Goal: Task Accomplishment & Management: Use online tool/utility

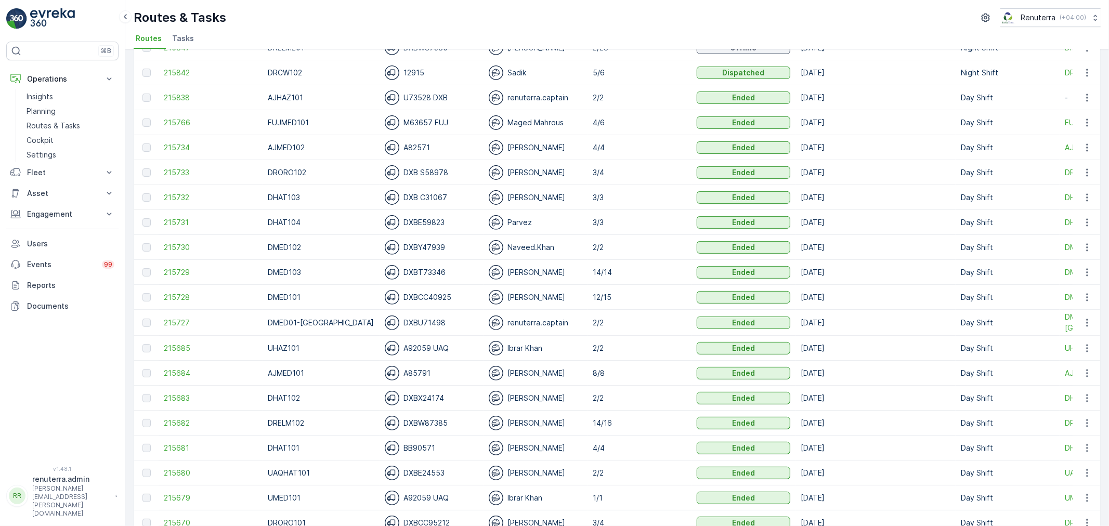
scroll to position [289, 0]
click at [178, 418] on span "215682" at bounding box center [211, 421] width 94 height 10
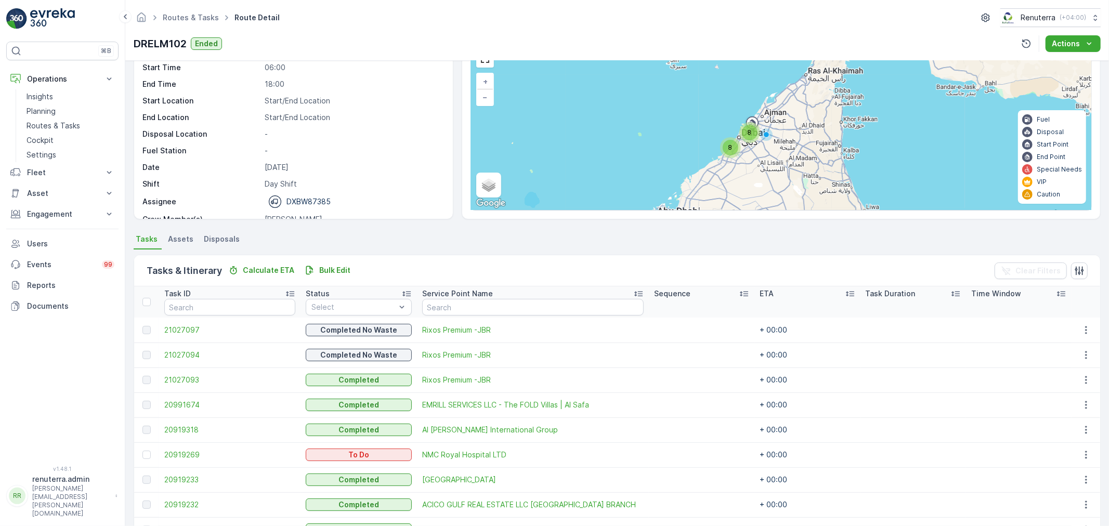
scroll to position [115, 0]
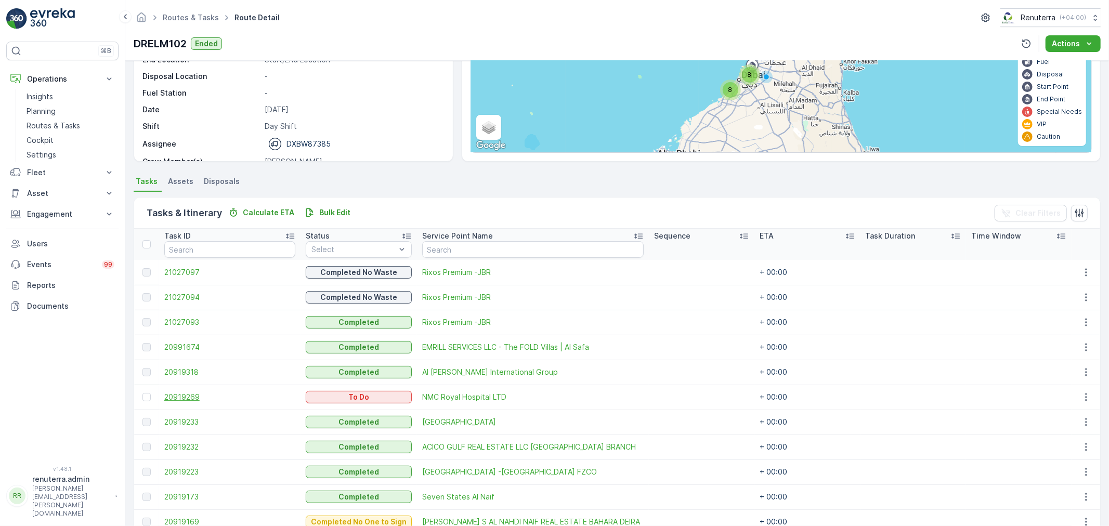
click at [189, 399] on span "20919269" at bounding box center [229, 397] width 131 height 10
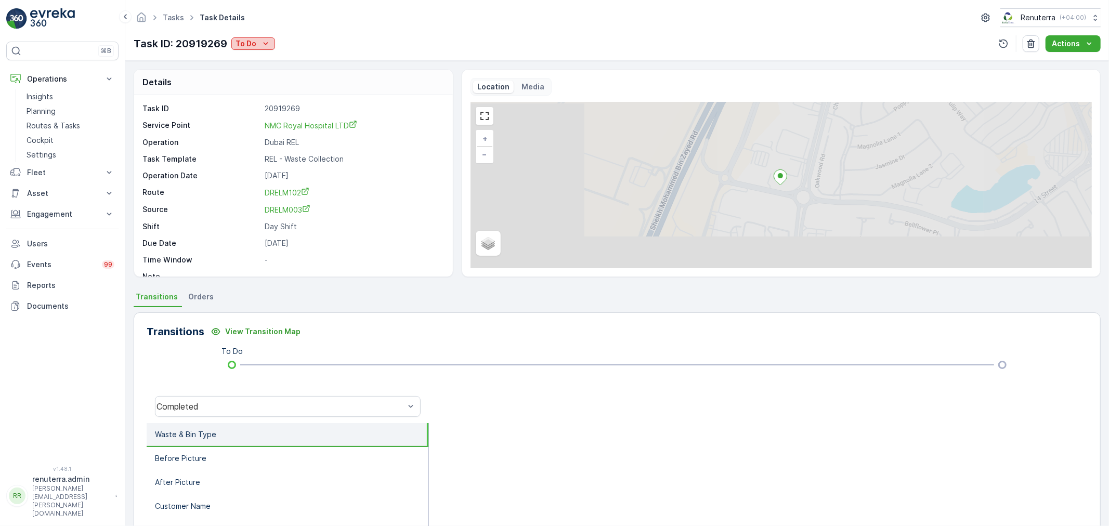
click at [255, 42] on p "To Do" at bounding box center [246, 43] width 21 height 10
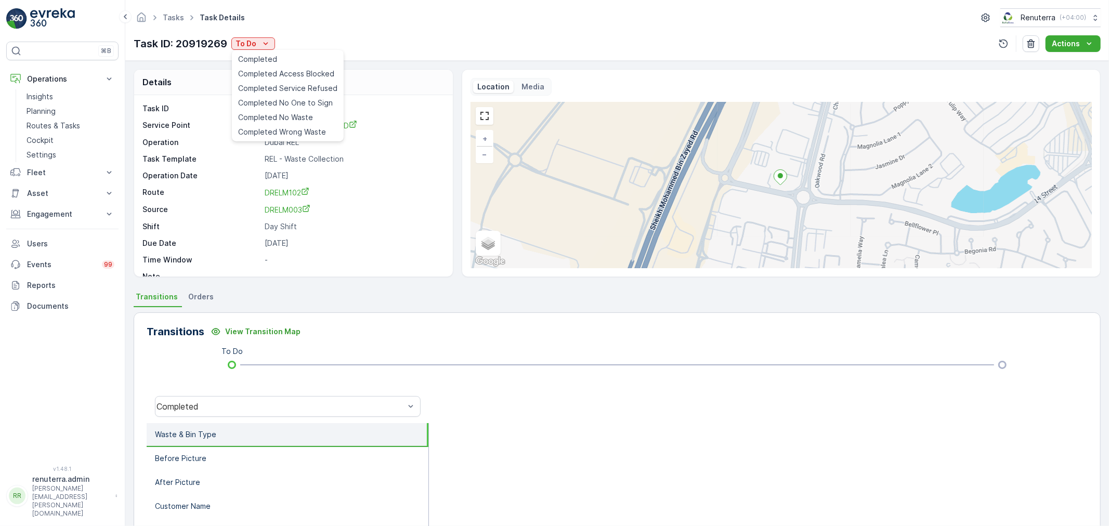
click at [417, 120] on div "Task ID 20919269 Service Point NMC Royal Hospital LTD Operation Dubai REL Task …" at bounding box center [293, 192] width 300 height 178
click at [262, 47] on icon "To Do" at bounding box center [266, 43] width 10 height 10
click at [278, 106] on span "Completed No One to Sign" at bounding box center [285, 103] width 95 height 10
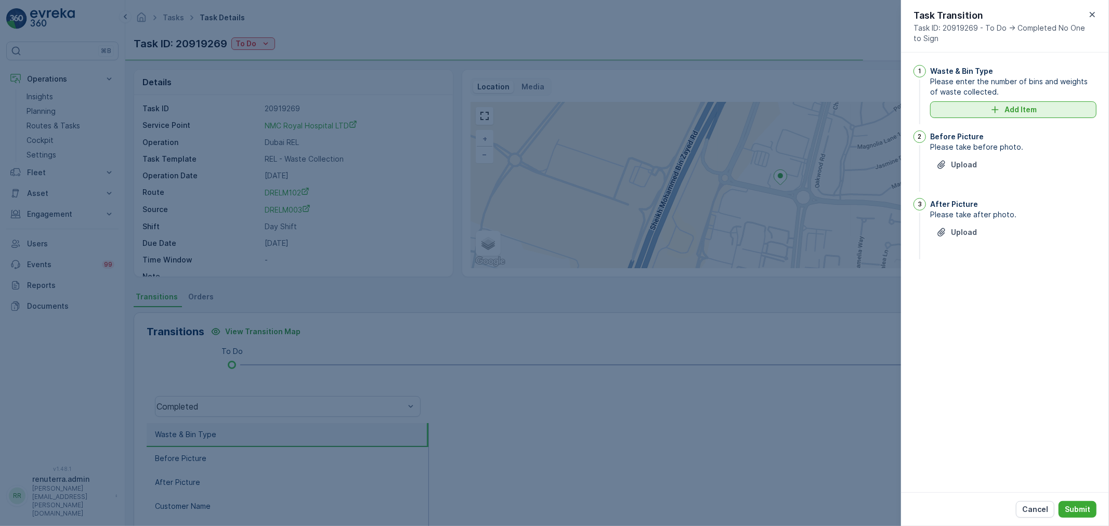
click at [981, 111] on div "Add Item" at bounding box center [1014, 110] width 154 height 10
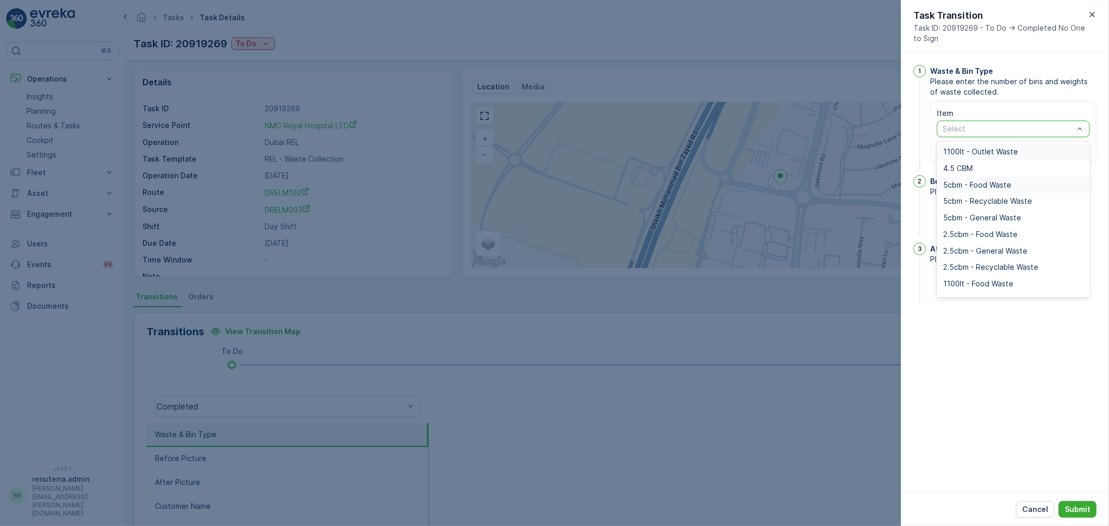
drag, startPoint x: 990, startPoint y: 123, endPoint x: 977, endPoint y: 192, distance: 70.5
click at [985, 188] on span "1100lt - General Waste" at bounding box center [983, 185] width 80 height 8
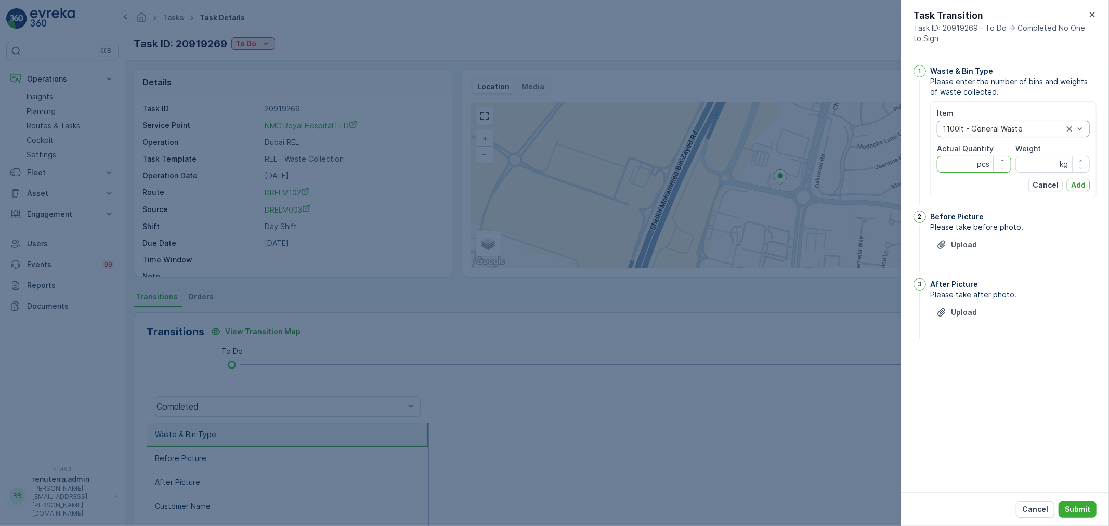
click at [952, 163] on Quantity "Actual Quantity" at bounding box center [974, 164] width 74 height 17
type Quantity "8"
click at [1047, 166] on input "Weight" at bounding box center [1053, 164] width 74 height 17
type input "0"
drag, startPoint x: 1085, startPoint y: 178, endPoint x: 1057, endPoint y: 195, distance: 33.1
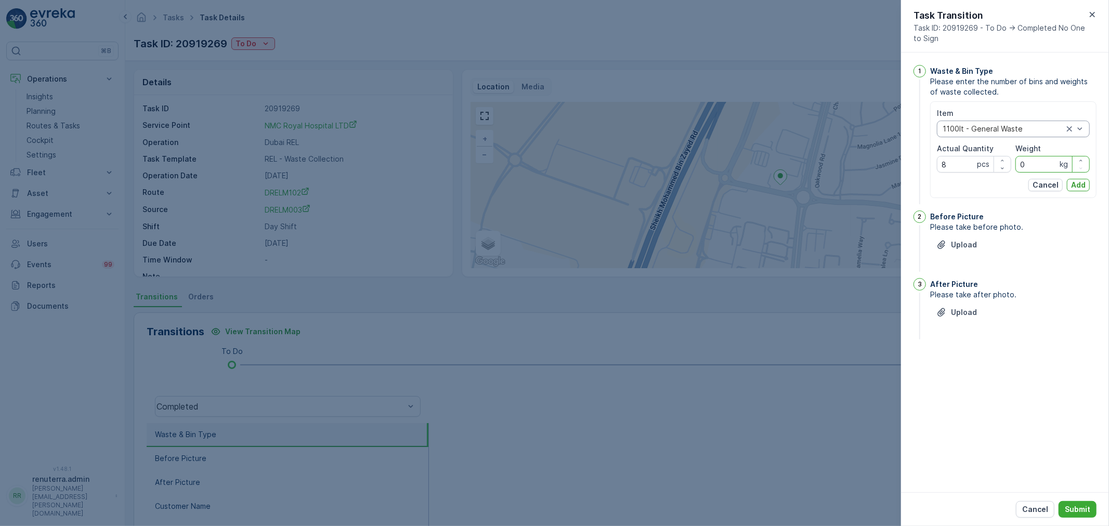
click at [1084, 179] on button "Add" at bounding box center [1078, 185] width 23 height 12
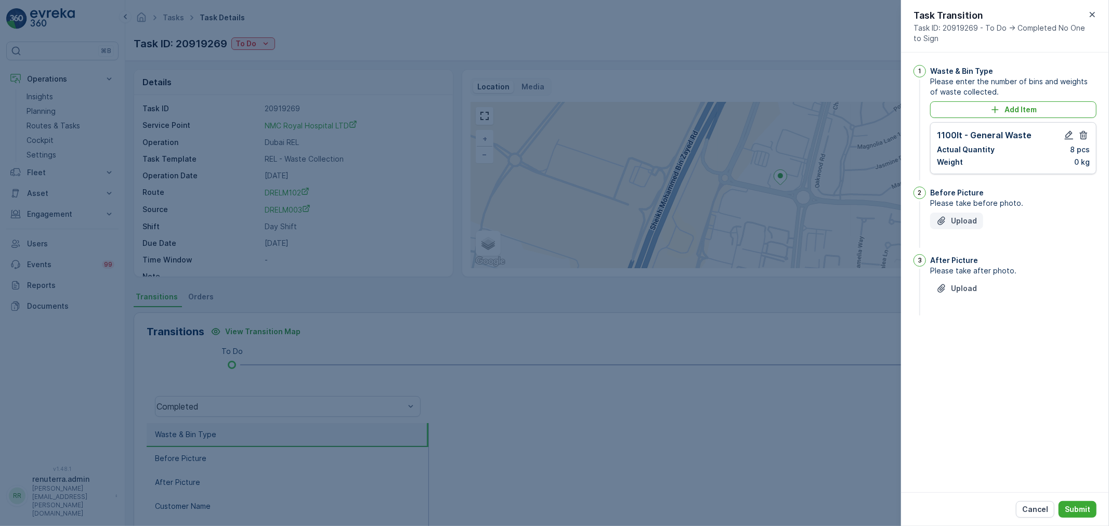
click at [952, 216] on p "Upload" at bounding box center [964, 221] width 26 height 10
click at [943, 262] on img at bounding box center [943, 268] width 26 height 26
click at [961, 344] on p "Upload" at bounding box center [964, 340] width 26 height 10
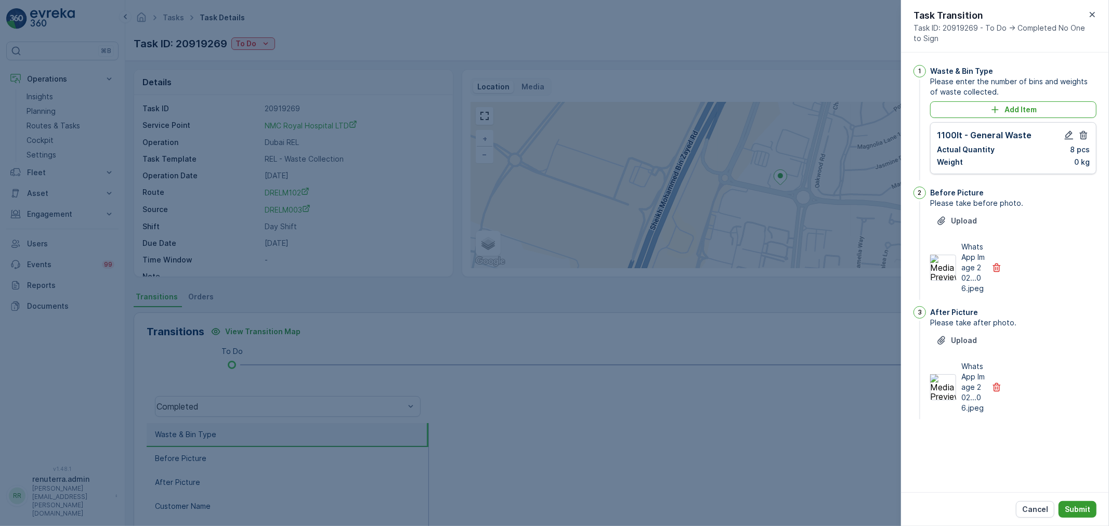
click at [1078, 510] on p "Submit" at bounding box center [1077, 509] width 25 height 10
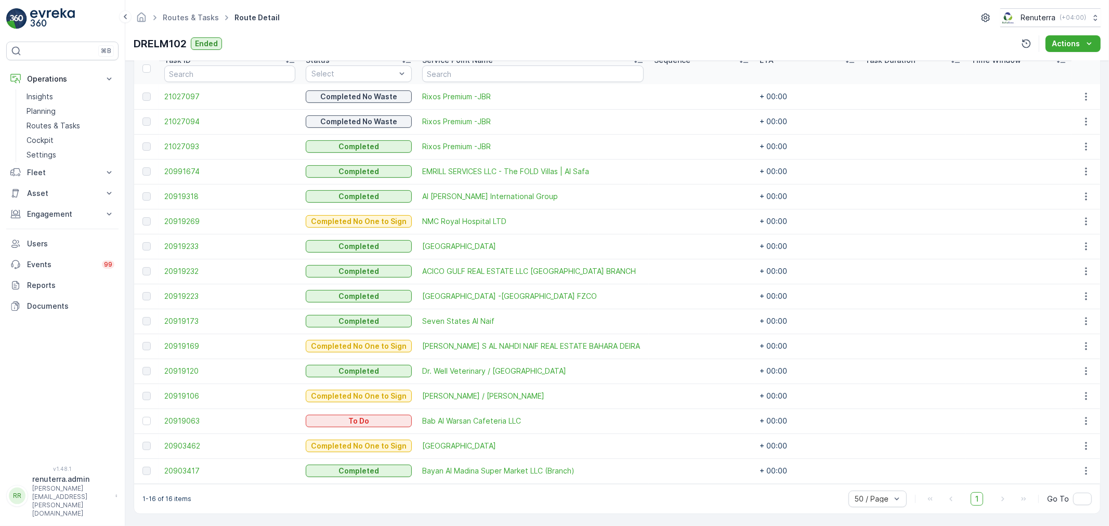
scroll to position [292, 0]
click at [185, 417] on span "20919063" at bounding box center [229, 420] width 131 height 10
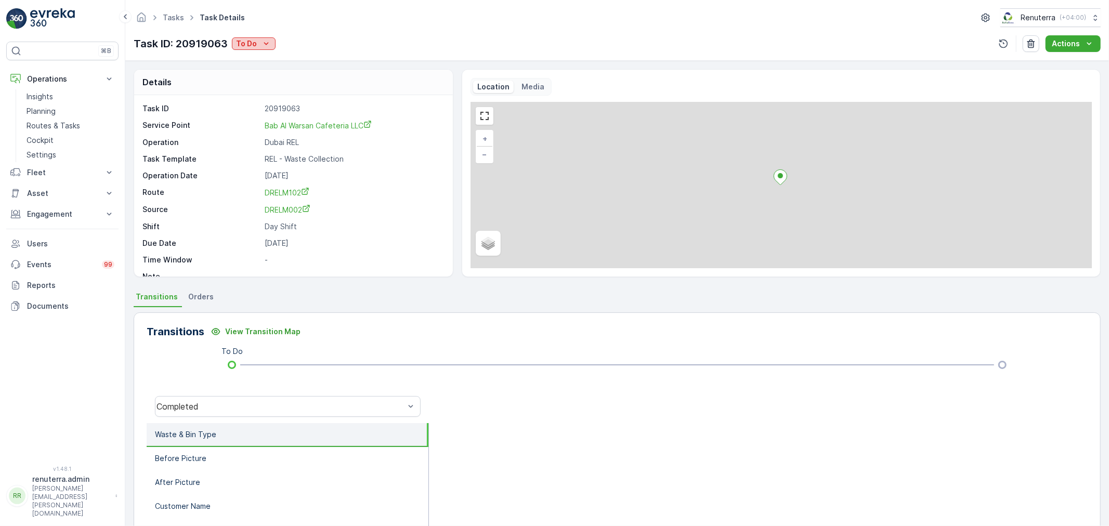
drag, startPoint x: 257, startPoint y: 46, endPoint x: 264, endPoint y: 49, distance: 7.0
click at [261, 45] on div "To Do" at bounding box center [253, 43] width 35 height 10
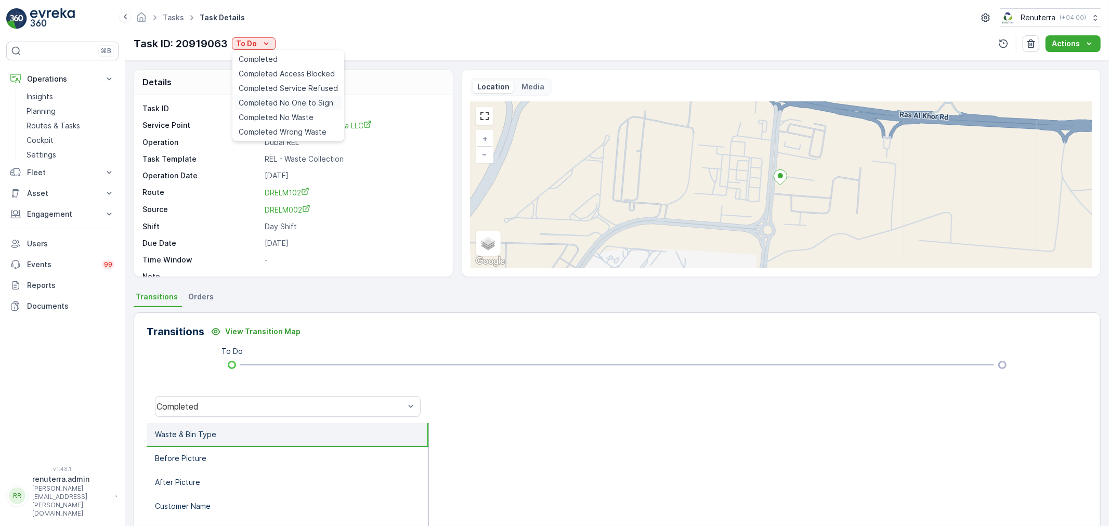
click at [284, 102] on span "Completed No One to Sign" at bounding box center [286, 103] width 95 height 10
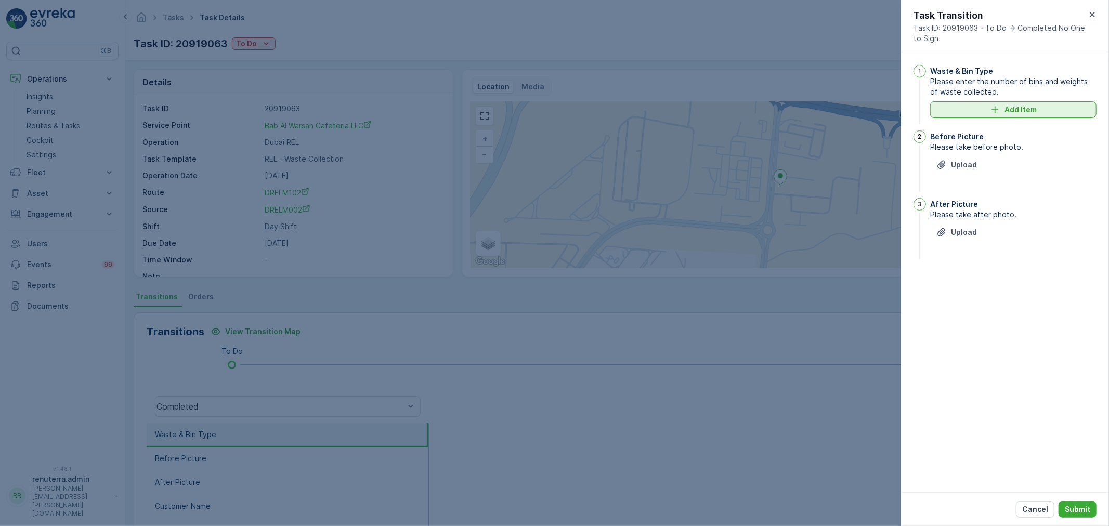
click at [1043, 109] on div "Add Item" at bounding box center [1014, 110] width 154 height 10
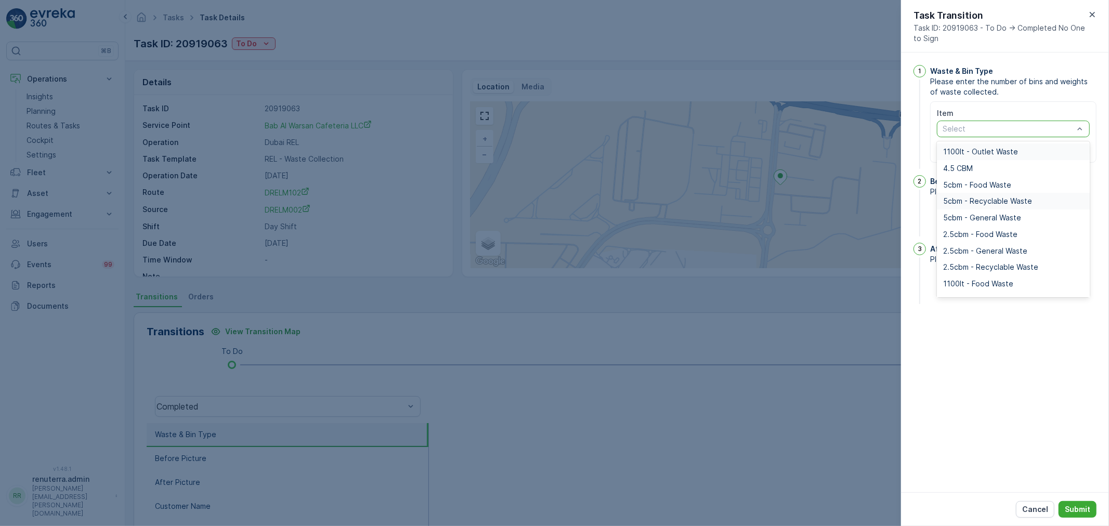
drag, startPoint x: 1010, startPoint y: 131, endPoint x: 975, endPoint y: 204, distance: 81.2
click at [1007, 134] on div "Select" at bounding box center [1013, 129] width 153 height 17
click at [982, 242] on span "1100lt - General Waste" at bounding box center [983, 243] width 80 height 8
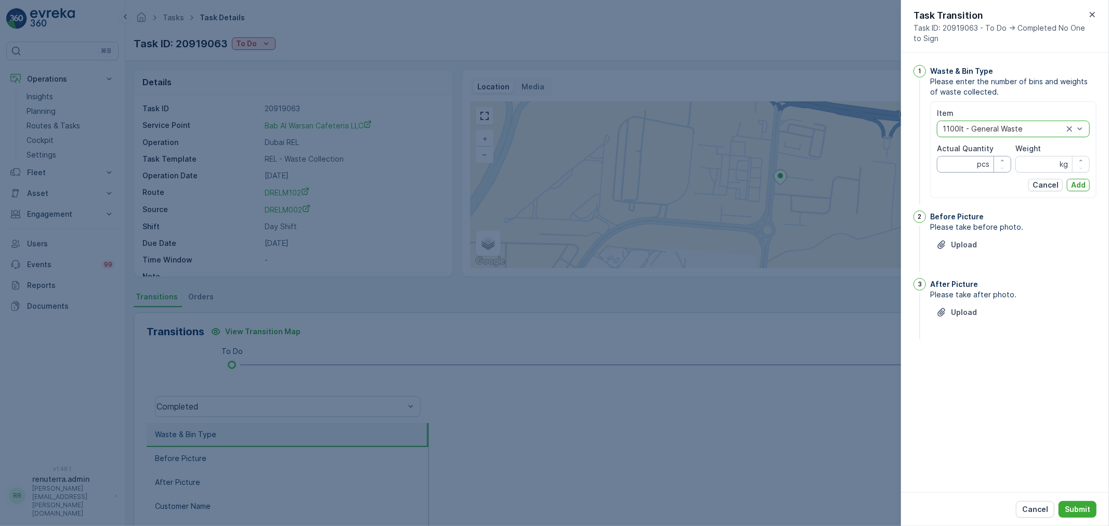
click at [957, 162] on Quantity "Actual Quantity" at bounding box center [974, 164] width 74 height 17
type Quantity "1"
click at [1056, 161] on input "Weight" at bounding box center [1053, 164] width 74 height 17
type input "0"
drag, startPoint x: 1073, startPoint y: 193, endPoint x: 1076, endPoint y: 188, distance: 5.4
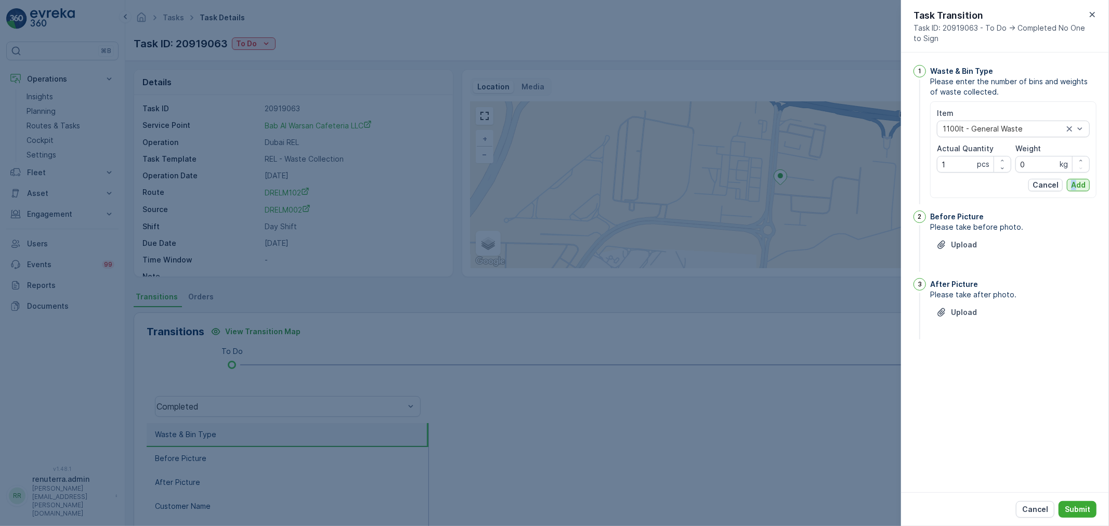
click at [1076, 188] on div "Item 1100lt - General Waste Actual Quantity 1 pcs Weight 0 kg Cancel Add" at bounding box center [1013, 149] width 166 height 97
click at [1076, 188] on p "Add" at bounding box center [1078, 185] width 15 height 10
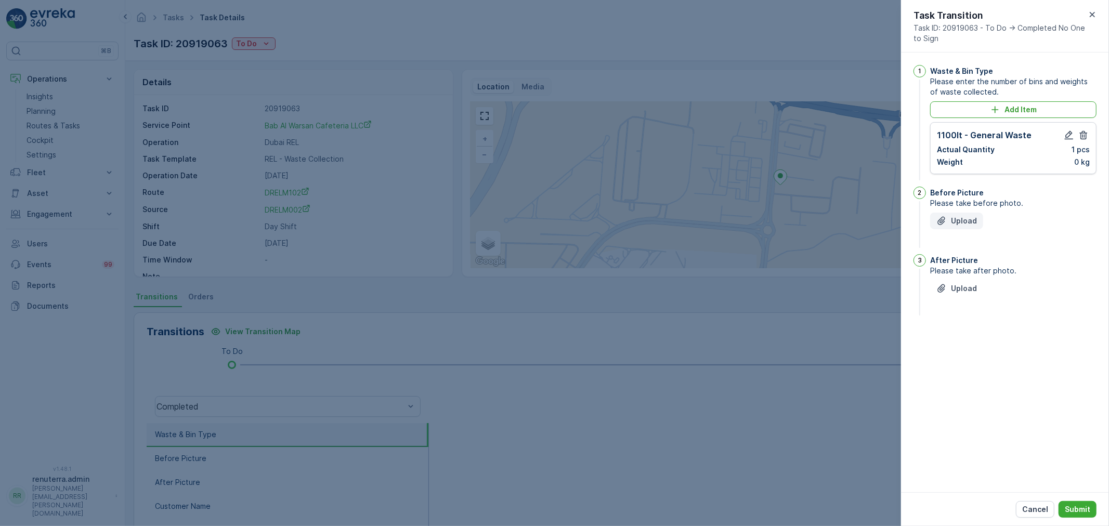
click at [955, 226] on button "Upload" at bounding box center [956, 221] width 53 height 17
click at [975, 219] on p "Upload" at bounding box center [964, 221] width 26 height 10
click at [973, 337] on p "Upload" at bounding box center [964, 340] width 26 height 10
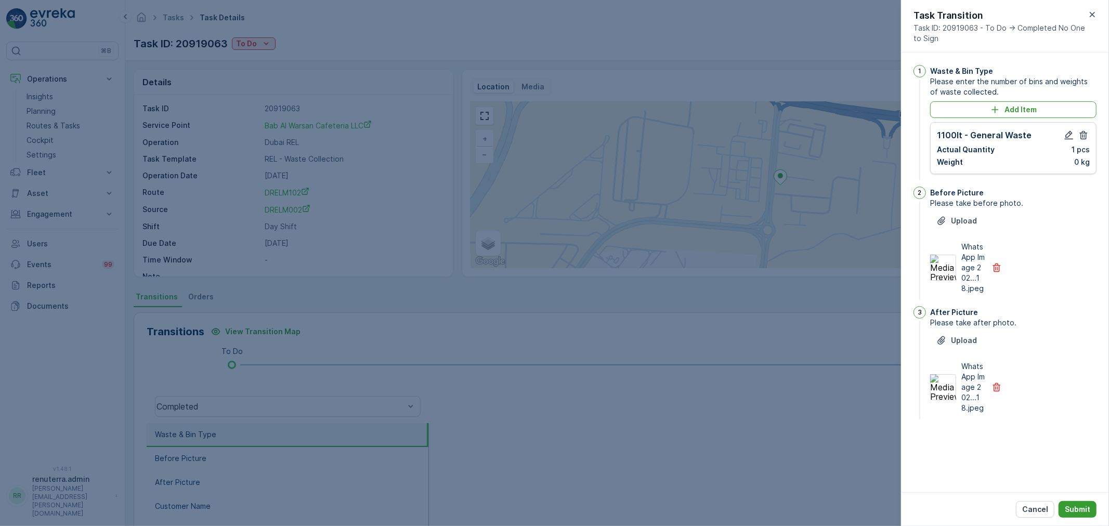
click at [1082, 504] on button "Submit" at bounding box center [1078, 509] width 38 height 17
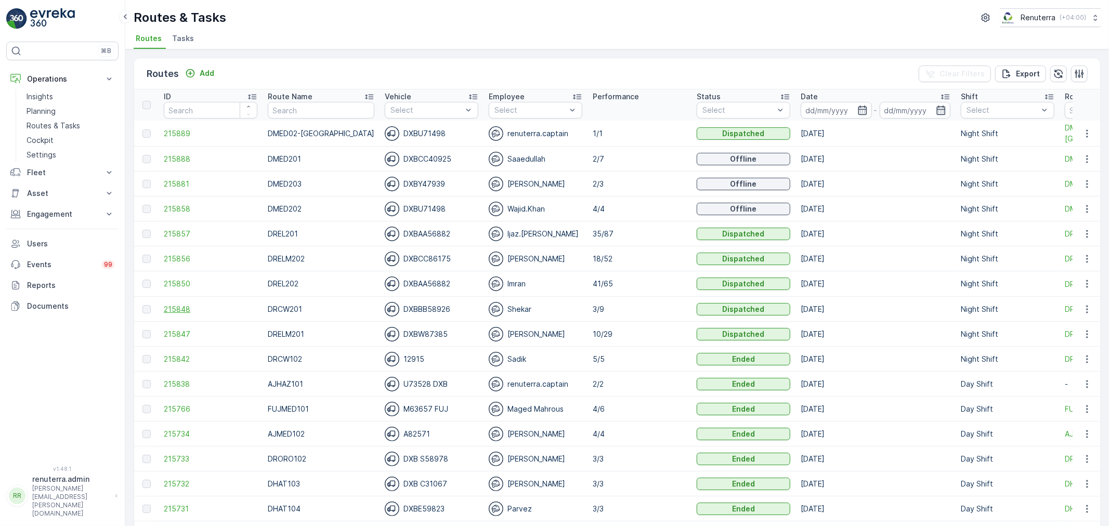
click at [187, 310] on span "215848" at bounding box center [211, 309] width 94 height 10
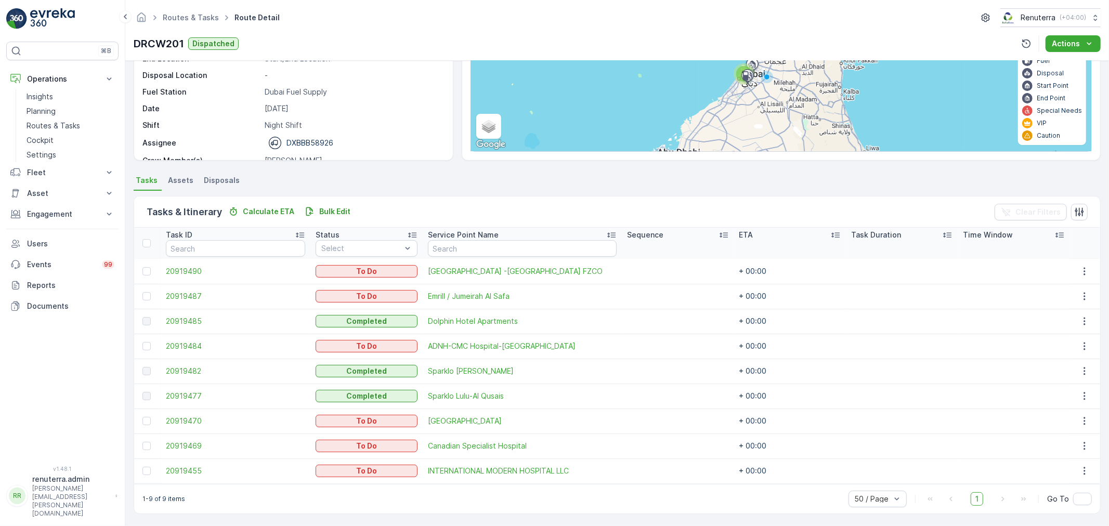
scroll to position [117, 0]
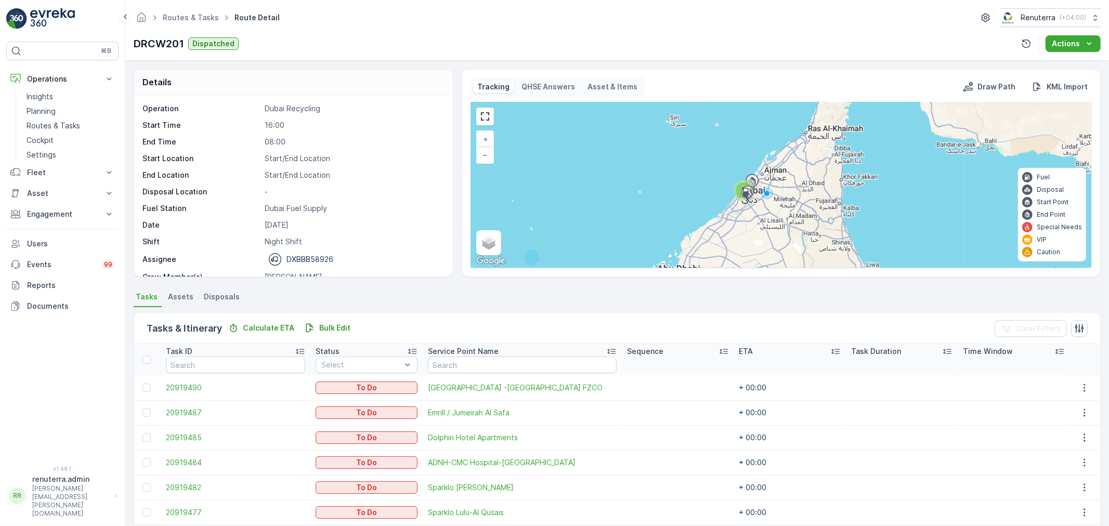
scroll to position [117, 0]
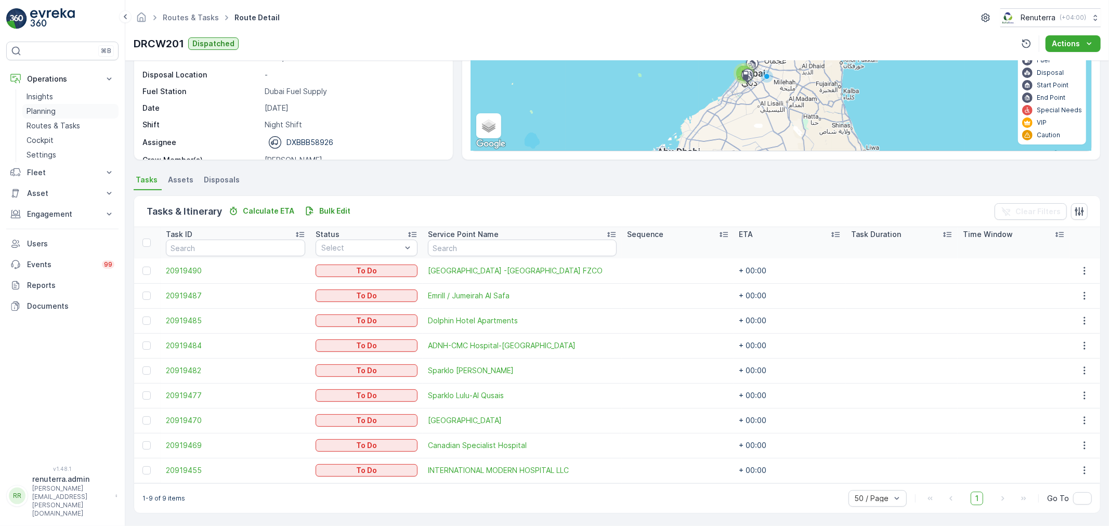
click at [40, 107] on p "Planning" at bounding box center [41, 111] width 29 height 10
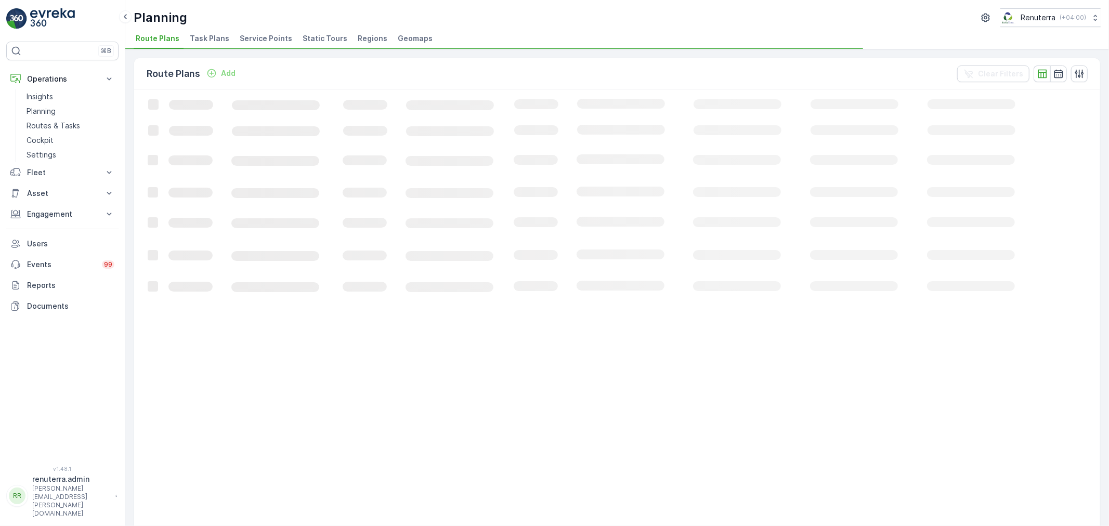
click at [246, 38] on span "Service Points" at bounding box center [266, 38] width 53 height 10
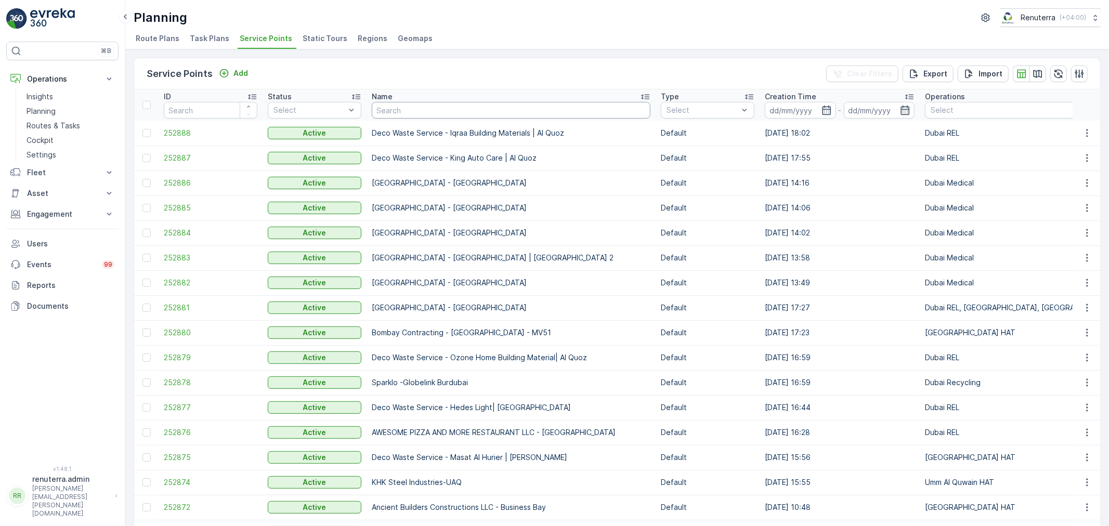
click at [408, 111] on input "text" at bounding box center [511, 110] width 279 height 17
type input "emira"
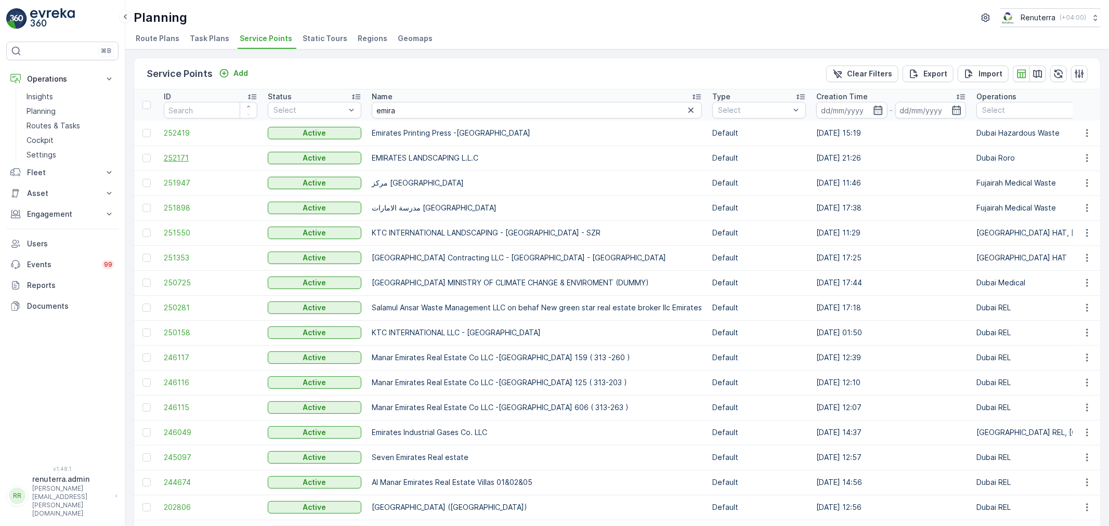
click at [174, 161] on span "252171" at bounding box center [211, 158] width 94 height 10
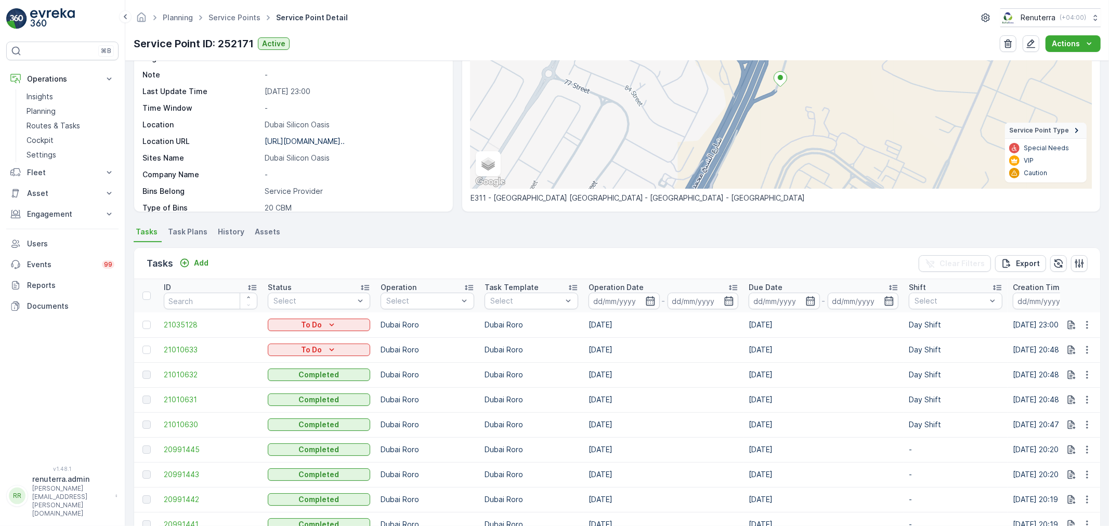
scroll to position [115, 0]
click at [648, 302] on icon "button" at bounding box center [650, 302] width 10 height 10
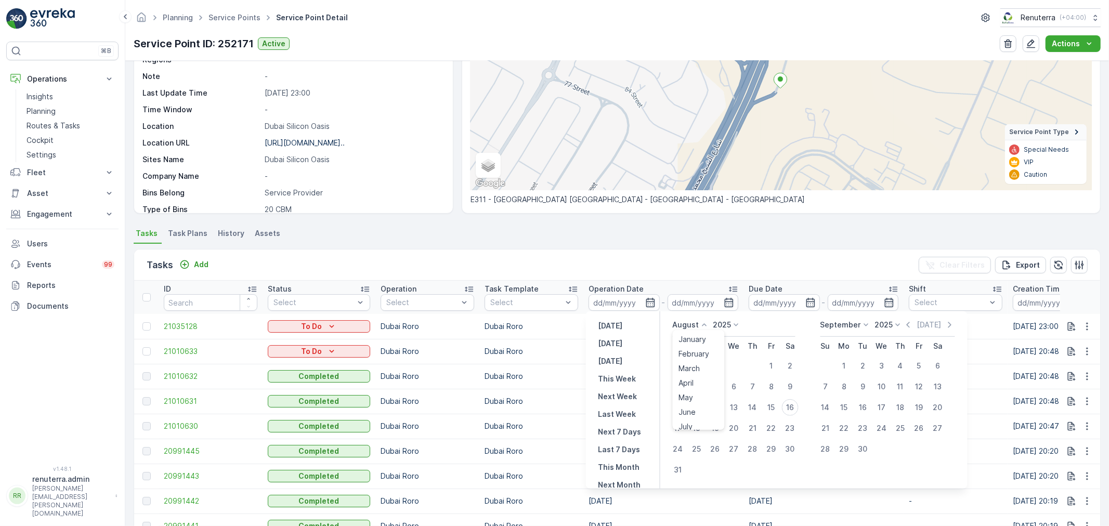
click at [706, 325] on icon at bounding box center [705, 325] width 10 height 10
click at [690, 417] on div "July" at bounding box center [686, 423] width 22 height 15
click at [715, 365] on div "1" at bounding box center [715, 366] width 17 height 17
type input "01.07.2025"
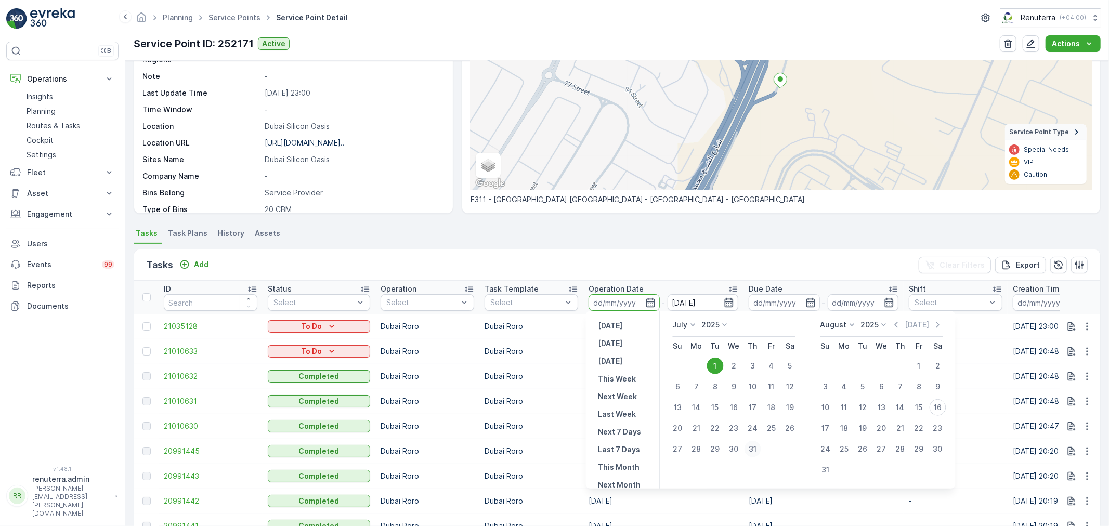
click at [752, 445] on div "31" at bounding box center [753, 449] width 17 height 17
type input "31.07.2025"
click at [752, 445] on div "31" at bounding box center [753, 449] width 17 height 17
type input "31.07.2025"
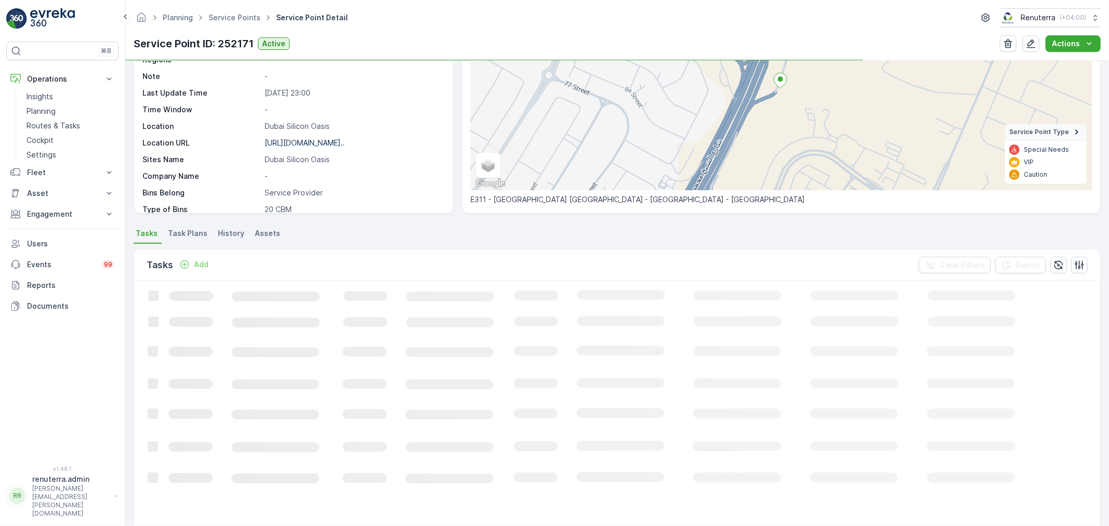
scroll to position [62, 0]
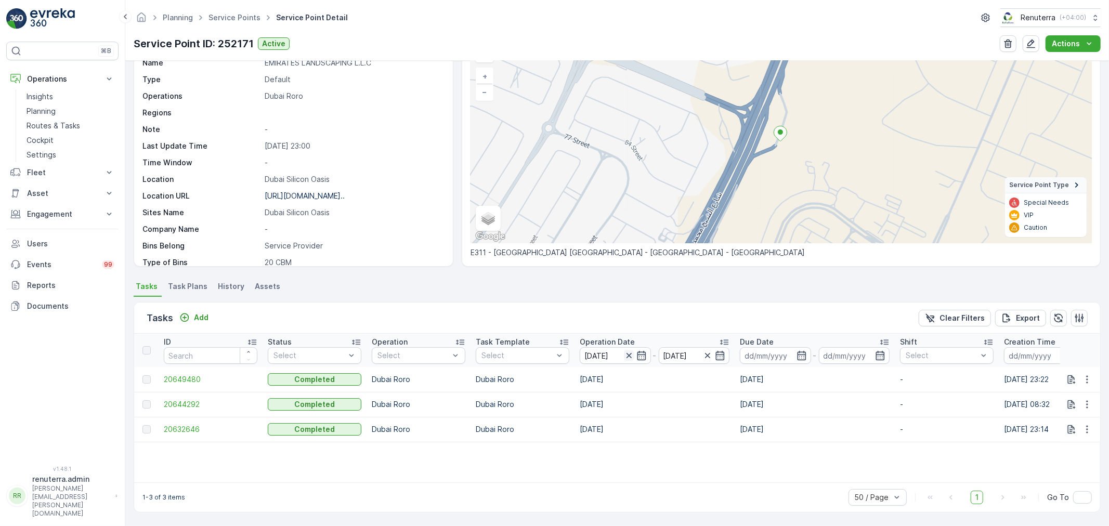
click at [631, 356] on icon "button" at bounding box center [629, 356] width 10 height 10
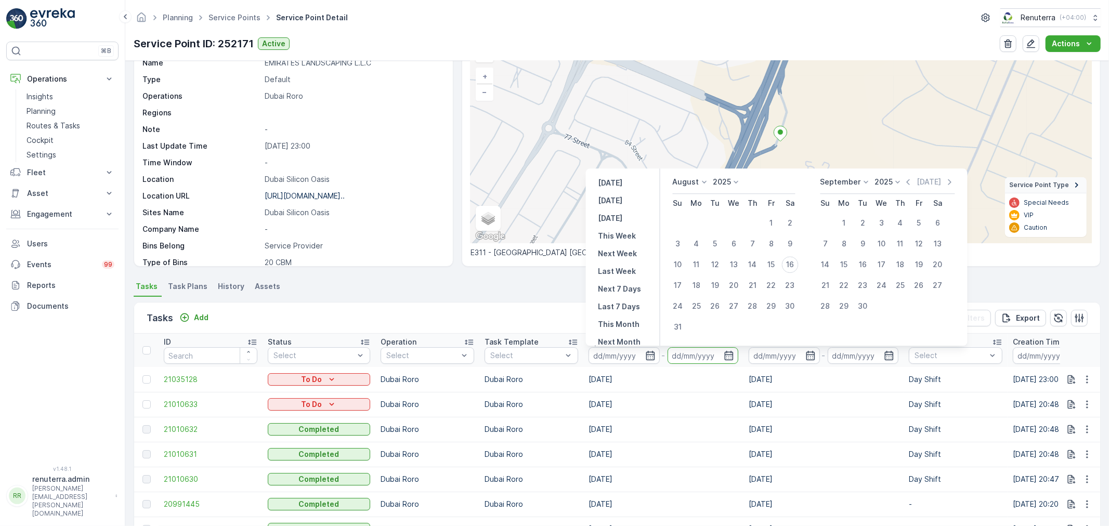
click at [632, 370] on td "[DATE]" at bounding box center [664, 379] width 160 height 25
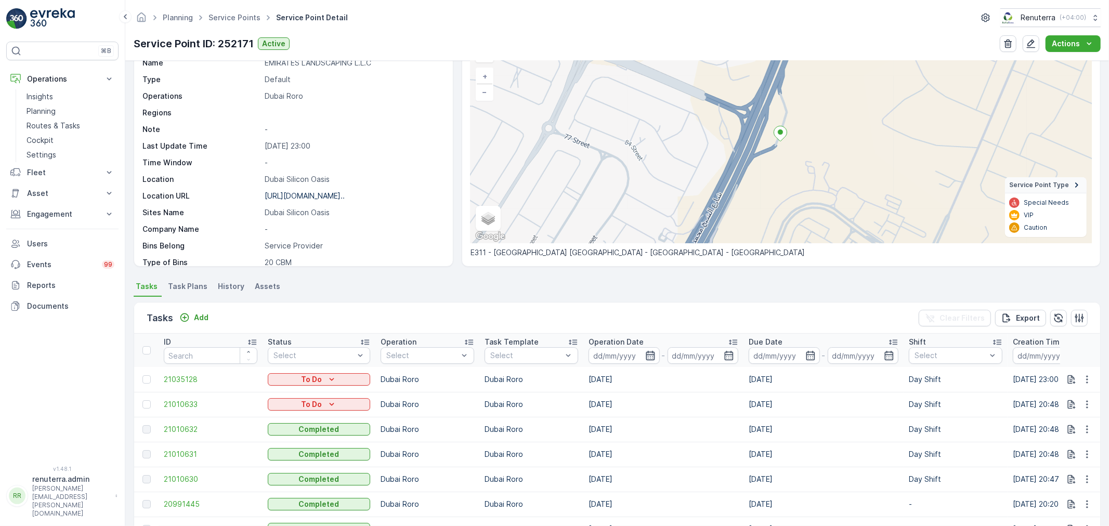
click at [646, 354] on icon "button" at bounding box center [650, 355] width 9 height 9
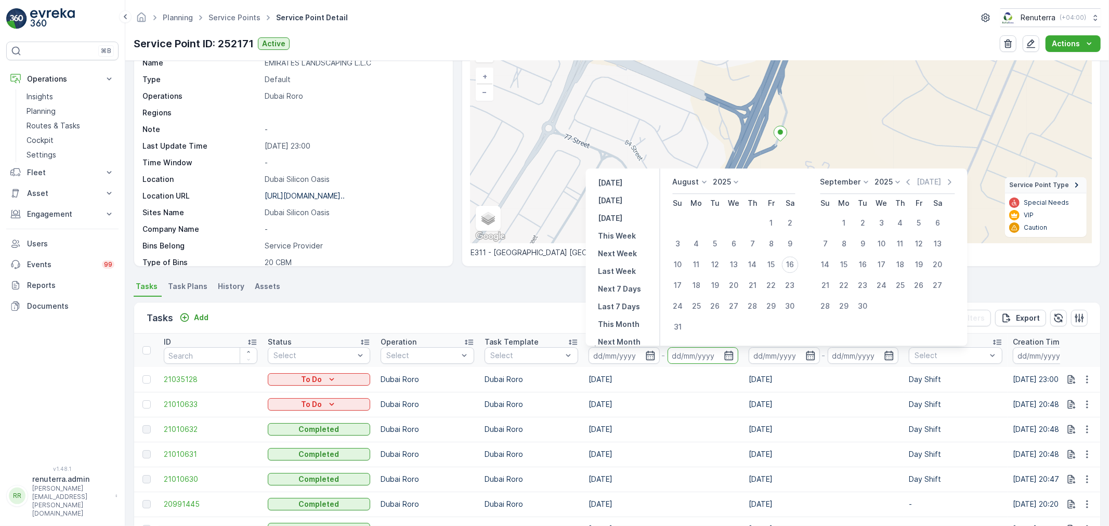
click at [685, 182] on p "August" at bounding box center [686, 182] width 27 height 10
click at [692, 284] on span "July" at bounding box center [686, 280] width 14 height 10
click at [714, 222] on div "1" at bounding box center [715, 223] width 17 height 17
type input "01.07.2025"
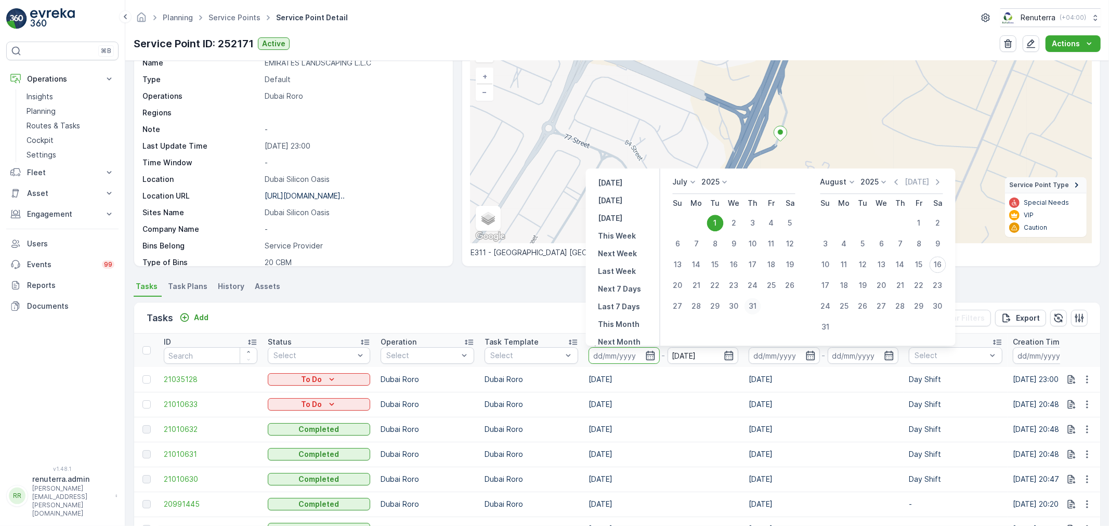
click at [751, 308] on div "31" at bounding box center [753, 306] width 17 height 17
type input "31.07.2025"
click at [751, 308] on div "31" at bounding box center [753, 306] width 17 height 17
type input "31.07.2025"
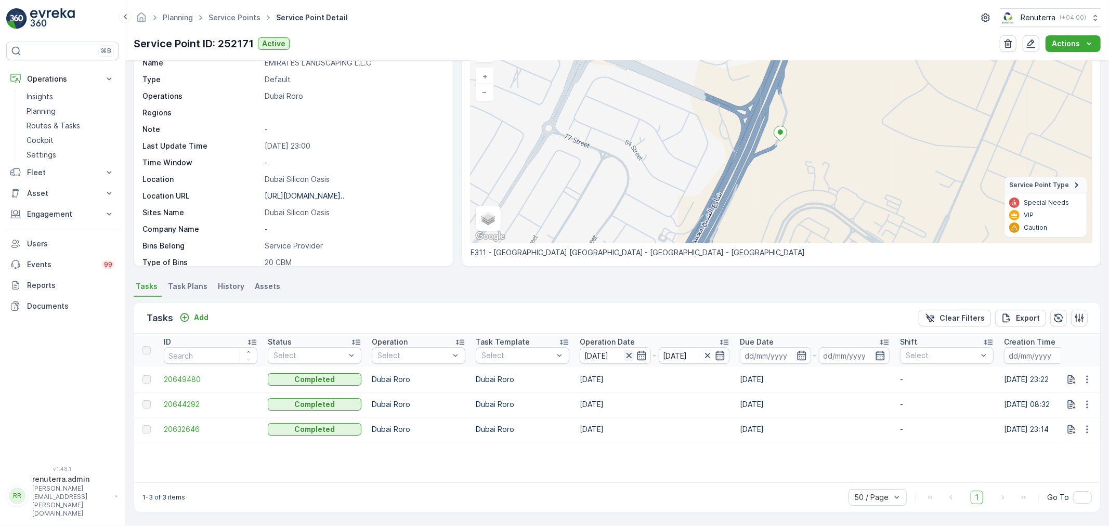
click at [628, 352] on icon "button" at bounding box center [629, 356] width 10 height 10
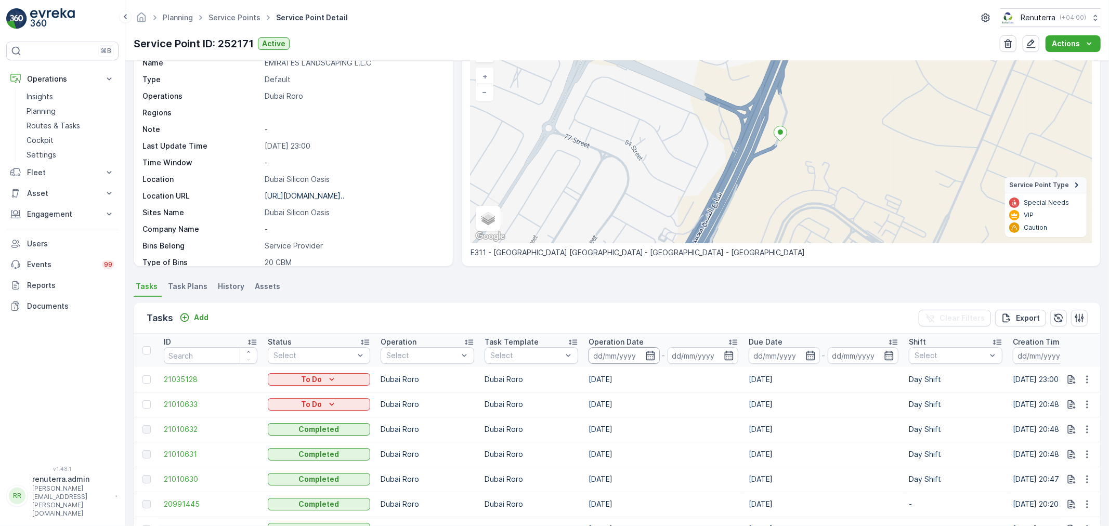
click at [653, 359] on input at bounding box center [624, 355] width 71 height 17
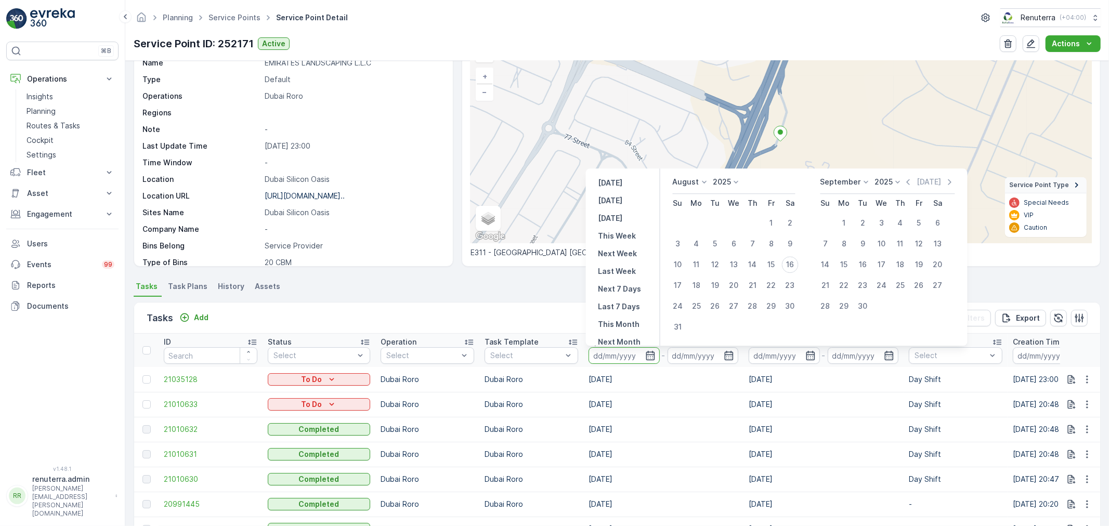
click at [692, 187] on div "August" at bounding box center [691, 182] width 37 height 10
click at [685, 282] on span "July" at bounding box center [686, 280] width 14 height 10
click at [715, 215] on div "1" at bounding box center [715, 223] width 17 height 17
type input "01.07.2025"
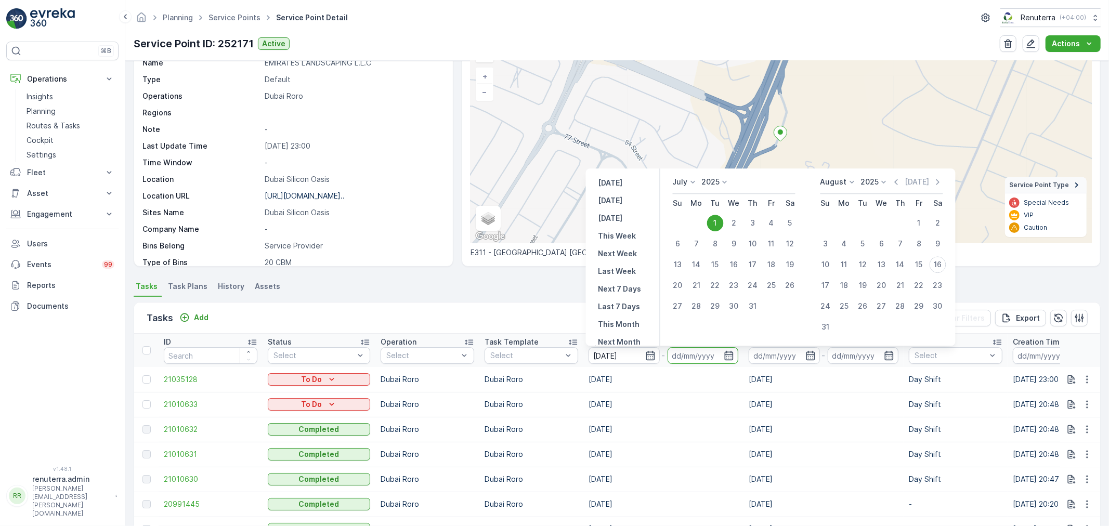
click at [715, 215] on div "1" at bounding box center [715, 223] width 17 height 17
type input "01.07.2025"
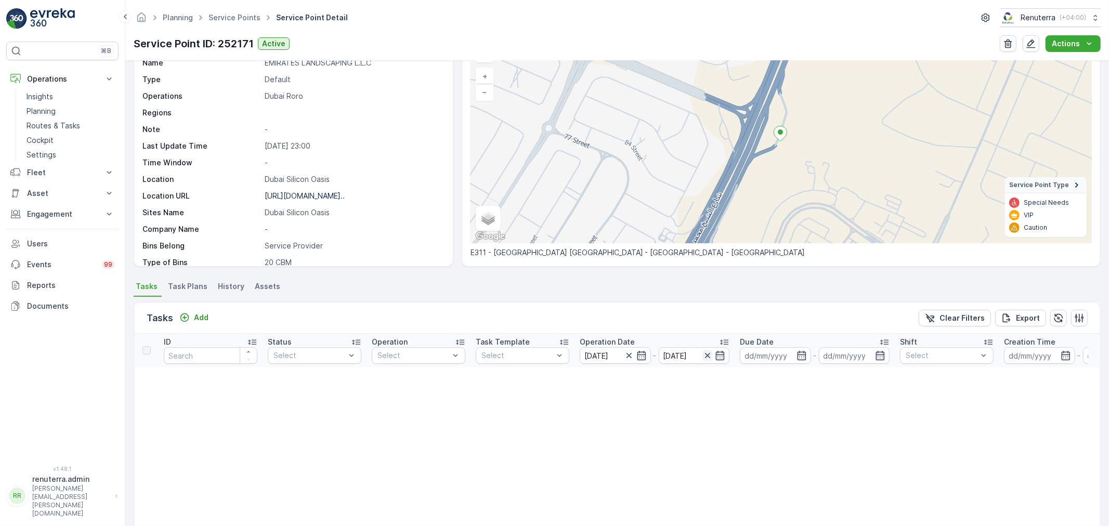
click at [707, 357] on icon "button" at bounding box center [708, 356] width 10 height 10
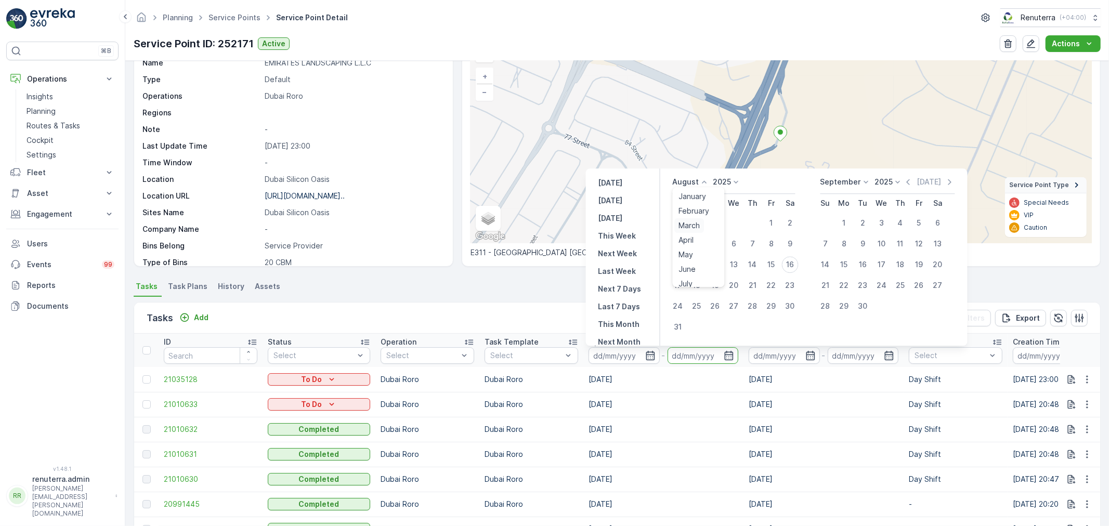
drag, startPoint x: 683, startPoint y: 178, endPoint x: 693, endPoint y: 223, distance: 45.2
click at [687, 184] on p "August" at bounding box center [686, 182] width 27 height 10
click at [698, 279] on li "July" at bounding box center [699, 280] width 52 height 15
click at [771, 219] on div "1" at bounding box center [771, 223] width 17 height 17
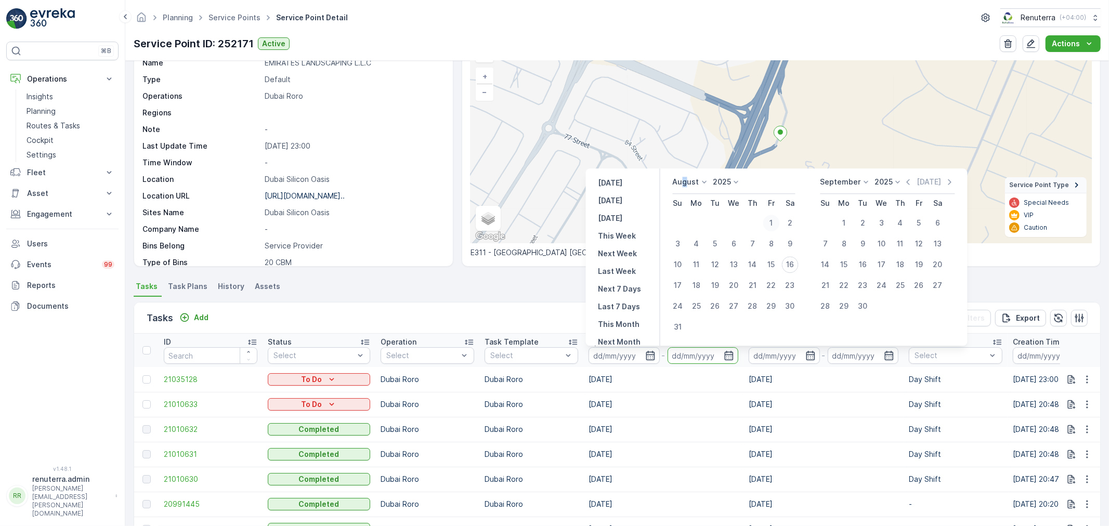
type input "01.08.2025"
click at [704, 184] on icon at bounding box center [705, 182] width 10 height 10
click at [694, 283] on div "July" at bounding box center [686, 280] width 22 height 15
click at [716, 219] on div "1" at bounding box center [715, 223] width 17 height 17
type input "01.07.2025"
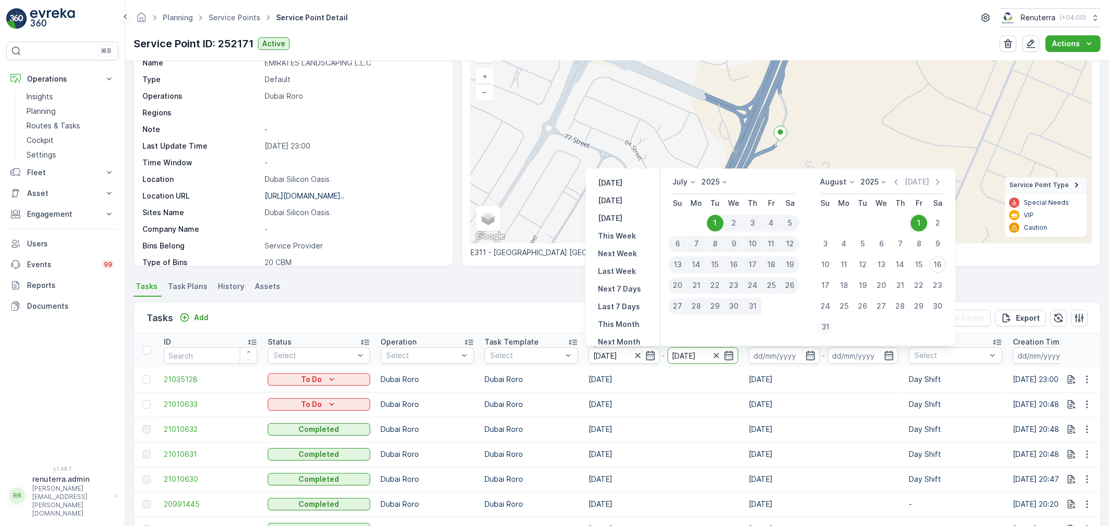
click at [820, 326] on div "31" at bounding box center [826, 327] width 17 height 17
type input "31.08.2025"
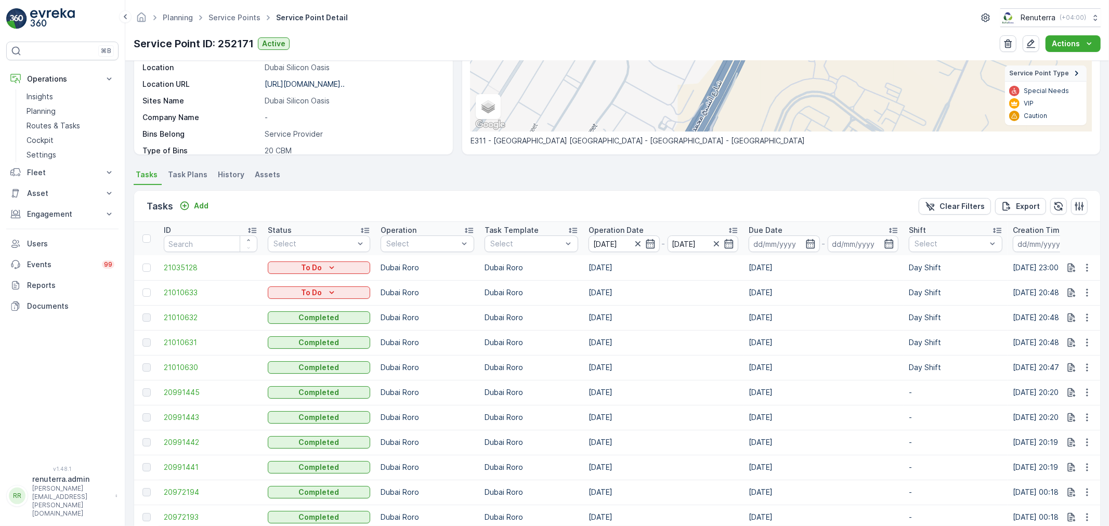
scroll to position [178, 0]
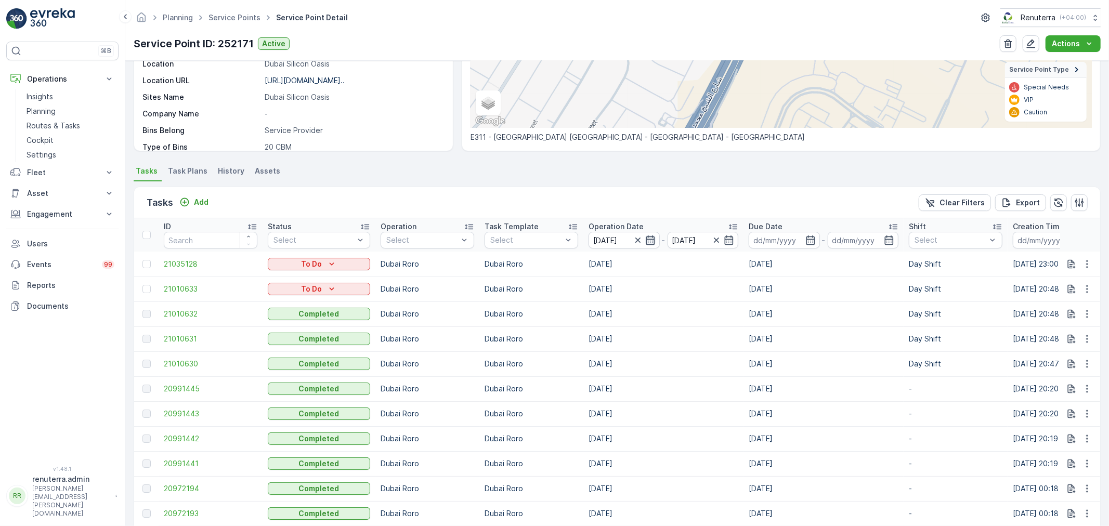
click at [649, 241] on icon "button" at bounding box center [650, 240] width 10 height 10
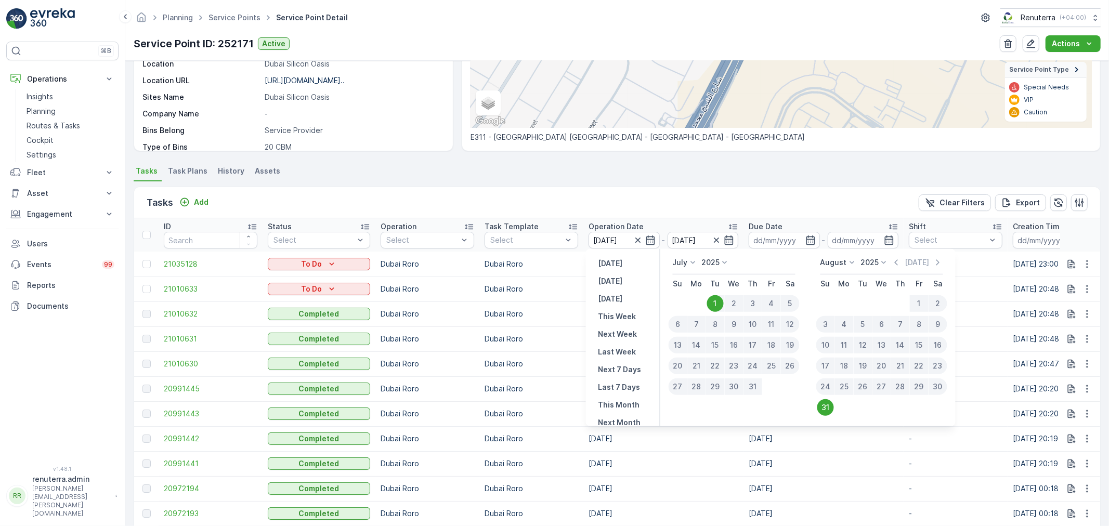
click at [737, 363] on div "23" at bounding box center [734, 366] width 19 height 17
type input "23.07.2025"
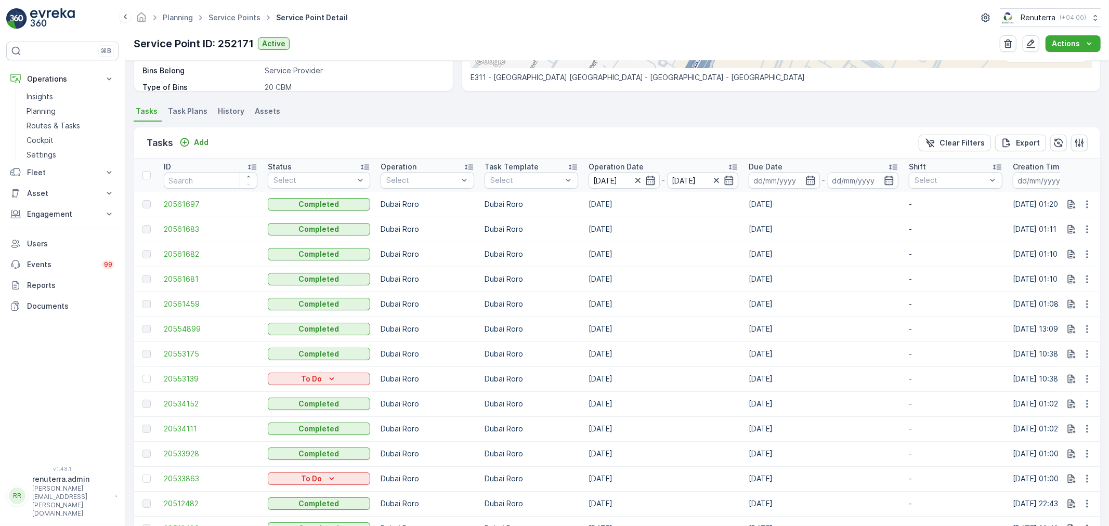
scroll to position [236, 0]
click at [645, 179] on icon "button" at bounding box center [650, 182] width 10 height 10
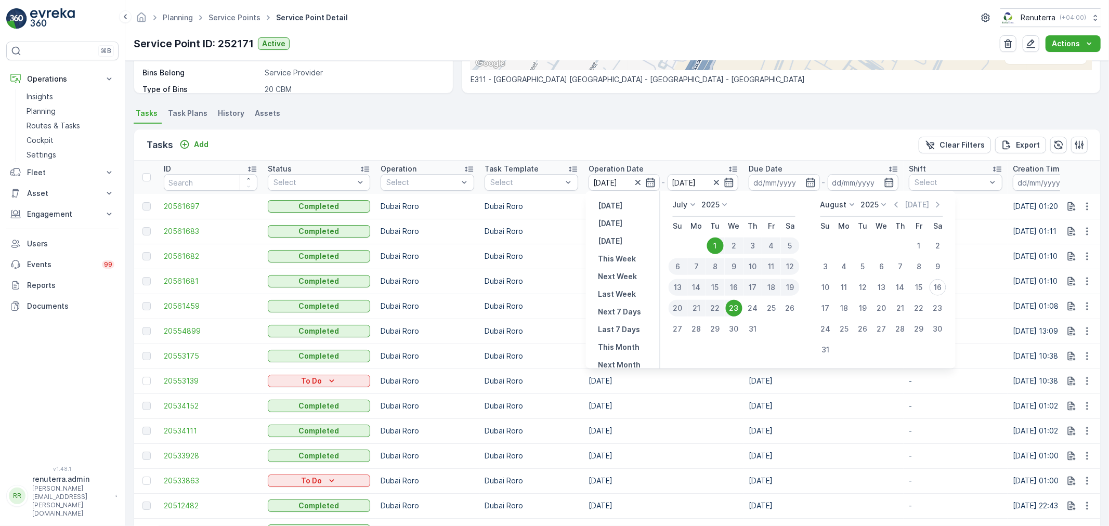
click at [731, 306] on div "23" at bounding box center [734, 308] width 17 height 17
click at [732, 304] on div "23" at bounding box center [734, 308] width 17 height 17
type input "23.07.2025"
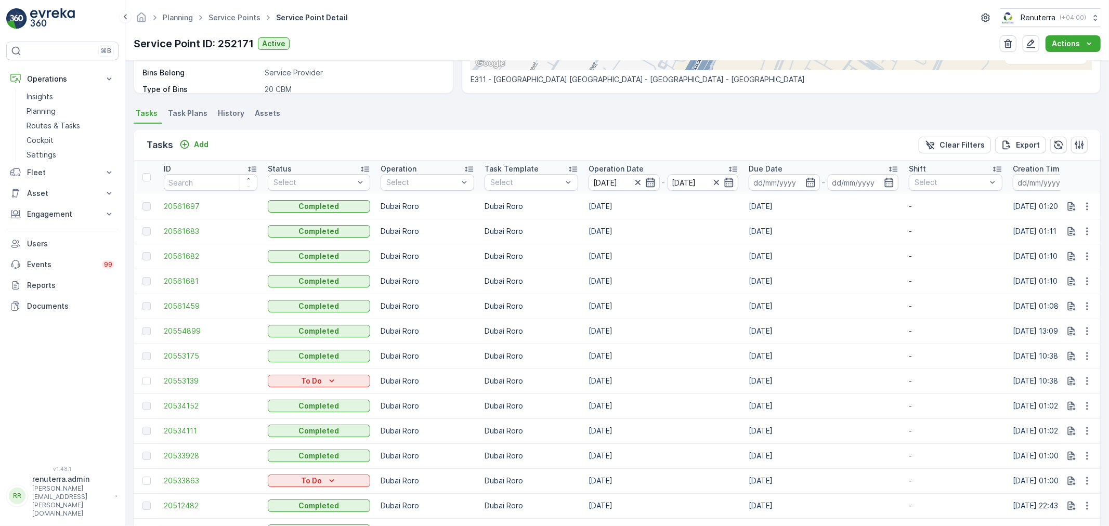
click at [646, 186] on icon "button" at bounding box center [650, 182] width 9 height 9
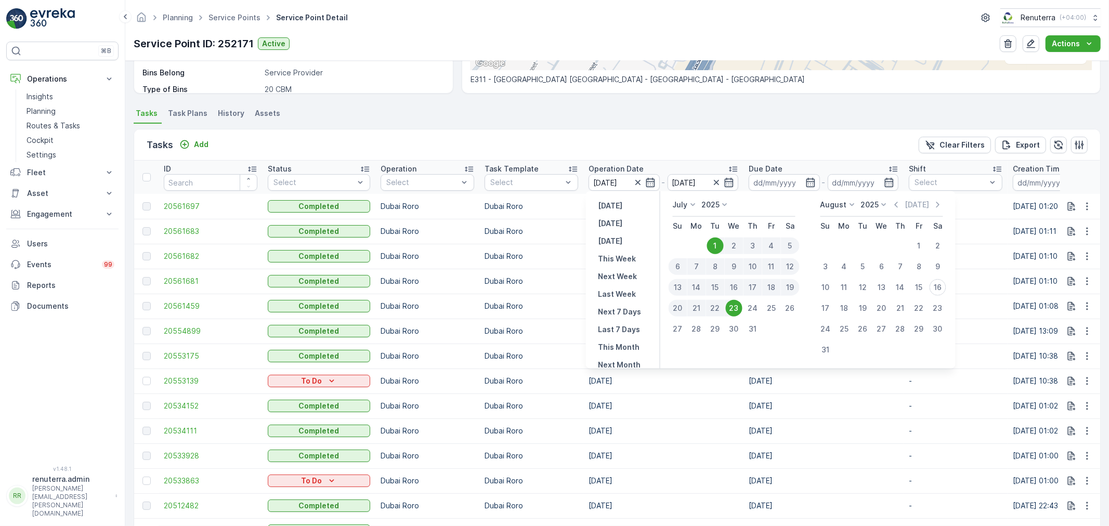
click at [729, 305] on div "23" at bounding box center [734, 308] width 17 height 17
drag, startPoint x: 718, startPoint y: 242, endPoint x: 716, endPoint y: 250, distance: 8.5
click at [718, 243] on div "1" at bounding box center [715, 246] width 17 height 17
type input "01.07.2025"
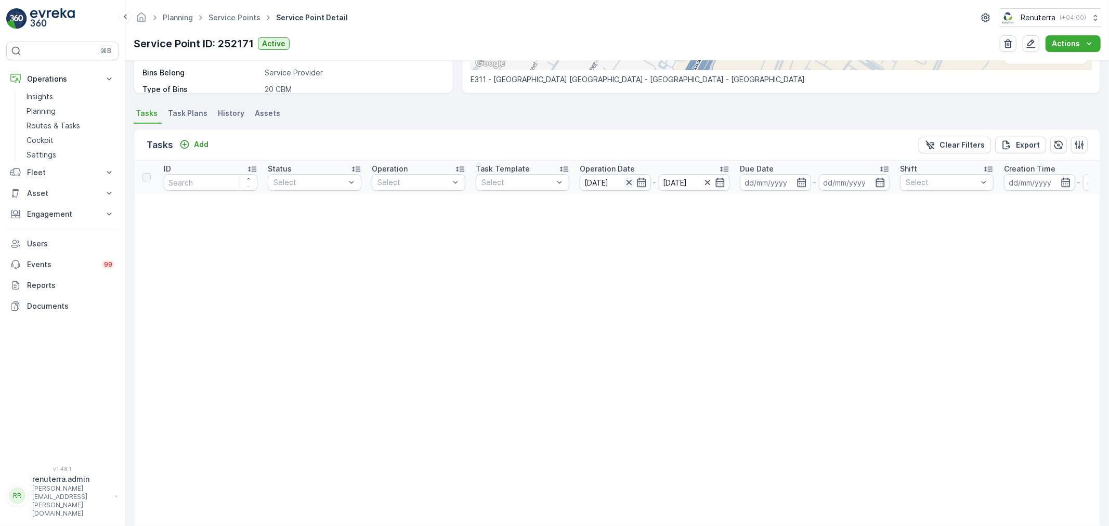
click at [628, 182] on icon "button" at bounding box center [629, 182] width 10 height 10
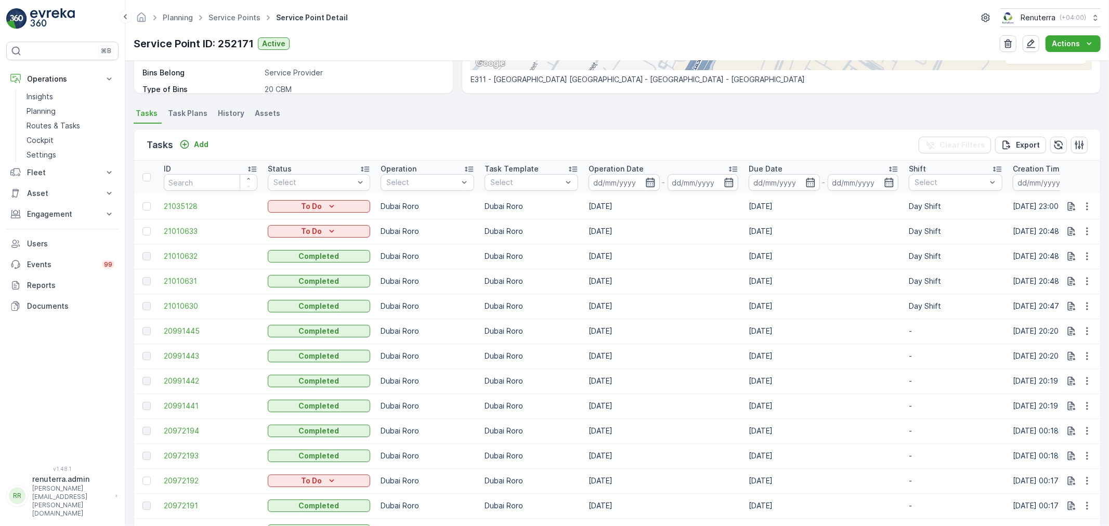
click at [645, 181] on icon "button" at bounding box center [650, 182] width 10 height 10
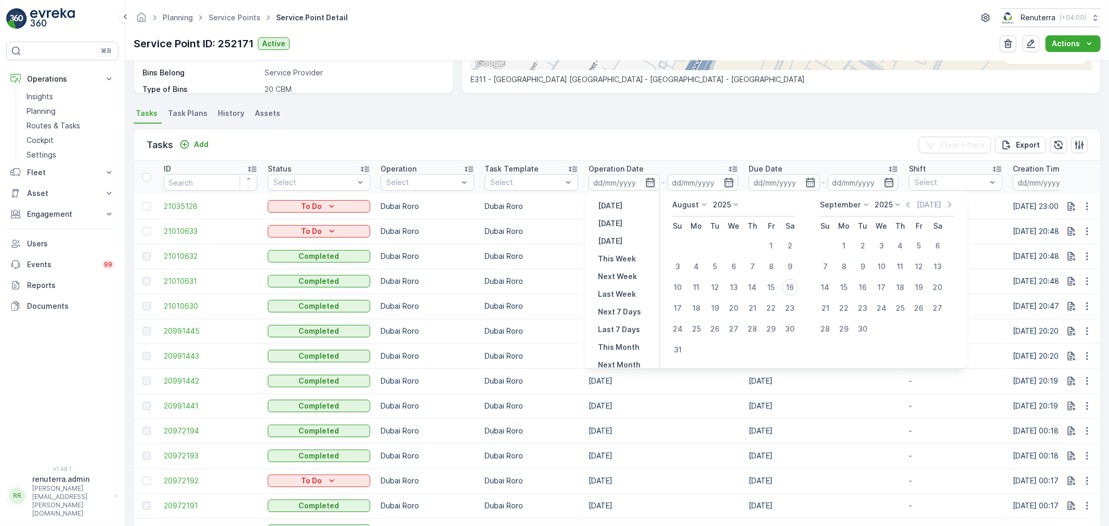
click at [684, 206] on p "August" at bounding box center [686, 205] width 27 height 10
click at [691, 299] on span "July" at bounding box center [686, 303] width 14 height 10
click at [740, 303] on div "23" at bounding box center [734, 308] width 17 height 17
type input "23.07.2025"
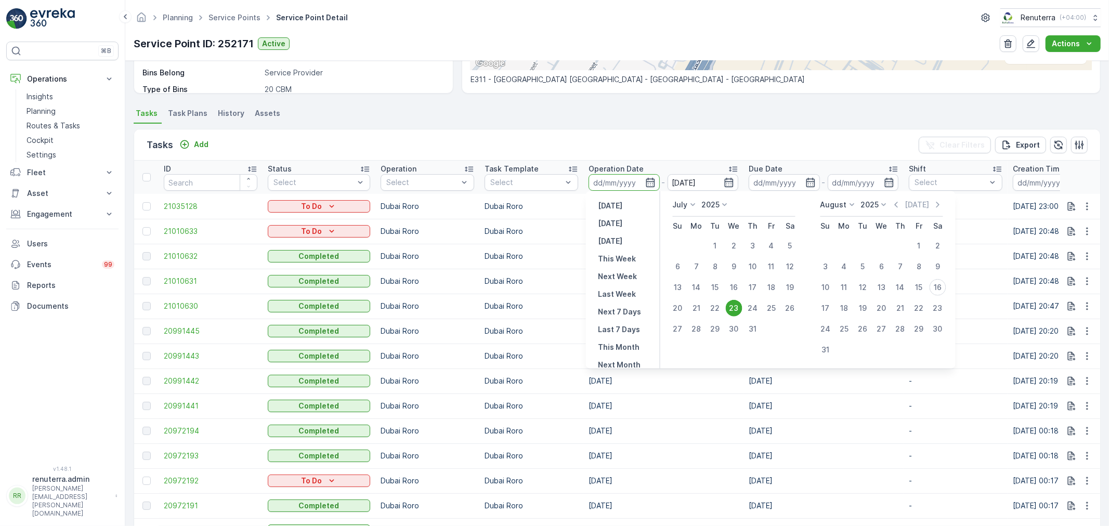
click at [740, 303] on div "23" at bounding box center [734, 308] width 17 height 17
type input "23.07.2025"
click at [740, 303] on div "23" at bounding box center [734, 308] width 17 height 17
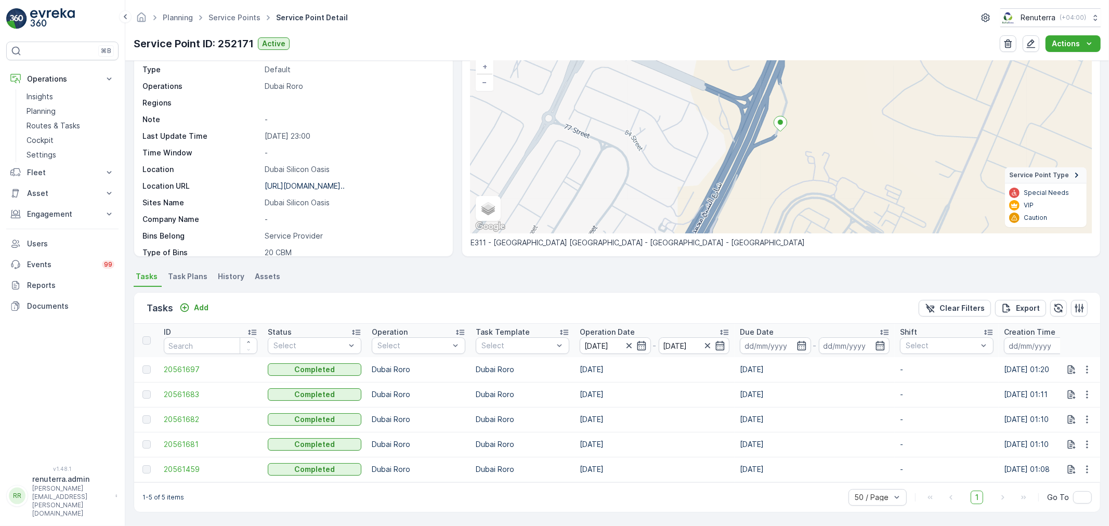
drag, startPoint x: 564, startPoint y: 483, endPoint x: 294, endPoint y: 480, distance: 269.9
click at [357, 484] on div "1-5 of 5 items 50 / Page 1 Go To" at bounding box center [617, 498] width 966 height 30
click at [179, 464] on span "20561459" at bounding box center [211, 469] width 94 height 10
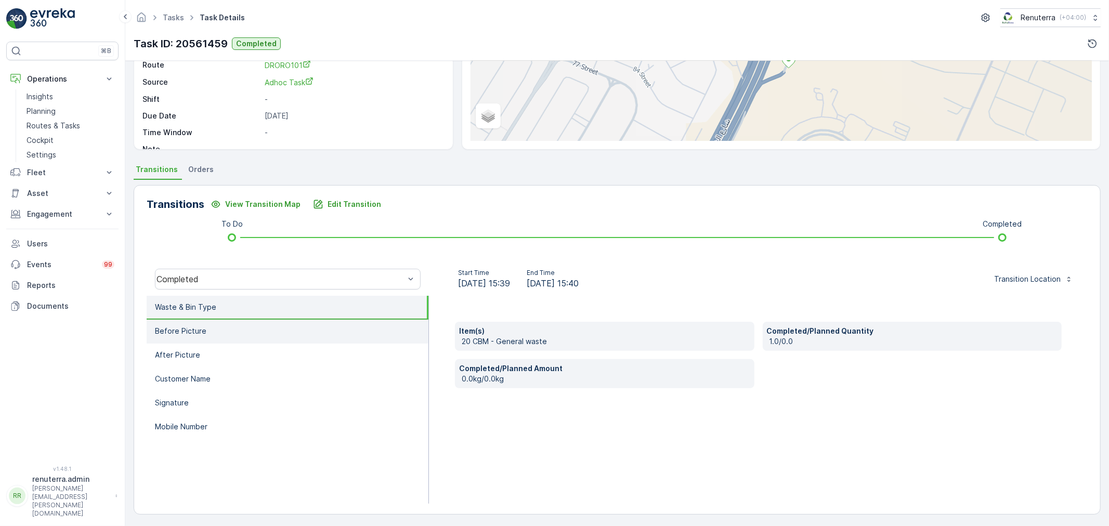
scroll to position [128, 0]
click at [256, 298] on li "Waste & Bin Type" at bounding box center [288, 307] width 282 height 24
click at [345, 203] on p "Edit Transition" at bounding box center [355, 203] width 54 height 10
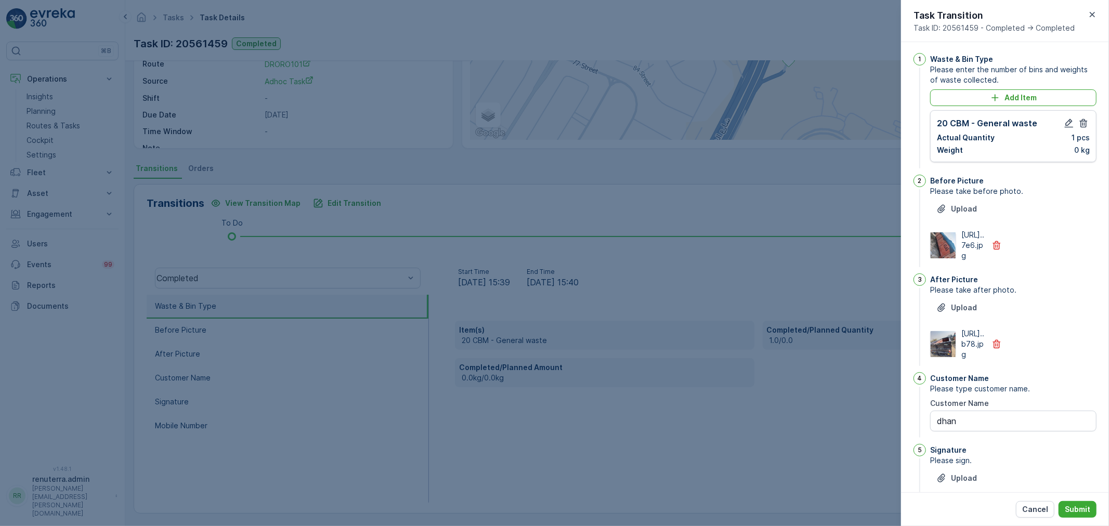
scroll to position [0, 0]
click at [1020, 100] on p "Add Item" at bounding box center [1021, 99] width 32 height 10
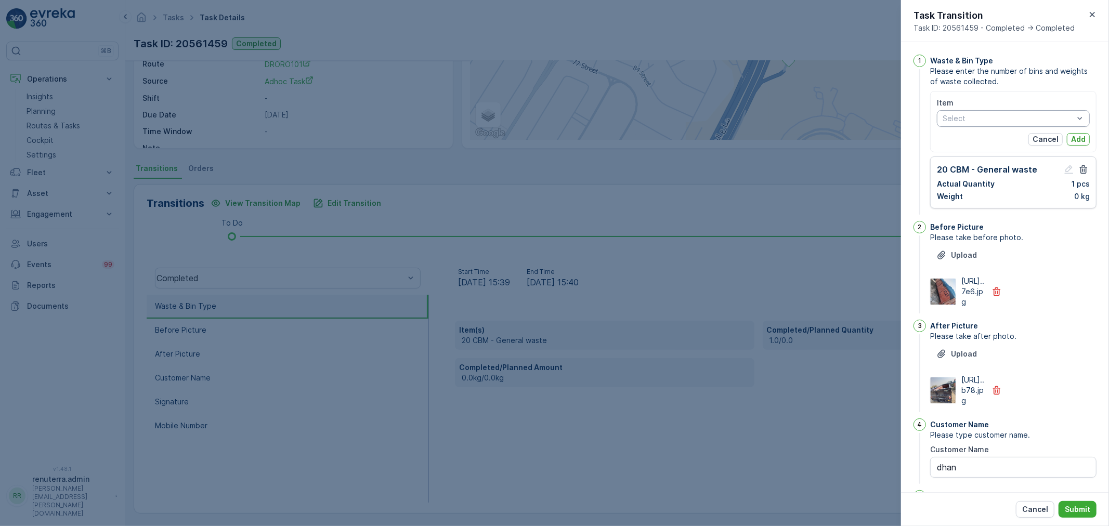
click at [988, 124] on div "Select" at bounding box center [1013, 118] width 153 height 17
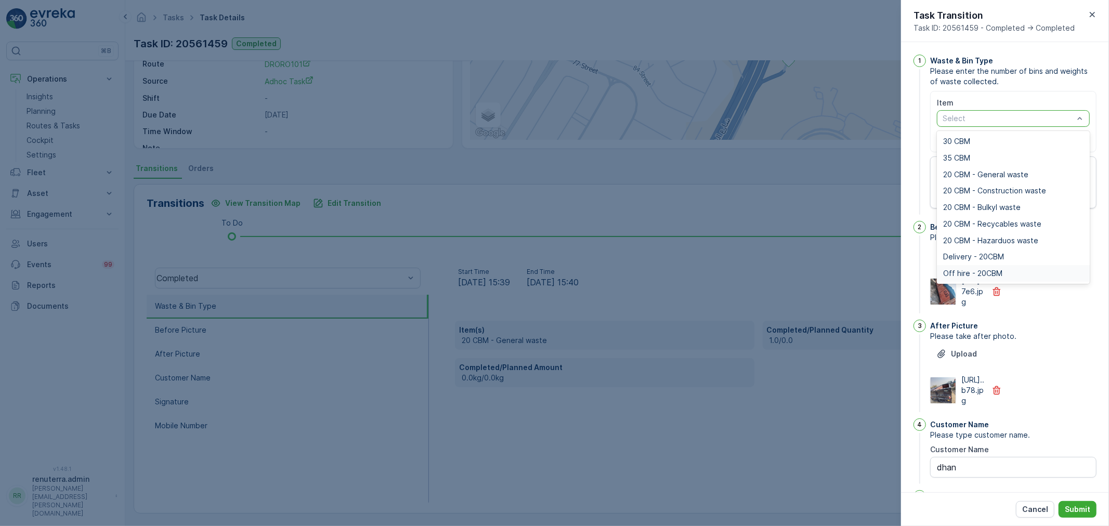
click at [833, 284] on div at bounding box center [554, 263] width 1109 height 526
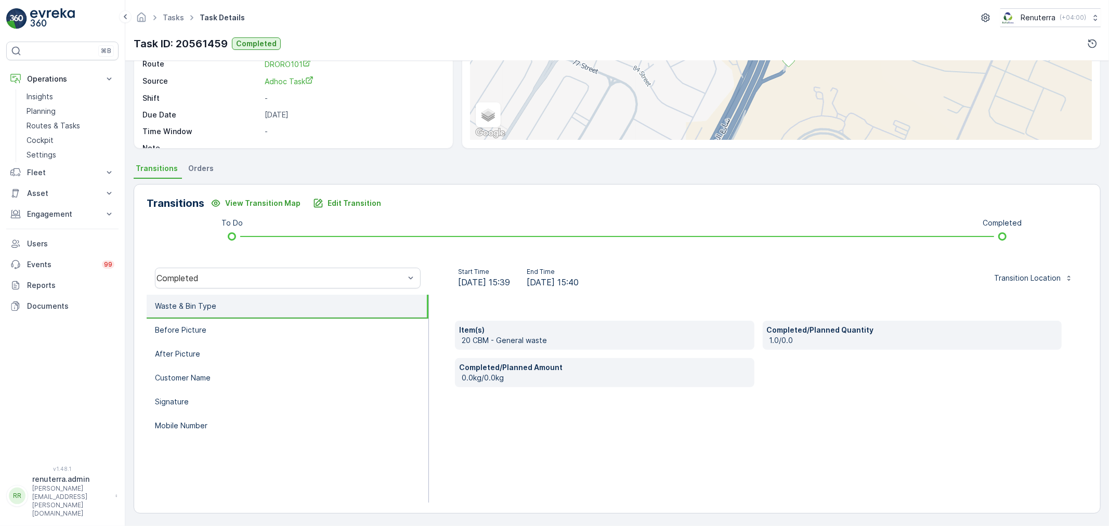
click at [264, 311] on li "Waste & Bin Type" at bounding box center [288, 307] width 282 height 24
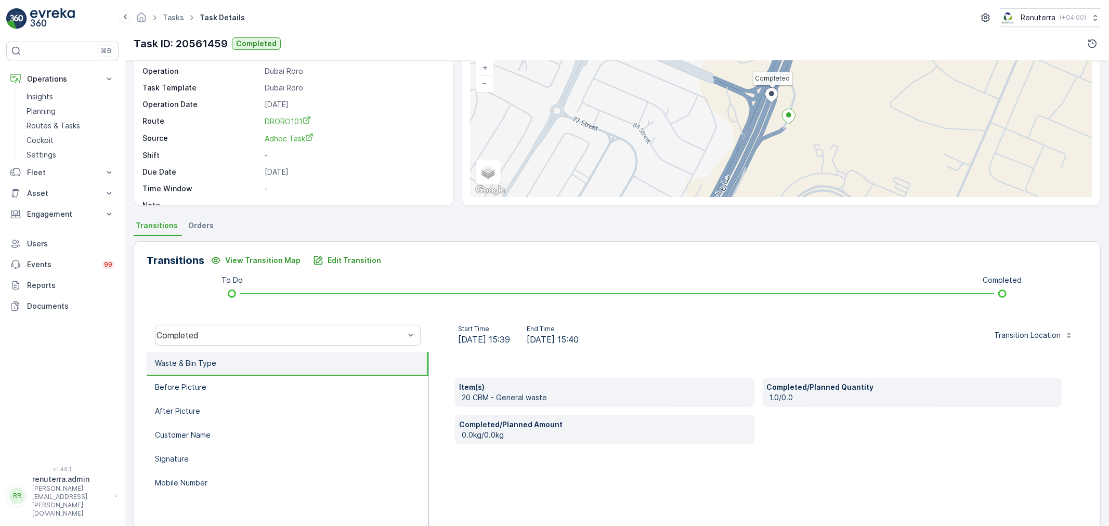
scroll to position [71, 0]
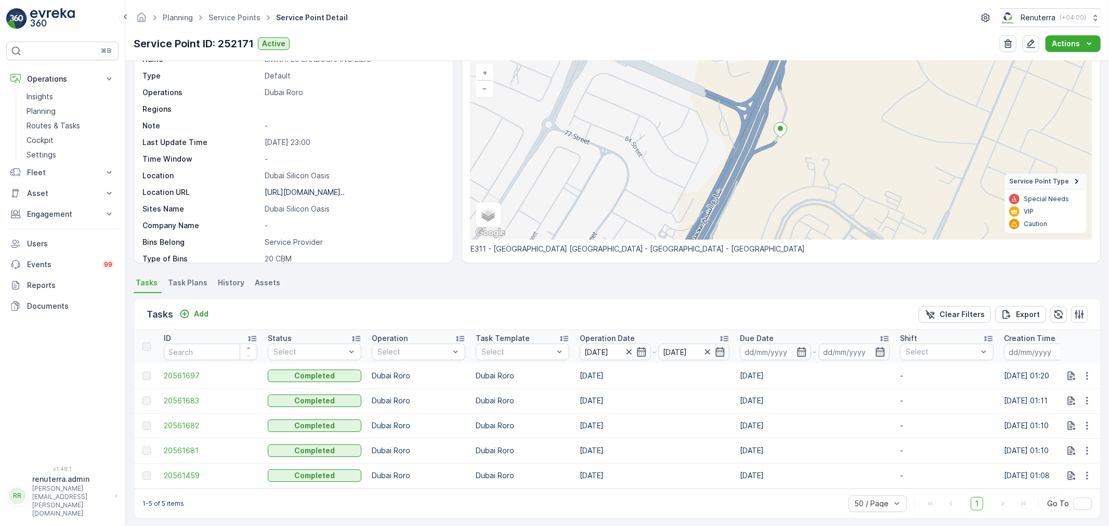
scroll to position [76, 0]
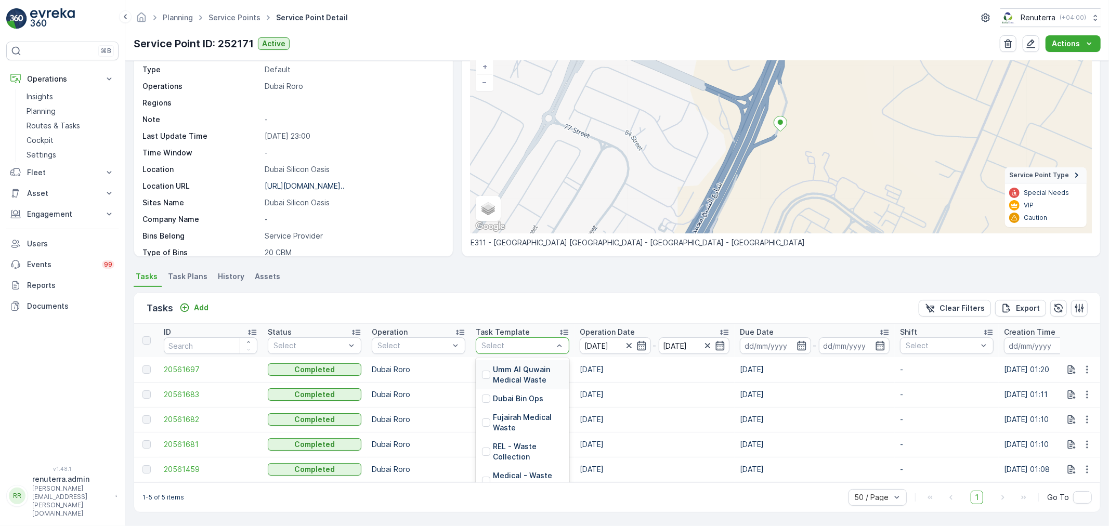
click at [517, 342] on div at bounding box center [518, 346] width 74 height 8
click at [853, 281] on ul "Tasks Task Plans History Assets" at bounding box center [617, 278] width 967 height 18
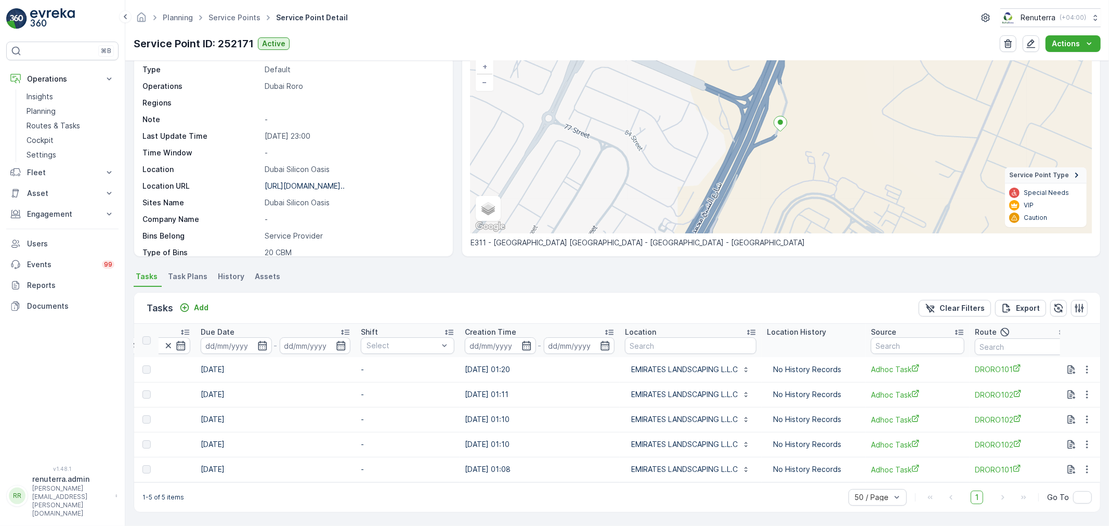
scroll to position [0, 598]
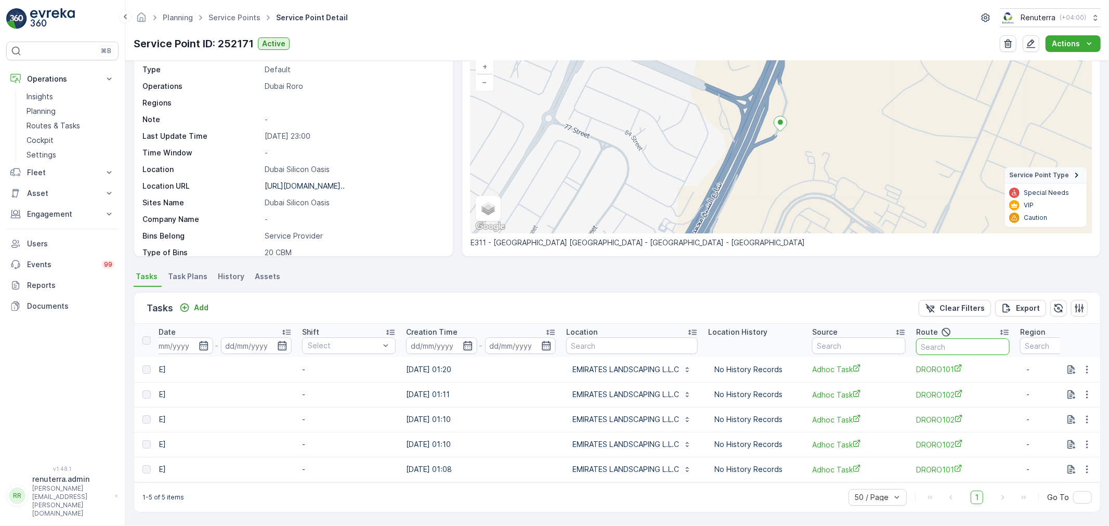
click at [958, 344] on input "text" at bounding box center [963, 347] width 94 height 17
type input "102"
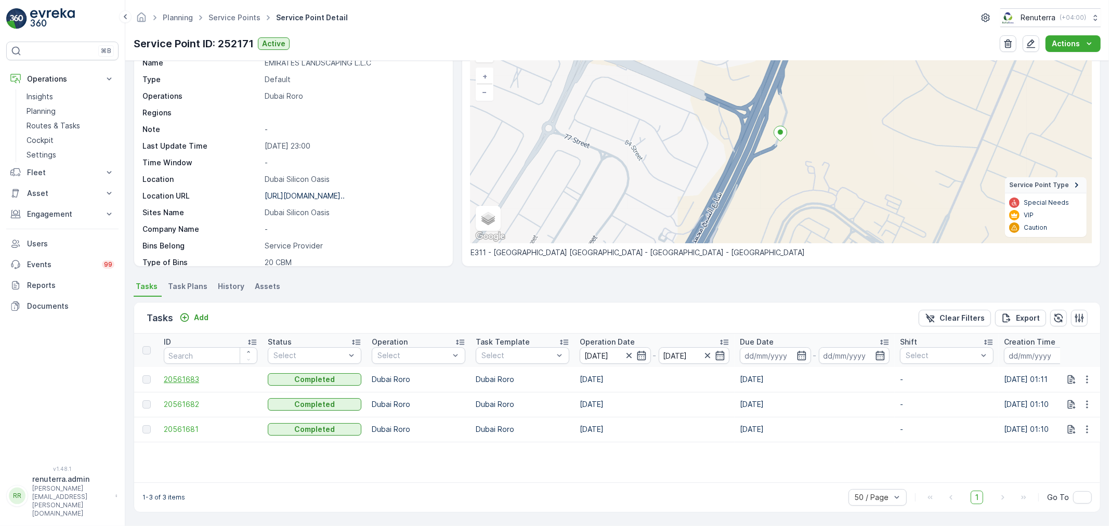
click at [180, 375] on span "20561683" at bounding box center [211, 379] width 94 height 10
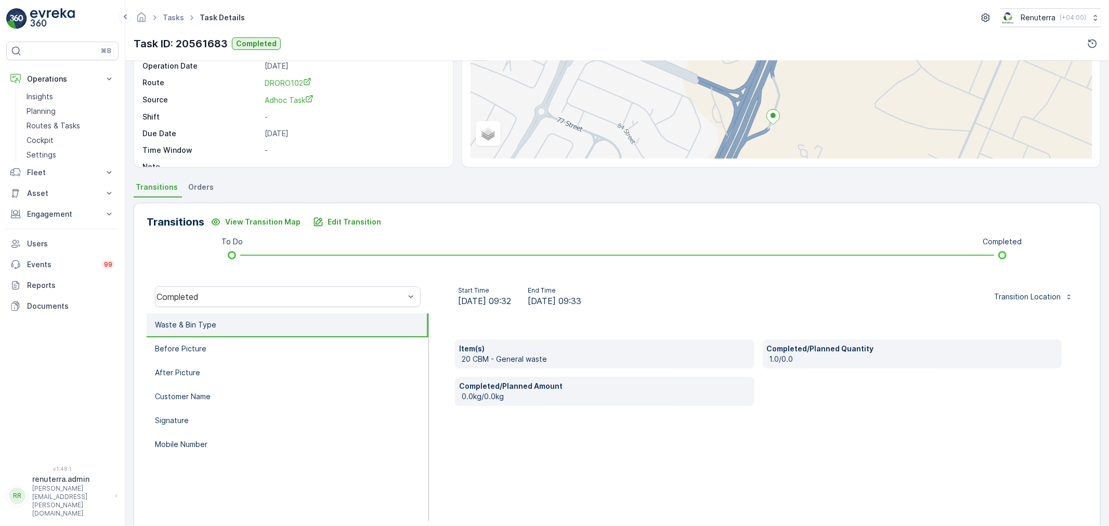
scroll to position [115, 0]
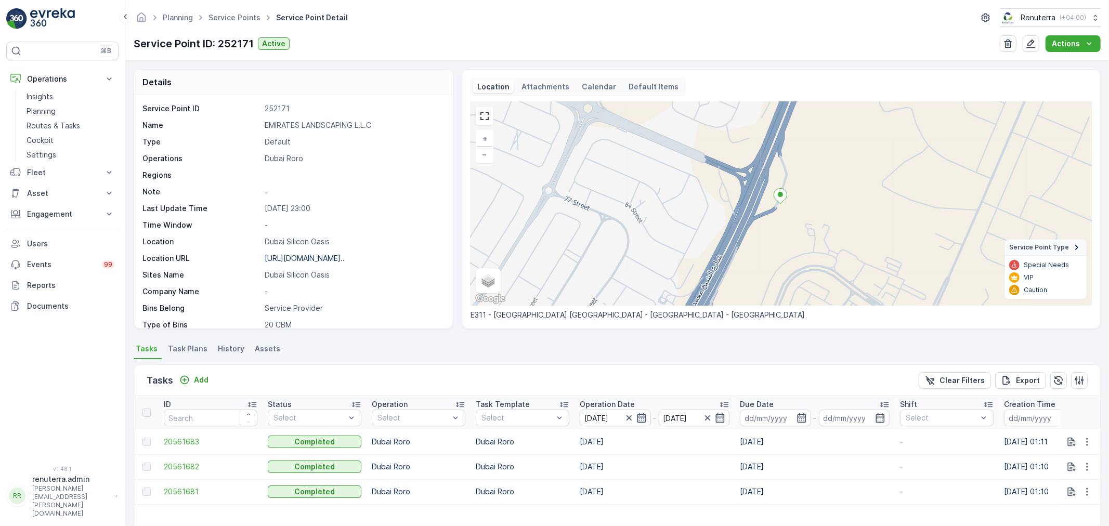
click at [642, 420] on icon "button" at bounding box center [642, 418] width 10 height 10
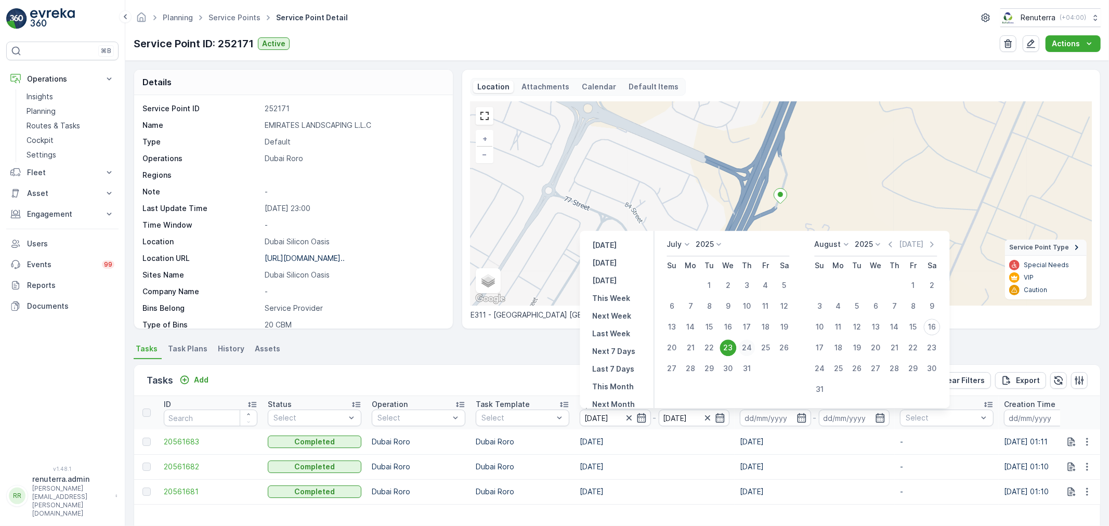
click at [744, 346] on div "24" at bounding box center [747, 348] width 17 height 17
type input "24.07.2025"
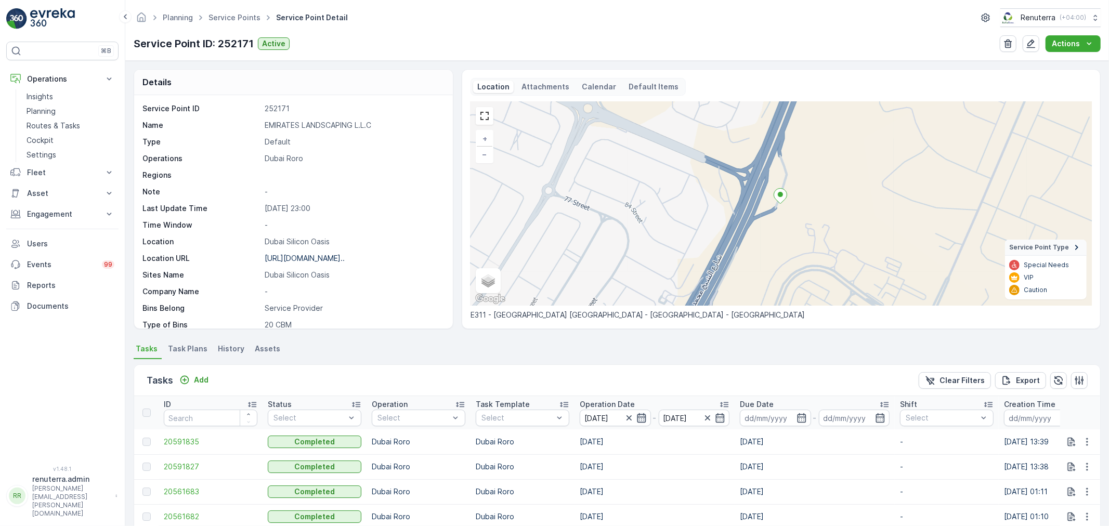
click at [637, 413] on icon "button" at bounding box center [642, 418] width 10 height 10
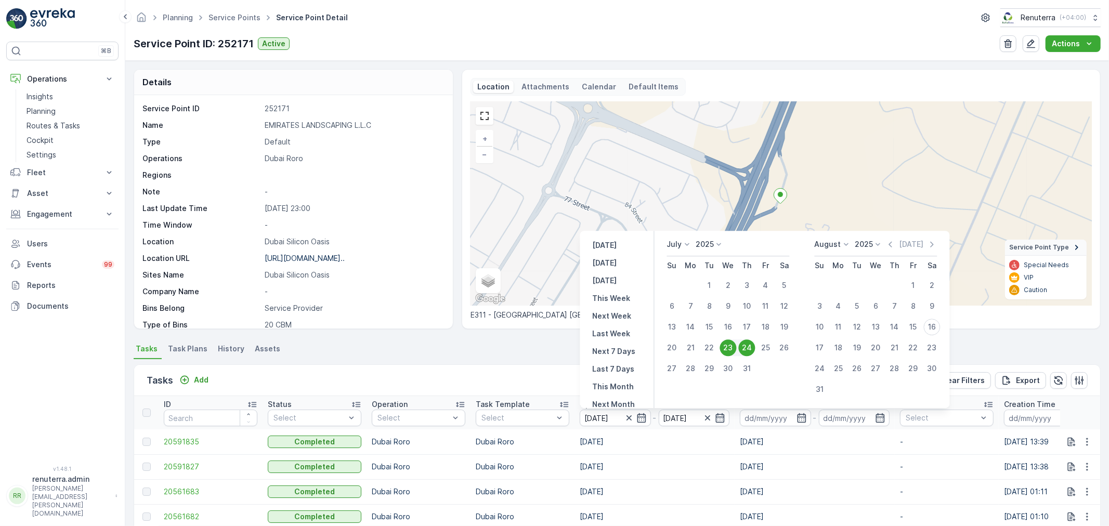
drag, startPoint x: 742, startPoint y: 352, endPoint x: 737, endPoint y: 355, distance: 5.6
click at [743, 352] on div "24" at bounding box center [747, 348] width 17 height 17
click at [744, 342] on div "24" at bounding box center [747, 348] width 17 height 17
type input "24.07.2025"
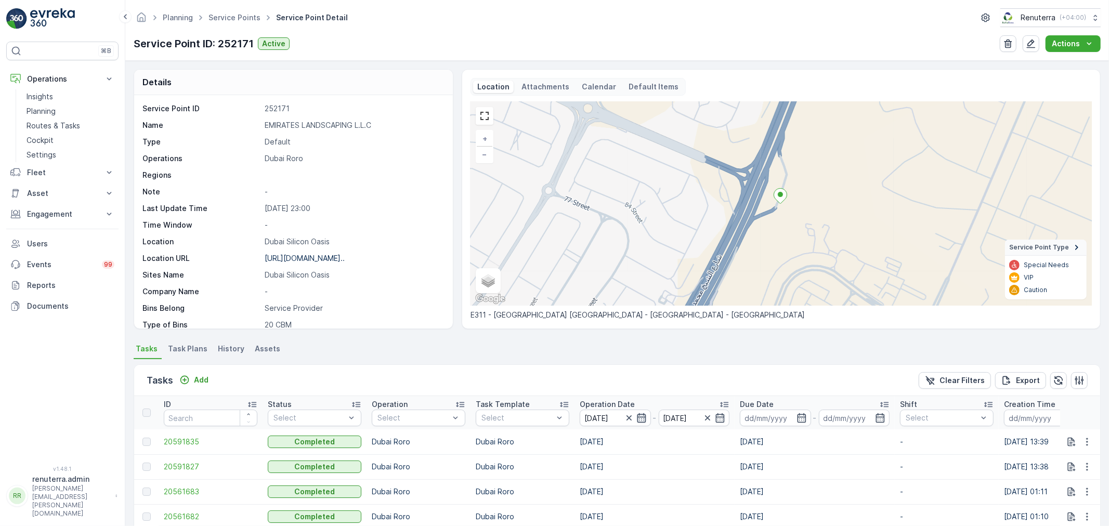
click at [641, 417] on icon "button" at bounding box center [641, 417] width 9 height 9
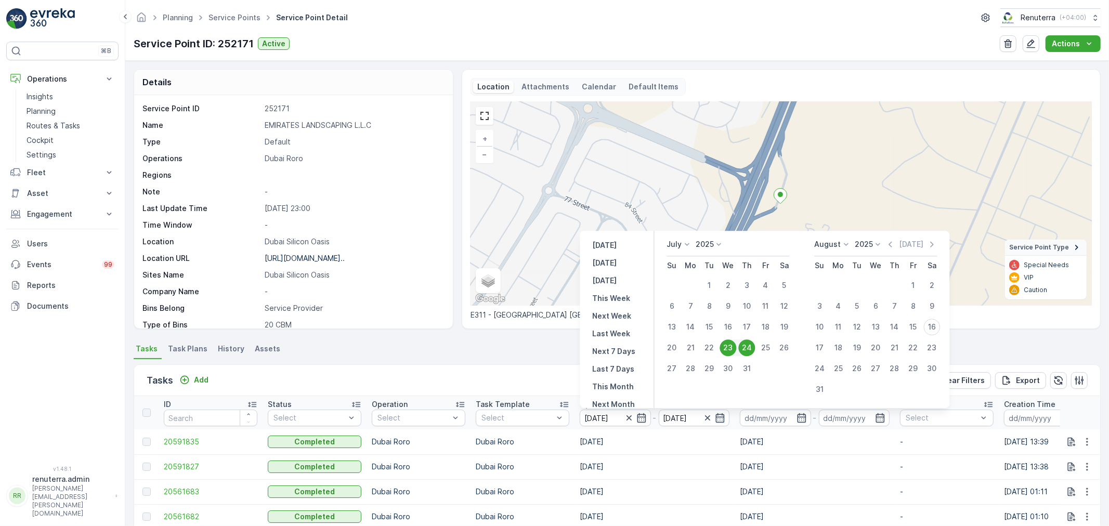
click at [749, 345] on div "24" at bounding box center [747, 348] width 17 height 17
click at [750, 347] on div "24" at bounding box center [747, 348] width 17 height 17
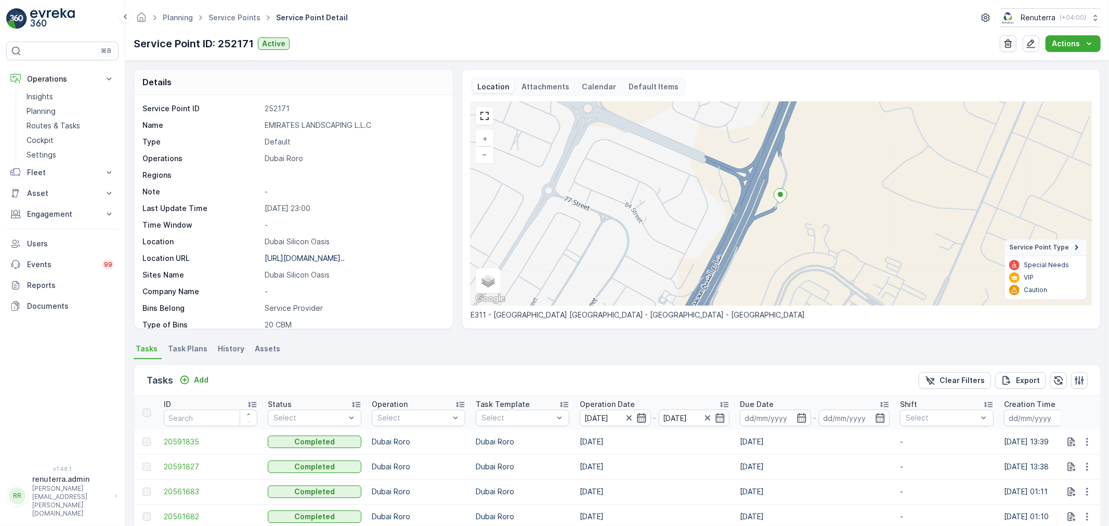
click at [645, 415] on icon "button" at bounding box center [642, 418] width 10 height 10
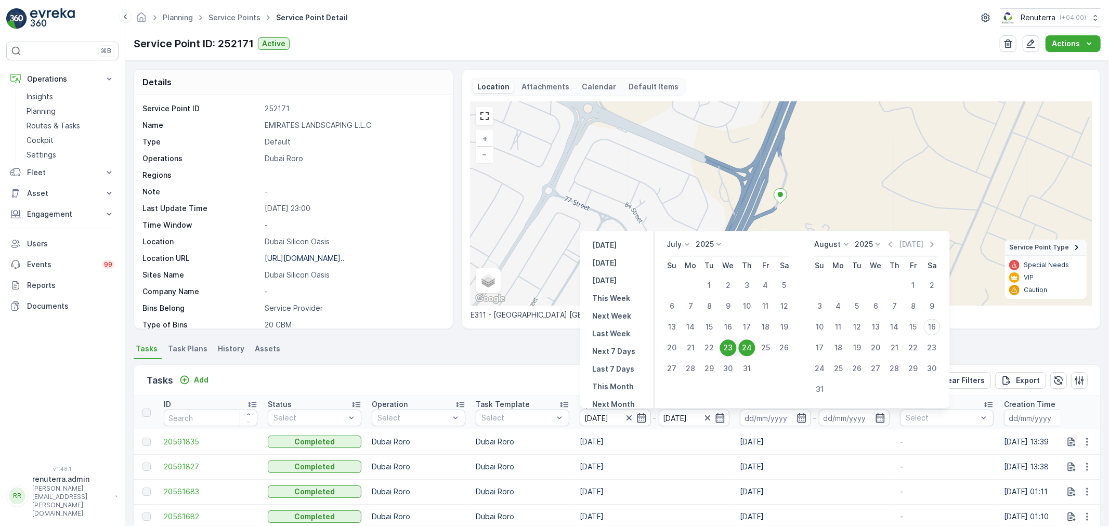
click at [732, 346] on div "23" at bounding box center [728, 348] width 17 height 17
type input "23.07.2025"
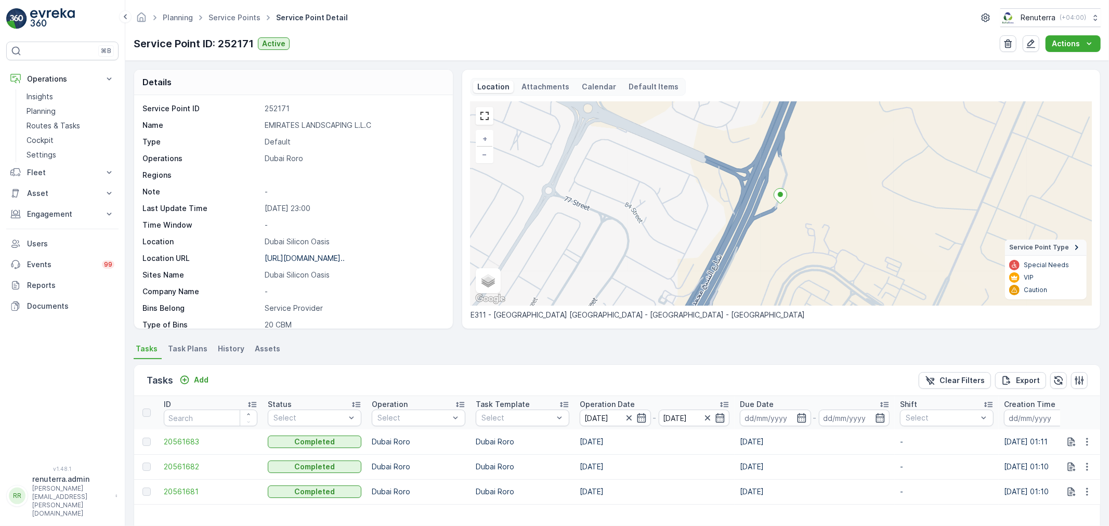
click at [635, 418] on div at bounding box center [635, 418] width 23 height 10
click at [638, 415] on icon "button" at bounding box center [641, 417] width 9 height 9
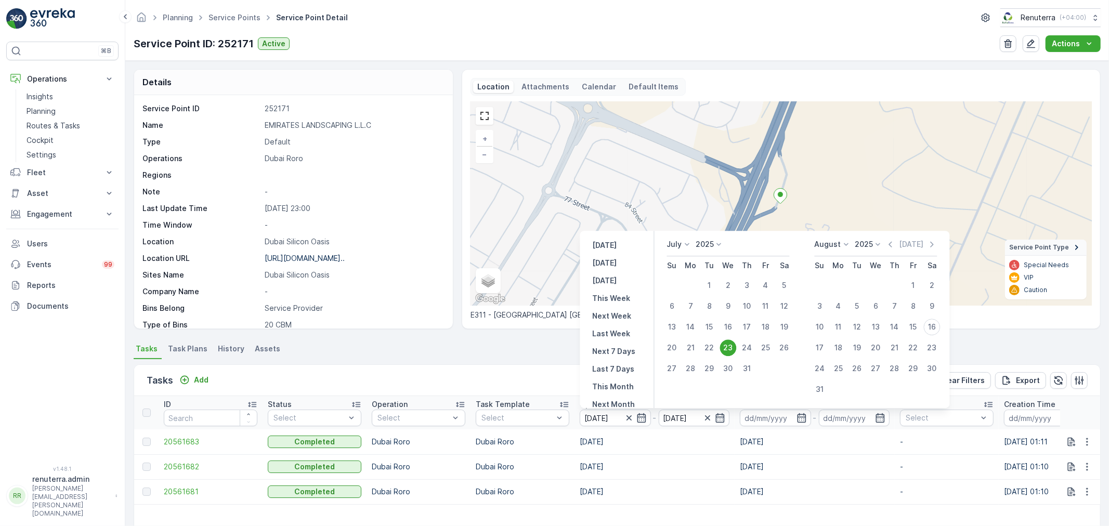
click at [745, 346] on div "24" at bounding box center [747, 348] width 17 height 17
type input "24.07.2025"
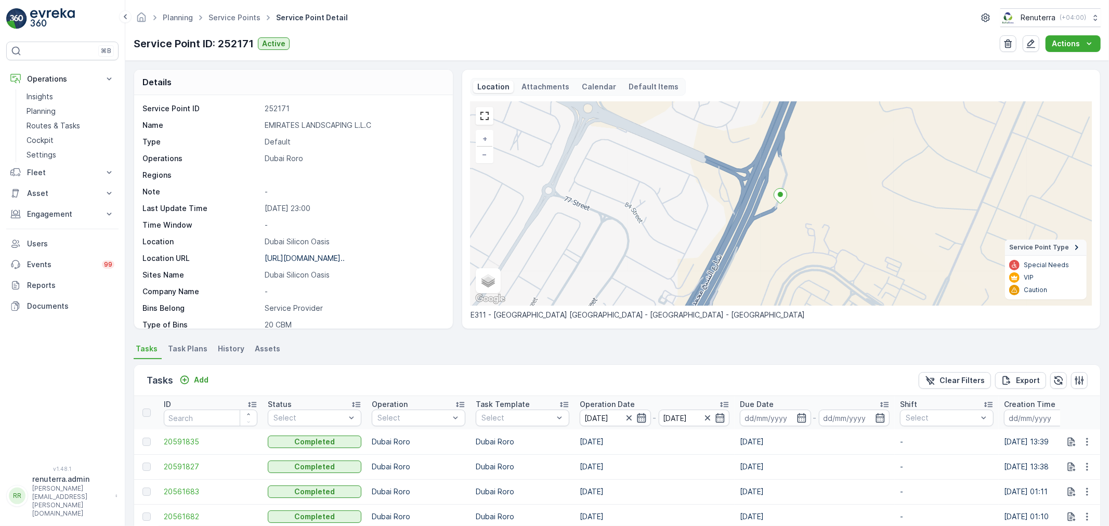
click at [640, 416] on icon "button" at bounding box center [642, 418] width 10 height 10
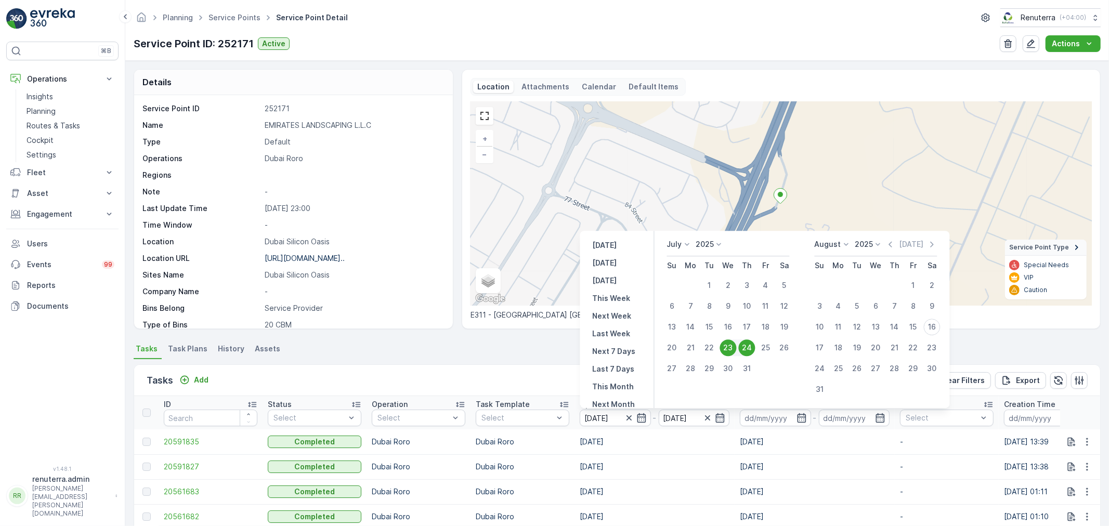
click at [746, 345] on div "24" at bounding box center [747, 348] width 17 height 17
click at [747, 345] on div "24" at bounding box center [747, 348] width 17 height 17
type input "24.07.2025"
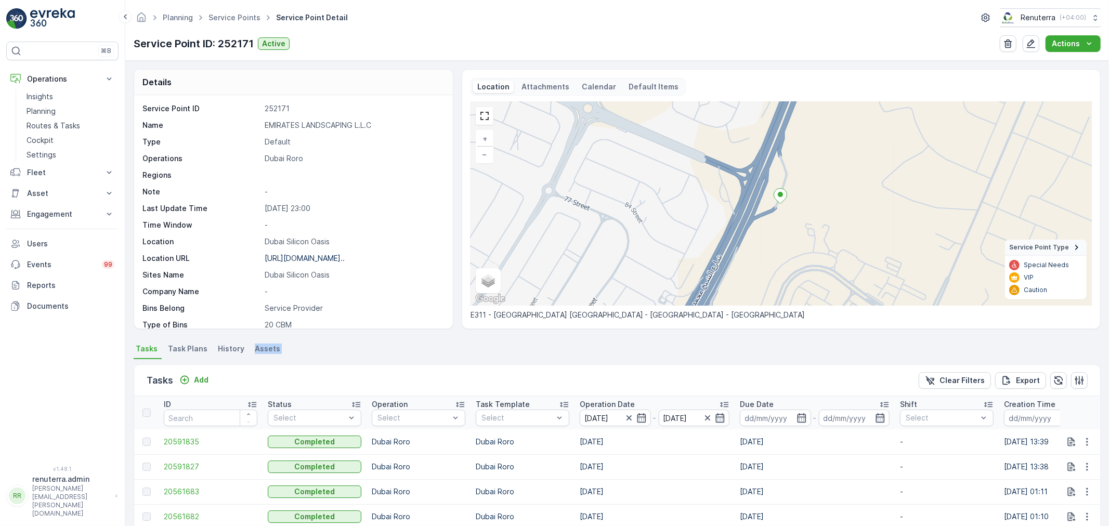
click at [747, 345] on ul "Tasks Task Plans History Assets" at bounding box center [617, 351] width 967 height 18
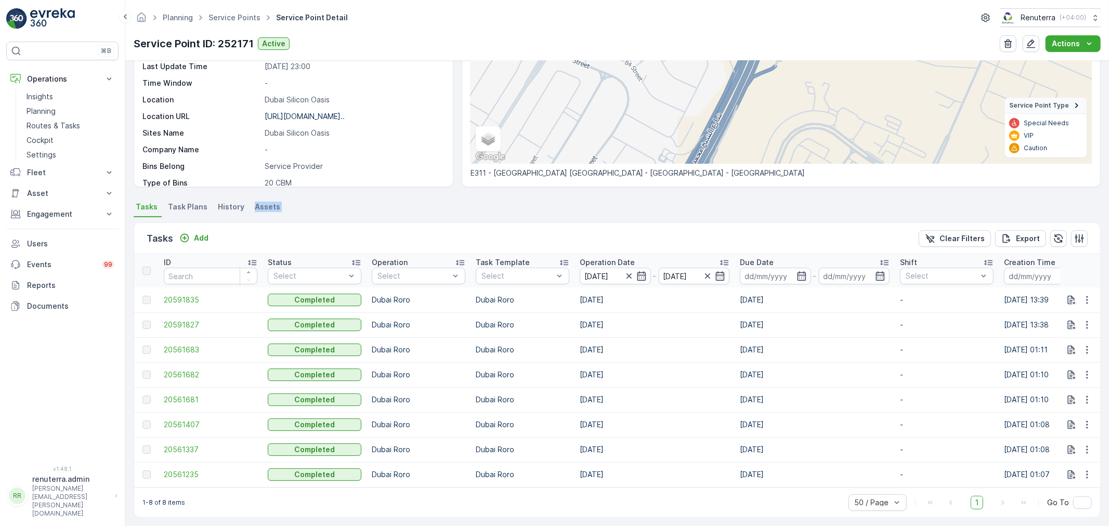
scroll to position [152, 0]
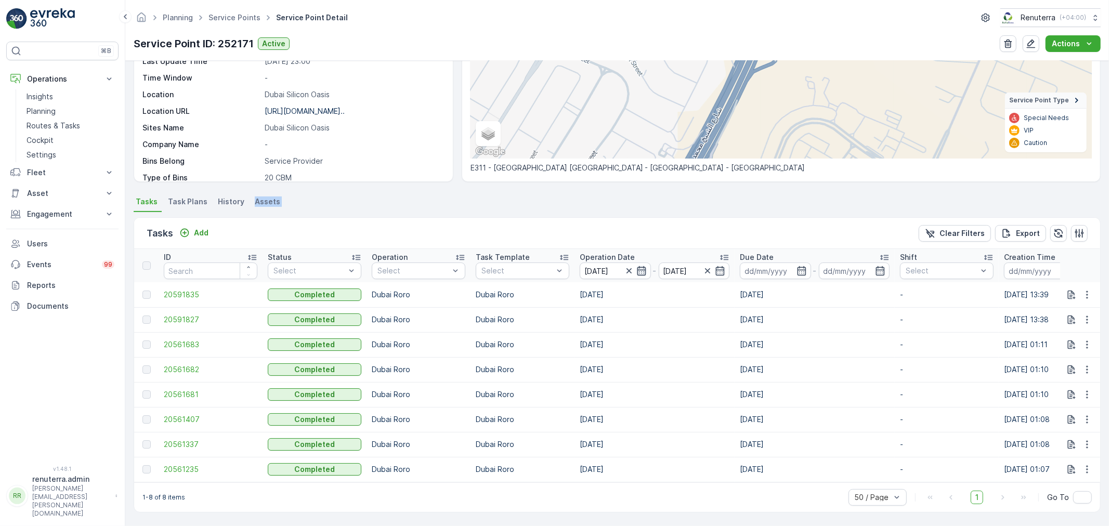
click at [637, 266] on icon "button" at bounding box center [642, 271] width 10 height 10
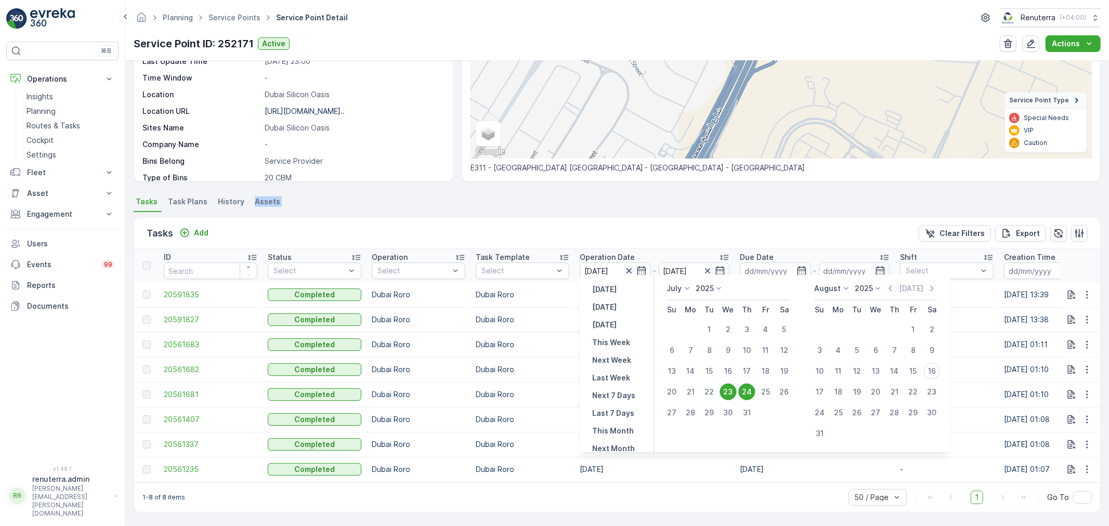
click at [632, 266] on icon "button" at bounding box center [629, 271] width 10 height 10
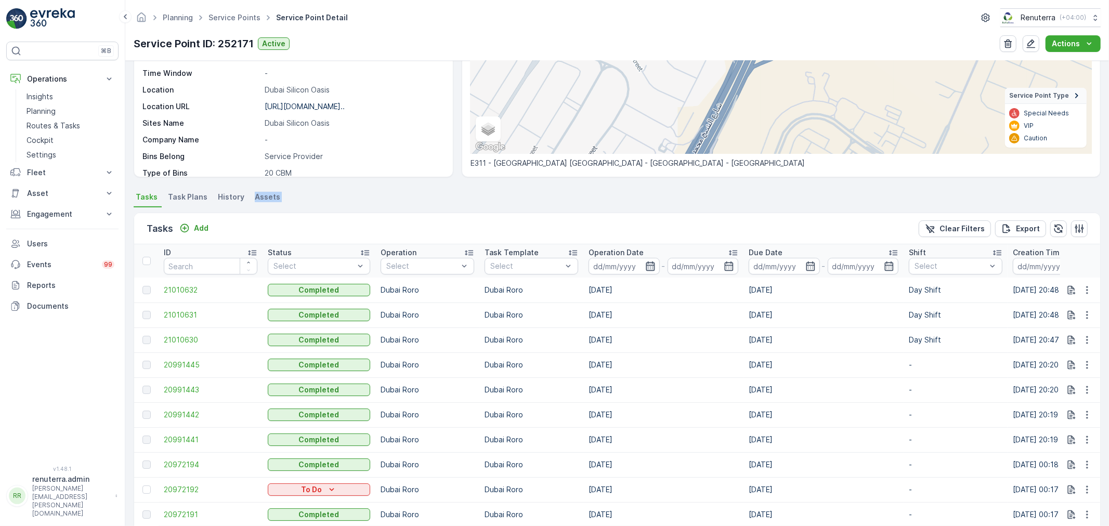
click at [649, 263] on icon "button" at bounding box center [650, 266] width 9 height 9
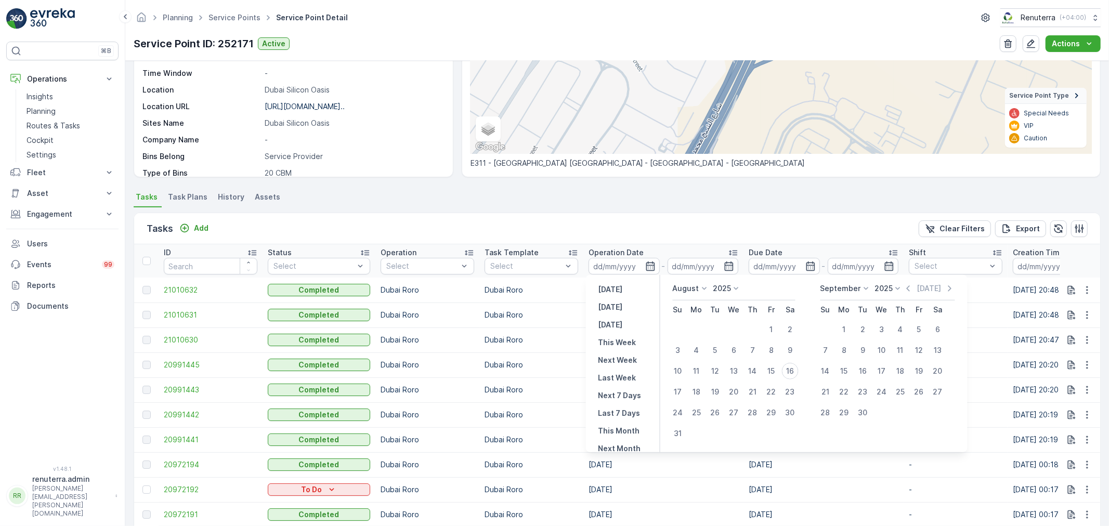
click at [699, 283] on div "August" at bounding box center [691, 288] width 37 height 10
click at [687, 325] on span "July" at bounding box center [686, 328] width 14 height 10
click at [757, 392] on div "24" at bounding box center [753, 392] width 17 height 17
type input "24.07.2025"
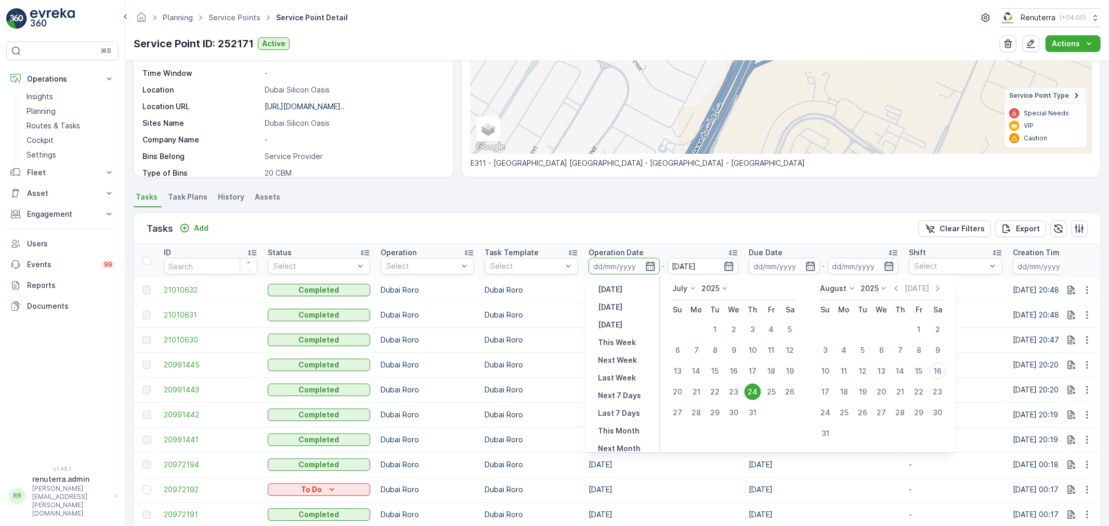
click at [757, 392] on div "24" at bounding box center [753, 392] width 17 height 17
type input "24.07.2025"
click at [757, 392] on div "24" at bounding box center [753, 392] width 17 height 17
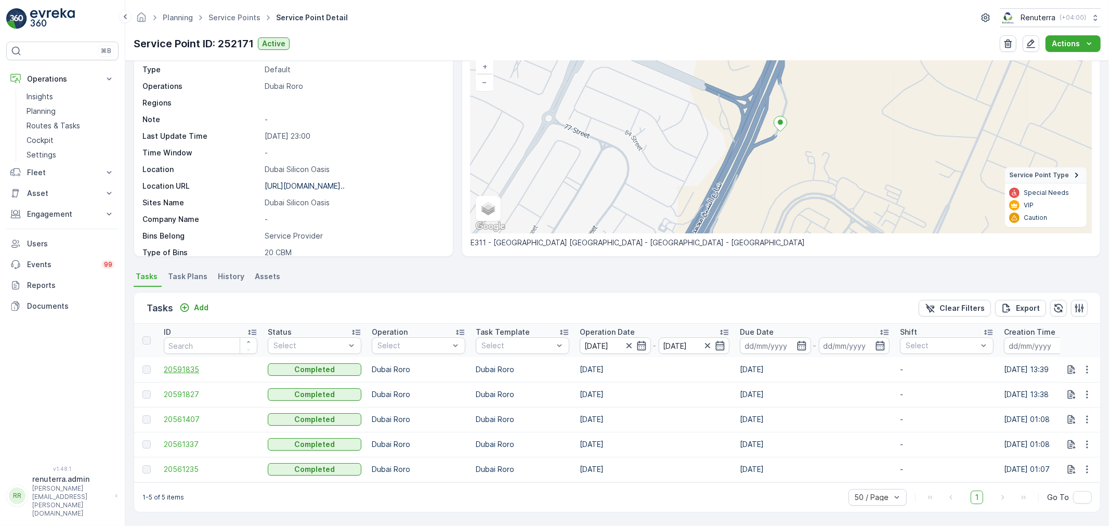
click at [183, 365] on span "20591835" at bounding box center [211, 370] width 94 height 10
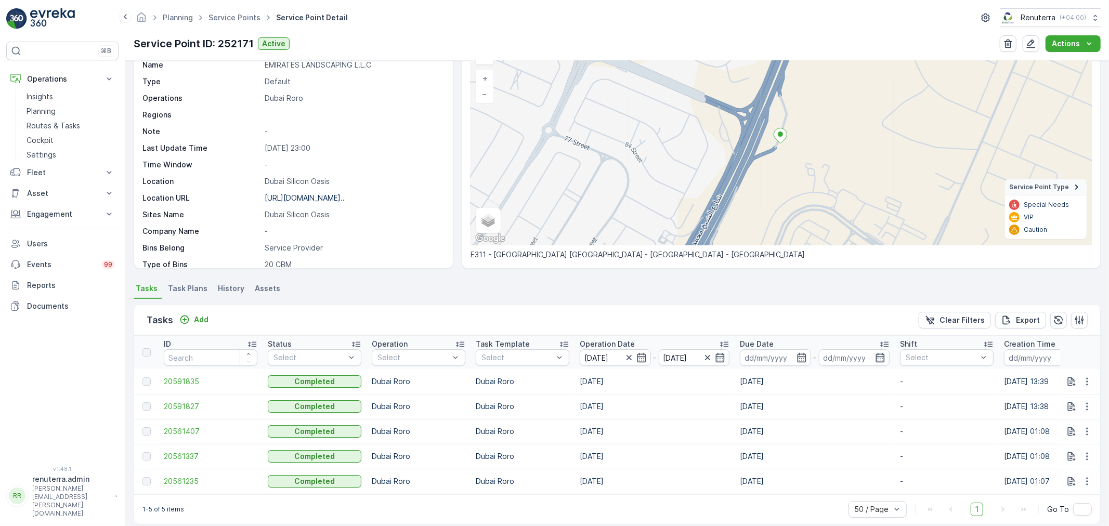
scroll to position [76, 0]
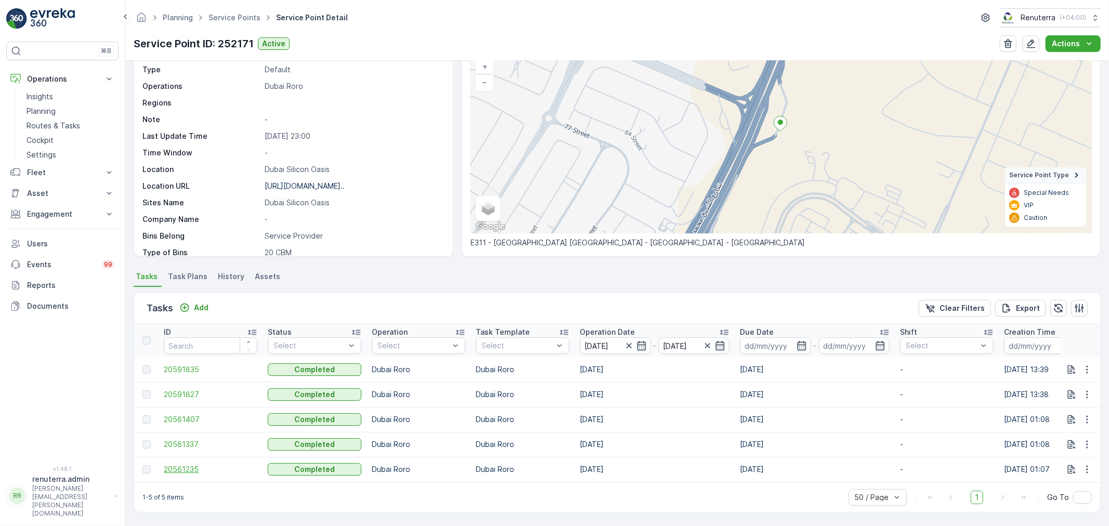
click at [180, 468] on span "20561235" at bounding box center [211, 469] width 94 height 10
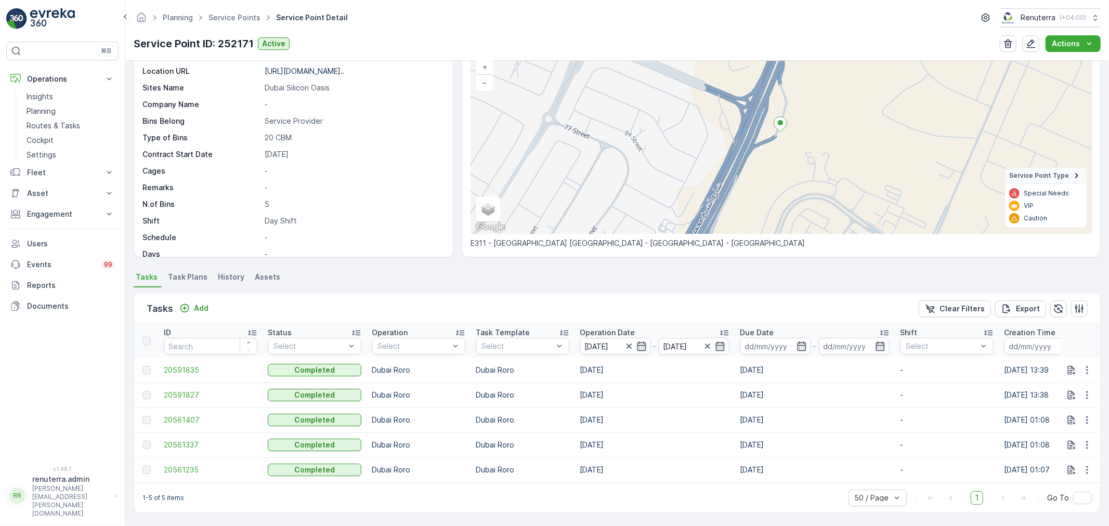
scroll to position [76, 0]
click at [174, 439] on span "20561337" at bounding box center [211, 444] width 94 height 10
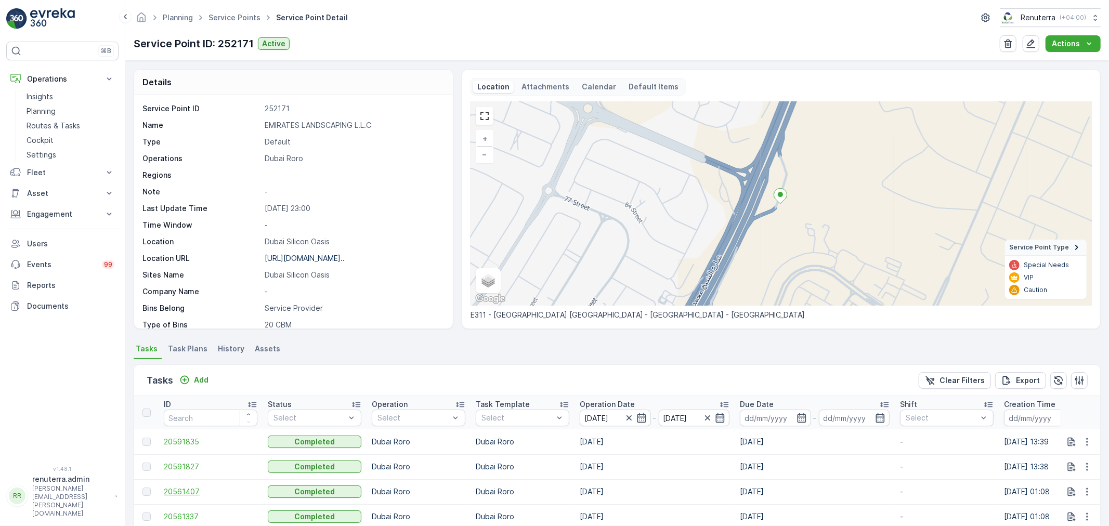
click at [186, 490] on span "20561407" at bounding box center [211, 492] width 94 height 10
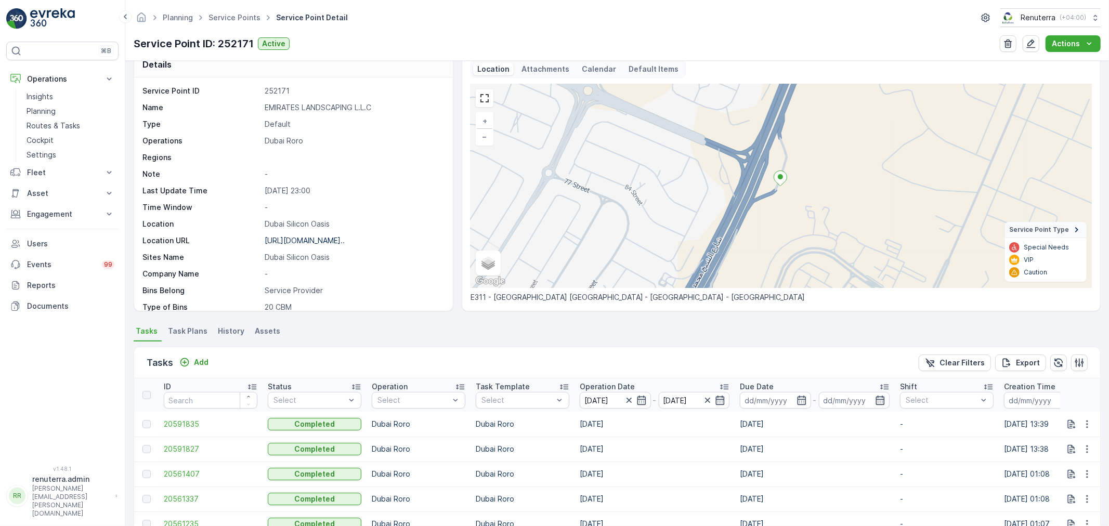
scroll to position [76, 0]
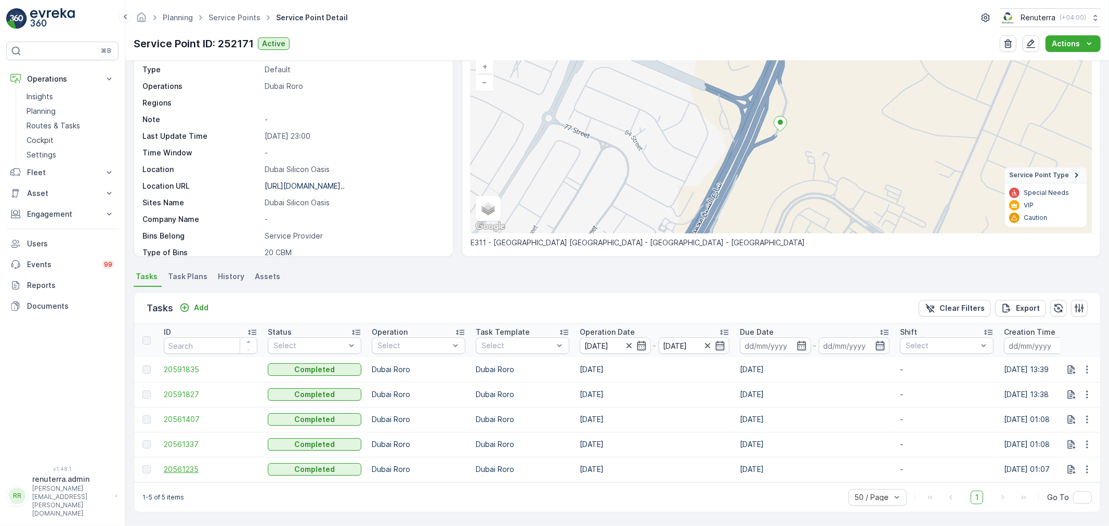
click at [192, 464] on span "20561235" at bounding box center [211, 469] width 94 height 10
click at [179, 439] on span "20561337" at bounding box center [211, 444] width 94 height 10
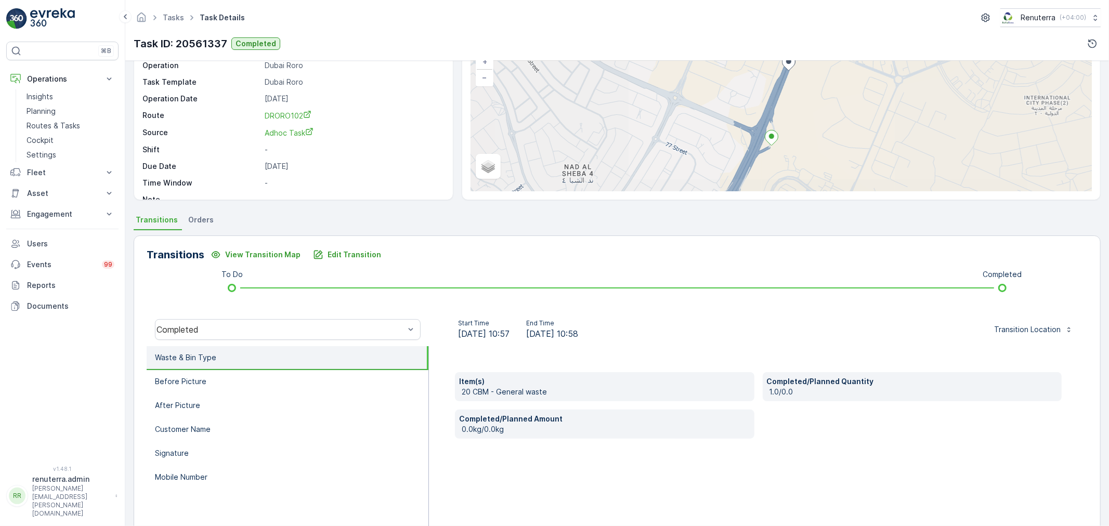
scroll to position [115, 0]
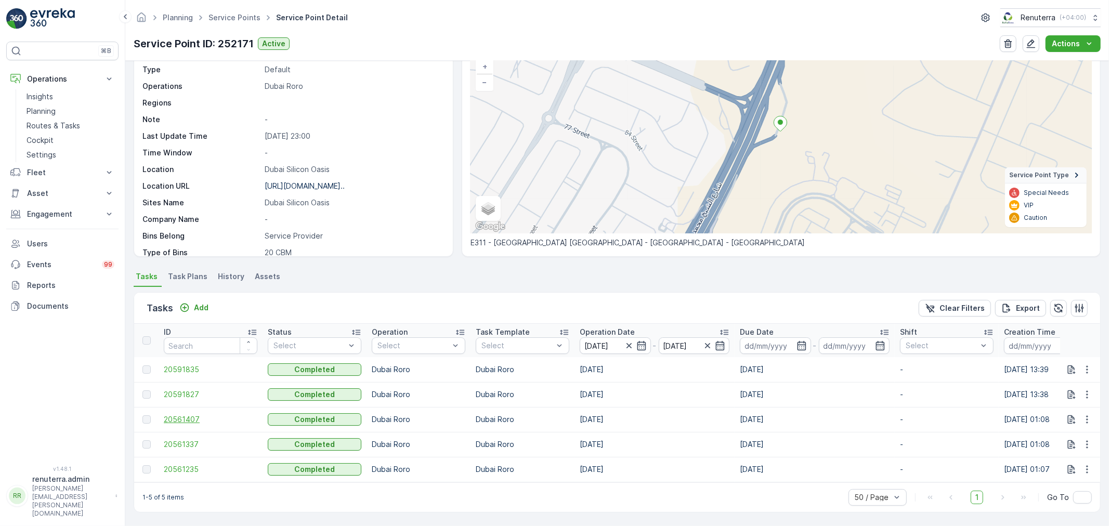
click at [181, 415] on span "20561407" at bounding box center [211, 420] width 94 height 10
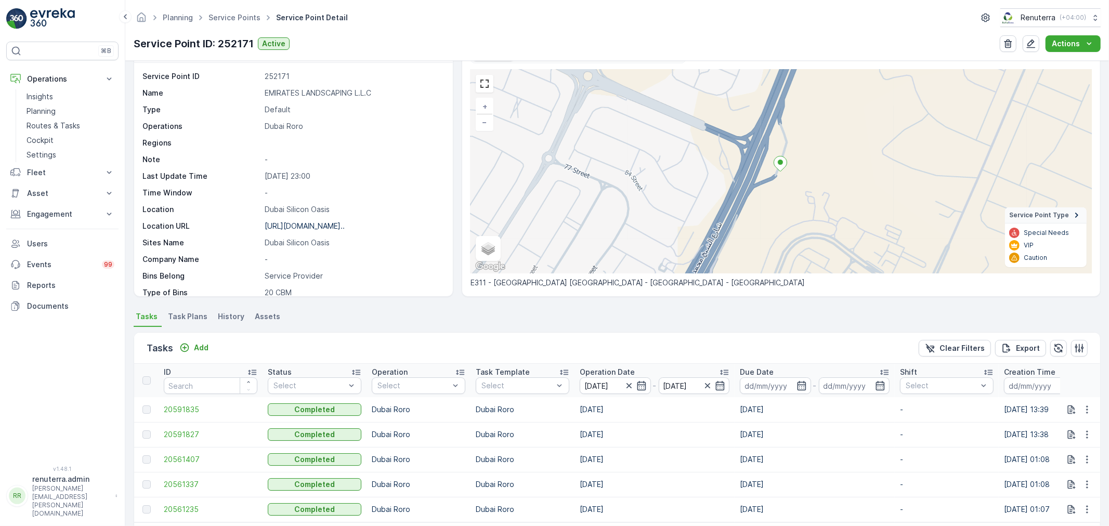
scroll to position [76, 0]
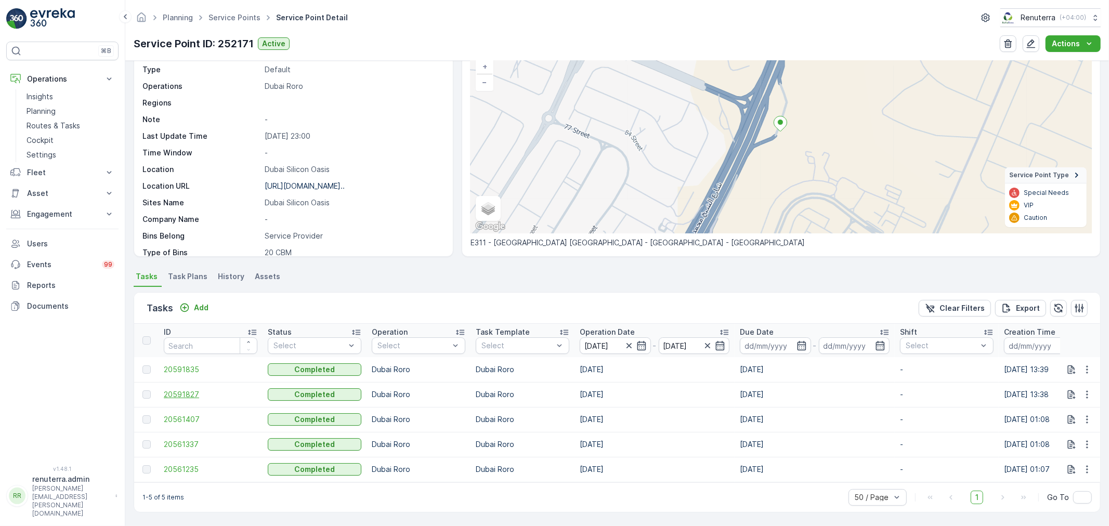
click at [181, 390] on span "20591827" at bounding box center [211, 395] width 94 height 10
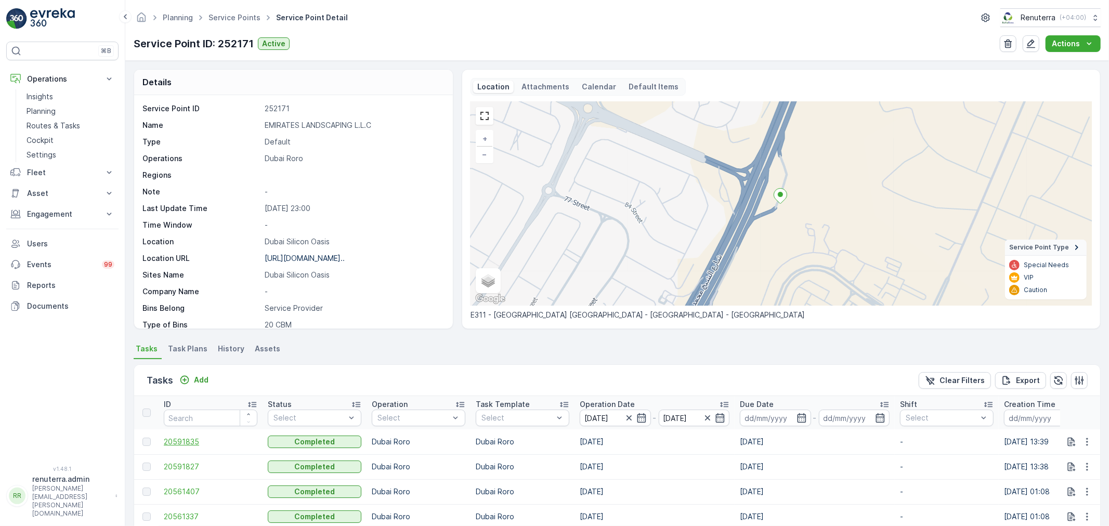
click at [198, 446] on span "20591835" at bounding box center [211, 442] width 94 height 10
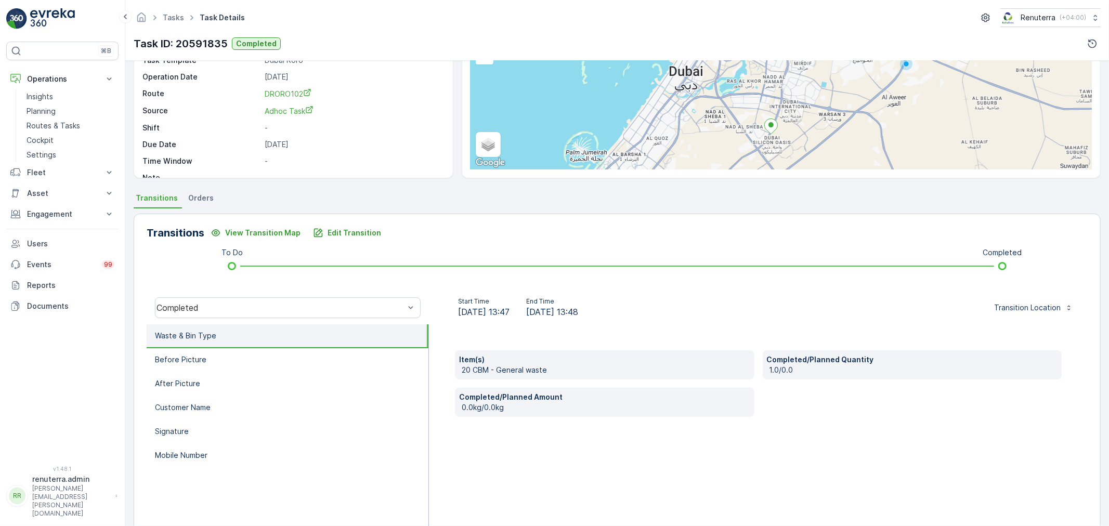
scroll to position [115, 0]
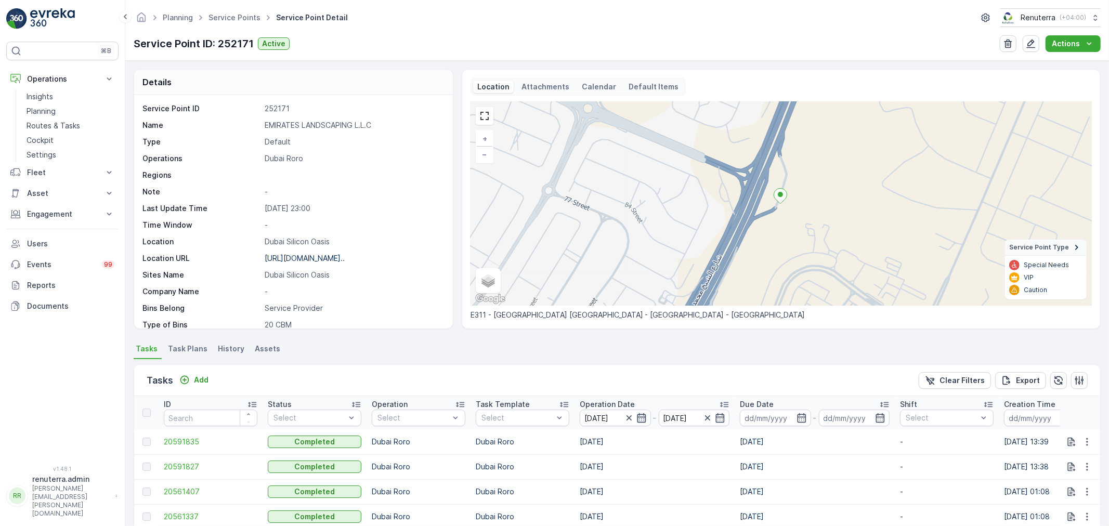
click at [640, 419] on icon "button" at bounding box center [642, 418] width 10 height 10
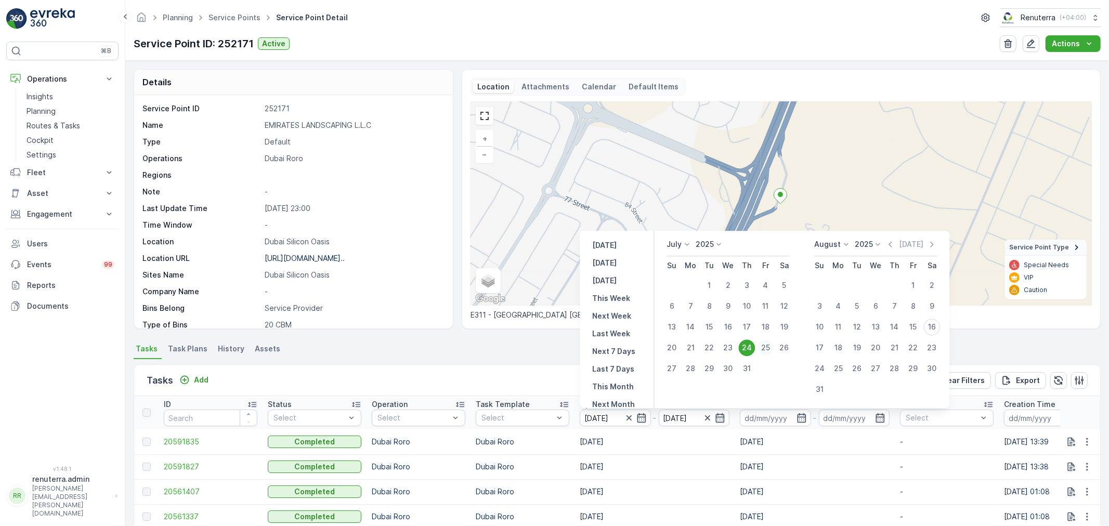
click at [770, 345] on div "25" at bounding box center [766, 348] width 17 height 17
type input "25.07.2025"
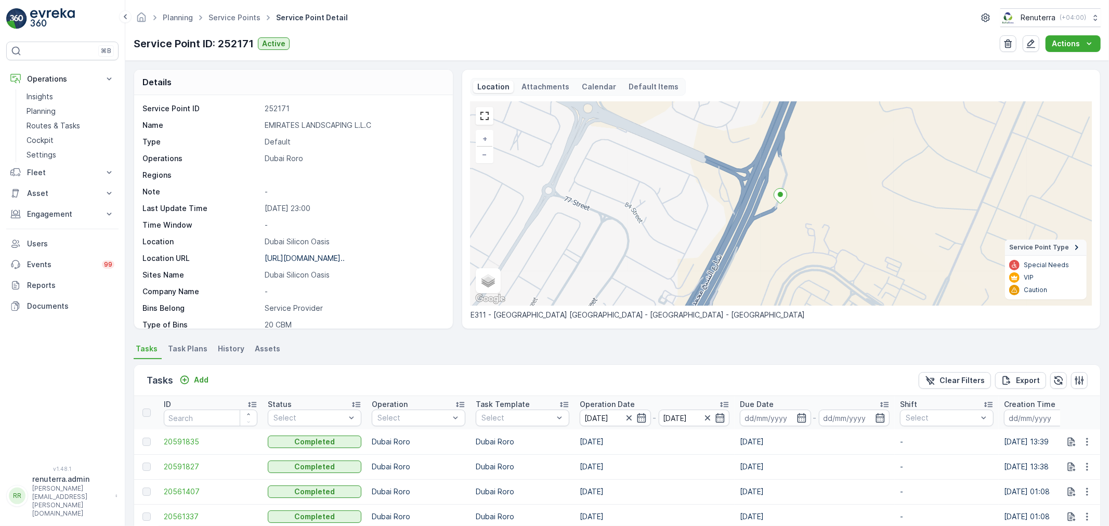
click at [770, 345] on ul "Tasks Task Plans History Assets" at bounding box center [617, 351] width 967 height 18
click at [642, 419] on icon "button" at bounding box center [642, 418] width 10 height 10
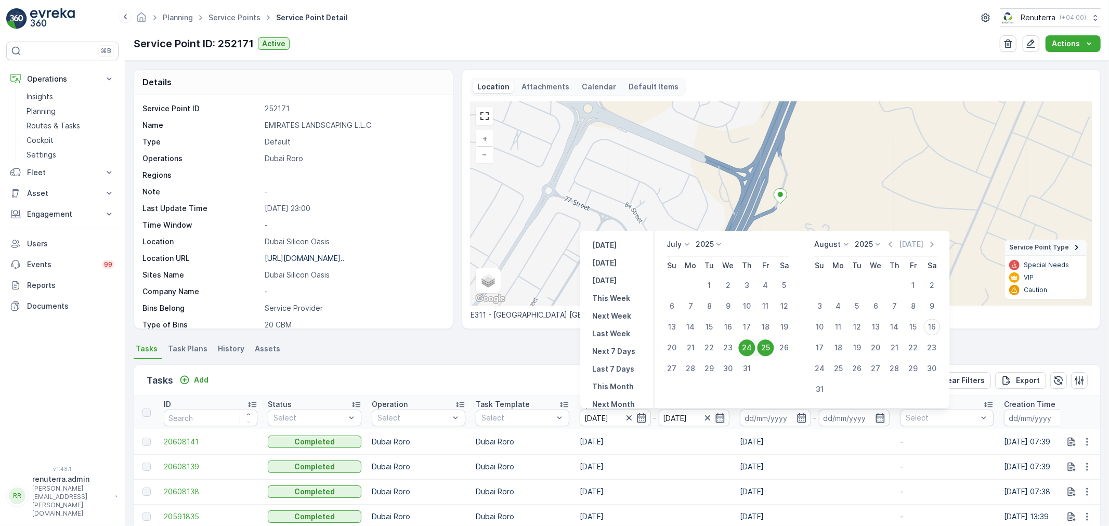
click at [763, 345] on div "25" at bounding box center [766, 348] width 17 height 17
click at [765, 344] on div "25" at bounding box center [766, 348] width 17 height 17
type input "25.07.2025"
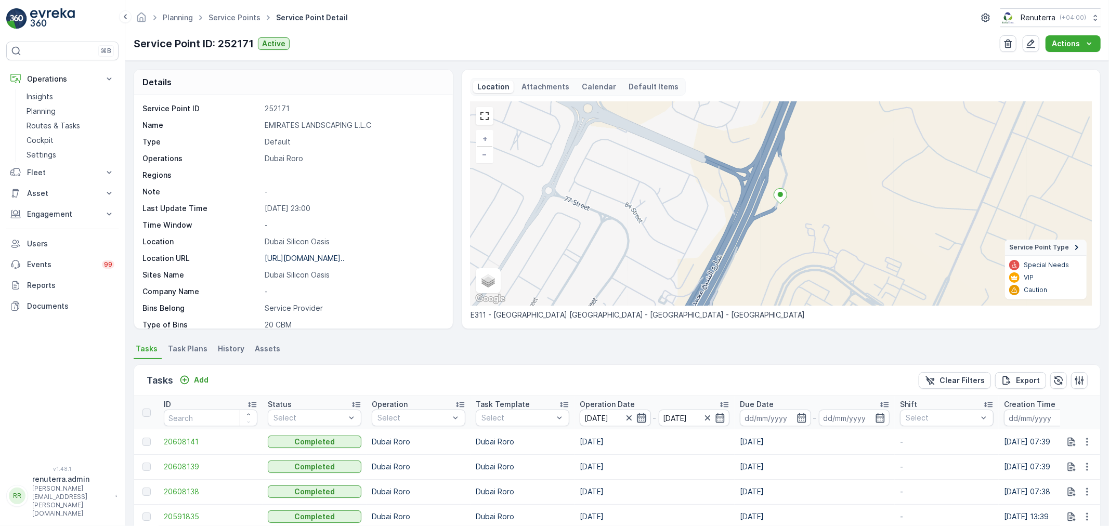
click at [645, 419] on icon "button" at bounding box center [642, 418] width 10 height 10
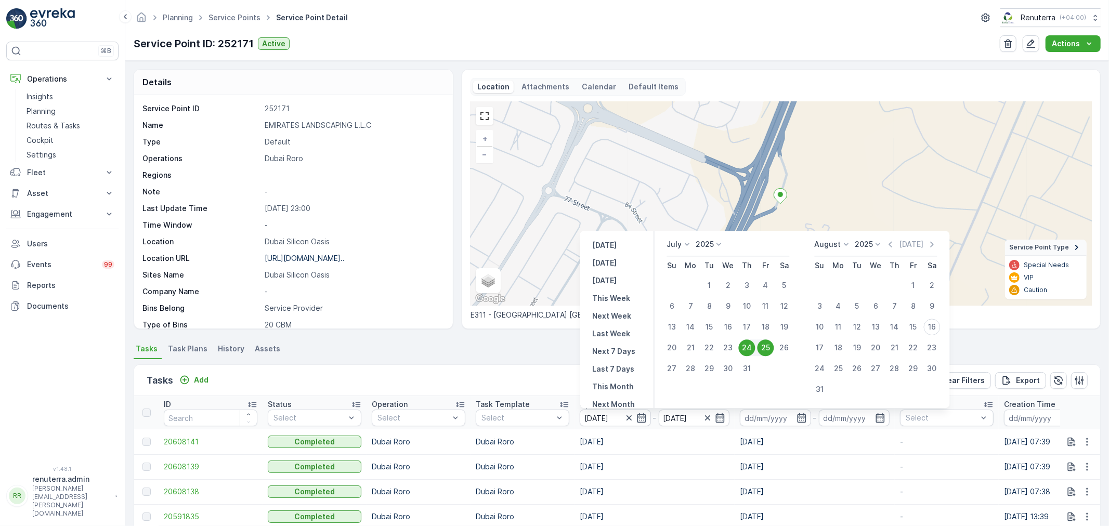
click at [762, 346] on div "25" at bounding box center [766, 348] width 17 height 17
click at [768, 347] on div "25" at bounding box center [766, 348] width 17 height 17
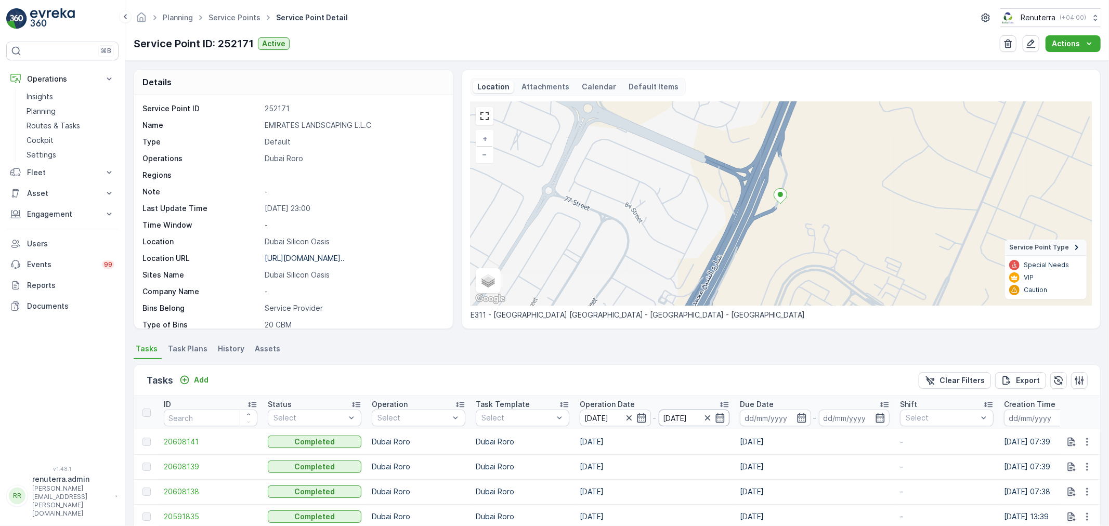
drag, startPoint x: 641, startPoint y: 419, endPoint x: 662, endPoint y: 410, distance: 22.6
click at [644, 418] on icon "button" at bounding box center [642, 418] width 10 height 10
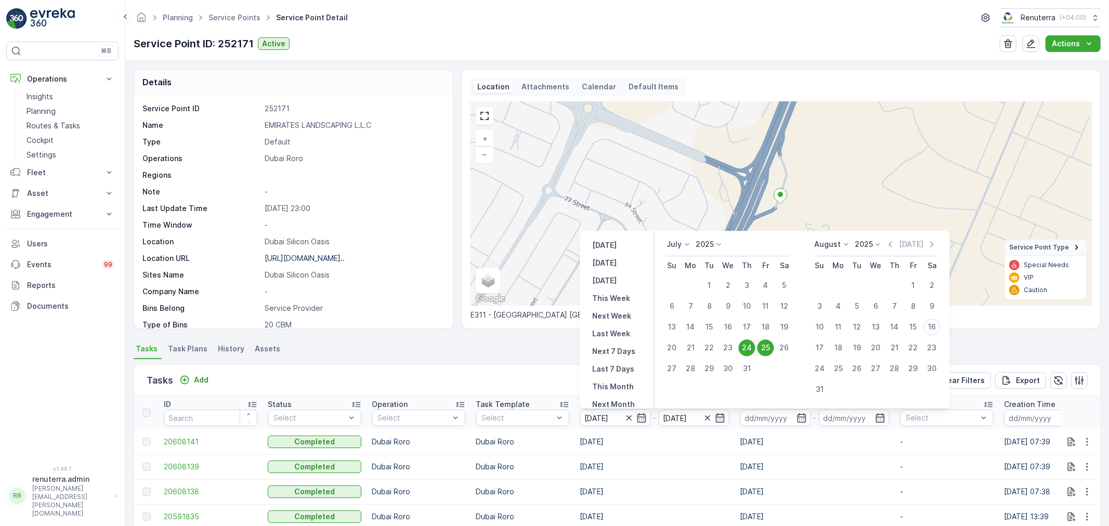
click at [750, 351] on div "24" at bounding box center [747, 348] width 17 height 17
type input "24.07.2025"
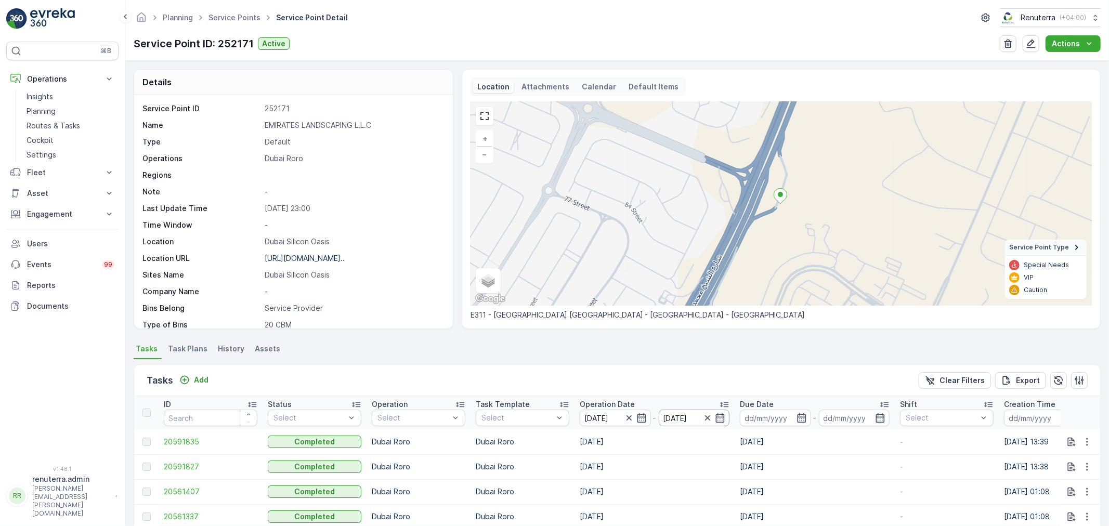
click at [638, 422] on icon "button" at bounding box center [642, 418] width 10 height 10
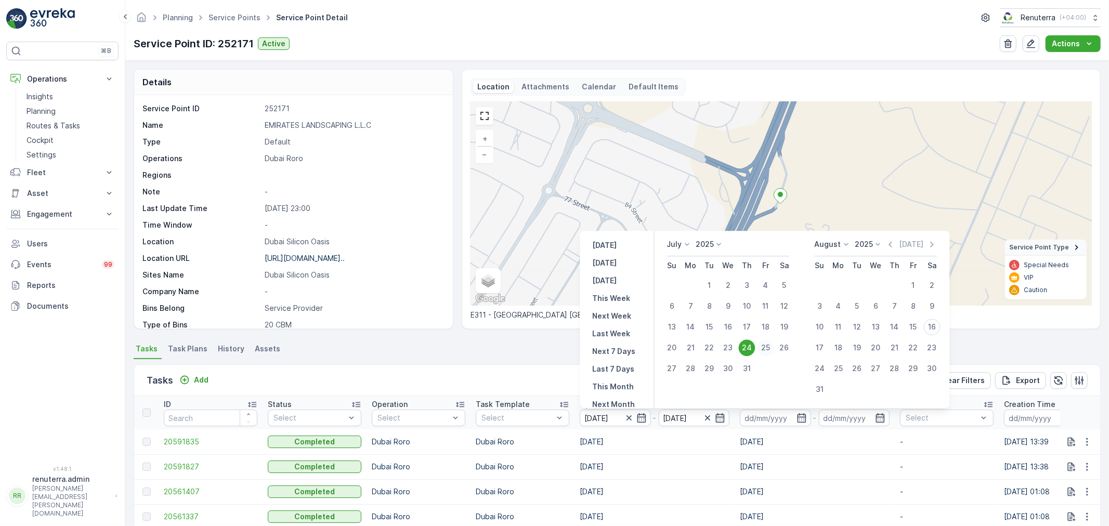
click at [767, 349] on div "25" at bounding box center [766, 348] width 17 height 17
type input "25.07.2025"
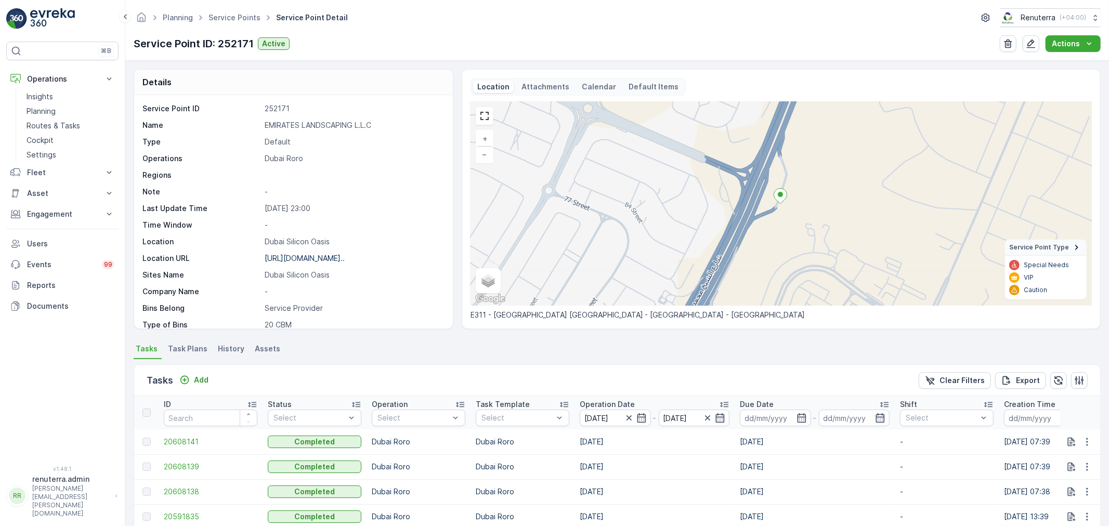
click at [638, 417] on icon "button" at bounding box center [642, 418] width 10 height 10
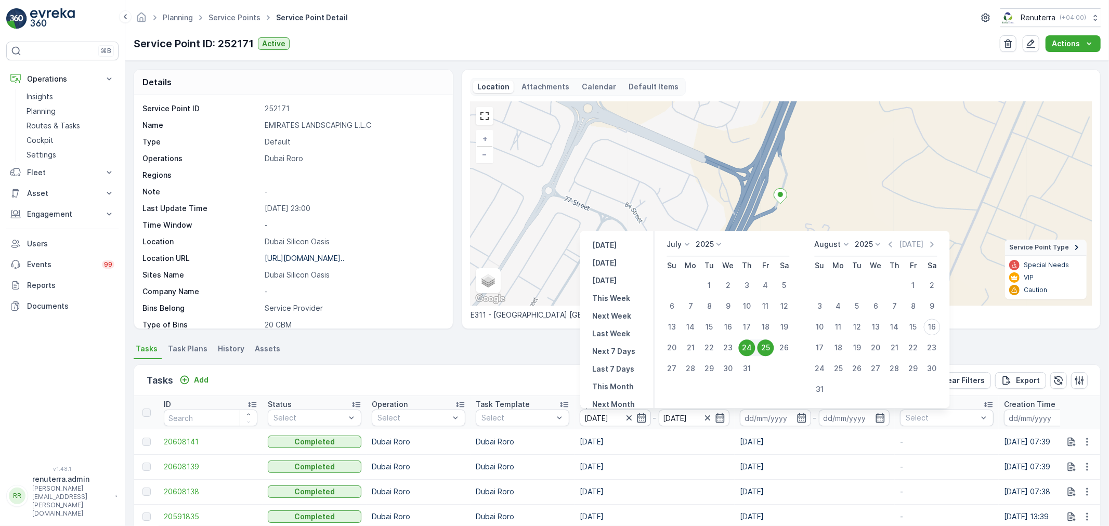
click at [765, 347] on div "25" at bounding box center [766, 348] width 17 height 17
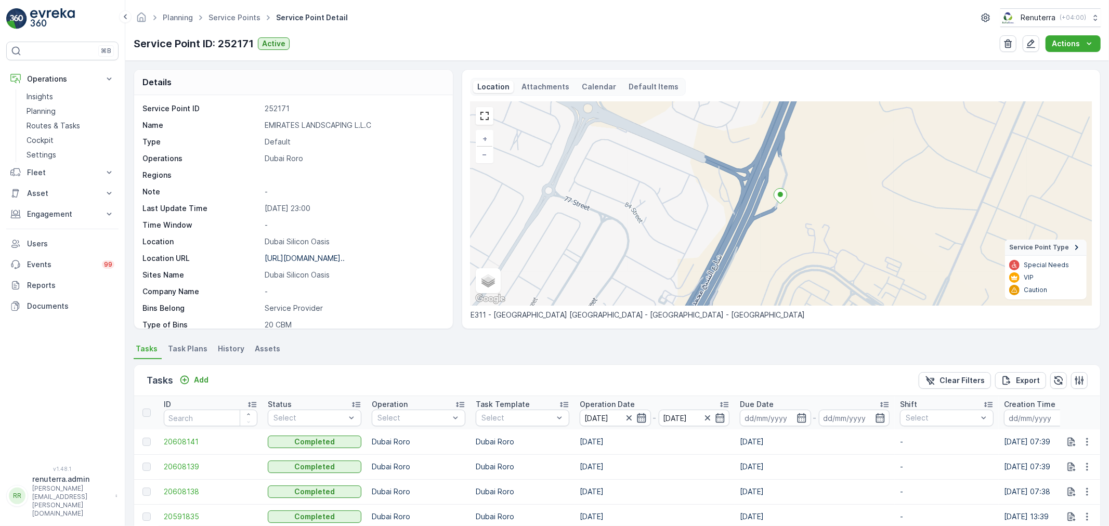
click at [643, 418] on icon "button" at bounding box center [642, 418] width 10 height 10
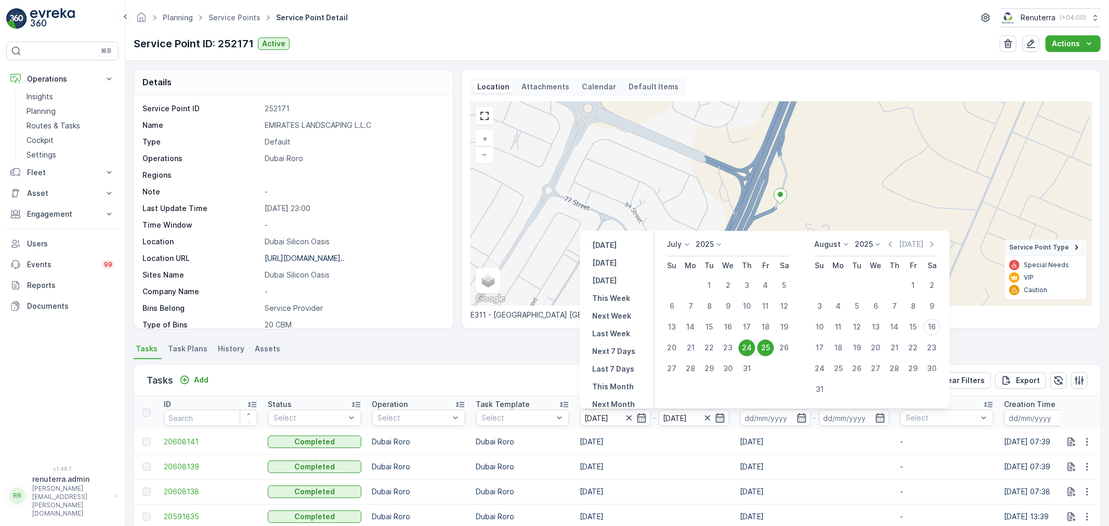
click at [747, 347] on div "24" at bounding box center [747, 348] width 17 height 17
type input "24.07.2025"
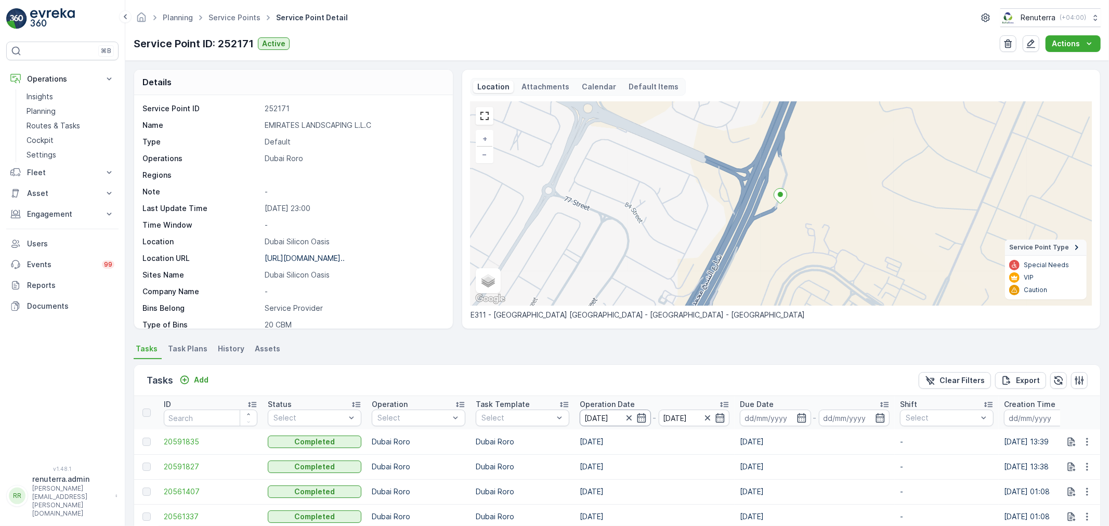
click at [640, 413] on icon "button" at bounding box center [642, 418] width 10 height 10
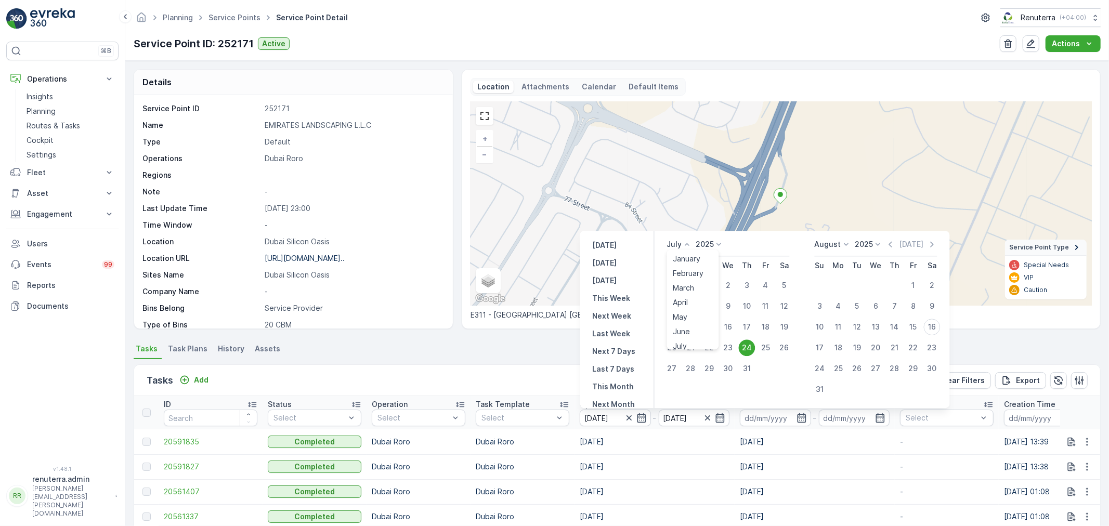
click at [689, 243] on icon at bounding box center [687, 244] width 10 height 10
click at [693, 335] on li "July" at bounding box center [693, 342] width 52 height 15
click at [762, 348] on div "25" at bounding box center [766, 348] width 17 height 17
type input "25.07.2025"
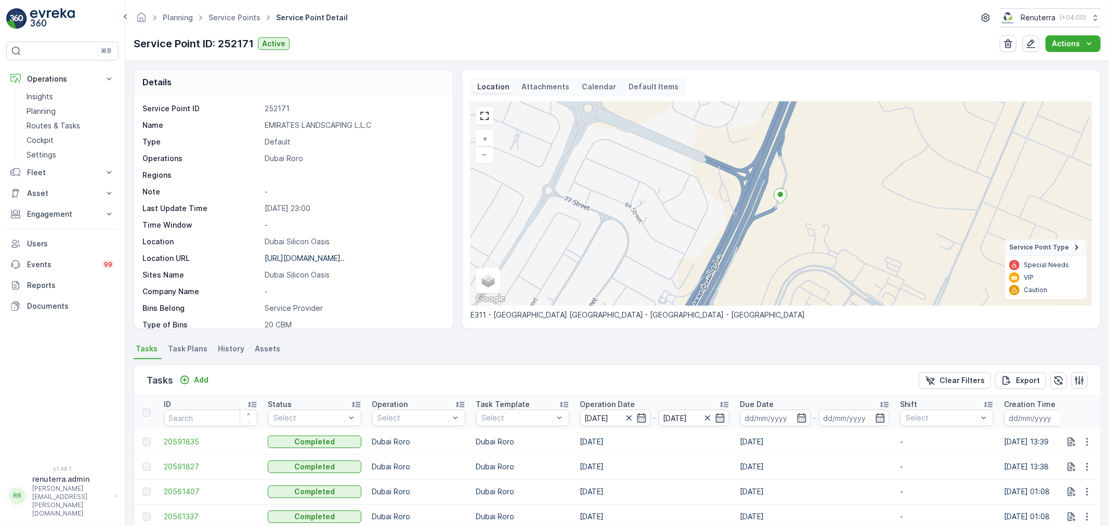
click at [762, 348] on ul "Tasks Task Plans History Assets" at bounding box center [617, 351] width 967 height 18
click at [632, 417] on icon "button" at bounding box center [629, 418] width 10 height 10
click at [709, 414] on icon "button" at bounding box center [708, 418] width 10 height 10
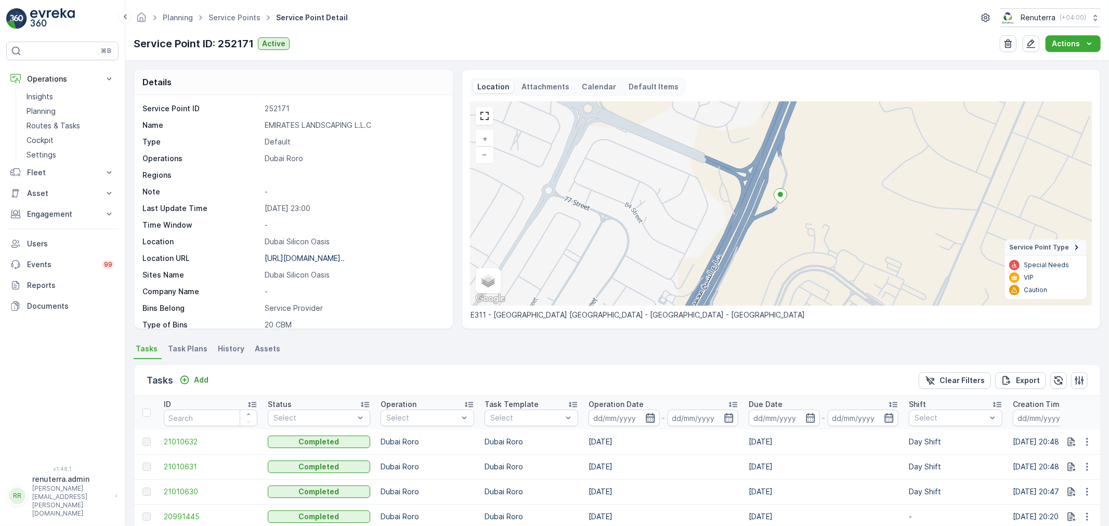
click at [646, 414] on icon "button" at bounding box center [650, 417] width 9 height 9
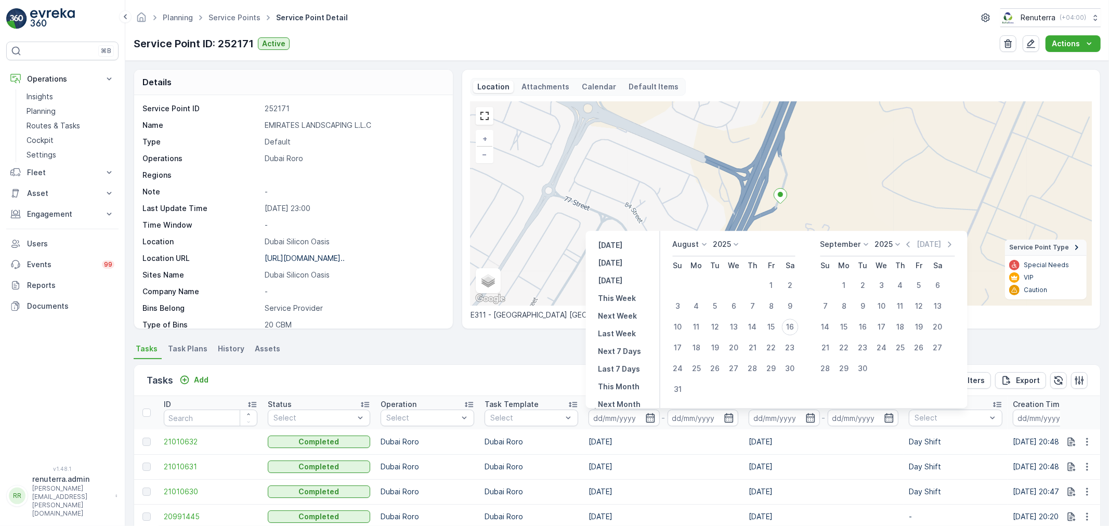
click at [700, 242] on icon at bounding box center [705, 244] width 10 height 10
click at [689, 288] on span "July" at bounding box center [686, 284] width 14 height 10
click at [778, 345] on div "25" at bounding box center [771, 348] width 17 height 17
type input "25.07.2025"
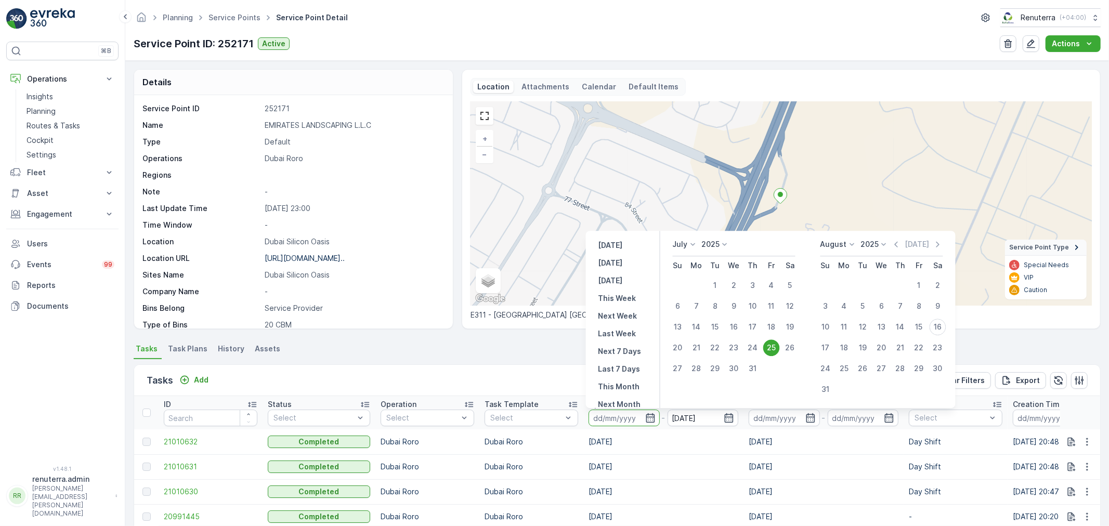
click at [849, 245] on icon at bounding box center [852, 244] width 10 height 10
click at [849, 344] on li "July" at bounding box center [847, 342] width 52 height 15
click at [855, 244] on icon at bounding box center [852, 244] width 10 height 10
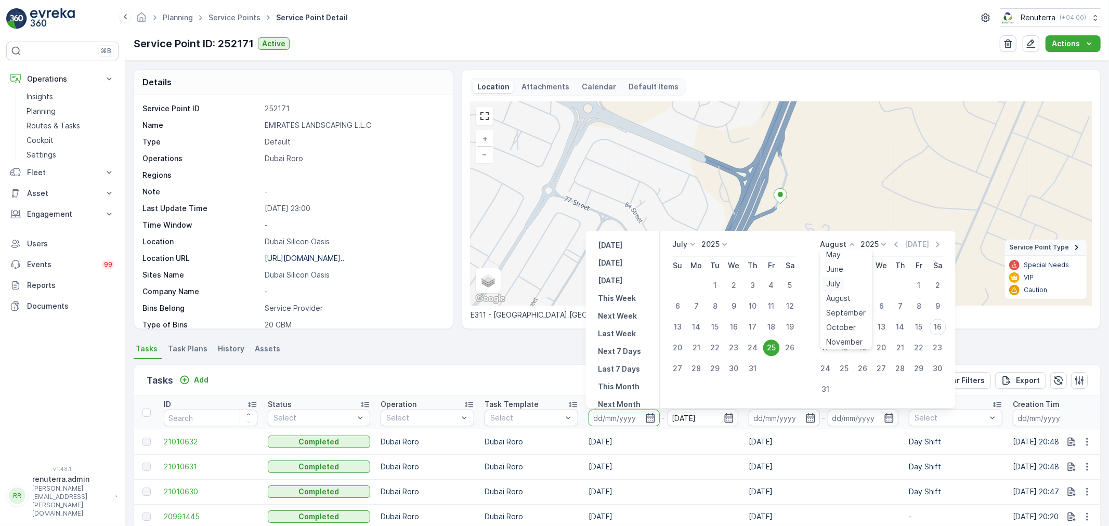
click at [836, 277] on div "July" at bounding box center [834, 284] width 22 height 15
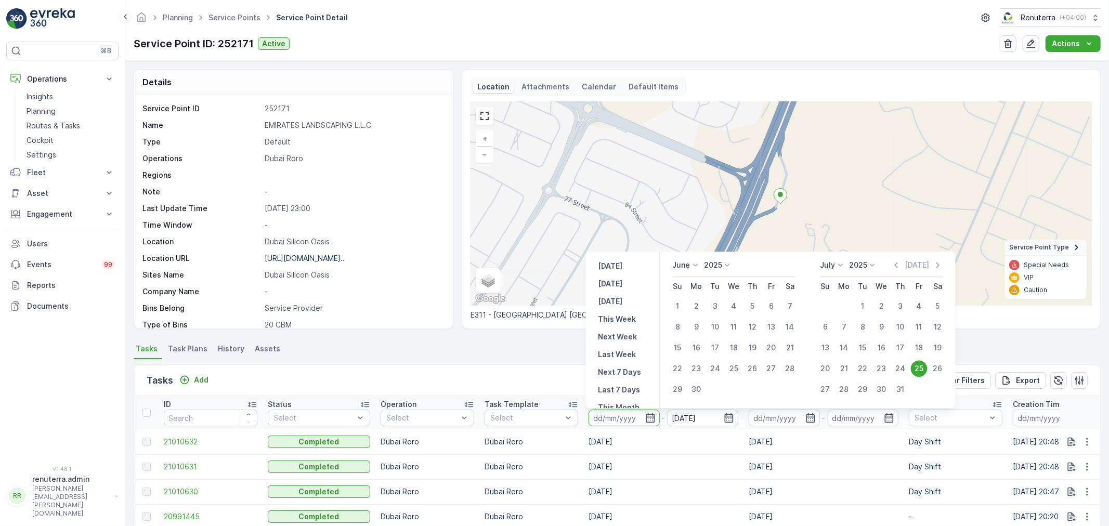
click at [918, 370] on div "25" at bounding box center [919, 368] width 17 height 17
type input "25.07.2025"
click at [918, 370] on div "25" at bounding box center [919, 368] width 17 height 17
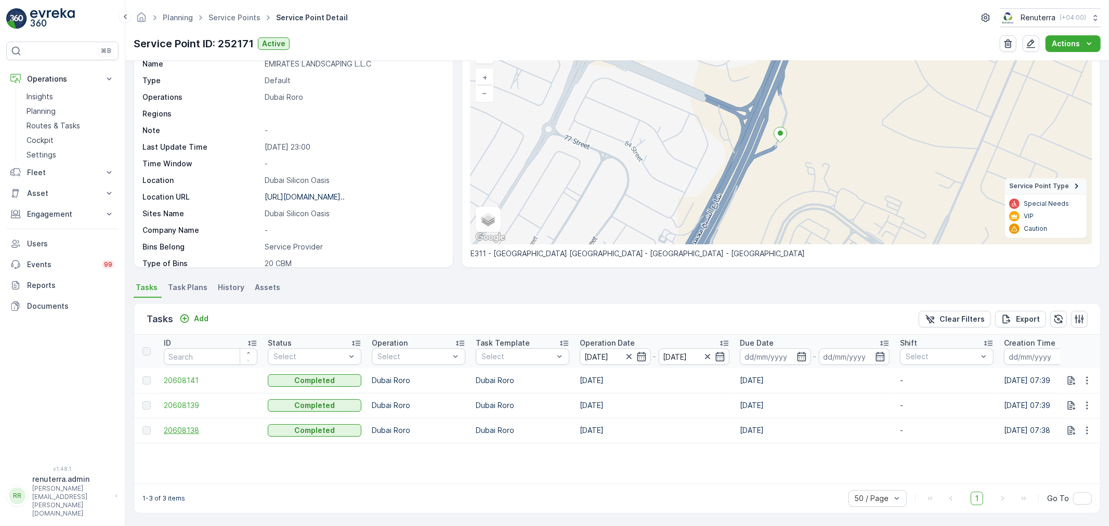
click at [198, 428] on span "20608138" at bounding box center [211, 430] width 94 height 10
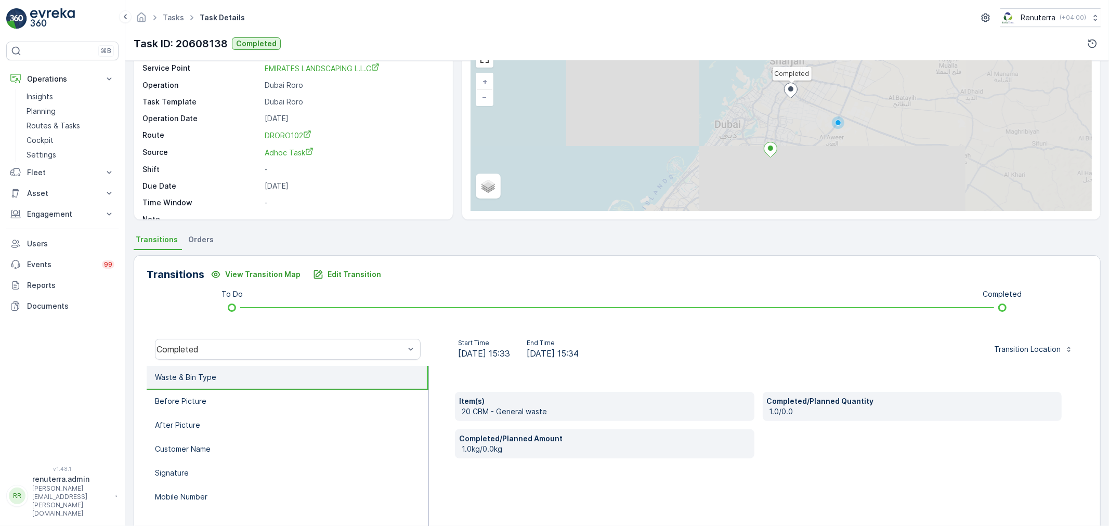
scroll to position [58, 0]
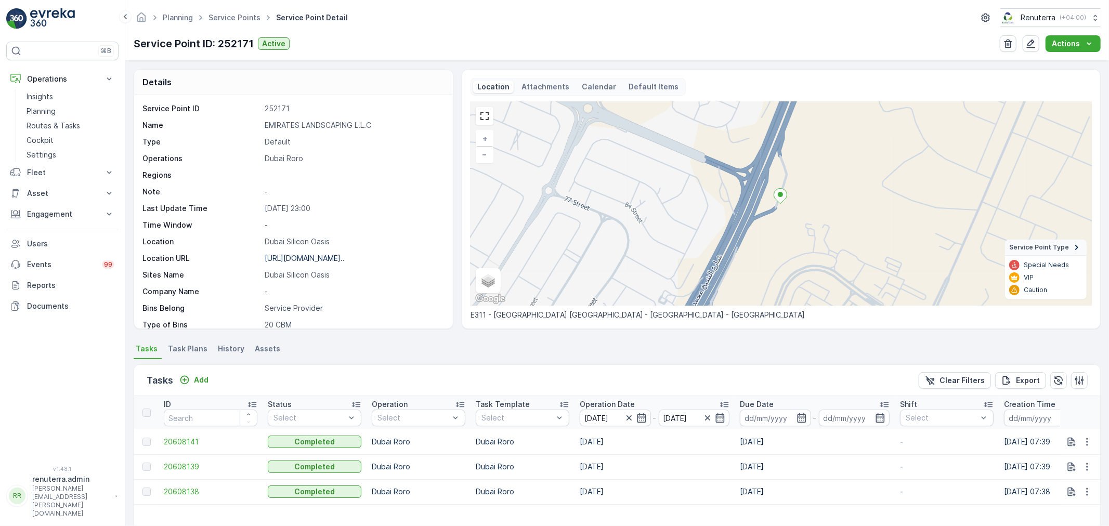
scroll to position [58, 0]
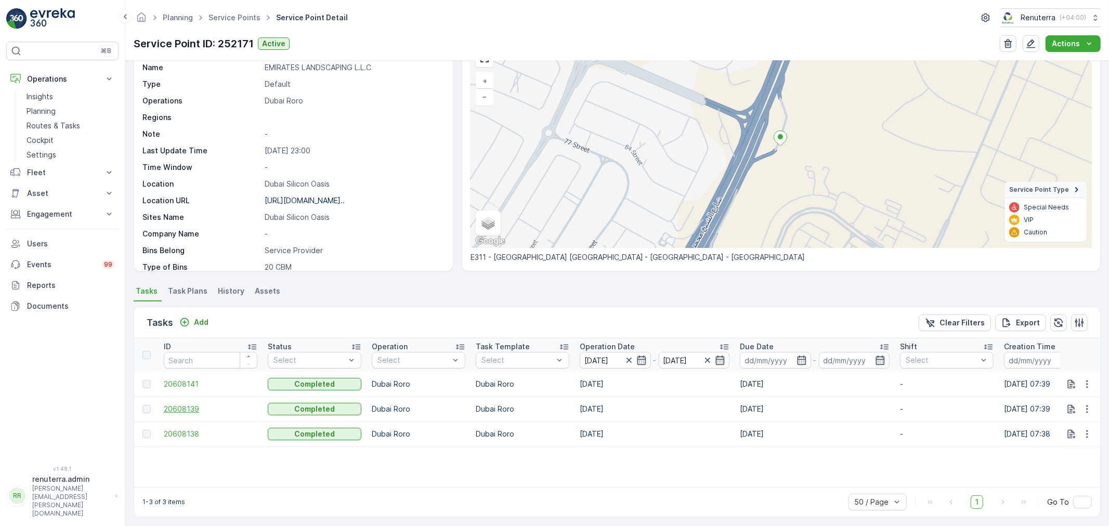
click at [181, 412] on span "20608139" at bounding box center [211, 409] width 94 height 10
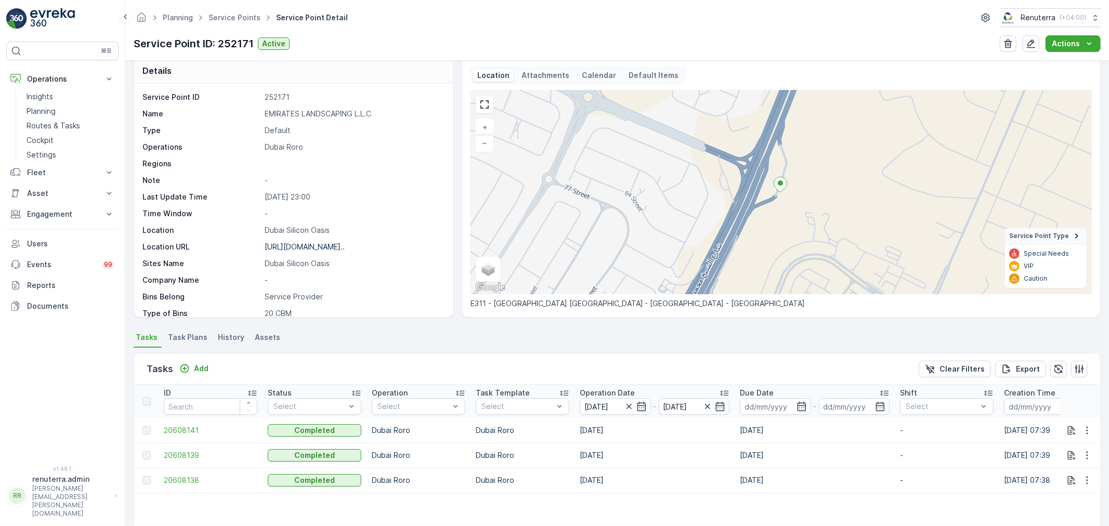
scroll to position [4, 0]
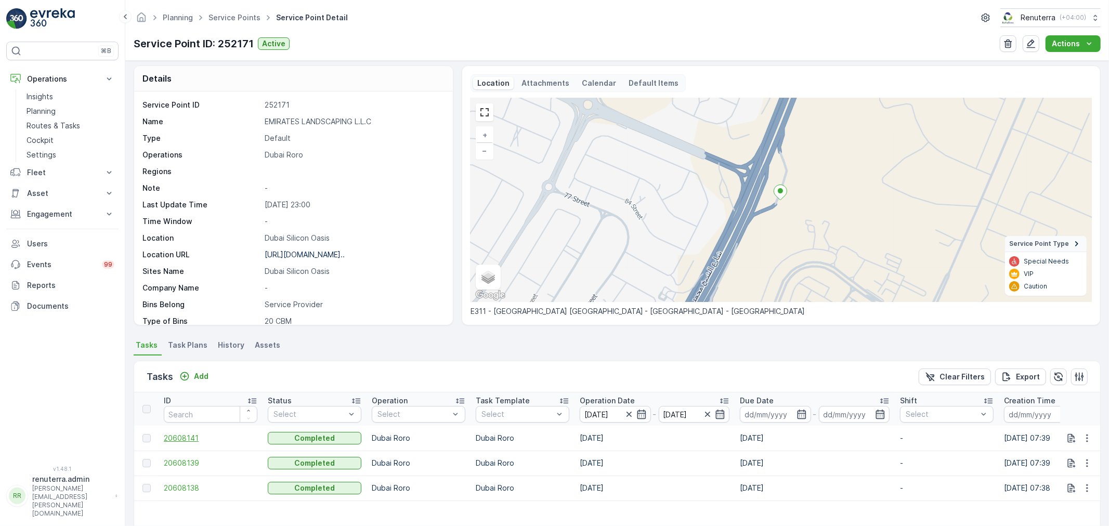
click at [189, 433] on span "20608141" at bounding box center [211, 438] width 94 height 10
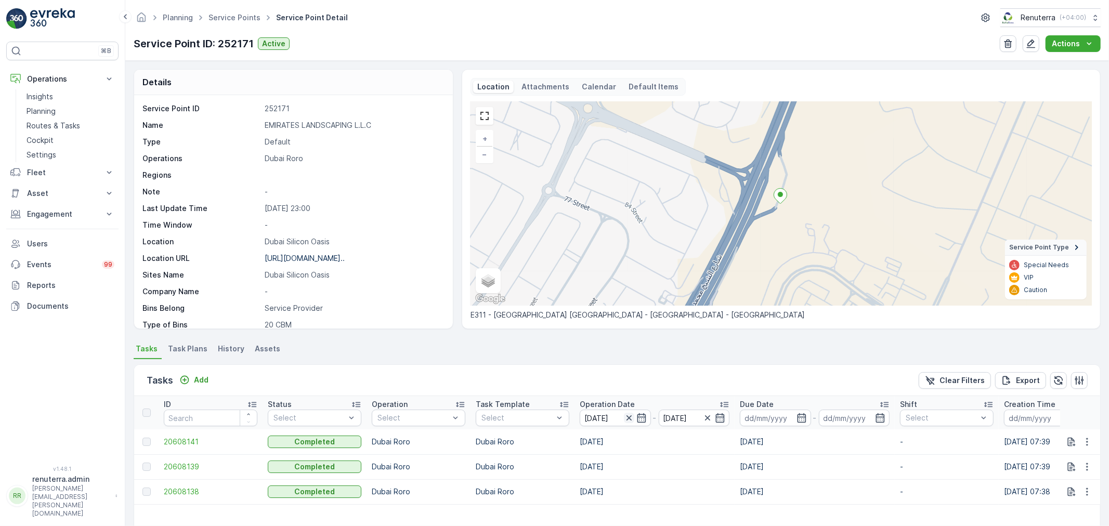
click at [631, 418] on icon "button" at bounding box center [629, 418] width 10 height 10
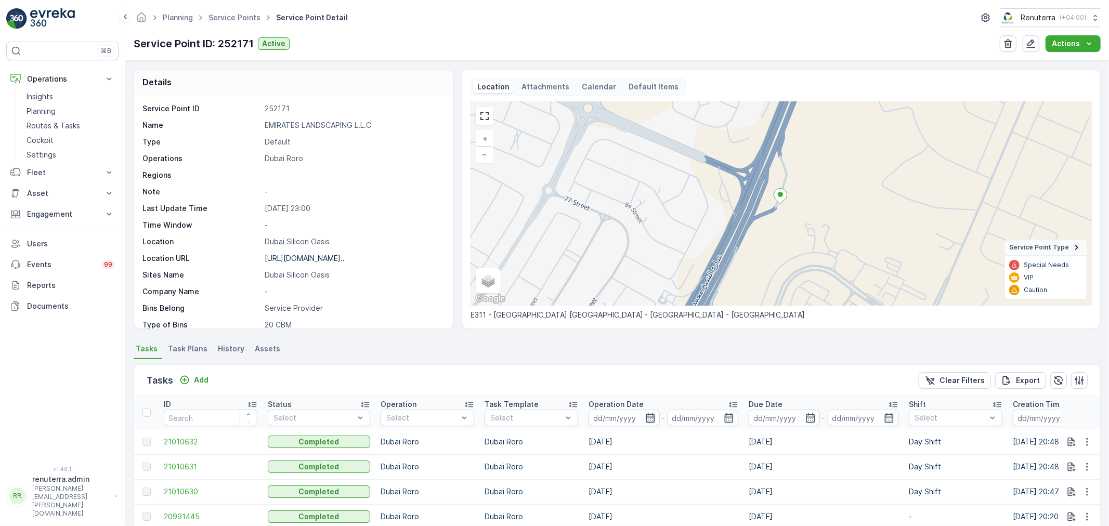
click at [649, 415] on icon "button" at bounding box center [650, 418] width 10 height 10
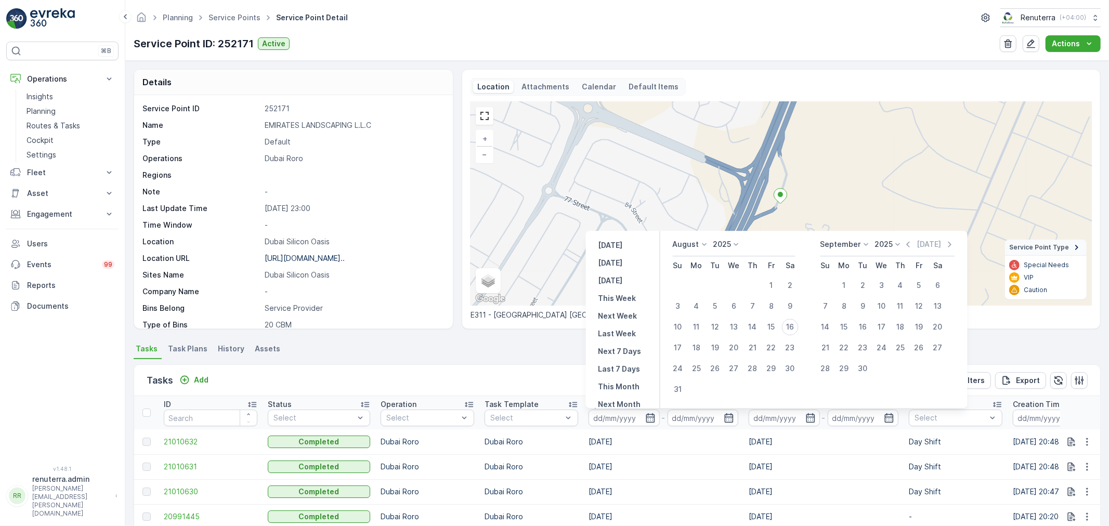
click at [700, 246] on icon at bounding box center [705, 244] width 10 height 10
click at [697, 337] on div "July" at bounding box center [686, 342] width 22 height 15
click at [790, 348] on div "26" at bounding box center [790, 348] width 17 height 17
type input "26.07.2025"
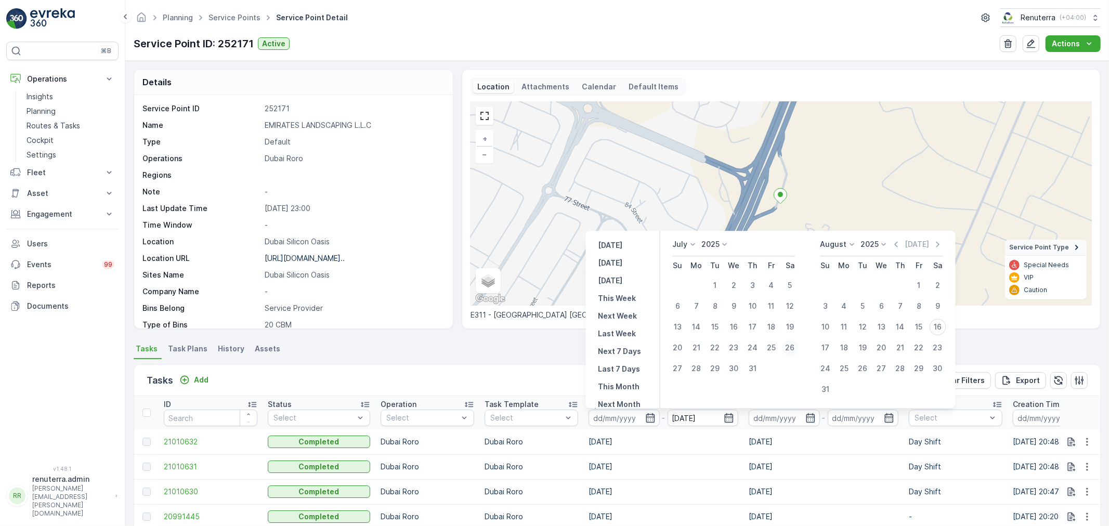
click at [790, 348] on div "26" at bounding box center [790, 348] width 17 height 17
type input "26.07.2025"
click at [790, 347] on div "26" at bounding box center [790, 348] width 17 height 17
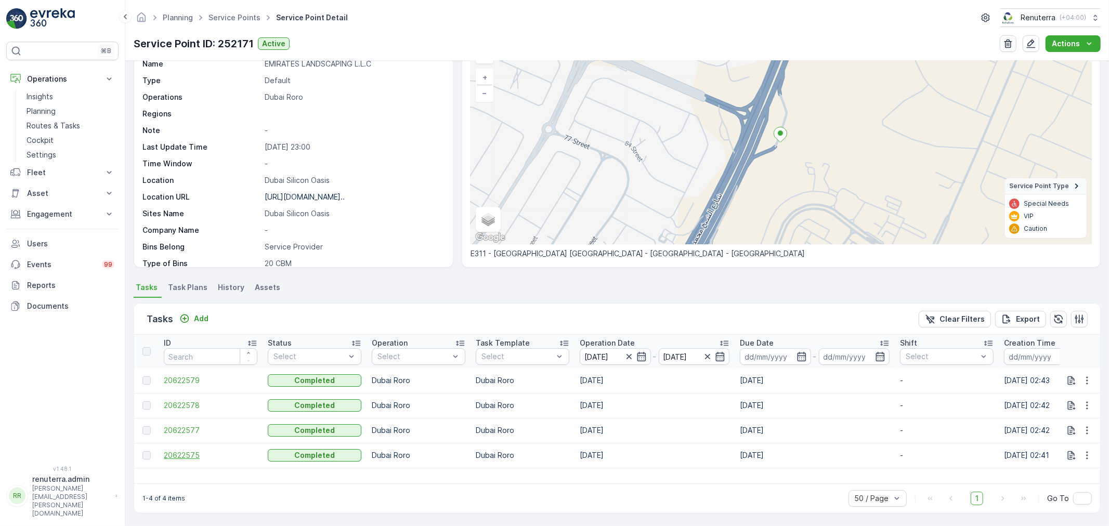
click at [174, 452] on span "20622575" at bounding box center [211, 455] width 94 height 10
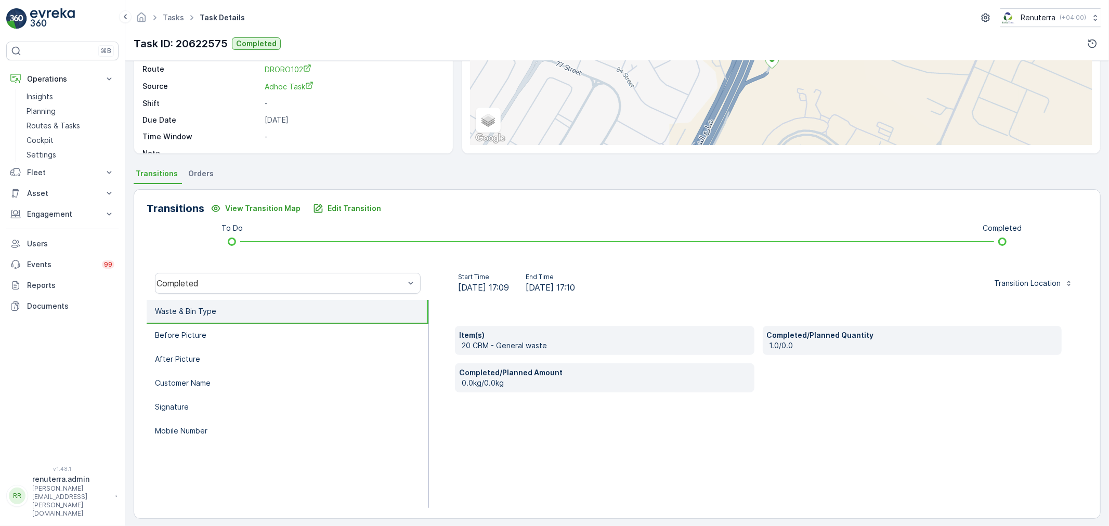
scroll to position [128, 0]
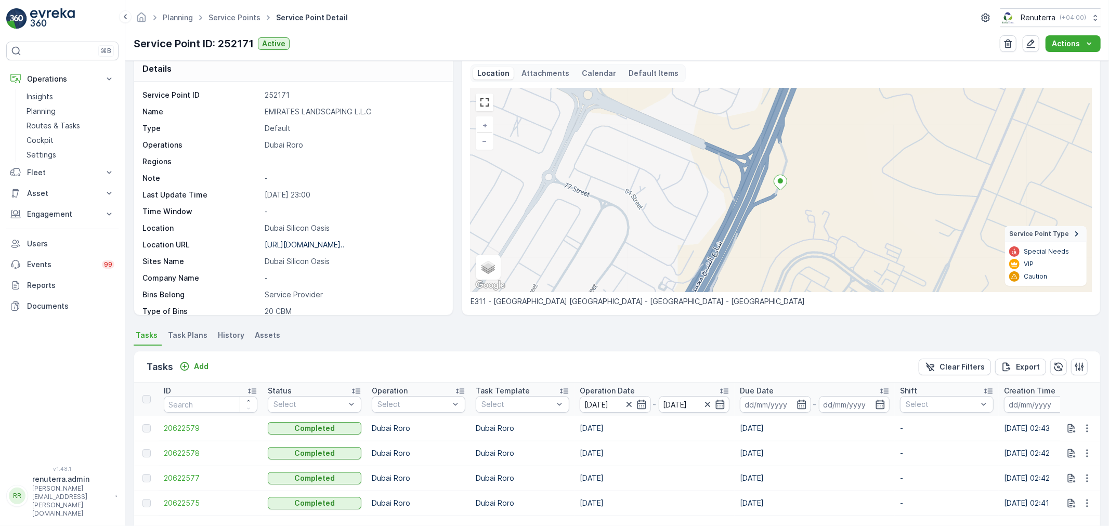
scroll to position [61, 0]
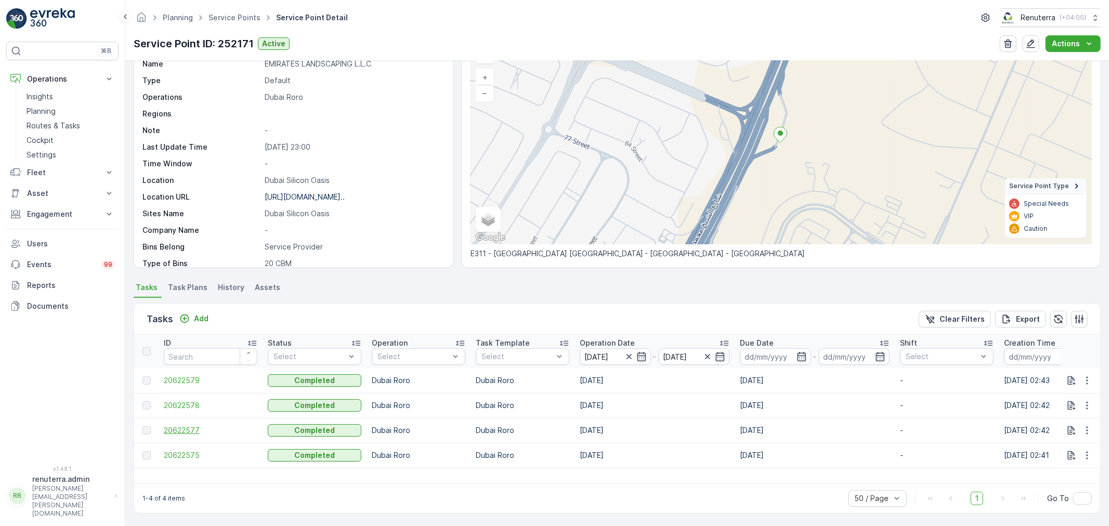
click at [179, 426] on span "20622577" at bounding box center [211, 430] width 94 height 10
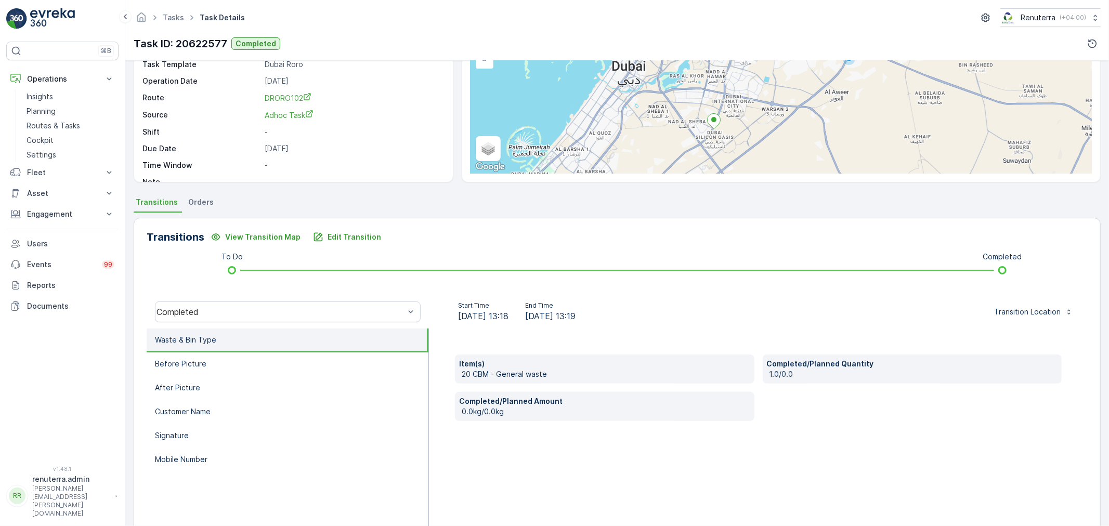
scroll to position [115, 0]
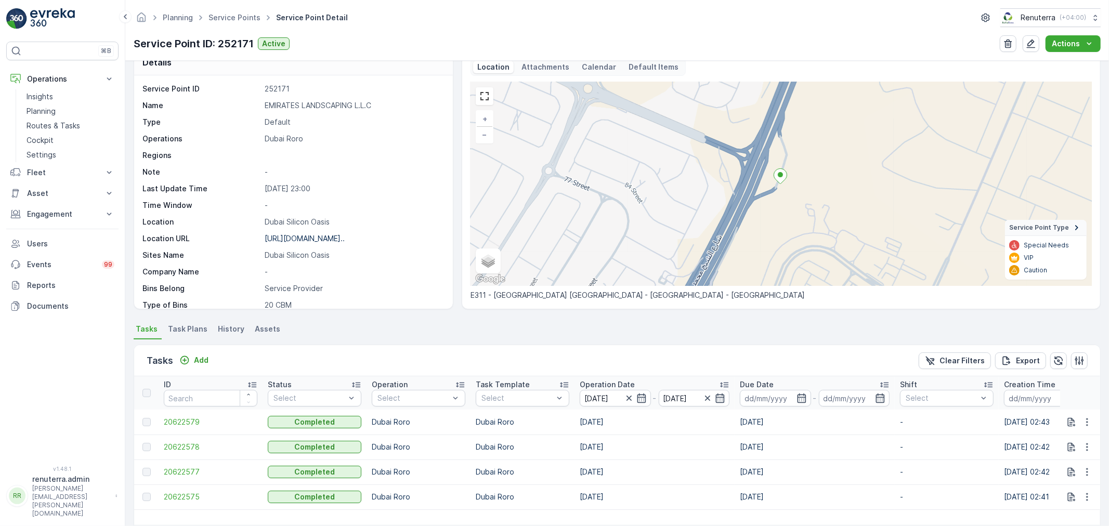
scroll to position [58, 0]
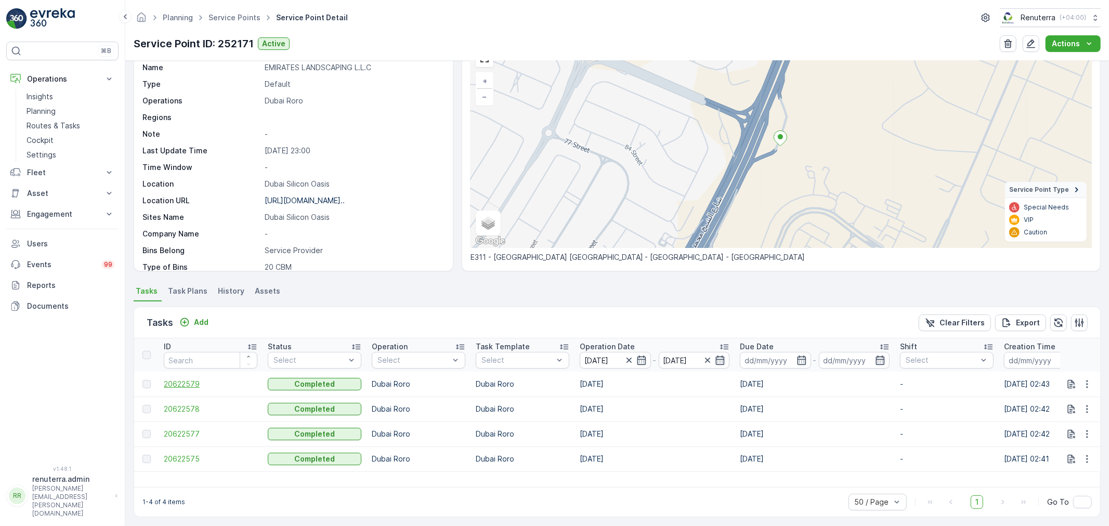
click at [191, 388] on span "20622579" at bounding box center [211, 384] width 94 height 10
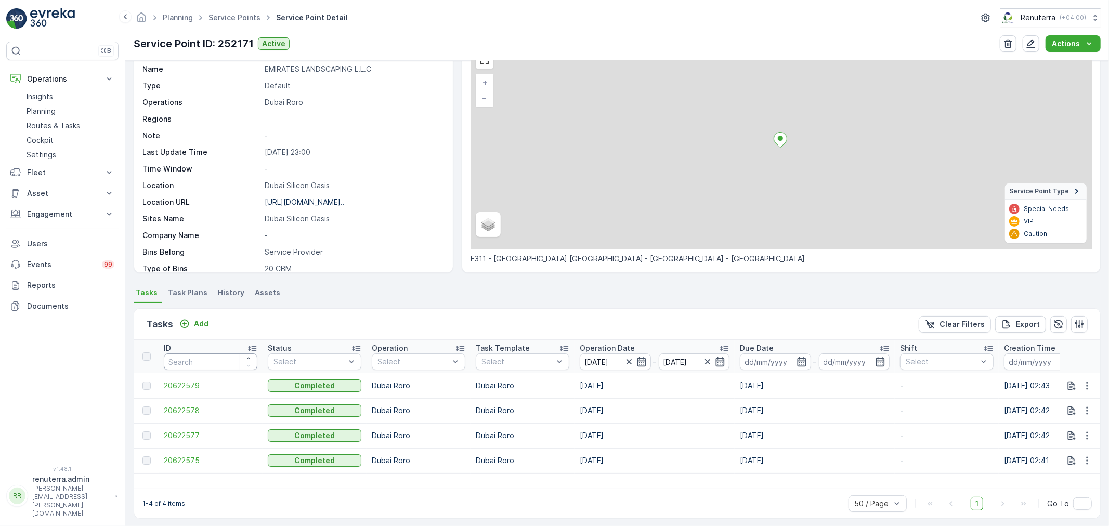
scroll to position [58, 0]
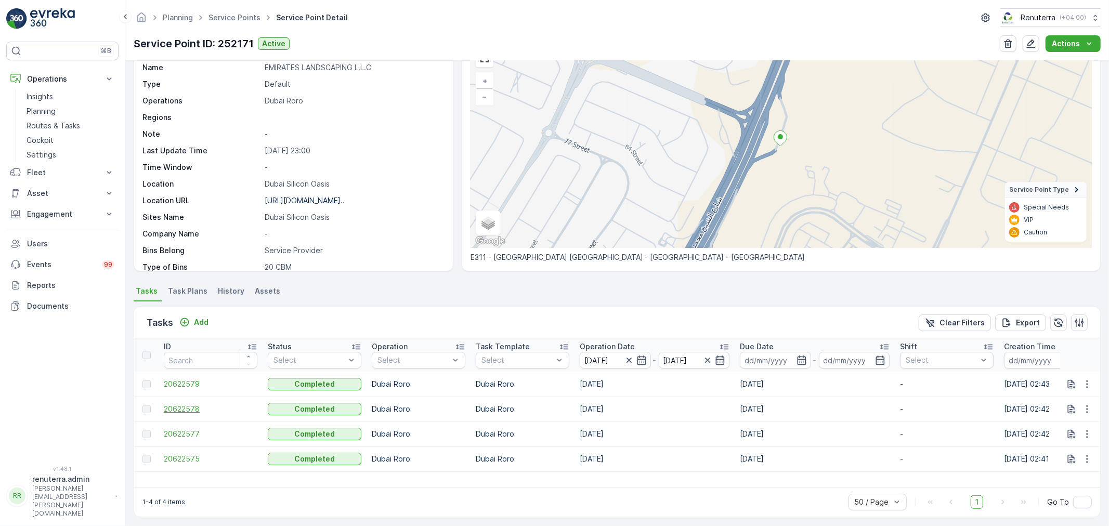
click at [165, 408] on span "20622578" at bounding box center [211, 409] width 94 height 10
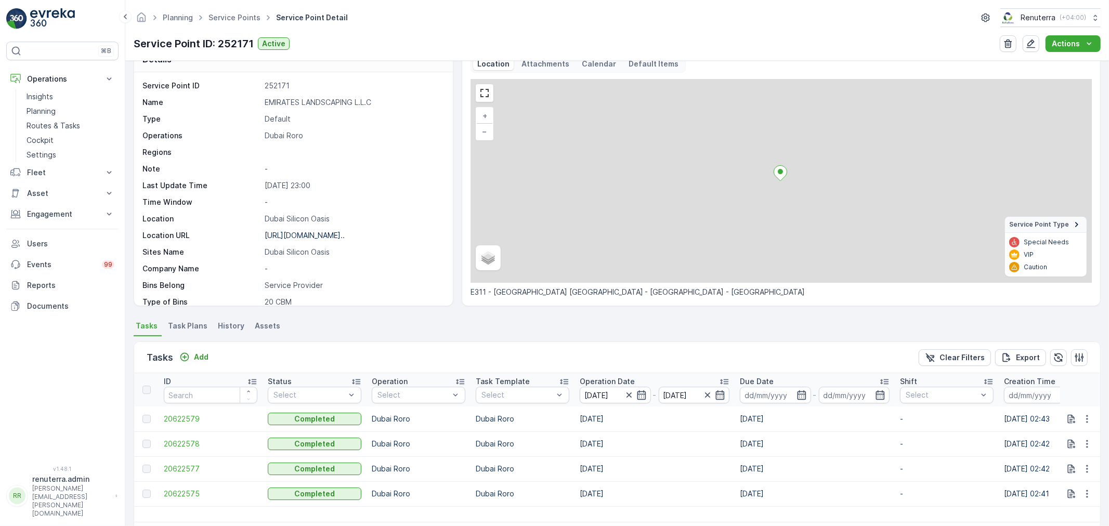
scroll to position [61, 0]
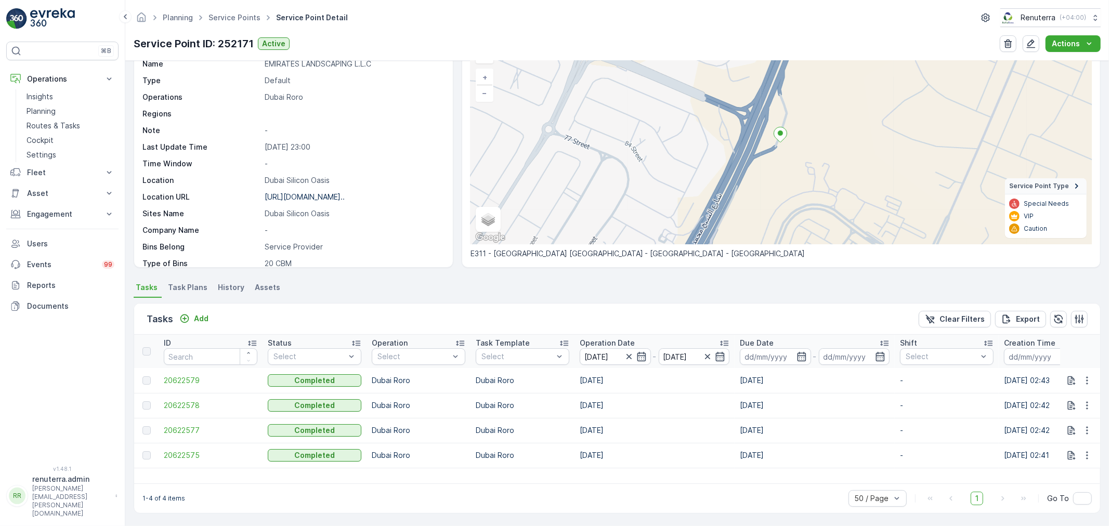
click at [189, 398] on td "20622578" at bounding box center [211, 405] width 104 height 25
click at [188, 404] on span "20622578" at bounding box center [211, 405] width 94 height 10
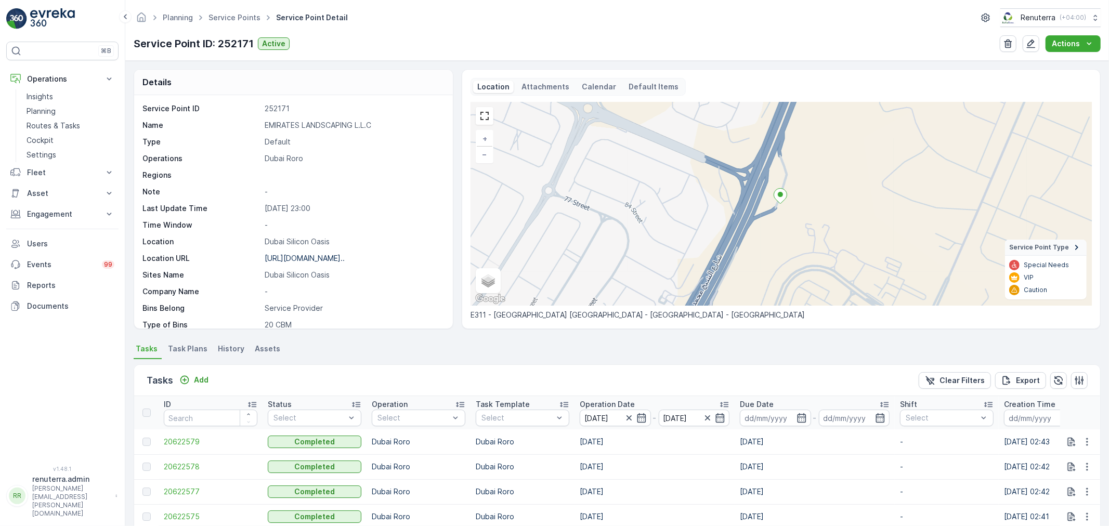
click at [197, 435] on td "20622579" at bounding box center [211, 442] width 104 height 25
click at [197, 437] on span "20622579" at bounding box center [211, 442] width 94 height 10
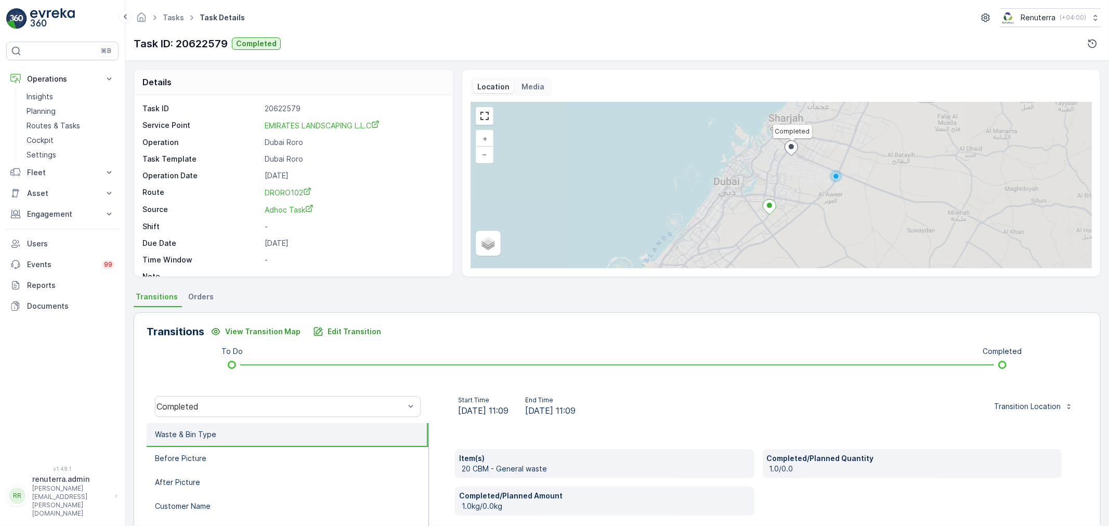
scroll to position [58, 0]
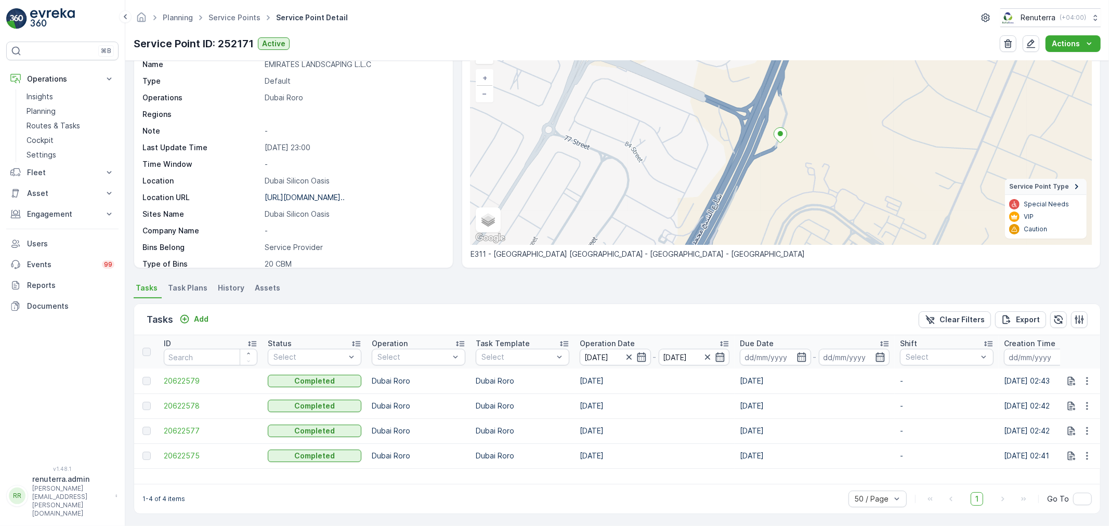
scroll to position [61, 0]
click at [188, 425] on span "20622577" at bounding box center [211, 430] width 94 height 10
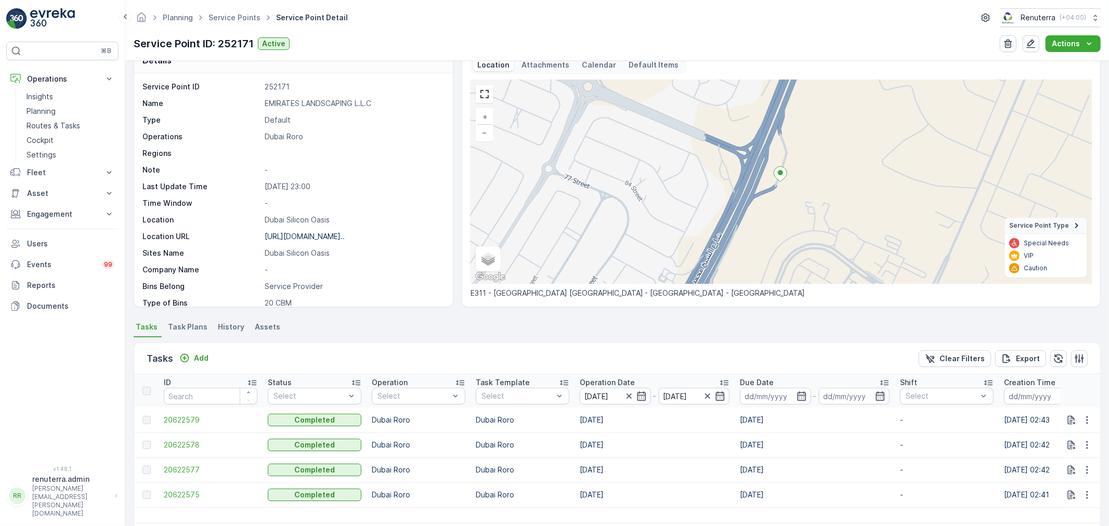
scroll to position [61, 0]
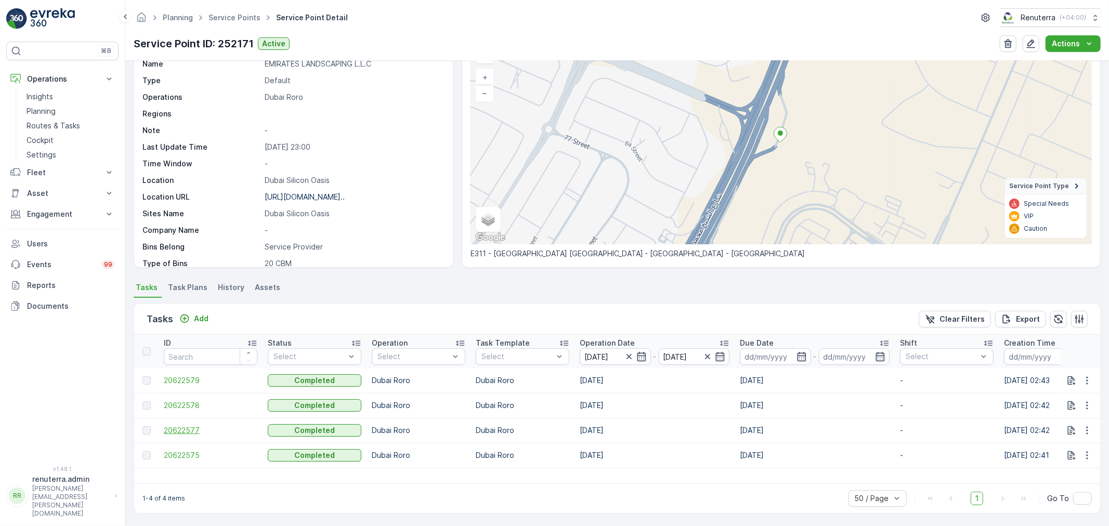
click at [195, 427] on span "20622577" at bounding box center [211, 430] width 94 height 10
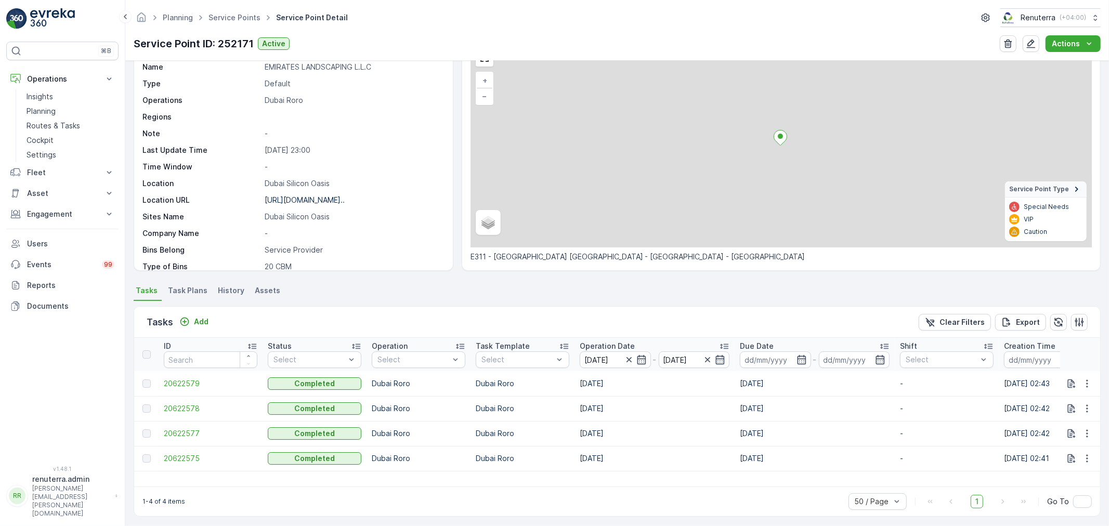
scroll to position [61, 0]
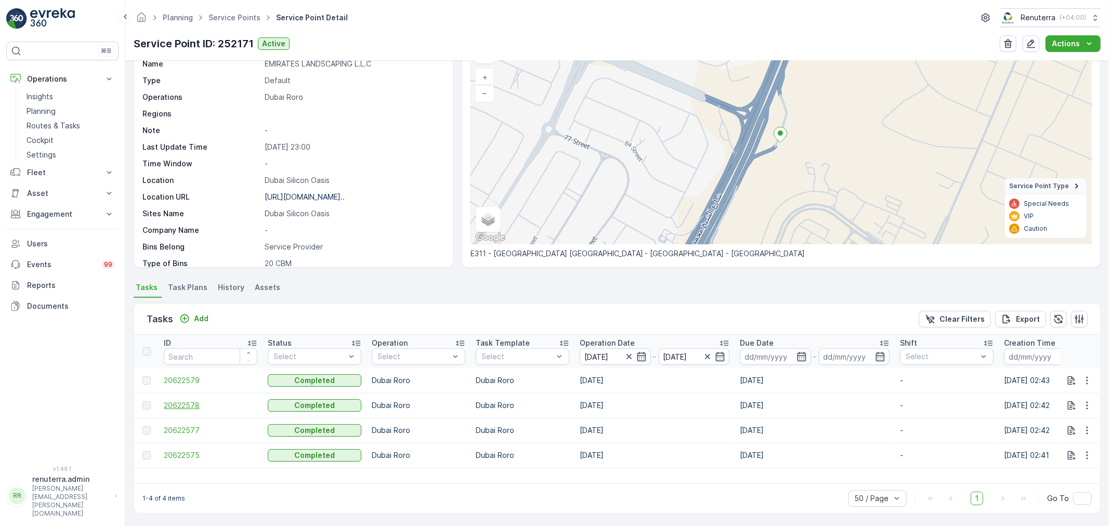
click at [174, 403] on span "20622578" at bounding box center [211, 405] width 94 height 10
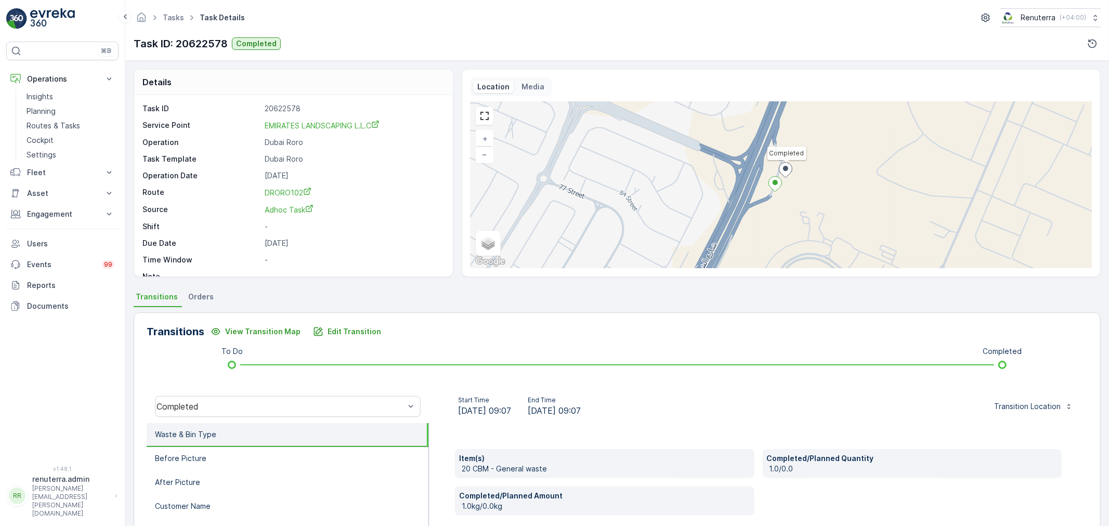
scroll to position [58, 0]
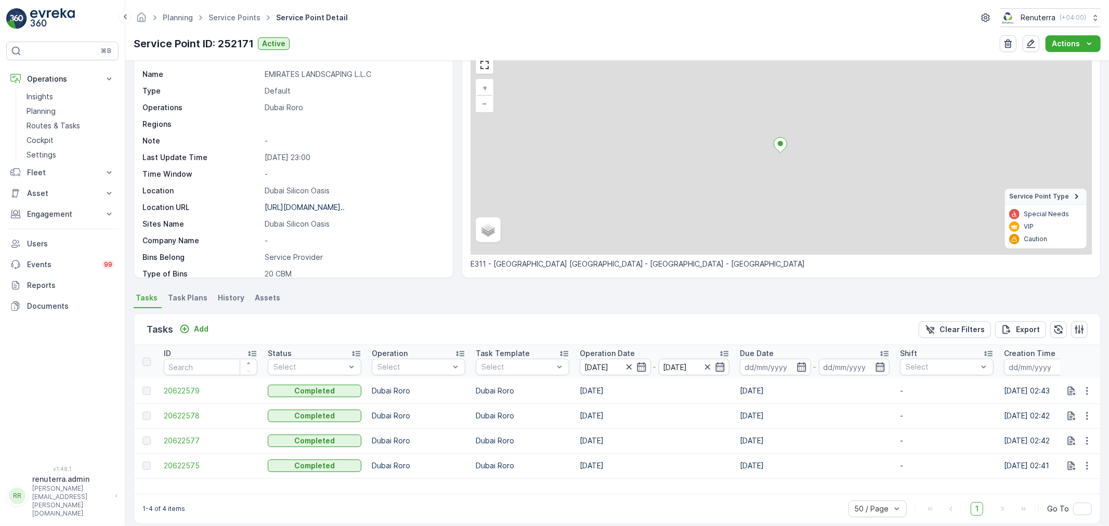
scroll to position [61, 0]
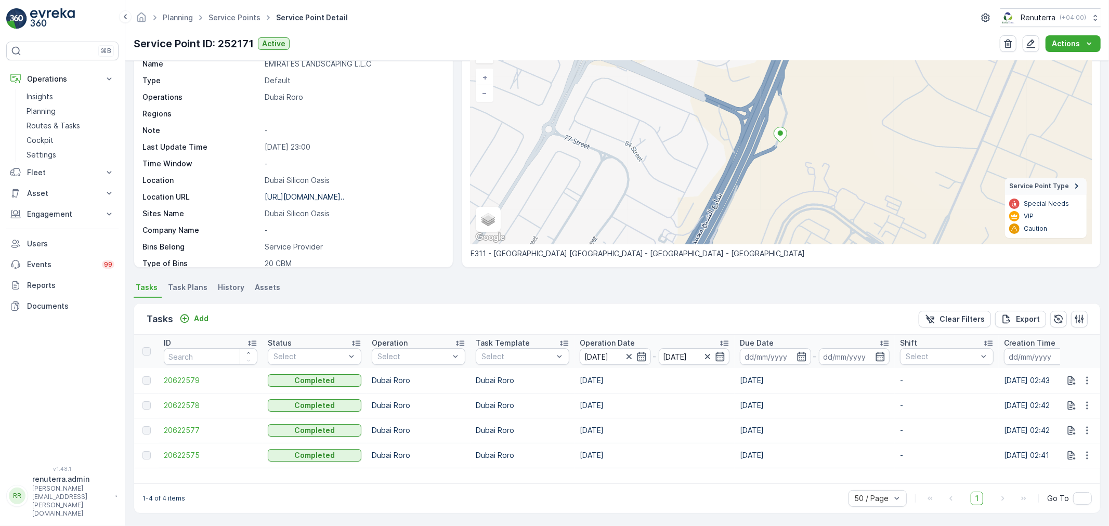
click at [191, 448] on td "20622575" at bounding box center [211, 455] width 104 height 25
click at [188, 451] on span "20622575" at bounding box center [211, 455] width 94 height 10
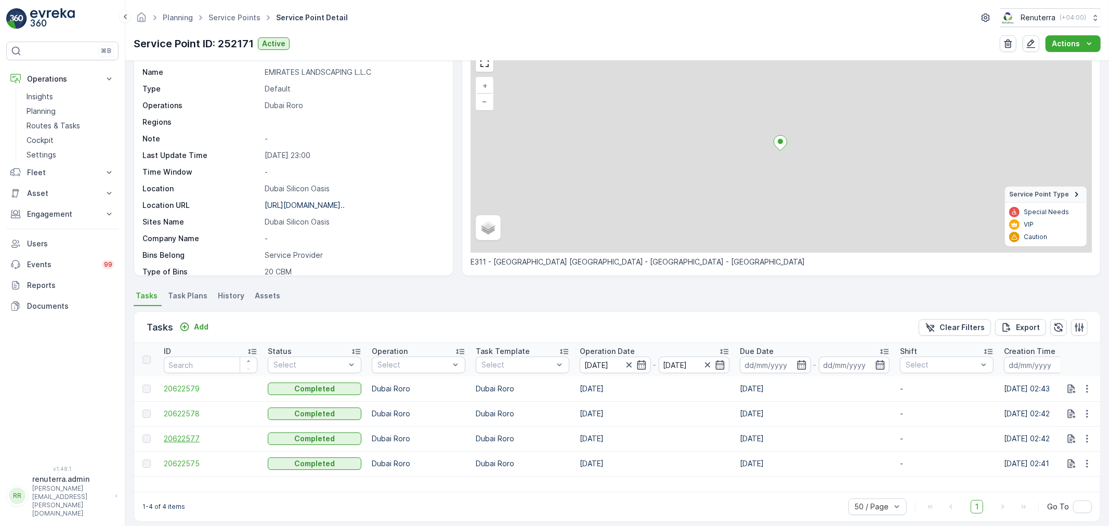
scroll to position [61, 0]
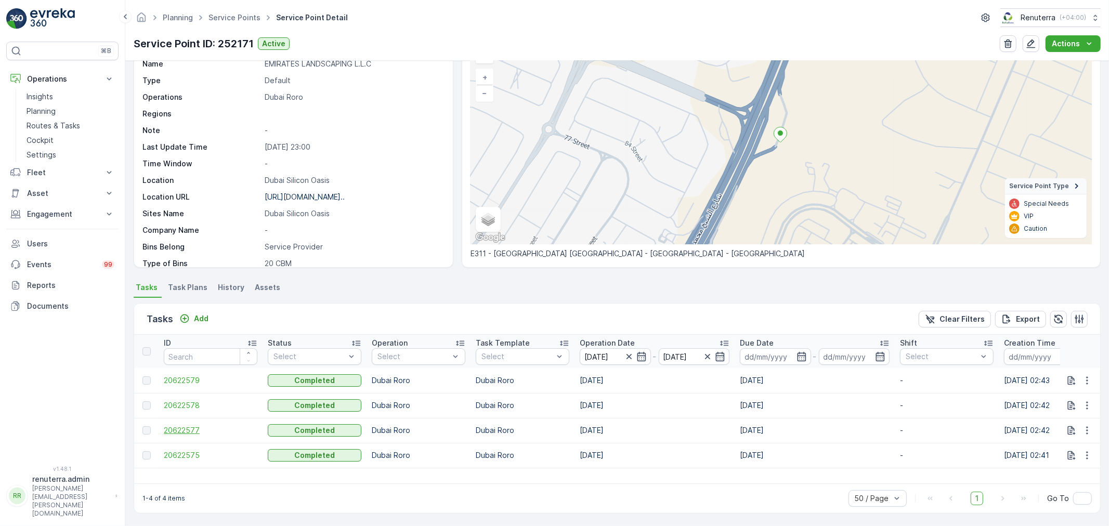
click at [188, 425] on span "20622577" at bounding box center [211, 430] width 94 height 10
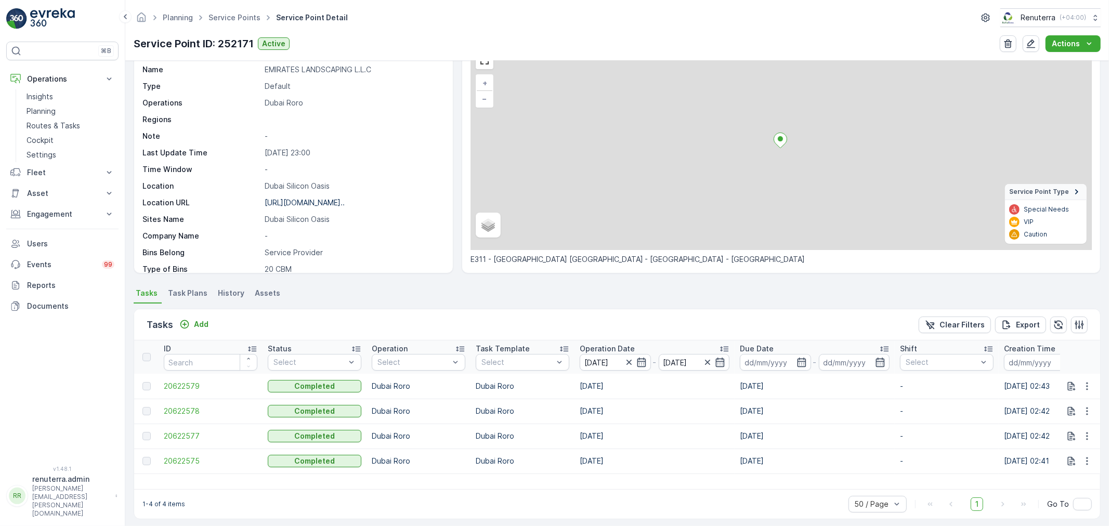
scroll to position [61, 0]
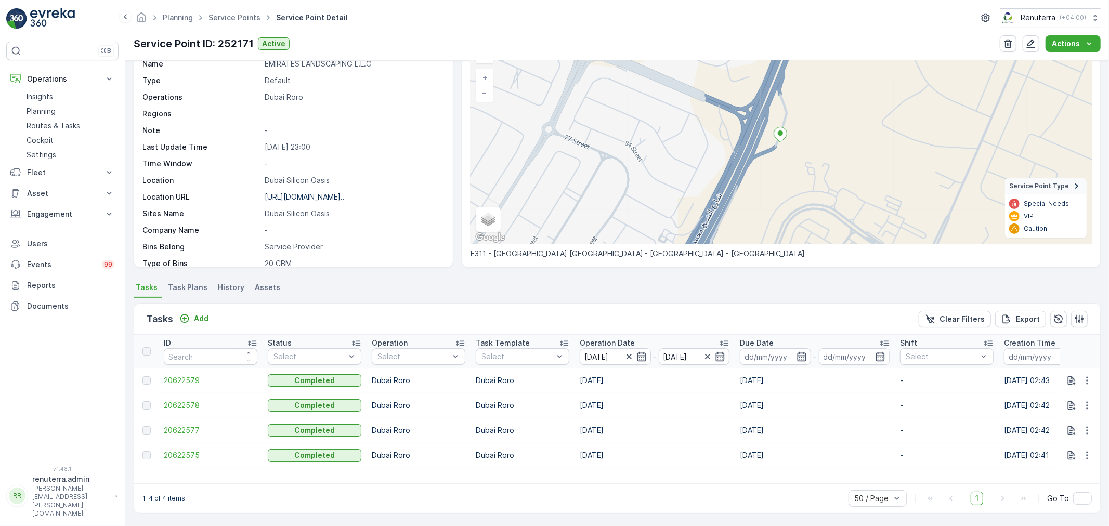
click at [160, 394] on td "20622578" at bounding box center [211, 405] width 104 height 25
click at [180, 404] on span "20622578" at bounding box center [211, 405] width 94 height 10
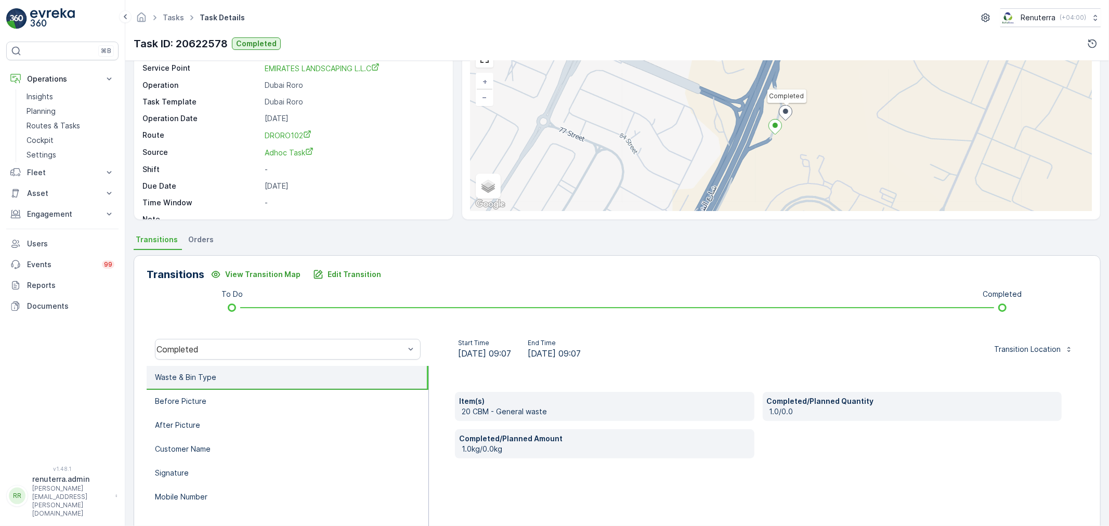
scroll to position [58, 0]
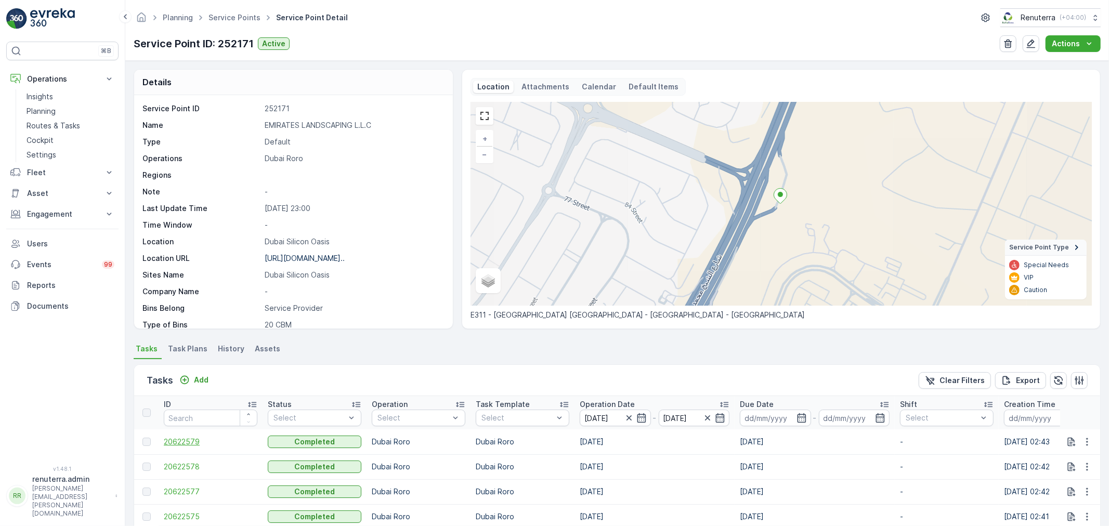
click at [192, 441] on span "20622579" at bounding box center [211, 442] width 94 height 10
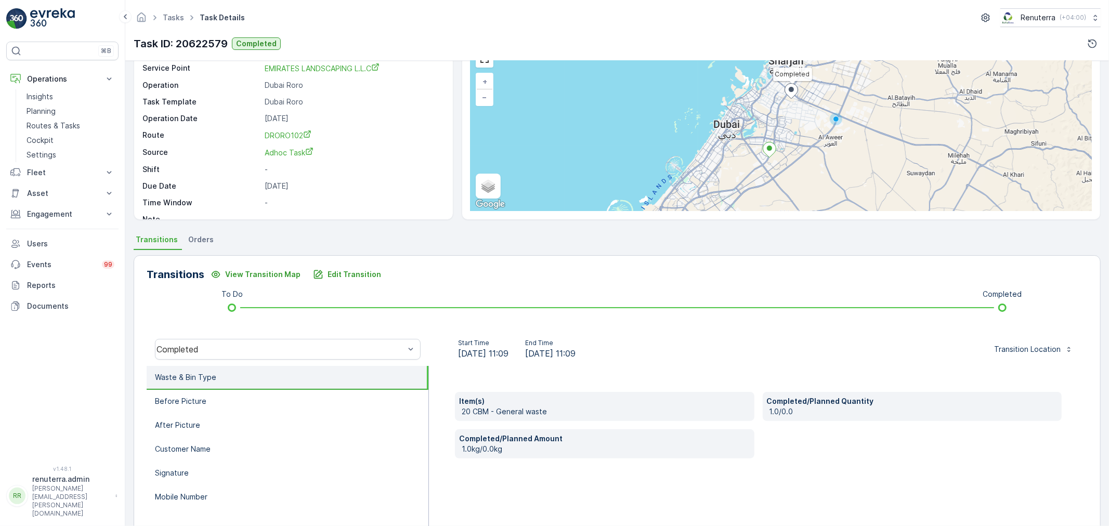
scroll to position [58, 0]
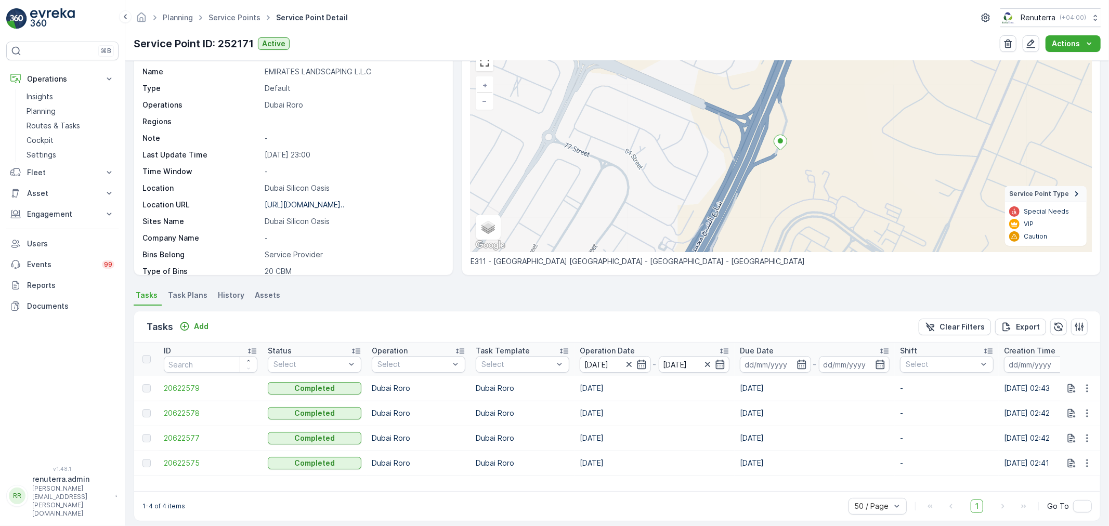
scroll to position [61, 0]
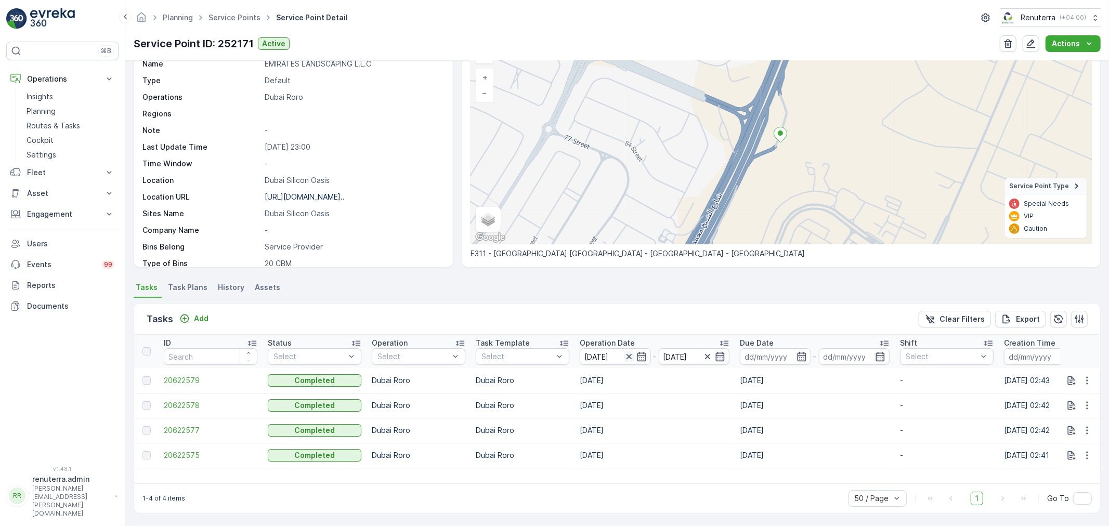
click at [626, 352] on icon "button" at bounding box center [629, 357] width 10 height 10
click at [627, 354] on icon "button" at bounding box center [628, 356] width 5 height 5
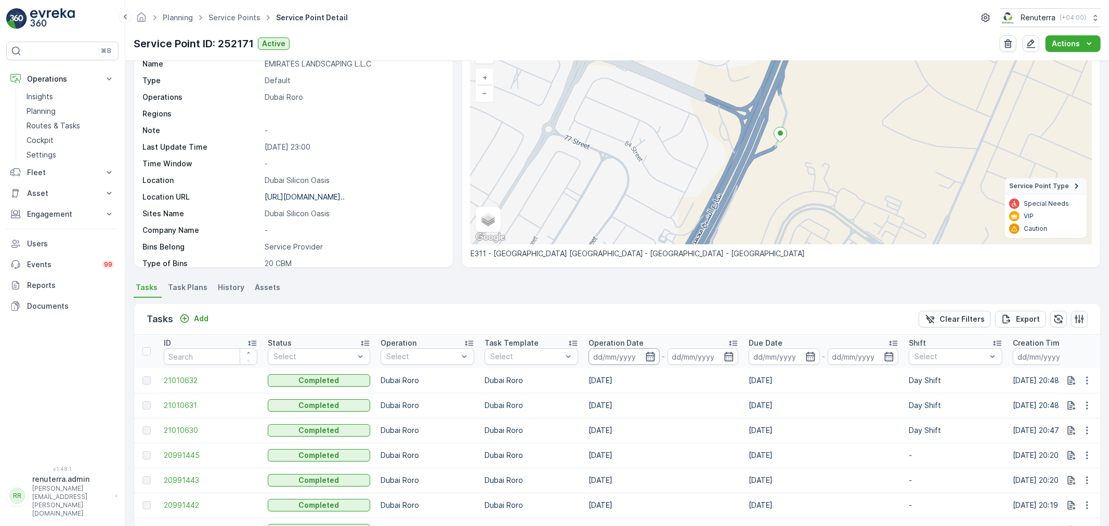
click at [639, 348] on input at bounding box center [624, 356] width 71 height 17
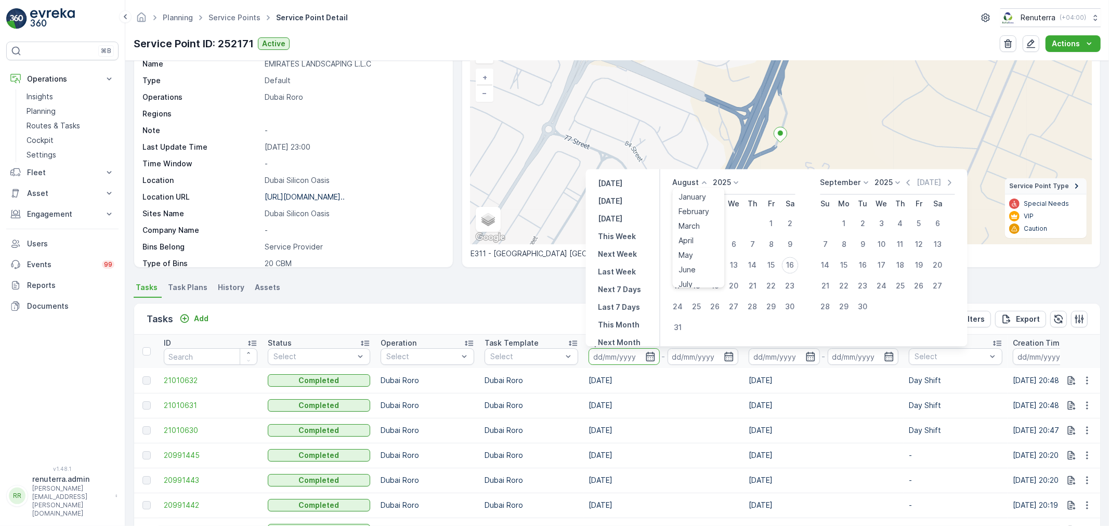
click at [705, 188] on div "August January February March April May June July August September October Nove…" at bounding box center [691, 182] width 37 height 10
click at [699, 281] on li "July" at bounding box center [699, 281] width 52 height 15
click at [693, 179] on p "August" at bounding box center [686, 182] width 27 height 10
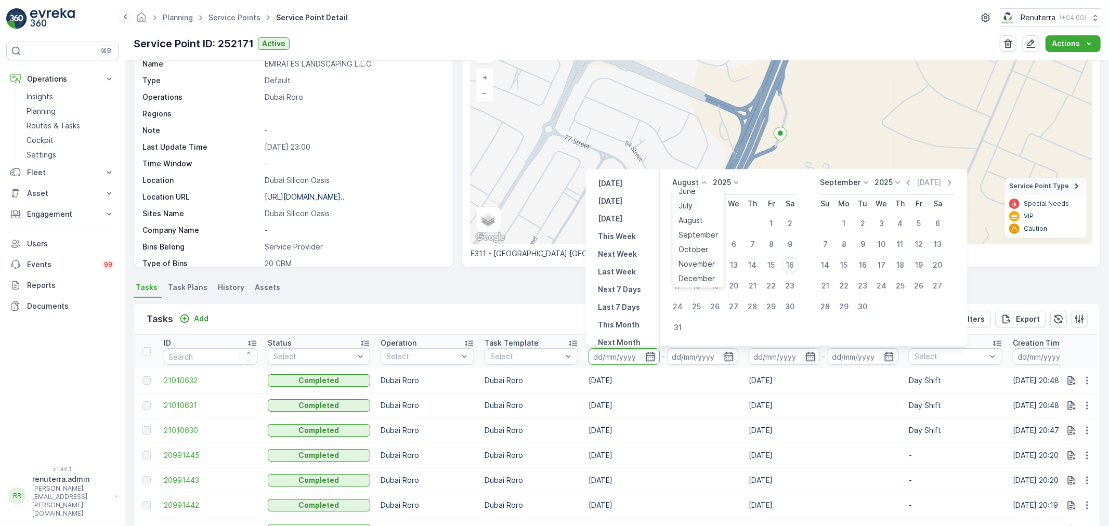
click at [693, 205] on span "July" at bounding box center [686, 206] width 14 height 10
click at [694, 308] on div "28" at bounding box center [697, 307] width 17 height 17
type input "28.07.2025"
click at [855, 179] on icon at bounding box center [852, 182] width 10 height 10
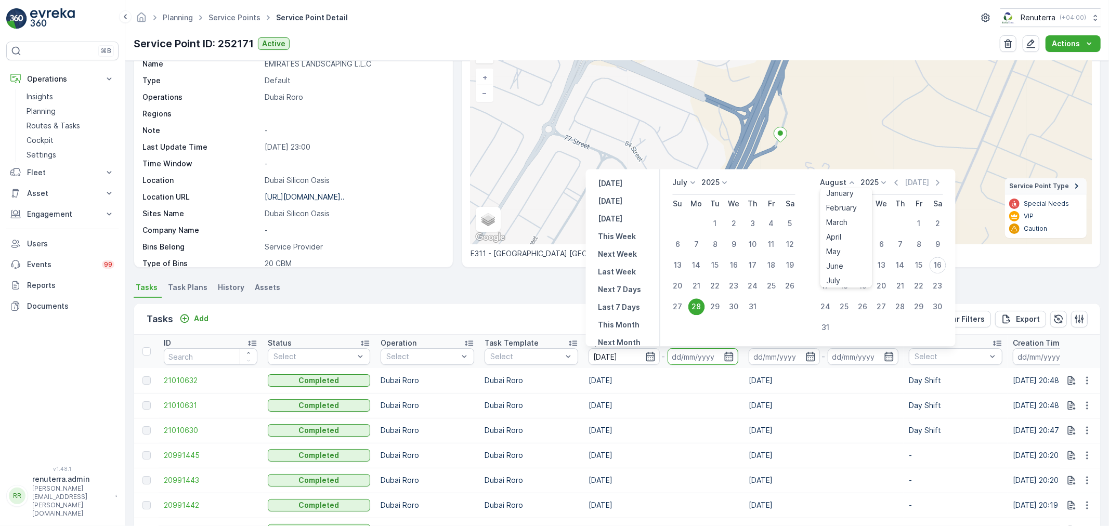
scroll to position [62, 0]
click at [839, 219] on span "July" at bounding box center [834, 222] width 14 height 10
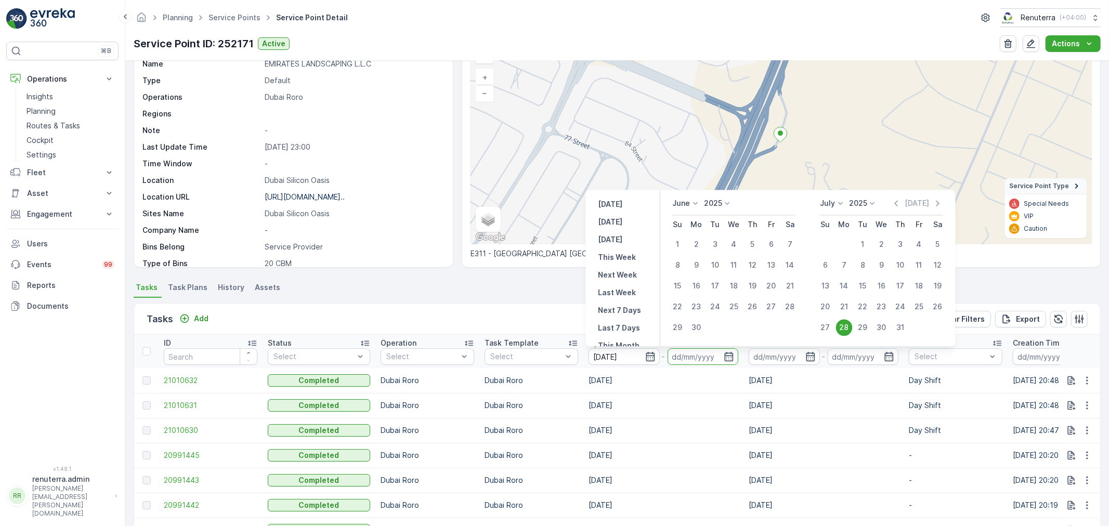
click at [849, 325] on div "28" at bounding box center [844, 327] width 17 height 17
type input "28.07.2025"
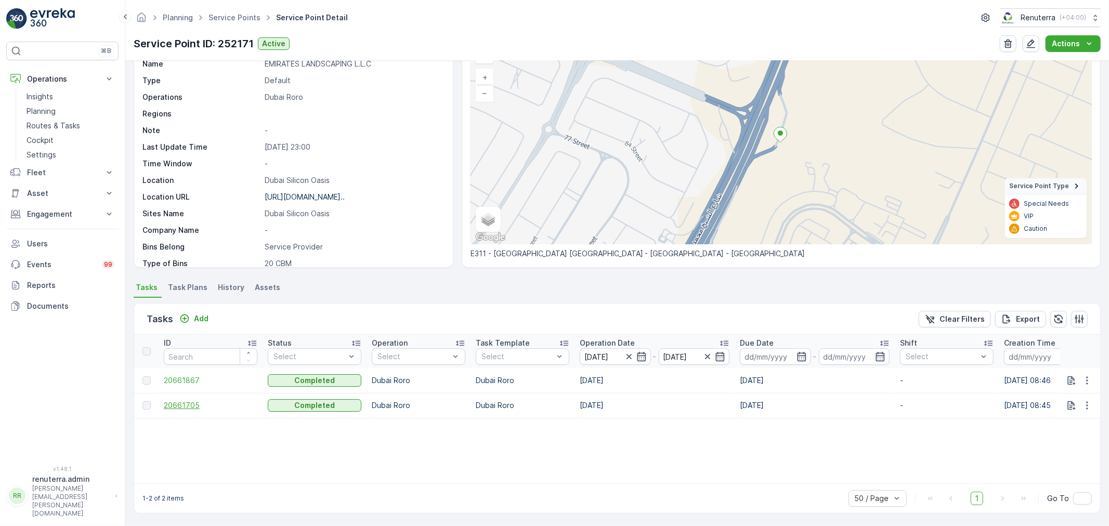
click at [181, 406] on span "20661705" at bounding box center [211, 405] width 94 height 10
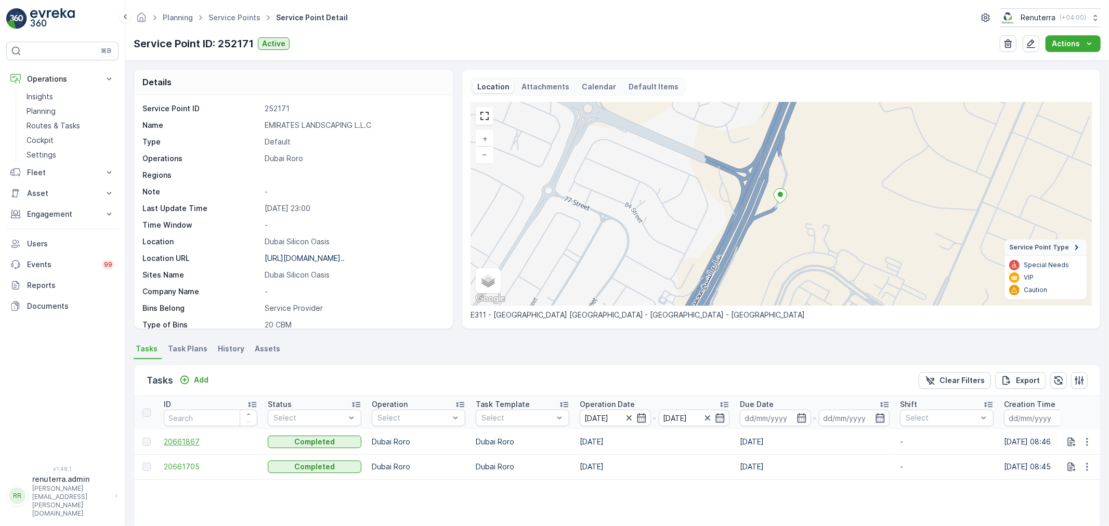
click at [195, 443] on span "20661867" at bounding box center [211, 442] width 94 height 10
click at [180, 462] on span "20661705" at bounding box center [211, 467] width 94 height 10
click at [186, 437] on span "20661867" at bounding box center [211, 442] width 94 height 10
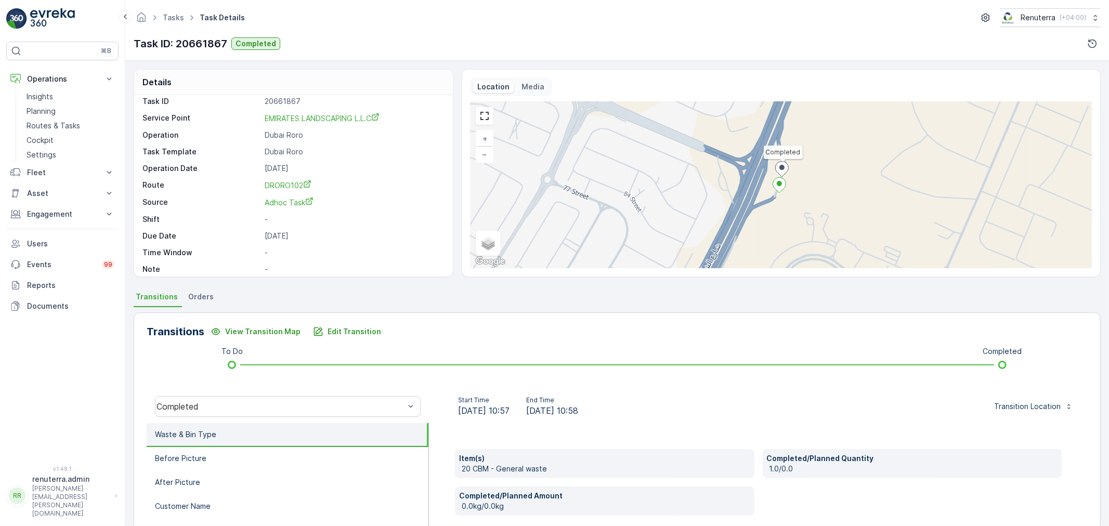
scroll to position [14, 0]
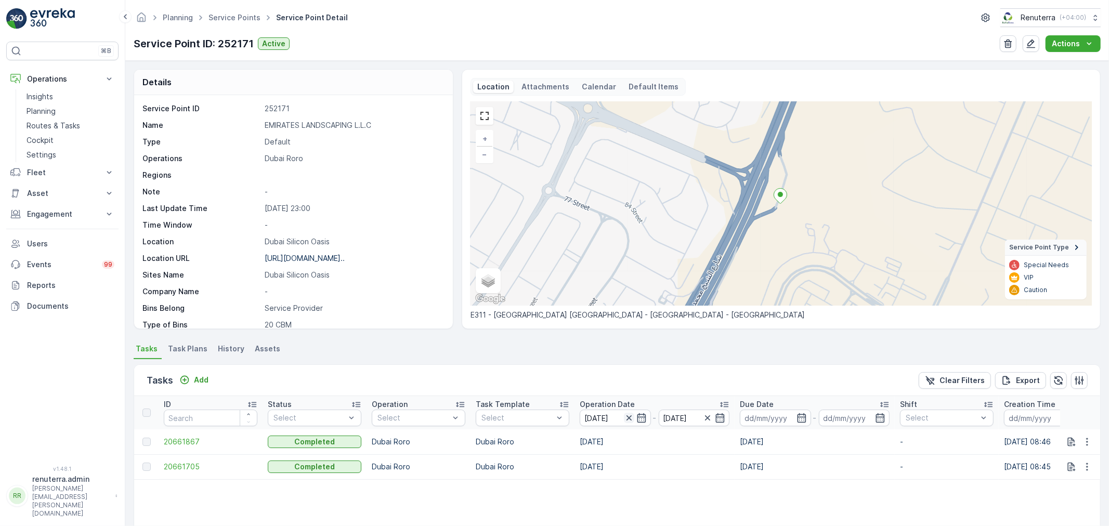
click at [628, 417] on icon "button" at bounding box center [629, 418] width 10 height 10
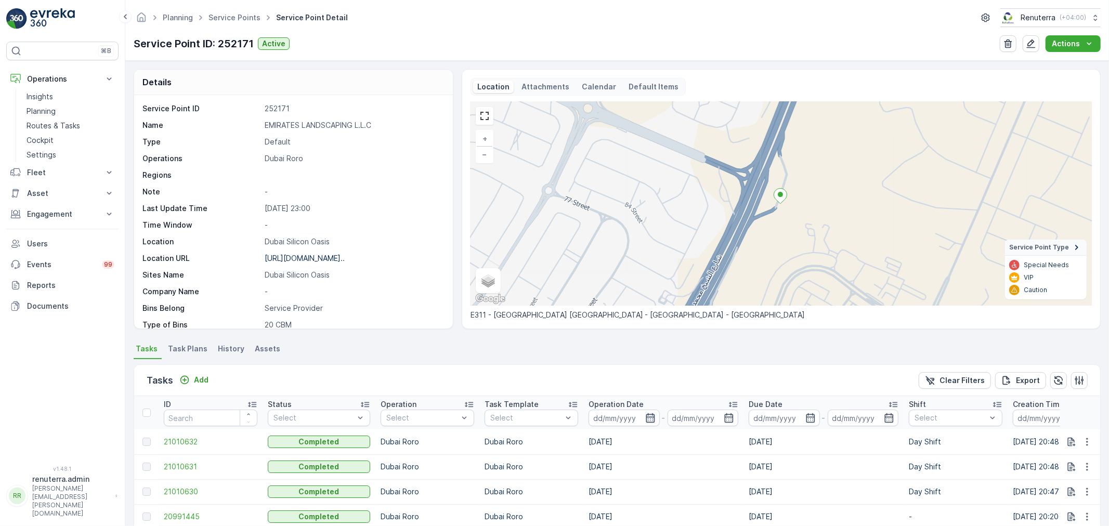
click at [646, 417] on icon "button" at bounding box center [650, 417] width 9 height 9
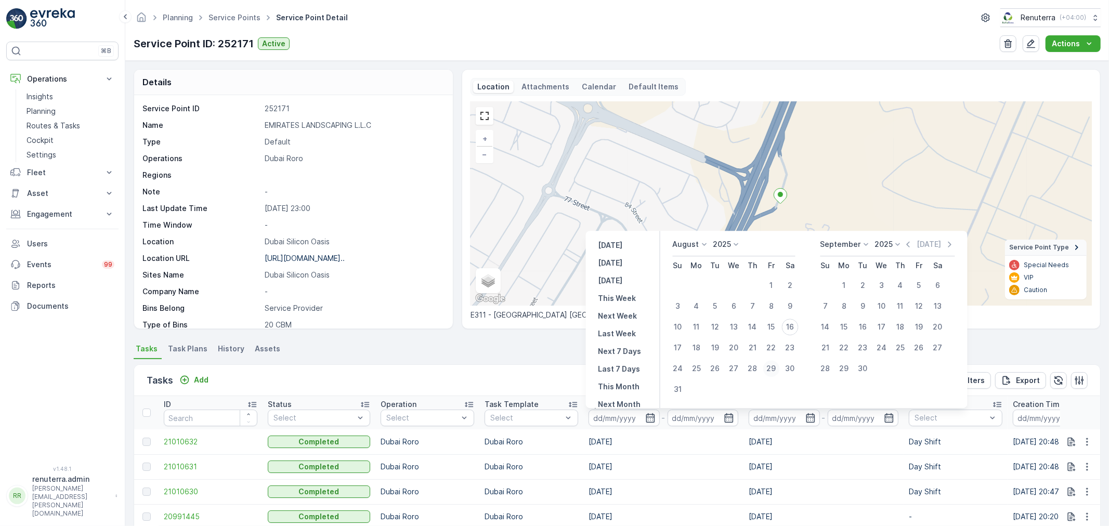
click at [772, 366] on div "29" at bounding box center [771, 368] width 17 height 17
type input "29.08.2025"
click at [772, 366] on div "29" at bounding box center [771, 368] width 17 height 17
type input "29.08.2025"
click at [772, 366] on div "29" at bounding box center [771, 368] width 17 height 17
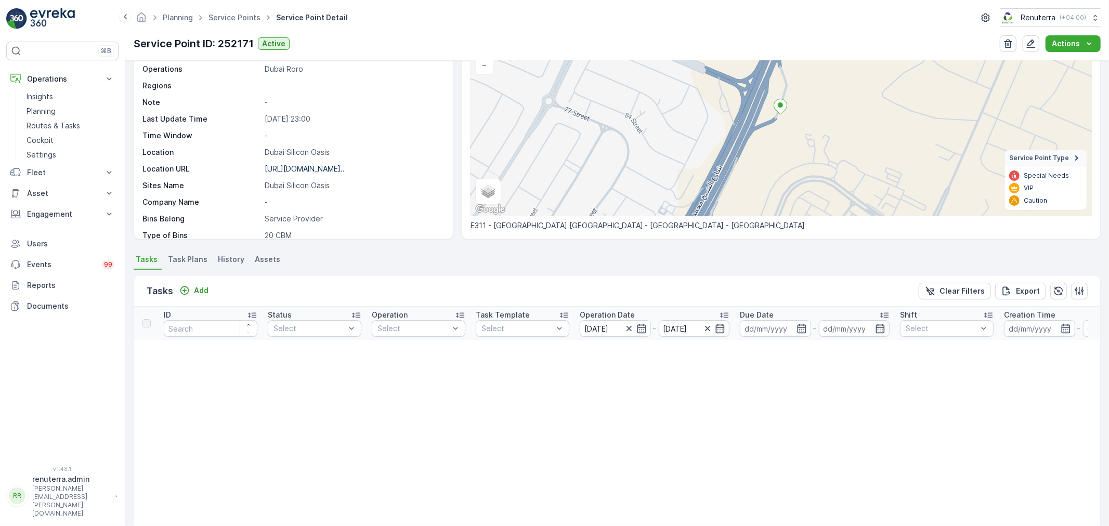
scroll to position [58, 0]
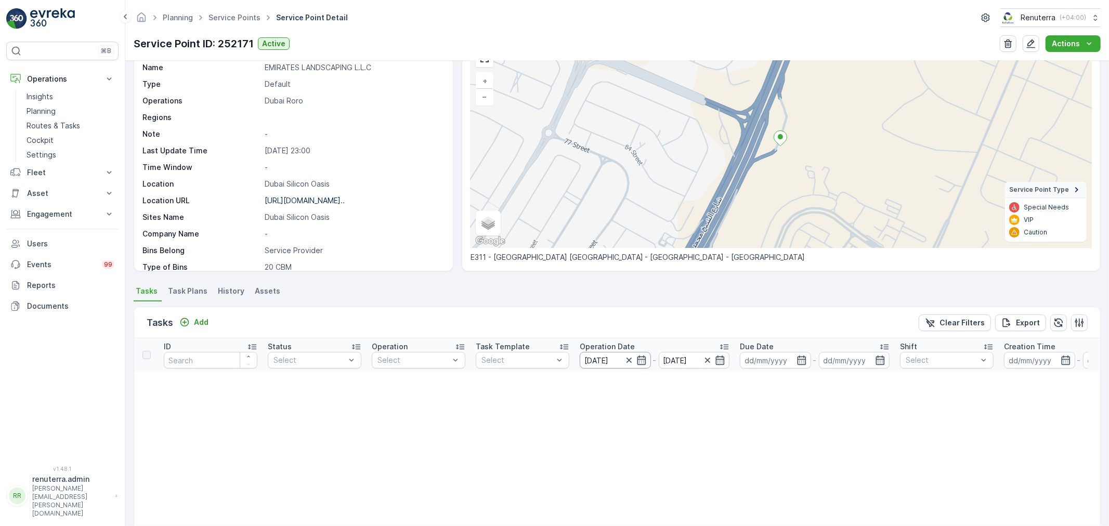
click at [630, 354] on input "29.08.2025" at bounding box center [615, 360] width 71 height 17
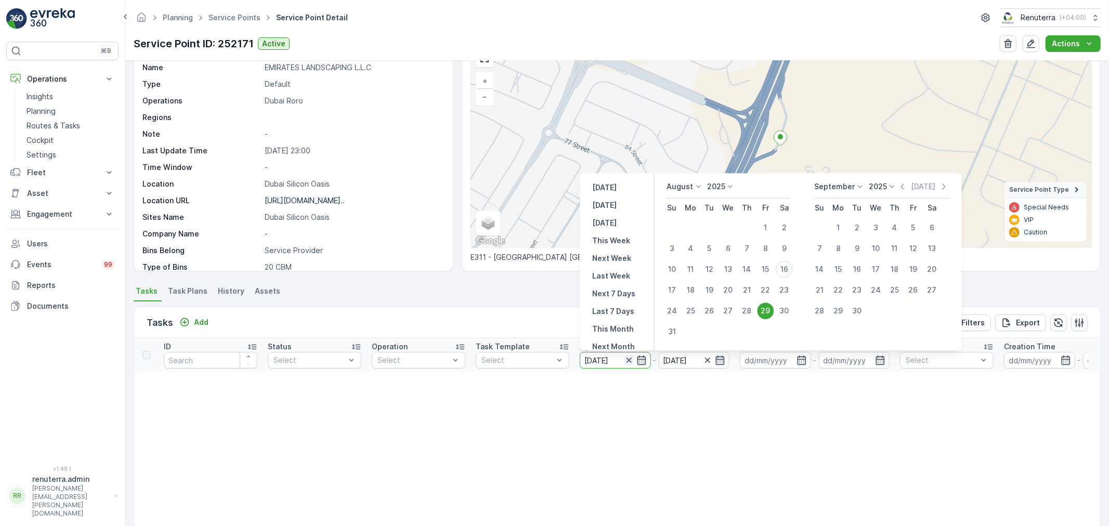
click at [630, 355] on icon "button" at bounding box center [629, 360] width 10 height 10
click at [630, 363] on icon "button" at bounding box center [629, 360] width 10 height 10
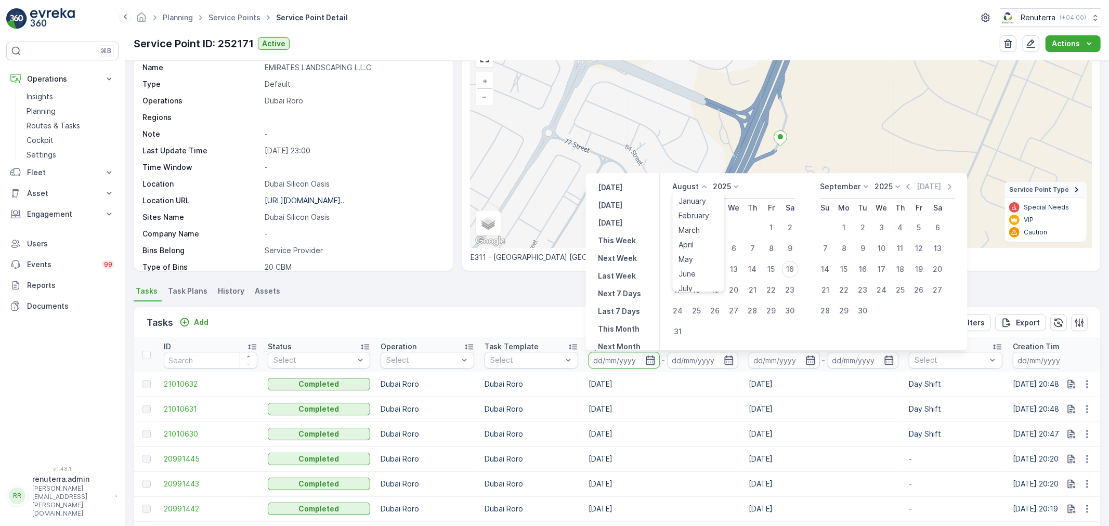
click at [706, 183] on icon at bounding box center [705, 187] width 10 height 10
click at [693, 231] on span "July" at bounding box center [686, 231] width 14 height 10
click at [694, 310] on div "28" at bounding box center [697, 311] width 17 height 17
type input "28.07.2025"
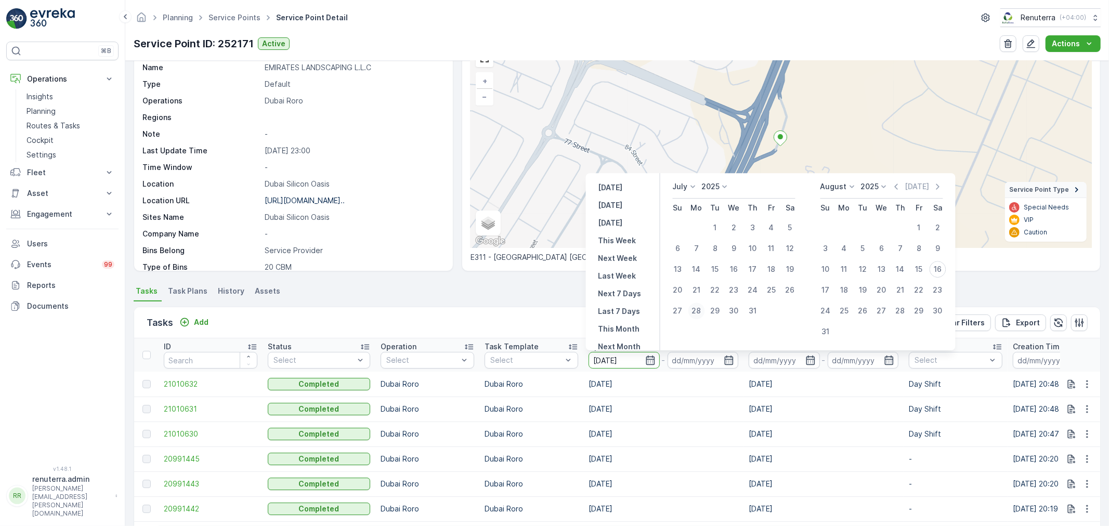
click at [694, 310] on div "28" at bounding box center [697, 311] width 17 height 17
type input "28.07.2025"
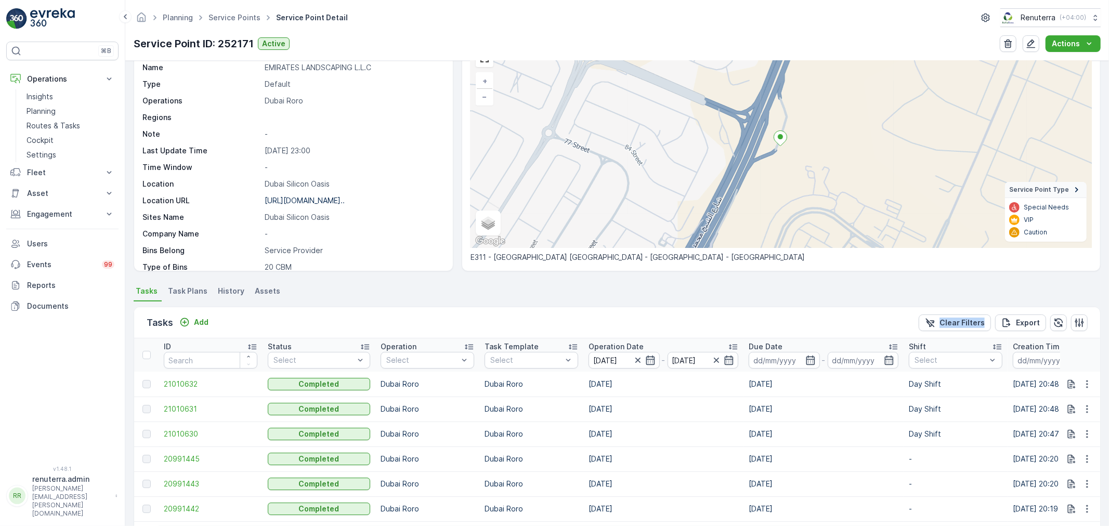
click at [694, 310] on div "Tasks Add Clear Filters Export" at bounding box center [617, 322] width 966 height 31
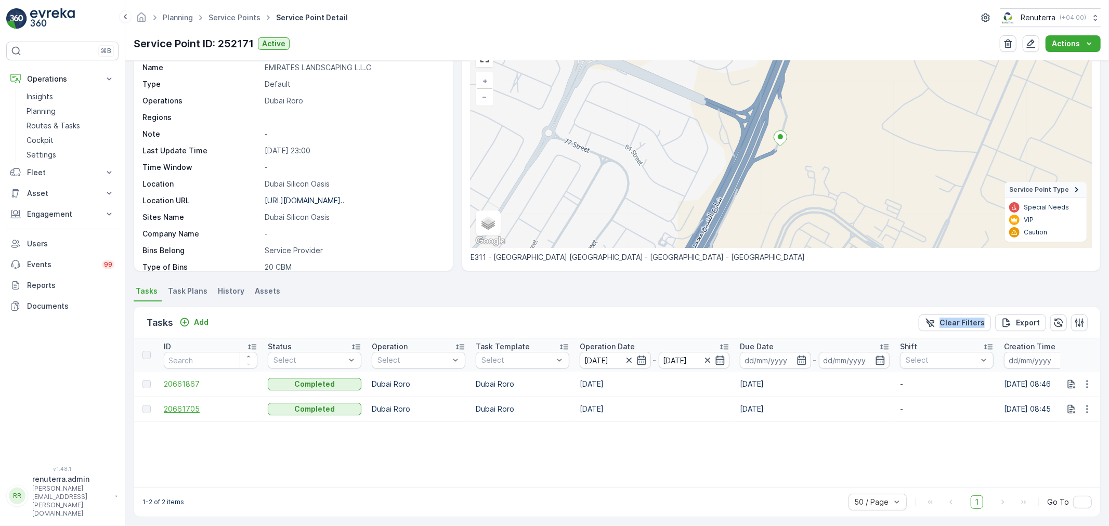
click at [181, 409] on span "20661705" at bounding box center [211, 409] width 94 height 10
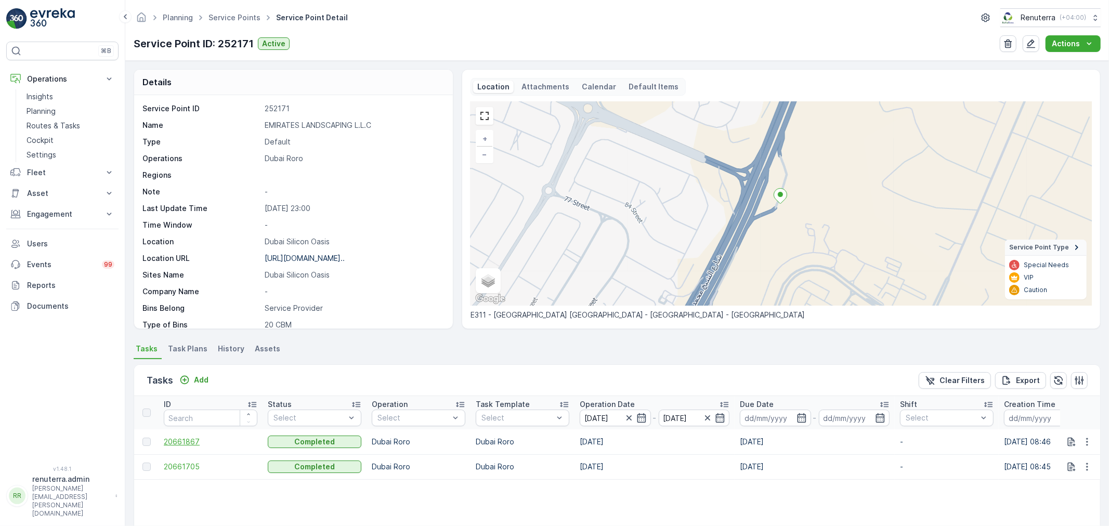
click at [196, 445] on span "20661867" at bounding box center [211, 442] width 94 height 10
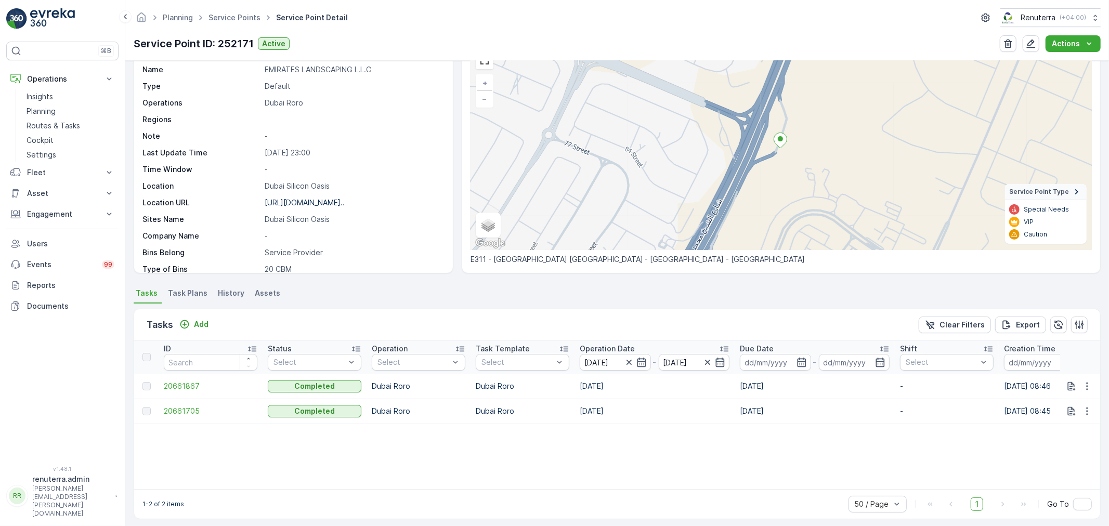
scroll to position [61, 0]
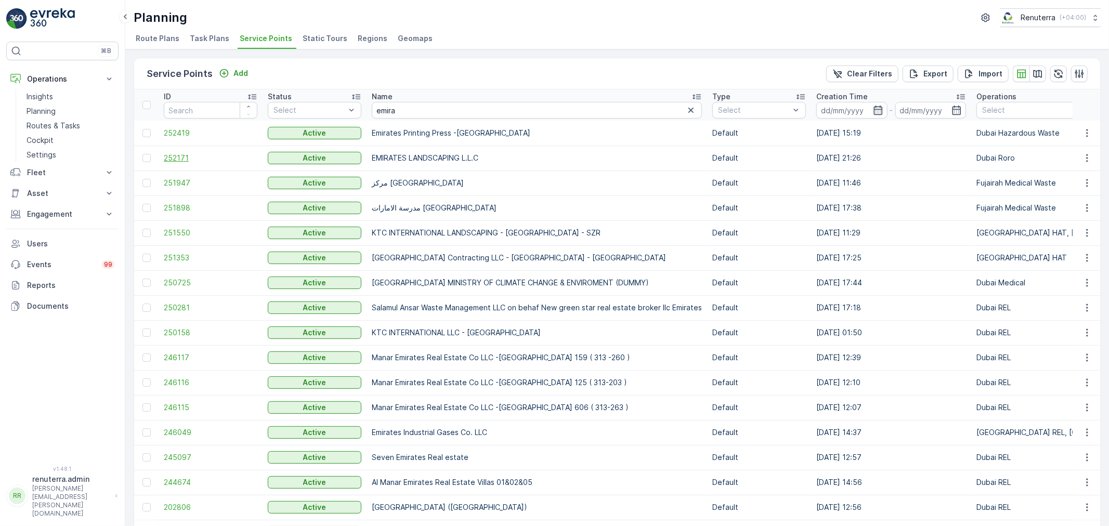
click at [179, 157] on span "252171" at bounding box center [211, 158] width 94 height 10
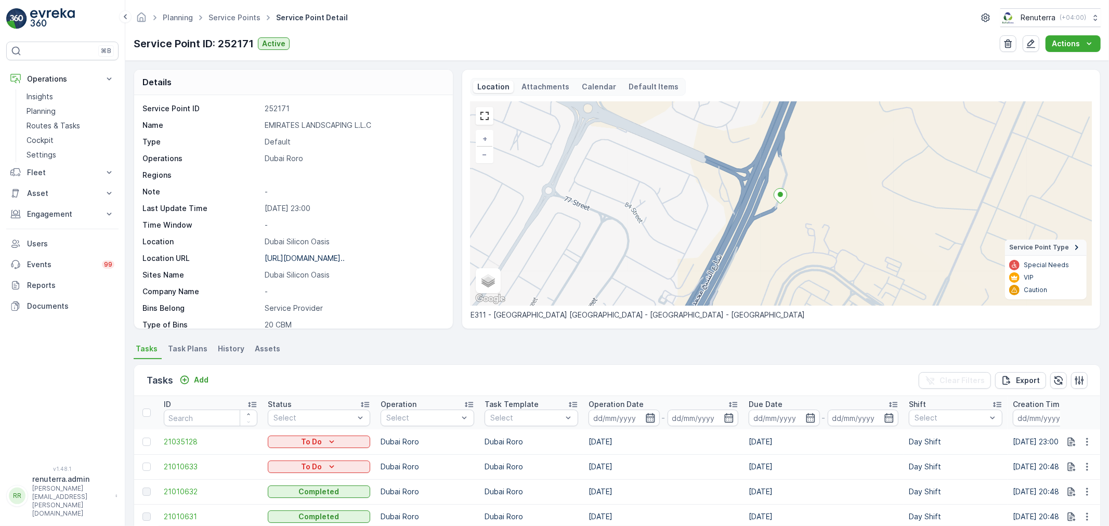
click at [648, 417] on icon "button" at bounding box center [650, 417] width 9 height 9
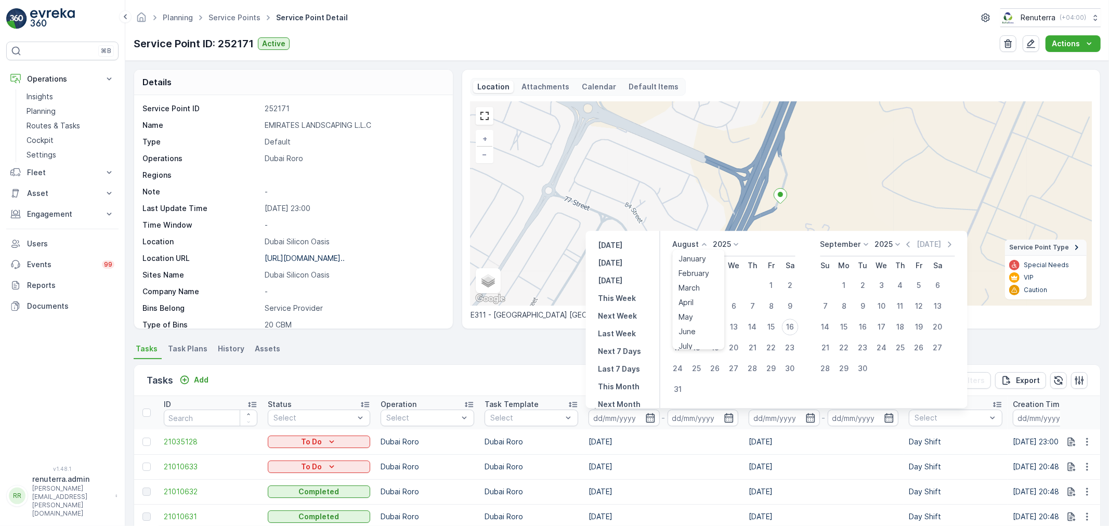
click at [702, 245] on icon at bounding box center [705, 244] width 10 height 10
click at [695, 284] on div "July" at bounding box center [686, 284] width 22 height 15
click at [750, 366] on div "31" at bounding box center [753, 368] width 17 height 17
type input "31.07.2025"
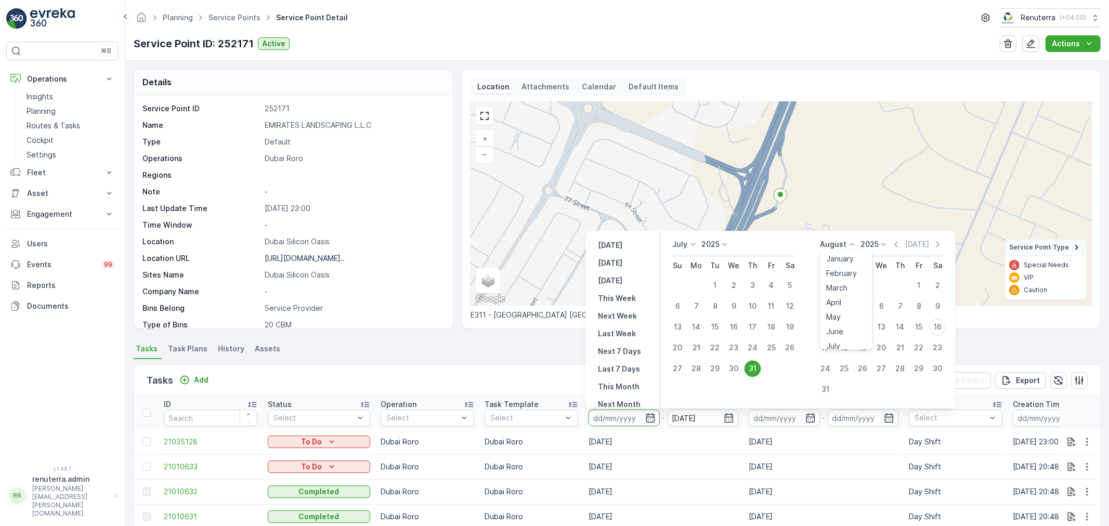
click at [849, 243] on icon at bounding box center [852, 244] width 10 height 10
click at [836, 279] on span "June" at bounding box center [835, 274] width 17 height 10
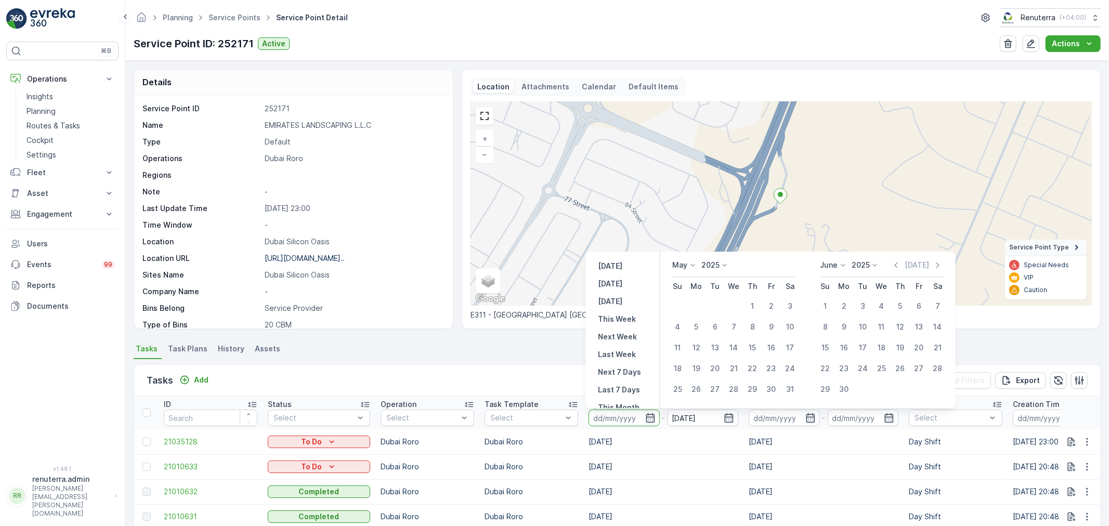
click at [844, 263] on icon at bounding box center [843, 265] width 10 height 10
click at [846, 304] on li "July" at bounding box center [847, 304] width 52 height 15
click at [846, 266] on icon at bounding box center [843, 265] width 10 height 10
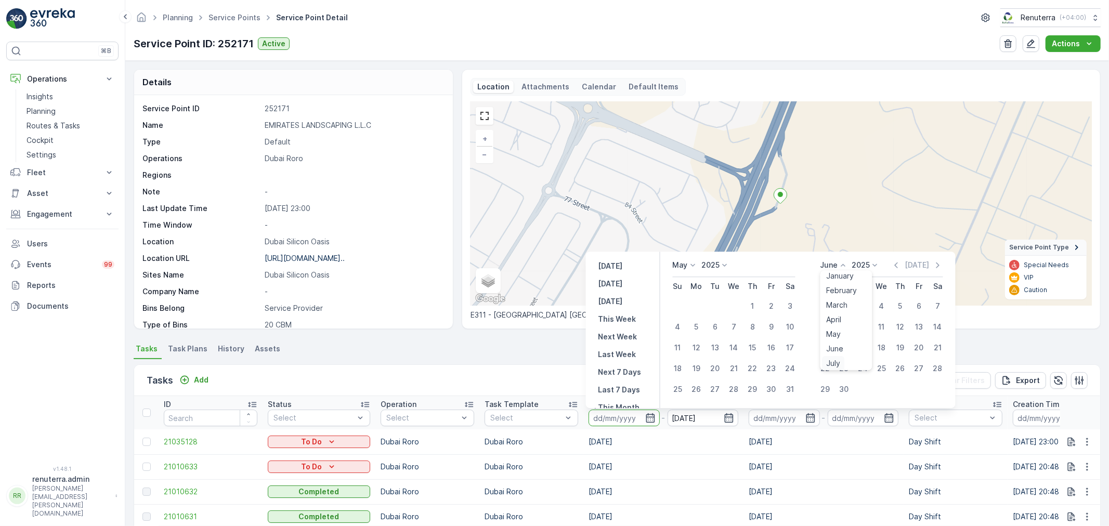
click at [836, 359] on span "July" at bounding box center [834, 363] width 14 height 10
click at [904, 388] on div "31" at bounding box center [900, 389] width 17 height 17
type input "31.07.2025"
click at [900, 389] on div "31" at bounding box center [900, 389] width 17 height 17
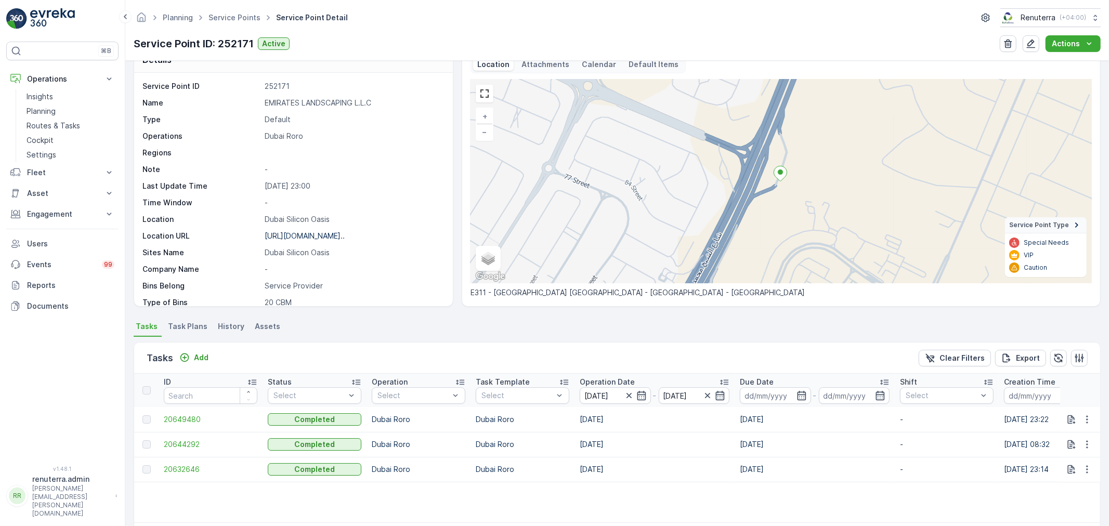
scroll to position [61, 0]
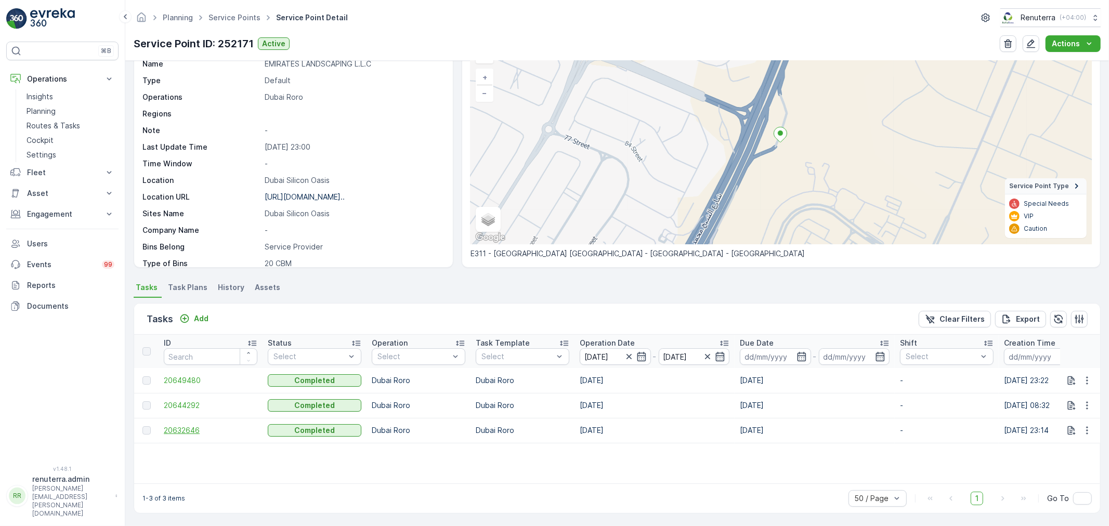
click at [170, 430] on span "20632646" at bounding box center [211, 430] width 94 height 10
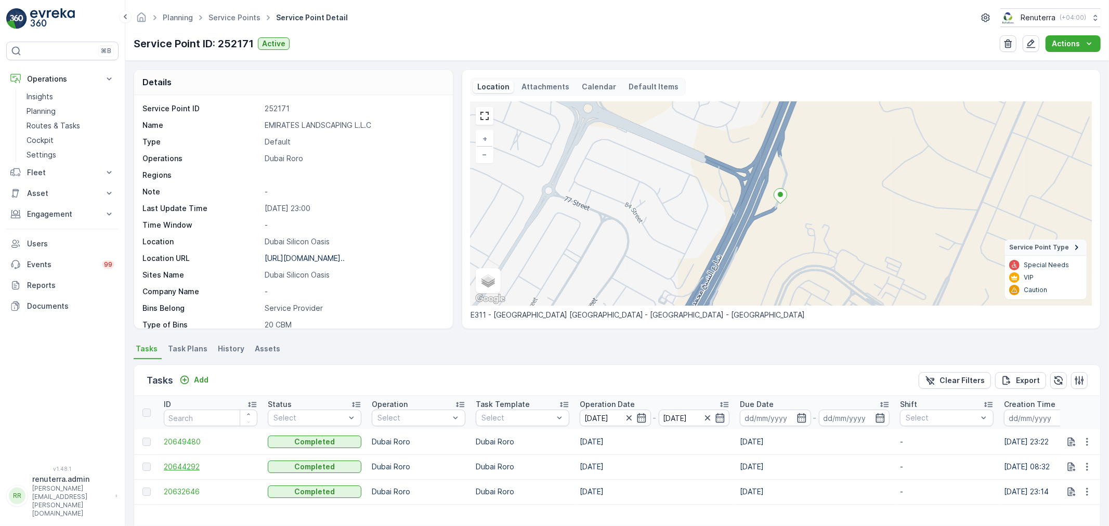
click at [195, 467] on span "20644292" at bounding box center [211, 467] width 94 height 10
click at [186, 443] on span "20649480" at bounding box center [211, 442] width 94 height 10
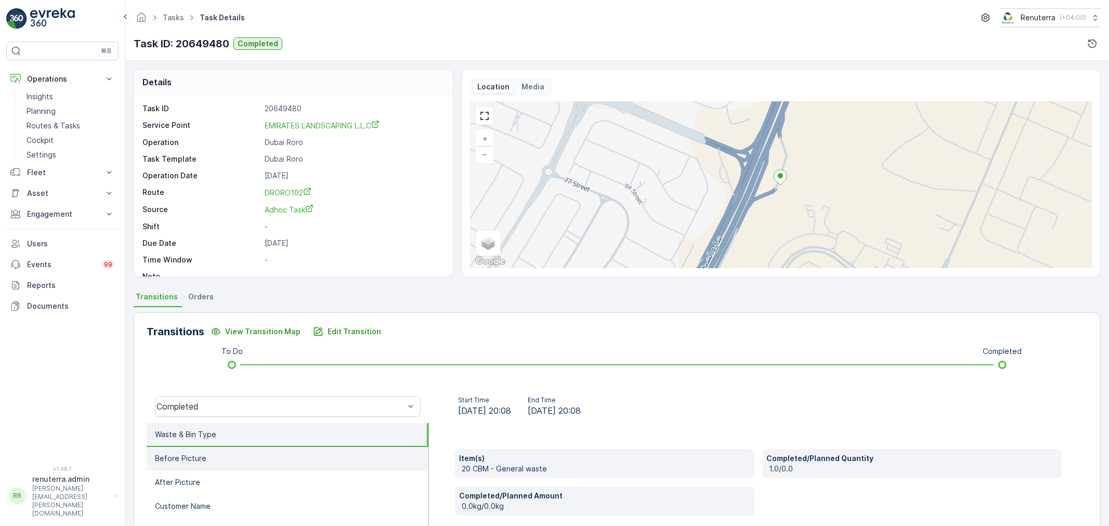
click at [247, 450] on li "Before Picture" at bounding box center [288, 459] width 282 height 24
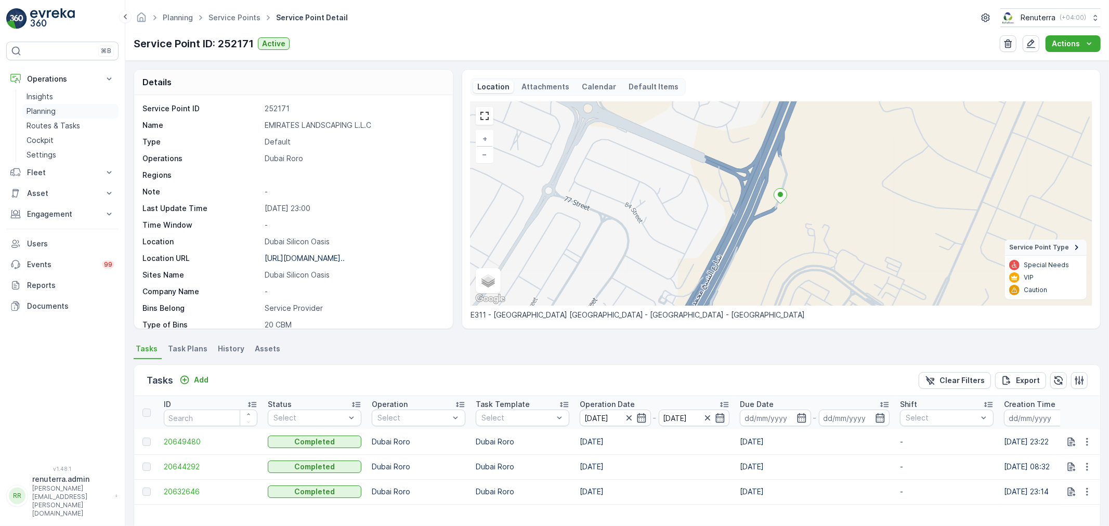
click at [53, 108] on p "Planning" at bounding box center [41, 111] width 29 height 10
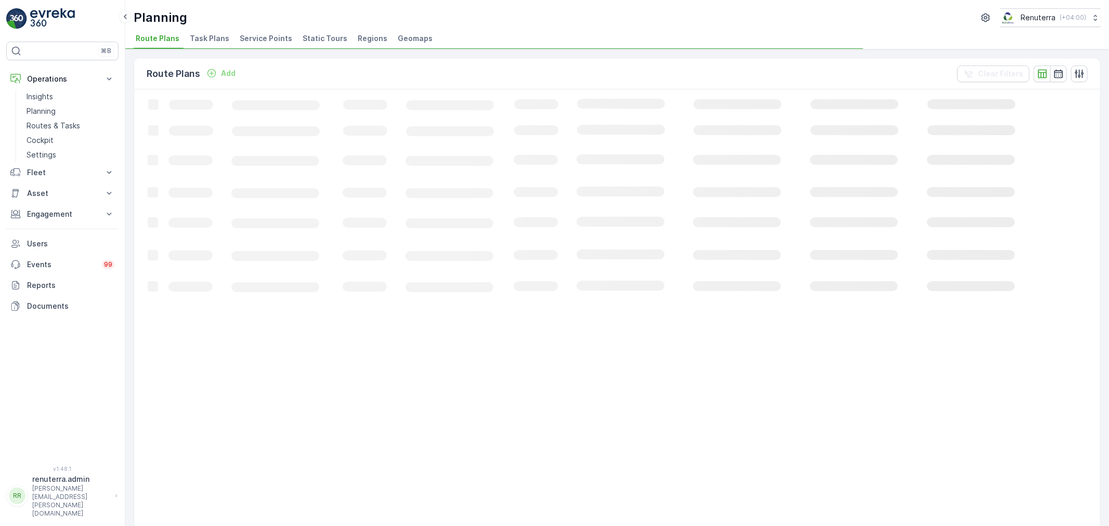
click at [270, 39] on span "Service Points" at bounding box center [266, 38] width 53 height 10
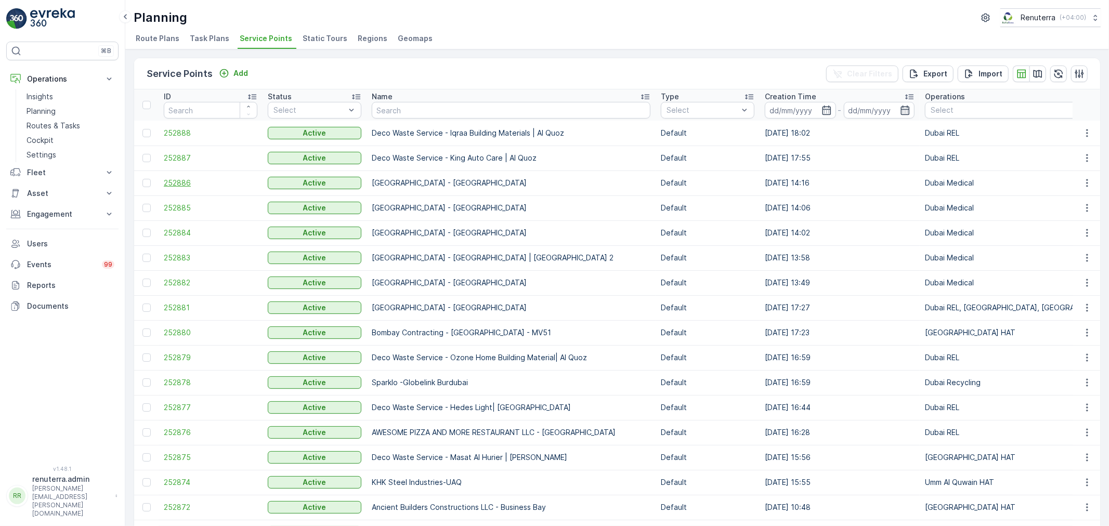
click at [176, 184] on span "252886" at bounding box center [211, 183] width 94 height 10
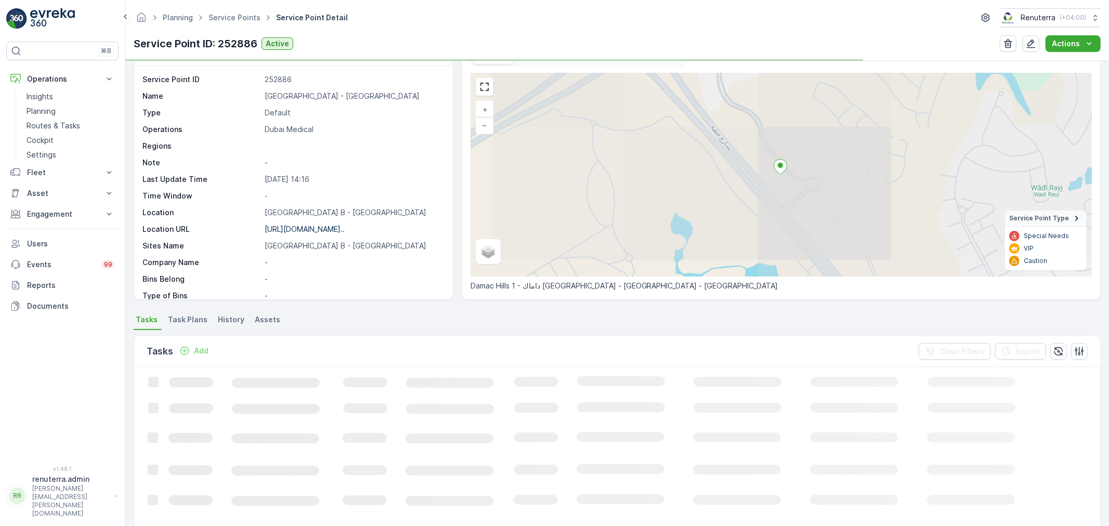
scroll to position [58, 0]
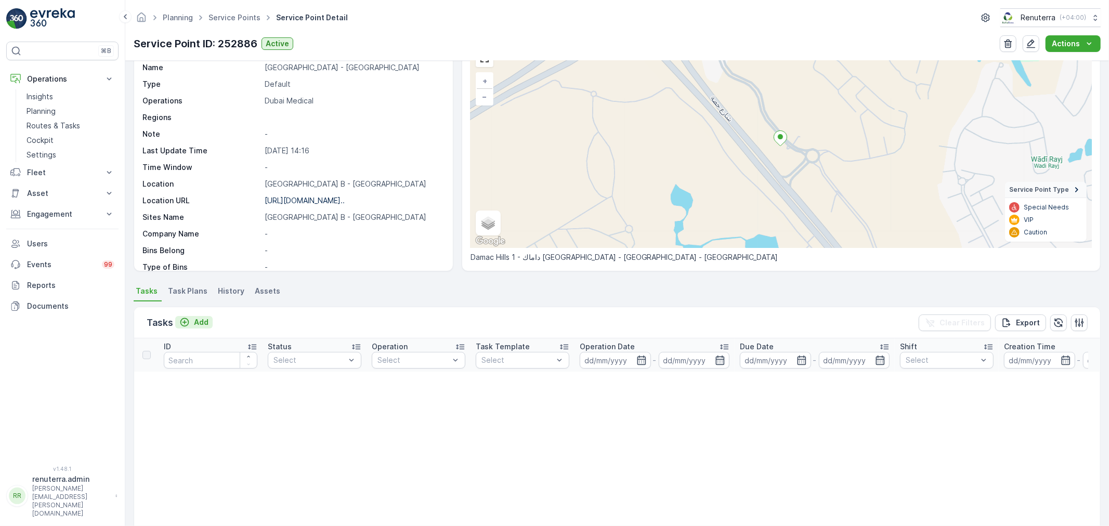
click at [204, 316] on button "Add" at bounding box center [193, 322] width 37 height 12
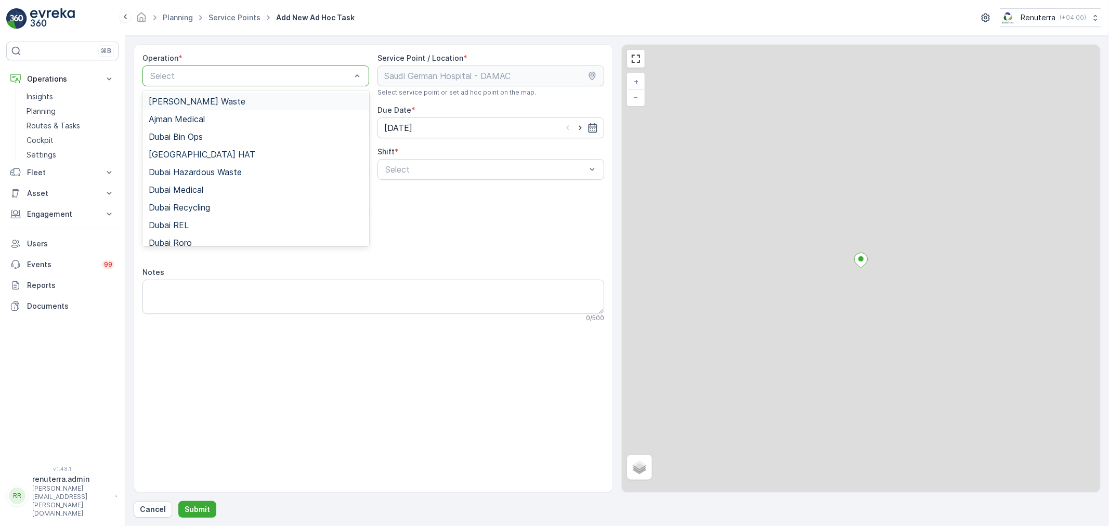
click at [206, 79] on div at bounding box center [250, 75] width 203 height 9
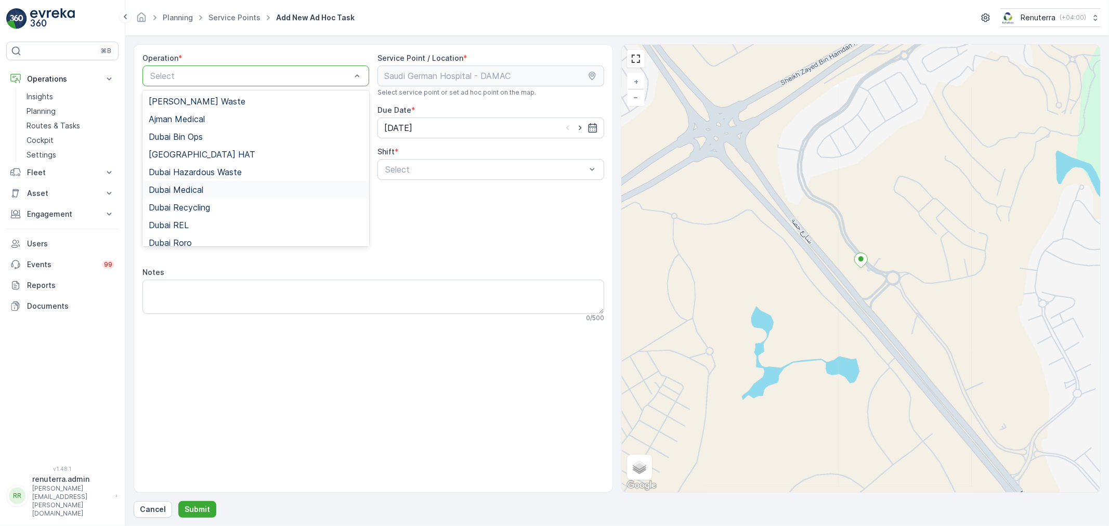
click at [217, 191] on div "Dubai Medical" at bounding box center [256, 189] width 214 height 9
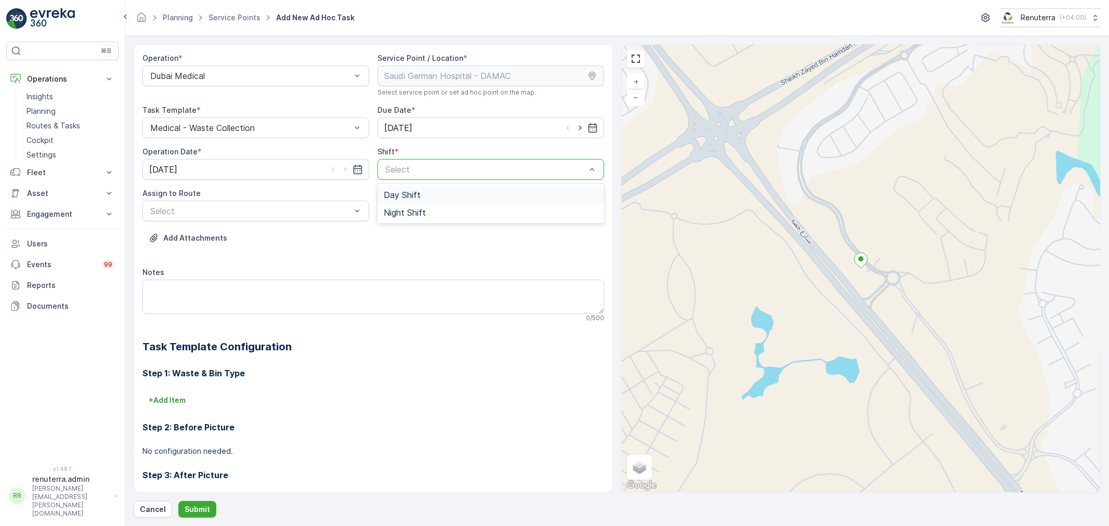
click at [441, 170] on div at bounding box center [485, 169] width 203 height 9
click at [417, 196] on span "Day Shift" at bounding box center [402, 194] width 37 height 9
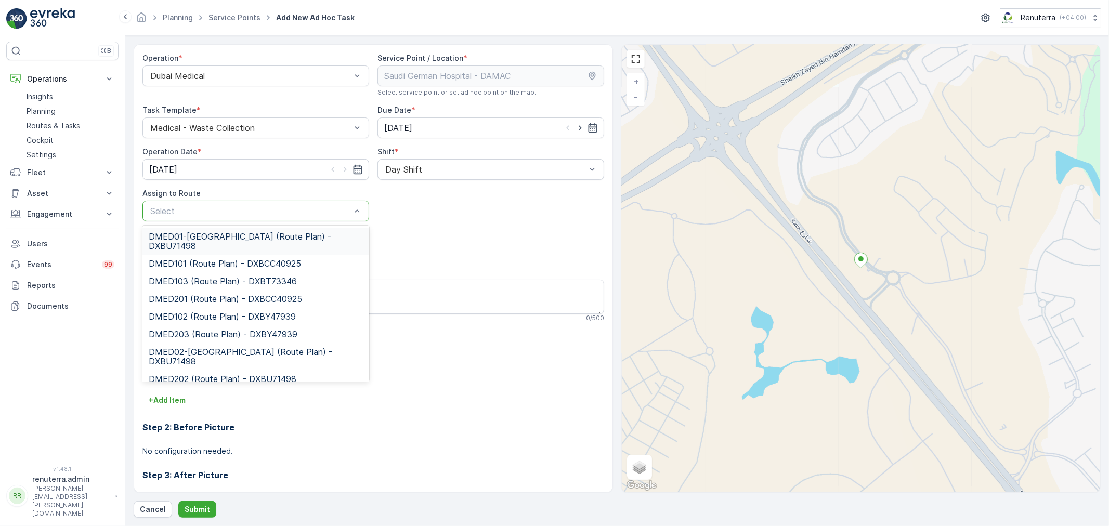
click at [258, 211] on div at bounding box center [250, 210] width 203 height 9
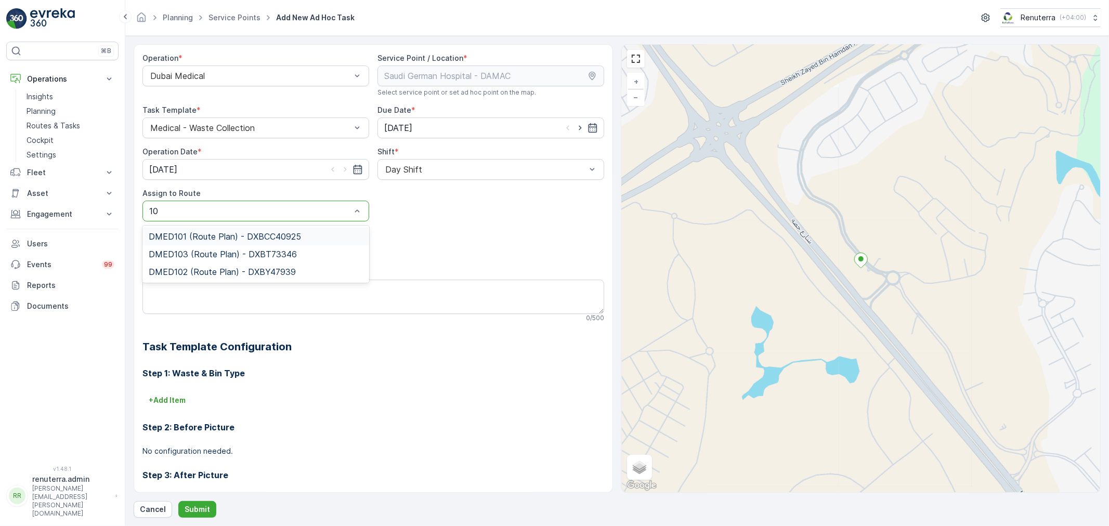
type input "101"
click at [266, 236] on span "DMED101 (Route Plan) - DXBCC40925" at bounding box center [225, 236] width 152 height 9
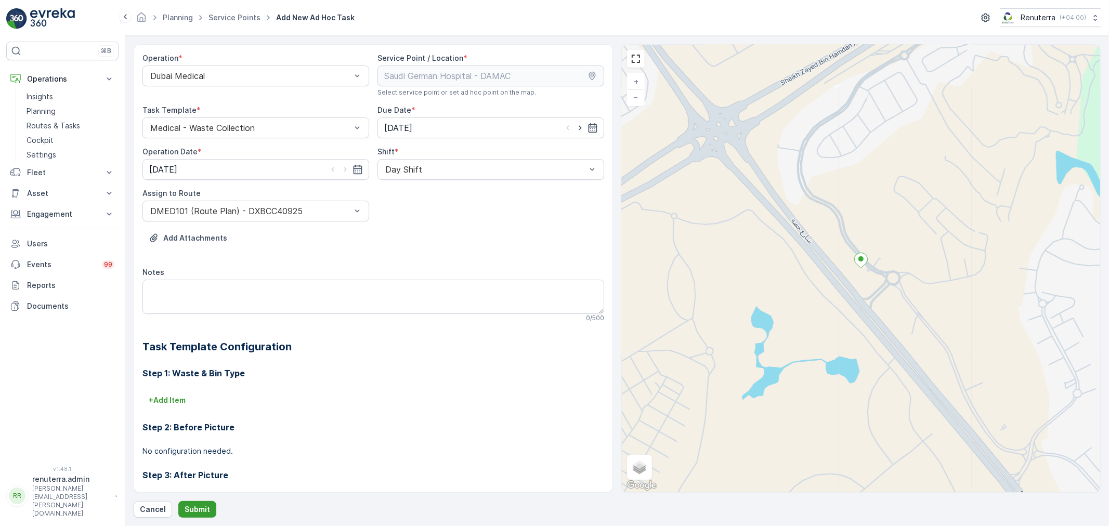
click at [201, 504] on p "Submit" at bounding box center [197, 509] width 25 height 10
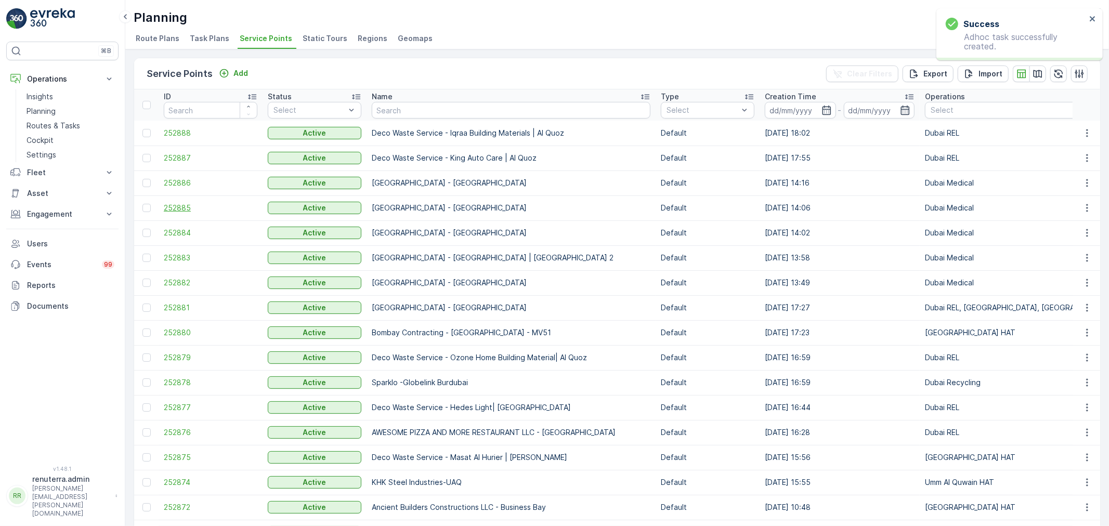
click at [187, 208] on span "252885" at bounding box center [211, 208] width 94 height 10
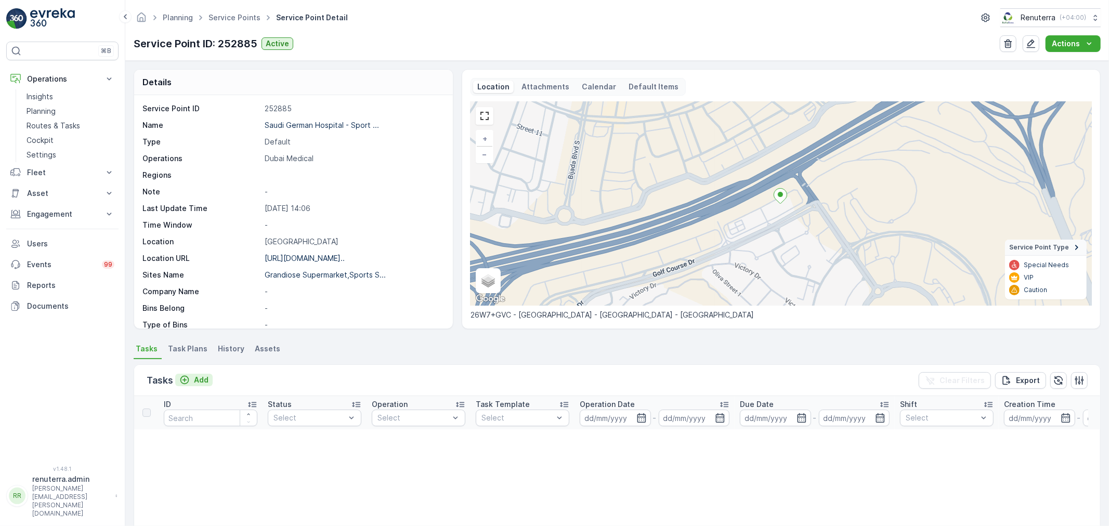
click at [199, 377] on p "Add" at bounding box center [201, 380] width 15 height 10
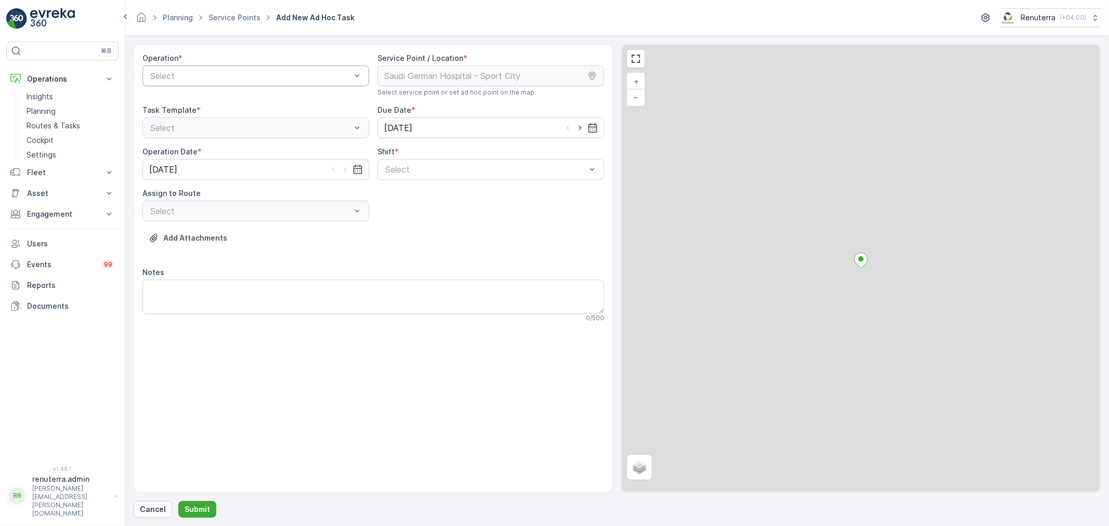
click at [231, 79] on div at bounding box center [250, 75] width 203 height 9
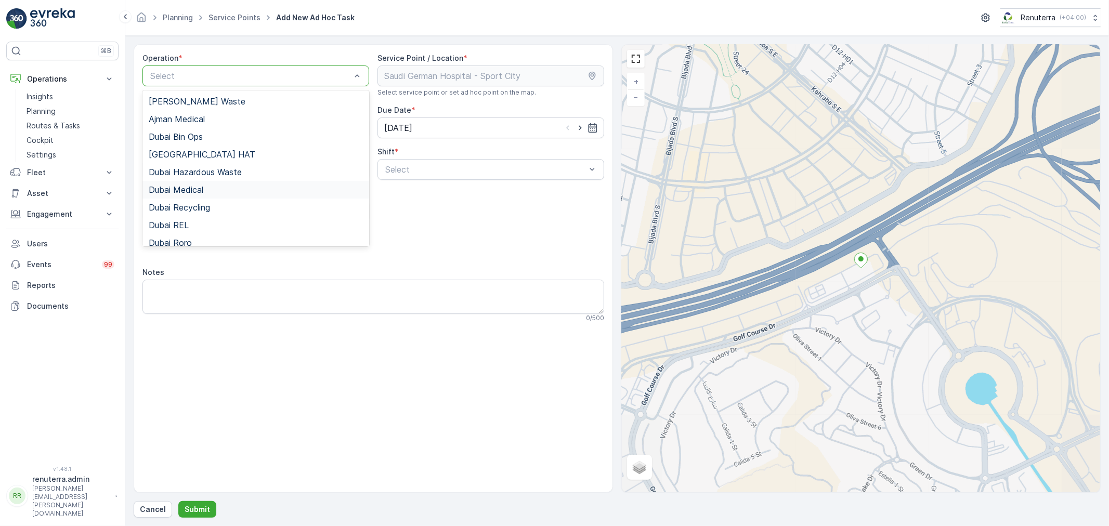
drag, startPoint x: 206, startPoint y: 195, endPoint x: 240, endPoint y: 188, distance: 34.0
click at [209, 194] on div "Dubai Medical" at bounding box center [256, 190] width 227 height 18
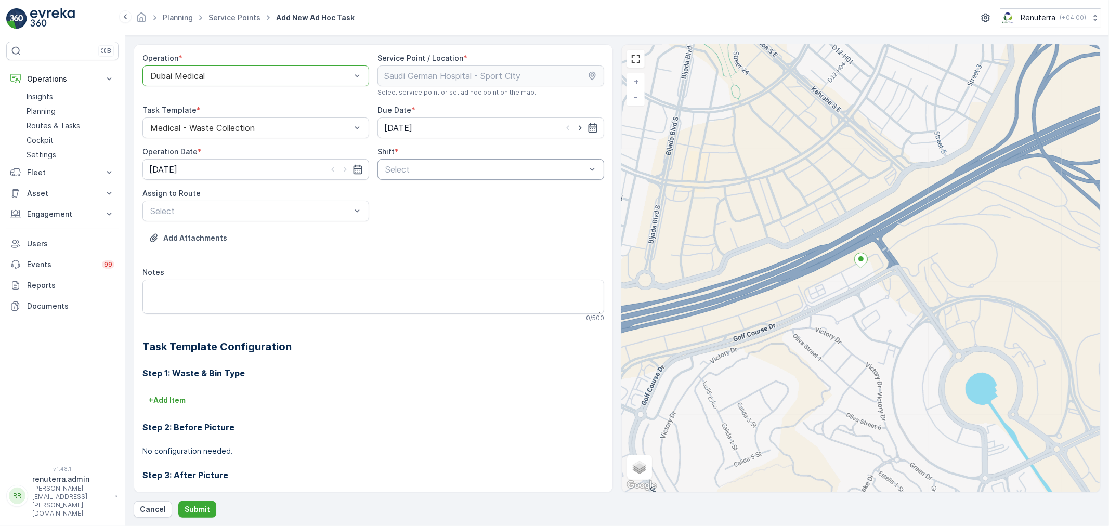
drag, startPoint x: 426, startPoint y: 165, endPoint x: 422, endPoint y: 176, distance: 11.7
click at [425, 166] on div at bounding box center [485, 169] width 203 height 9
drag, startPoint x: 416, startPoint y: 201, endPoint x: 286, endPoint y: 211, distance: 130.4
click at [414, 201] on div "Day Shift" at bounding box center [491, 195] width 227 height 18
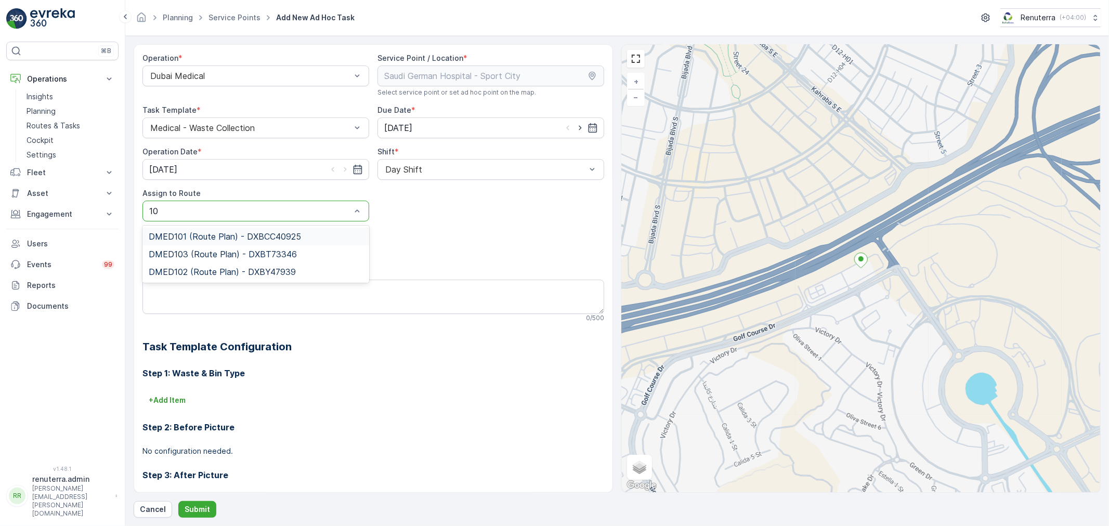
type input "103"
drag, startPoint x: 276, startPoint y: 244, endPoint x: 281, endPoint y: 241, distance: 6.1
click at [278, 242] on div "DMED103 (Route Plan) - DXBT73346" at bounding box center [256, 237] width 227 height 18
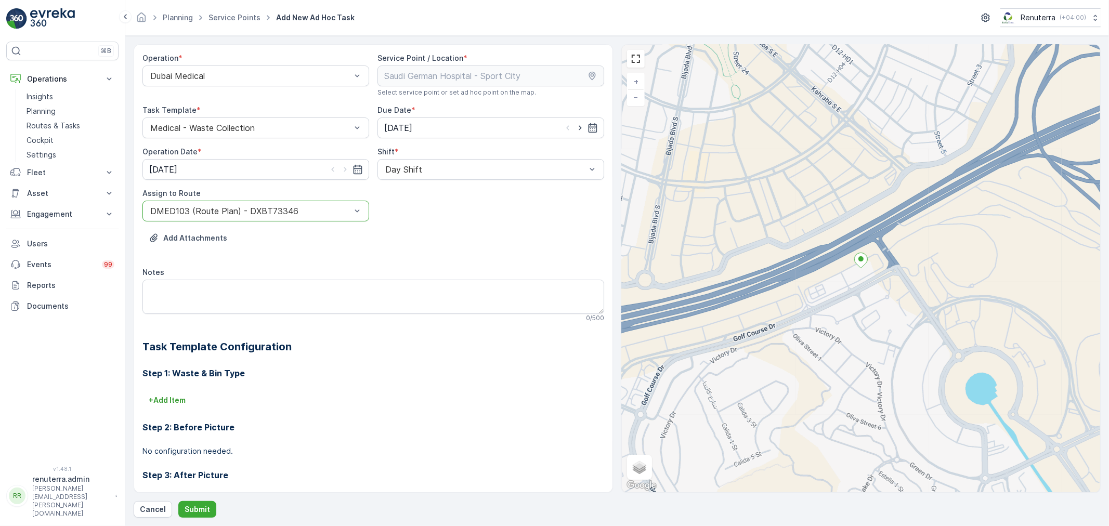
click at [195, 500] on div "Operation * Dubai Medical Service Point / Location * Select service point or se…" at bounding box center [617, 281] width 967 height 474
click at [195, 502] on button "Submit" at bounding box center [197, 509] width 38 height 17
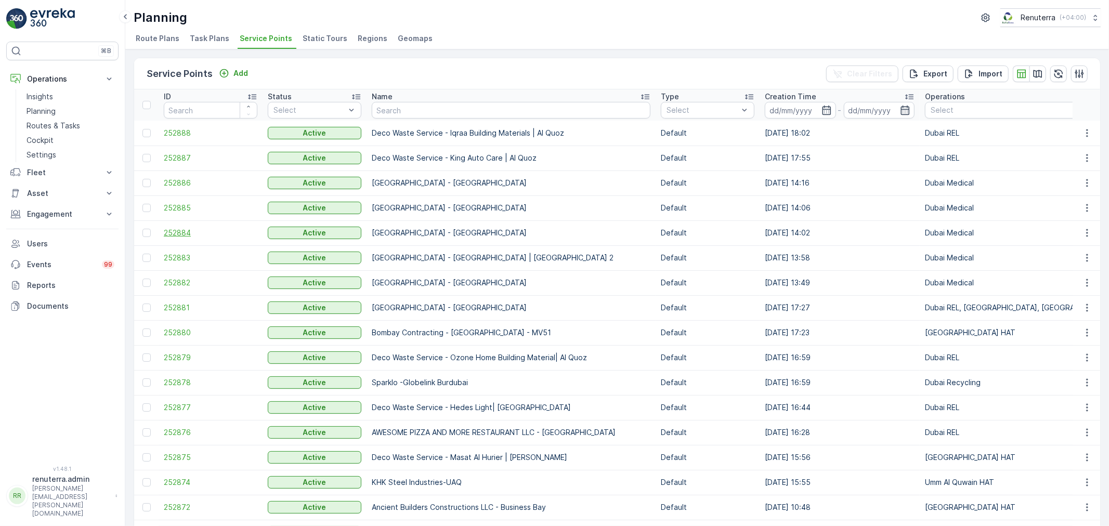
click at [181, 231] on span "252884" at bounding box center [211, 233] width 94 height 10
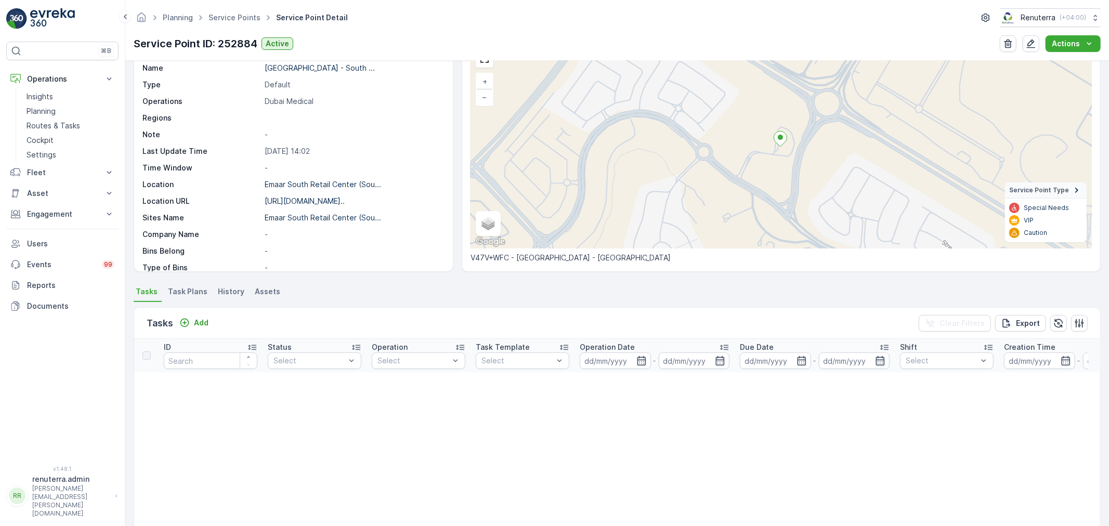
scroll to position [58, 0]
click at [203, 323] on p "Add" at bounding box center [201, 322] width 15 height 10
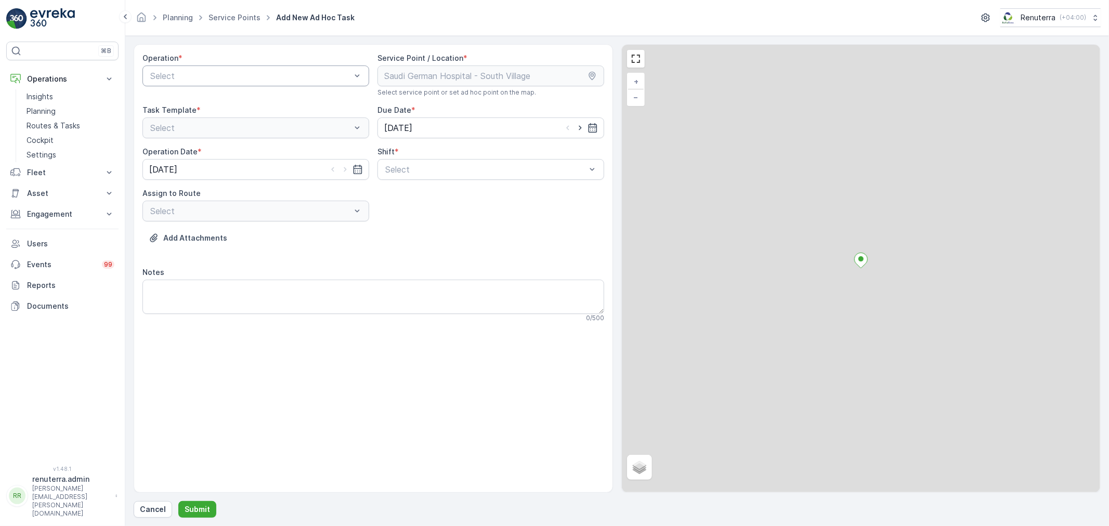
drag, startPoint x: 209, startPoint y: 81, endPoint x: 208, endPoint y: 75, distance: 5.7
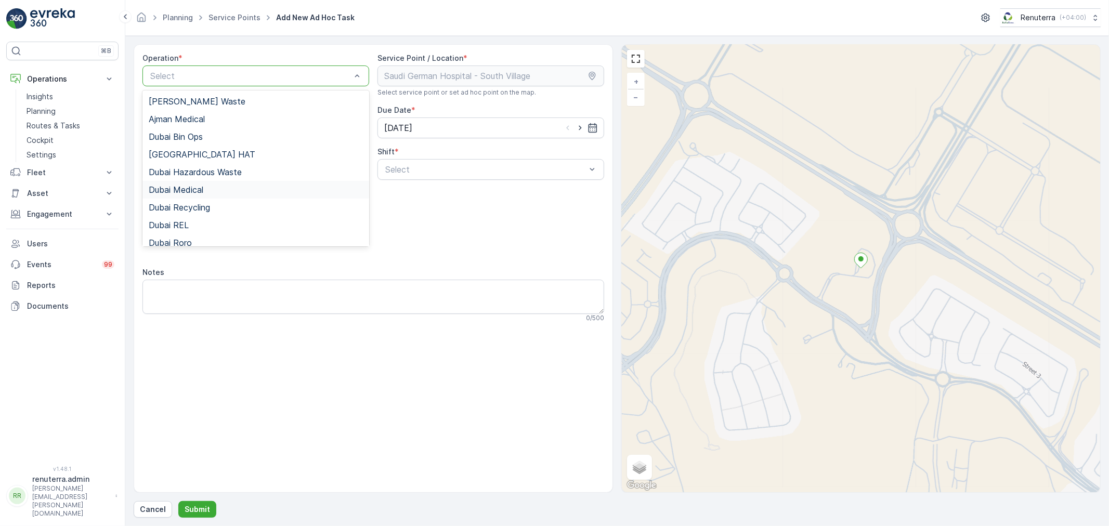
click at [201, 195] on div "Dubai Medical" at bounding box center [256, 190] width 227 height 18
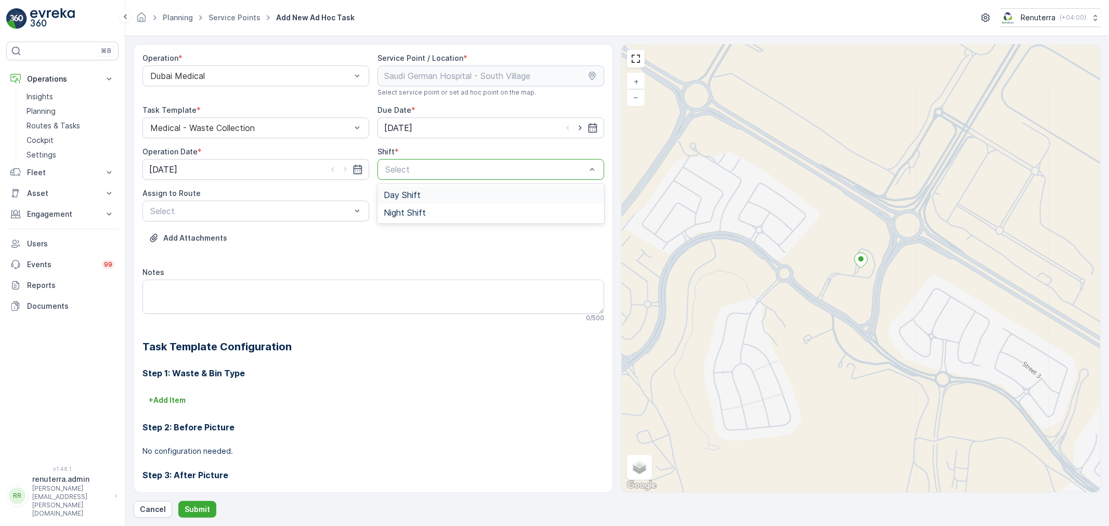
click at [437, 173] on div at bounding box center [485, 169] width 203 height 9
click at [431, 200] on div "Day Shift" at bounding box center [491, 195] width 227 height 18
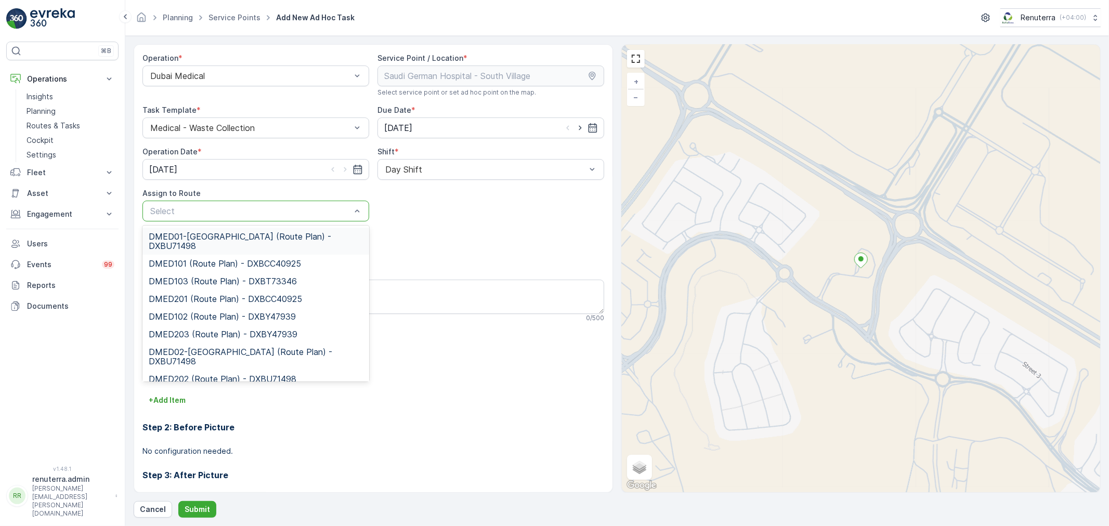
click at [274, 210] on div at bounding box center [250, 210] width 203 height 9
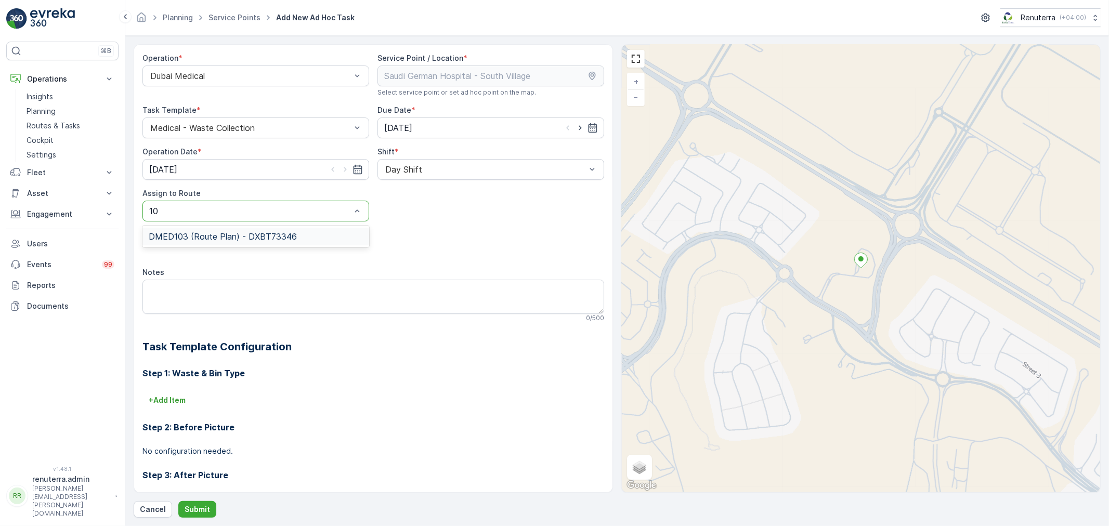
type input "103"
click at [283, 237] on span "DMED103 (Route Plan) - DXBT73346" at bounding box center [223, 236] width 148 height 9
click at [206, 507] on p "Submit" at bounding box center [197, 509] width 25 height 10
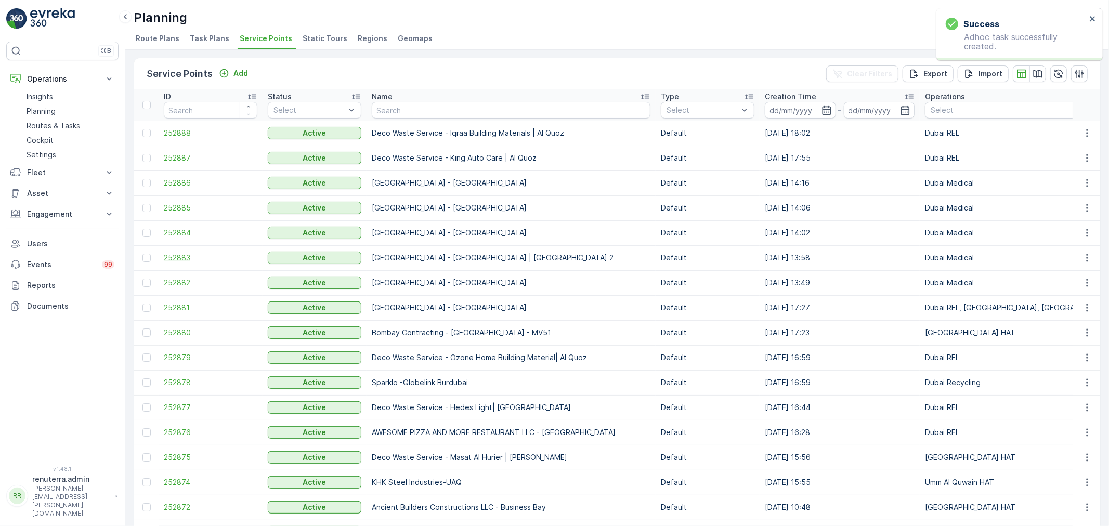
click at [181, 259] on span "252883" at bounding box center [211, 258] width 94 height 10
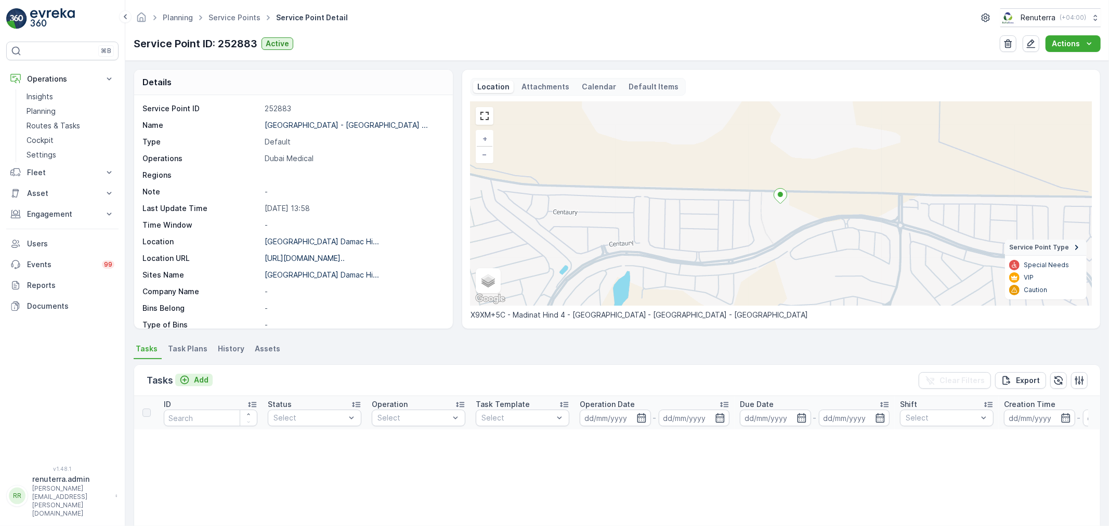
click at [203, 379] on p "Add" at bounding box center [201, 380] width 15 height 10
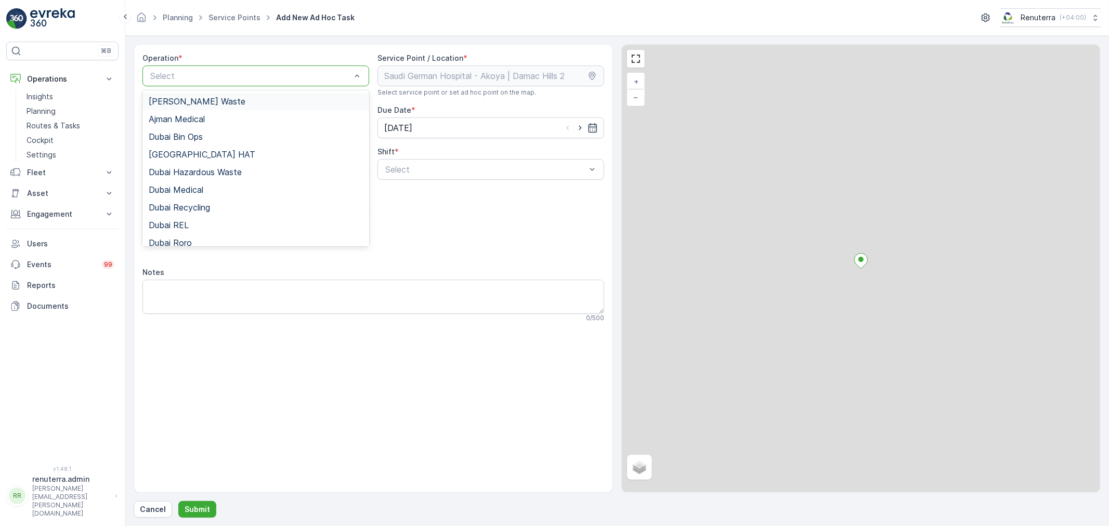
click at [231, 80] on div at bounding box center [250, 75] width 203 height 9
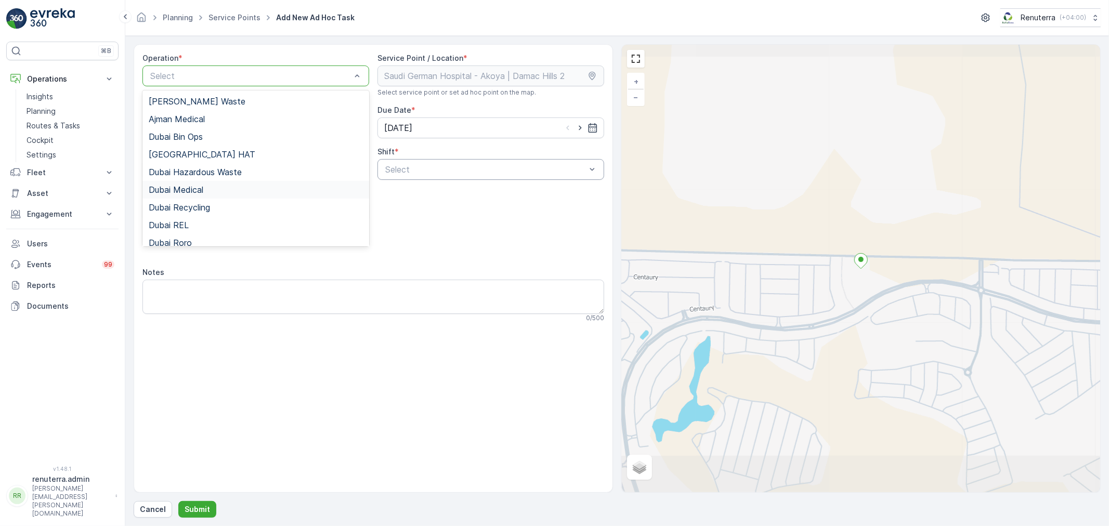
drag, startPoint x: 220, startPoint y: 188, endPoint x: 406, endPoint y: 174, distance: 186.7
click at [221, 188] on div "Dubai Medical" at bounding box center [256, 189] width 214 height 9
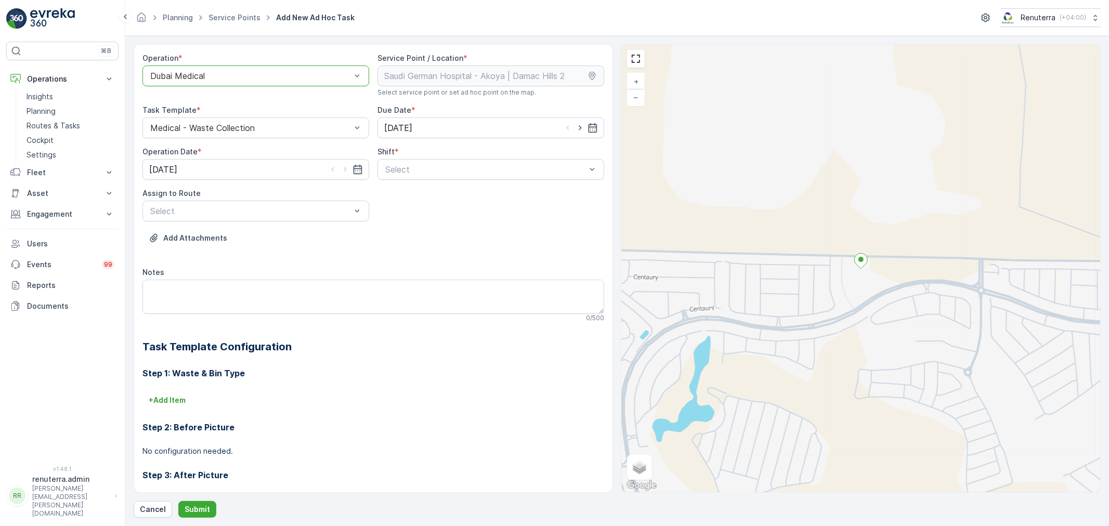
click at [449, 163] on div "Select" at bounding box center [491, 169] width 227 height 21
drag, startPoint x: 413, startPoint y: 194, endPoint x: 300, endPoint y: 203, distance: 114.2
click at [409, 195] on span "Day Shift" at bounding box center [402, 194] width 37 height 9
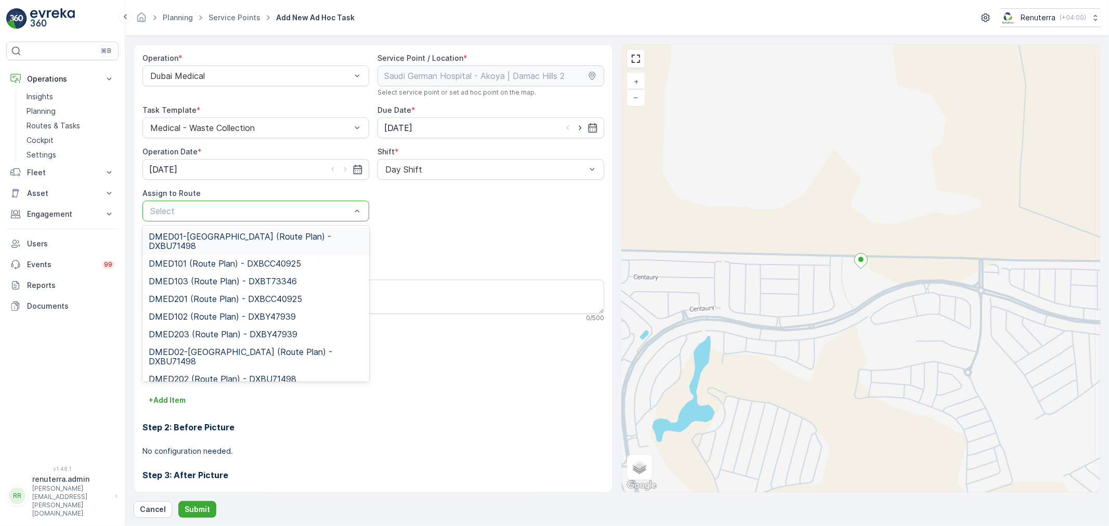
click at [283, 203] on div "Select" at bounding box center [256, 211] width 227 height 21
type input "101"
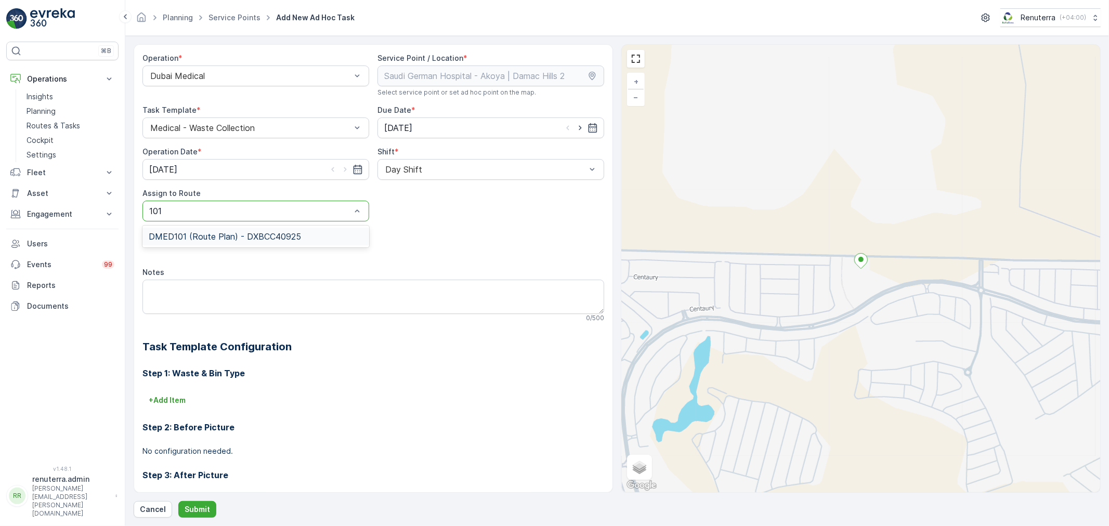
click at [269, 229] on div "DMED101 (Route Plan) - DXBCC40925" at bounding box center [256, 237] width 227 height 18
click at [189, 508] on p "Submit" at bounding box center [197, 509] width 25 height 10
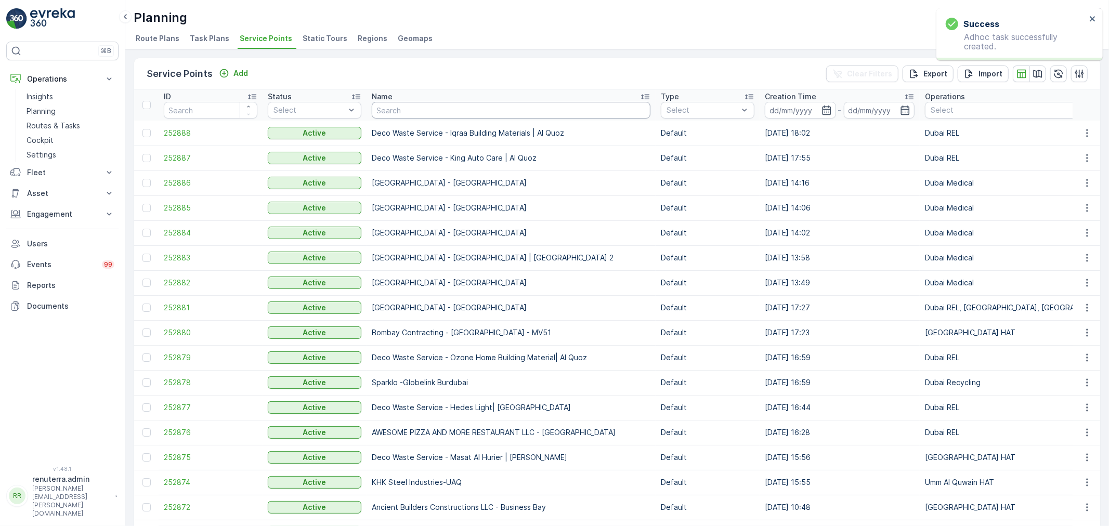
click at [439, 107] on input "text" at bounding box center [511, 110] width 279 height 17
click at [181, 284] on span "252882" at bounding box center [211, 283] width 94 height 10
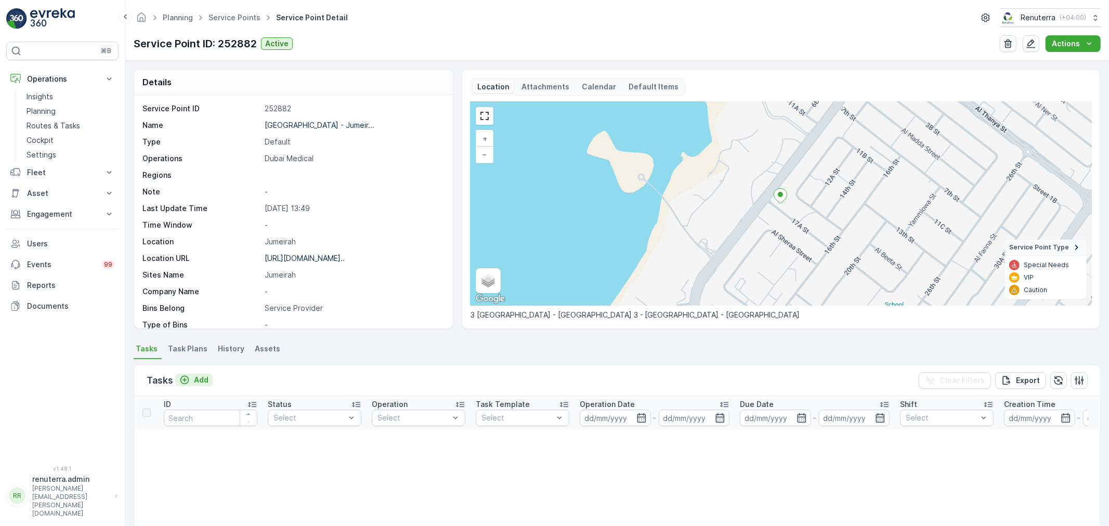
click at [204, 381] on p "Add" at bounding box center [201, 380] width 15 height 10
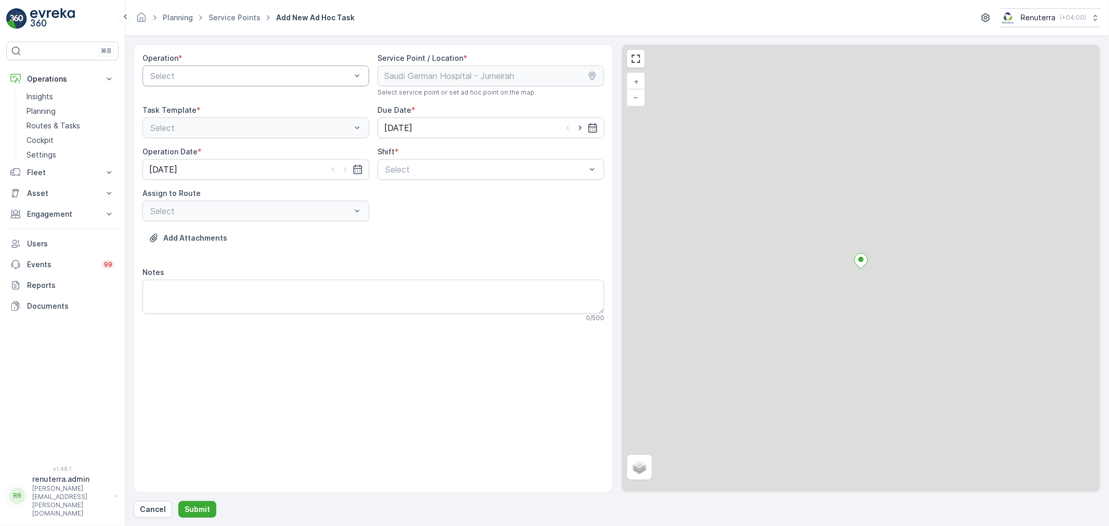
click at [241, 84] on div "Select" at bounding box center [256, 76] width 227 height 21
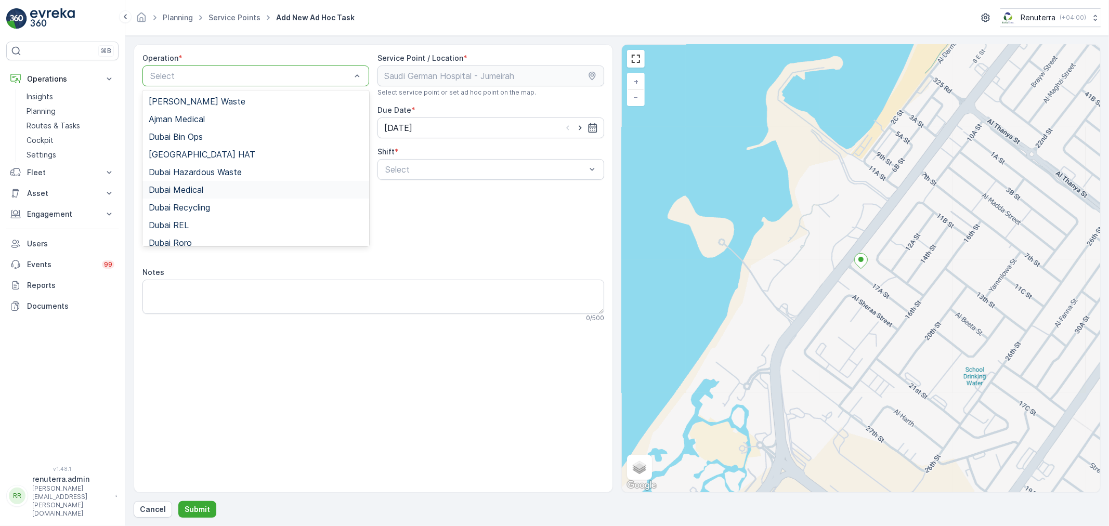
drag, startPoint x: 217, startPoint y: 190, endPoint x: 274, endPoint y: 190, distance: 57.2
click at [217, 191] on div "Dubai Medical" at bounding box center [256, 189] width 214 height 9
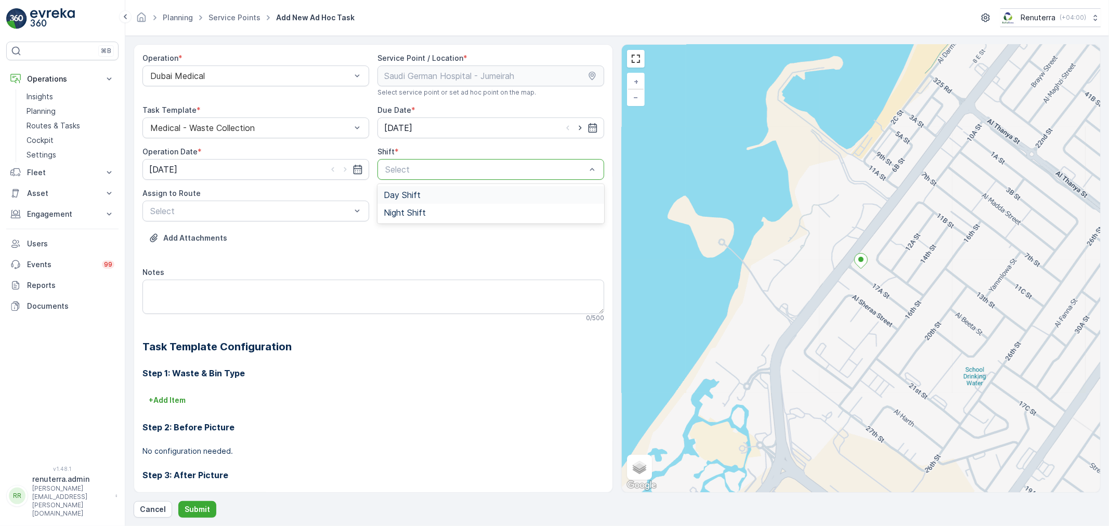
drag, startPoint x: 500, startPoint y: 165, endPoint x: 422, endPoint y: 195, distance: 83.5
click at [496, 166] on div at bounding box center [485, 169] width 203 height 9
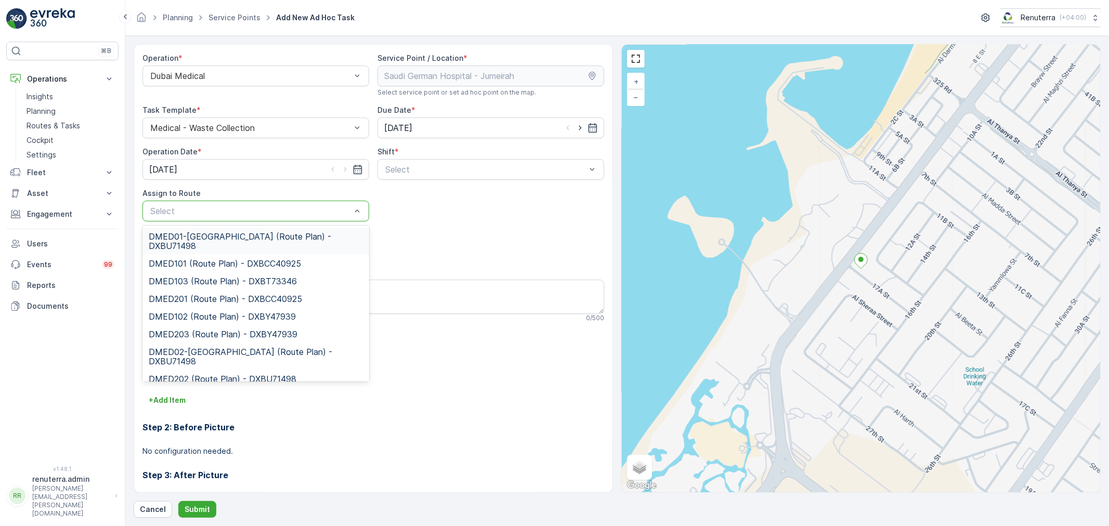
click at [259, 220] on div "Select" at bounding box center [256, 211] width 227 height 21
click at [227, 259] on span "DMED101 (Route Plan) - DXBCC40925" at bounding box center [225, 263] width 152 height 9
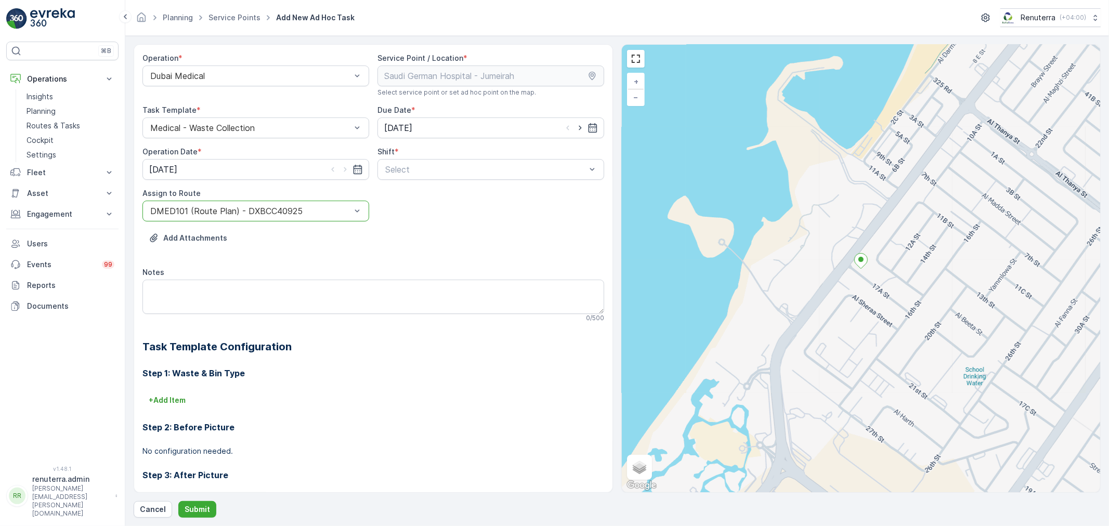
click at [327, 215] on div at bounding box center [250, 210] width 203 height 9
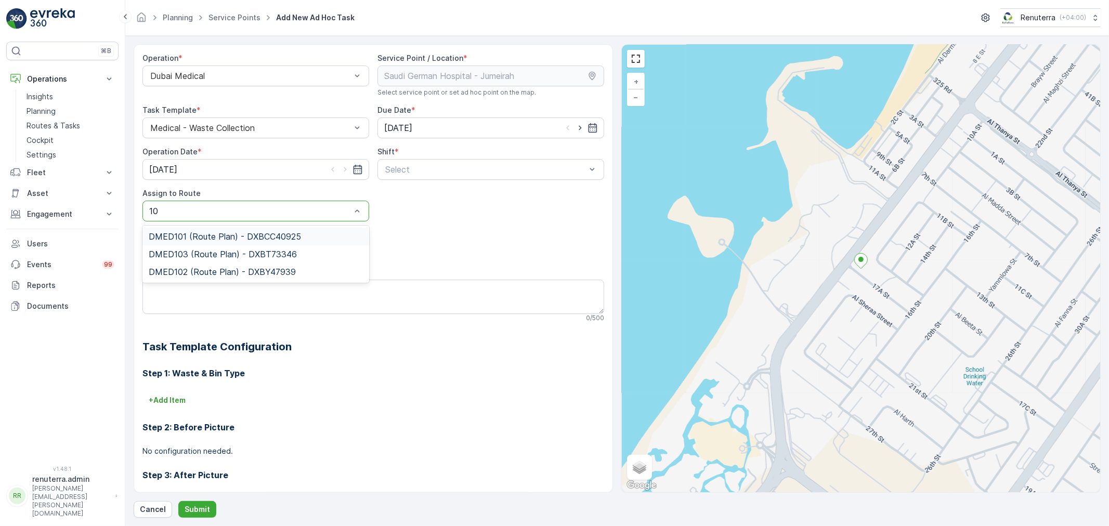
type input "103"
drag, startPoint x: 307, startPoint y: 233, endPoint x: 381, endPoint y: 204, distance: 79.4
click at [307, 234] on div "DMED103 (Route Plan) - DXBT73346" at bounding box center [256, 236] width 214 height 9
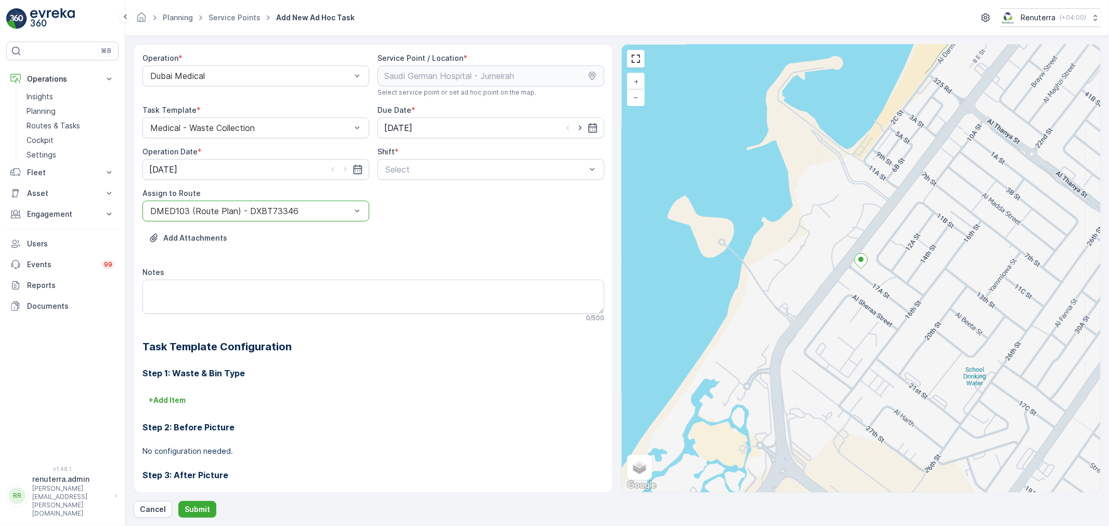
click at [436, 157] on div "Shift *" at bounding box center [491, 152] width 227 height 10
click at [426, 170] on div at bounding box center [485, 169] width 203 height 9
click at [419, 186] on div "Day Shift" at bounding box center [491, 195] width 227 height 18
click at [202, 510] on p "Submit" at bounding box center [197, 509] width 25 height 10
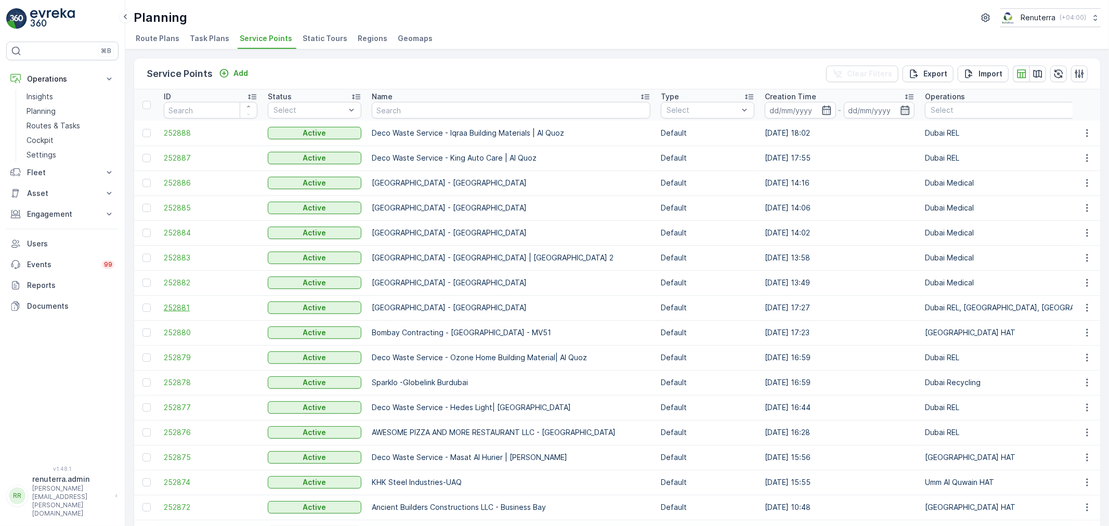
click at [191, 309] on span "252881" at bounding box center [211, 308] width 94 height 10
click at [172, 208] on span "252885" at bounding box center [211, 208] width 94 height 10
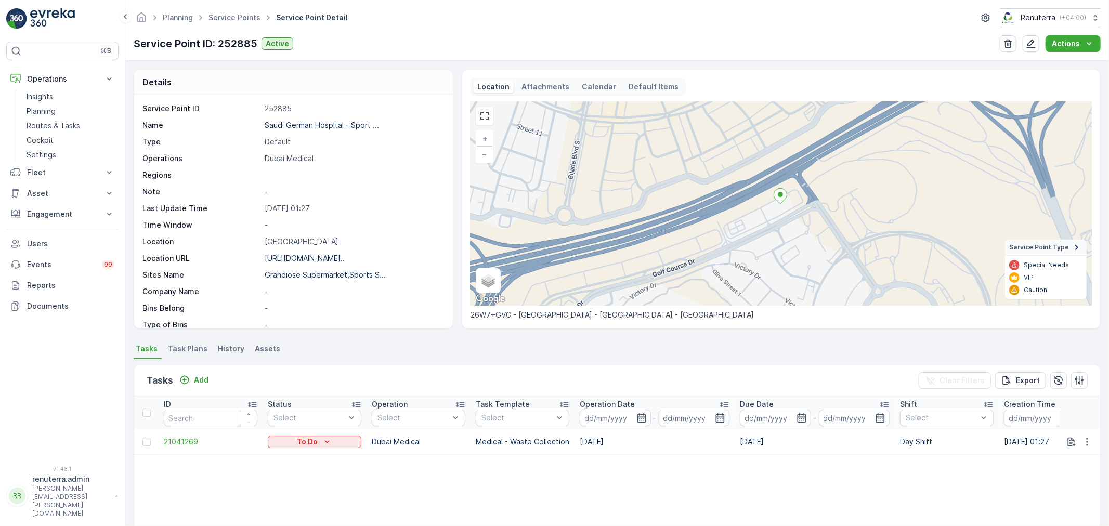
click at [187, 448] on td "21041269" at bounding box center [211, 442] width 104 height 25
click at [191, 446] on span "21041269" at bounding box center [211, 442] width 94 height 10
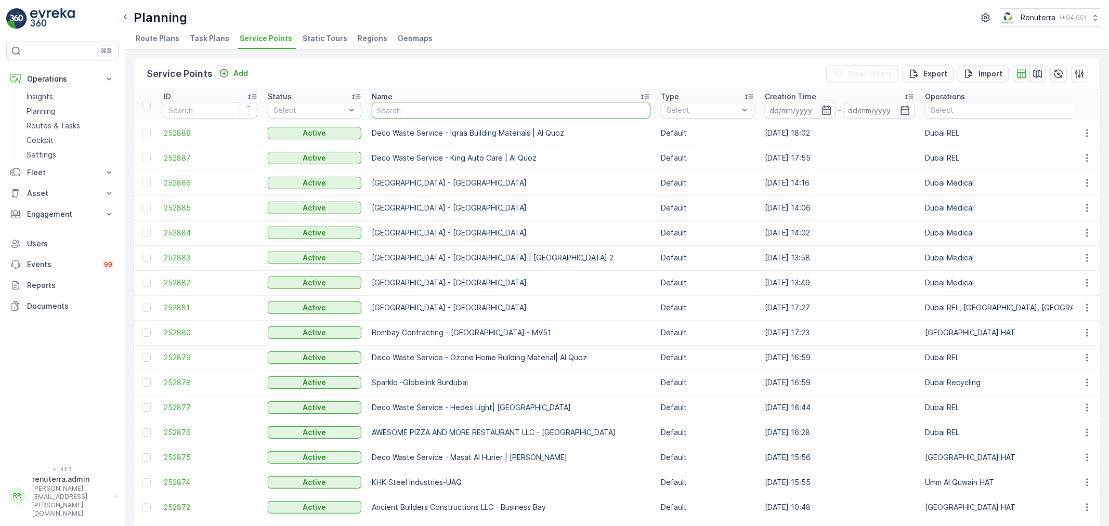
click at [414, 110] on input "text" at bounding box center [511, 110] width 279 height 17
type input "boba"
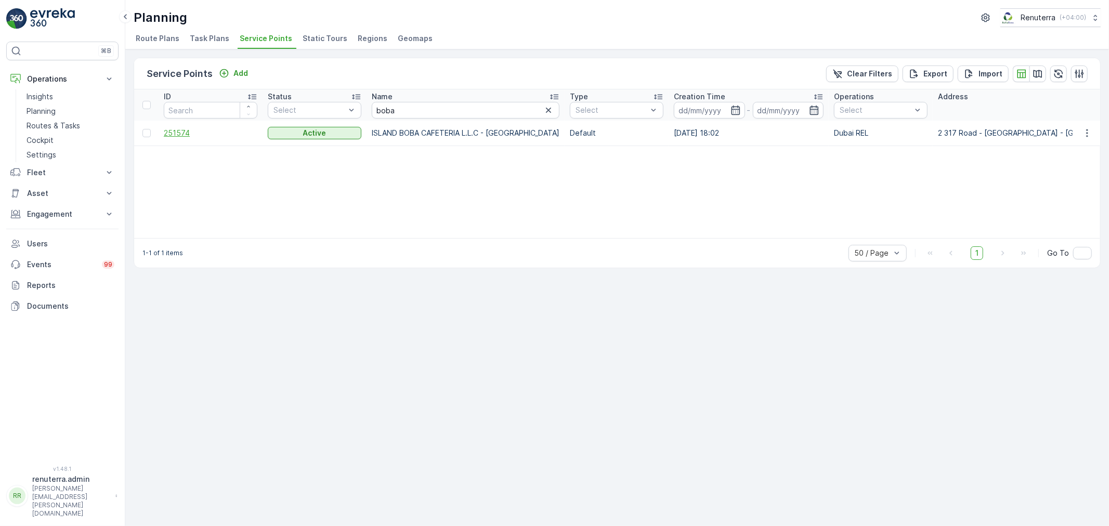
click at [179, 136] on span "251574" at bounding box center [211, 133] width 94 height 10
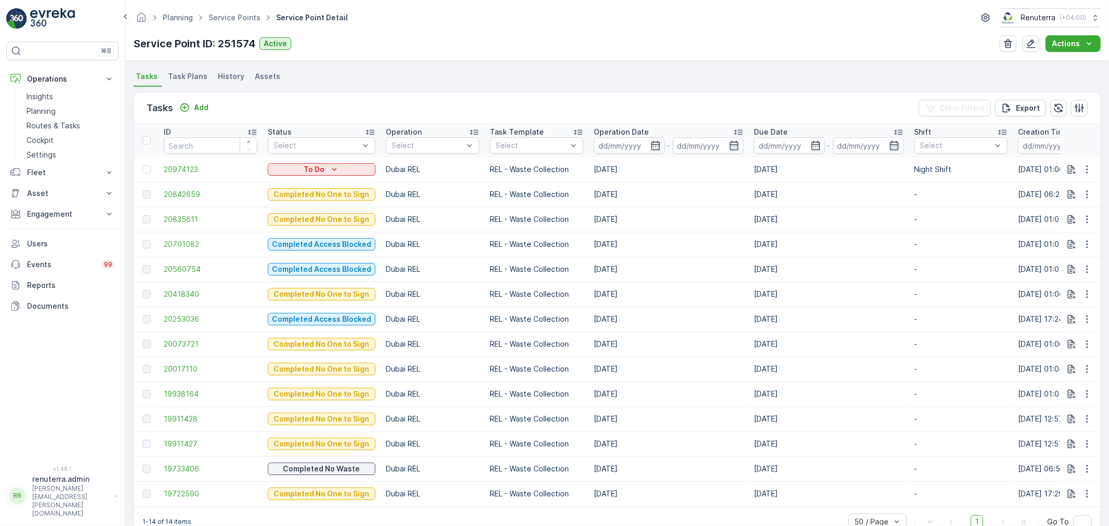
scroll to position [289, 0]
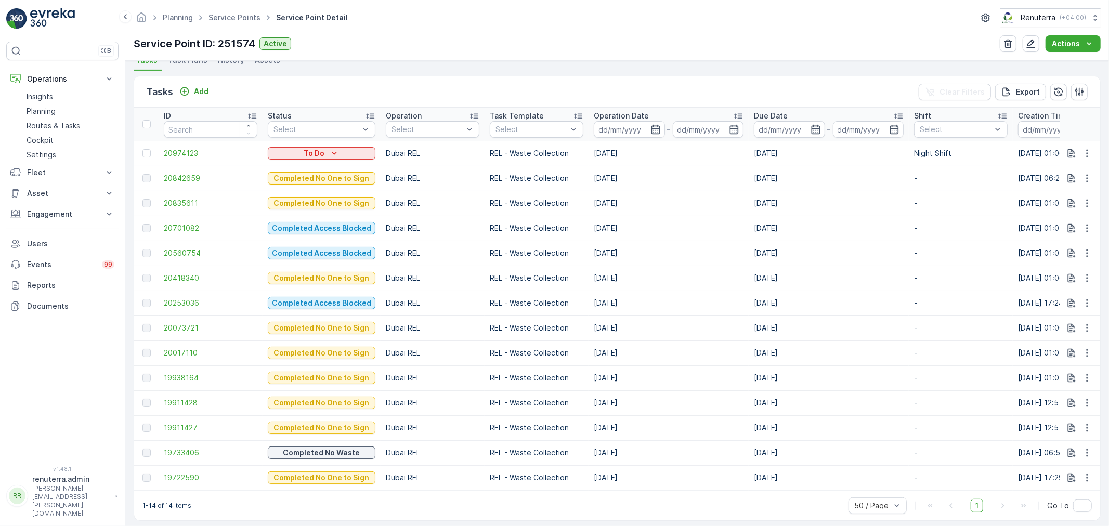
drag, startPoint x: 711, startPoint y: 260, endPoint x: 701, endPoint y: 259, distance: 11.0
click at [708, 258] on td "28.07.2025" at bounding box center [669, 253] width 160 height 25
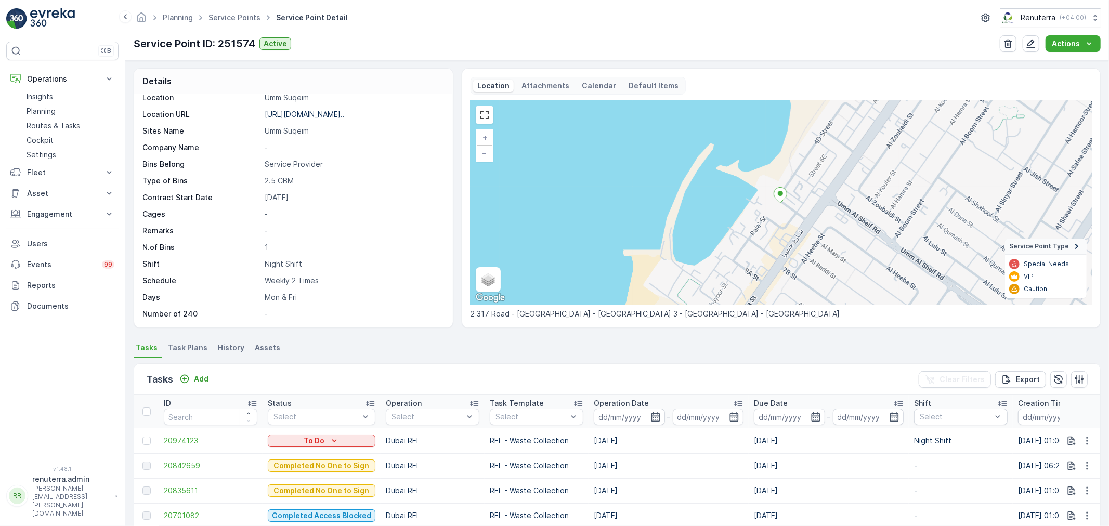
scroll to position [0, 0]
click at [199, 352] on span "Task Plans" at bounding box center [188, 349] width 40 height 10
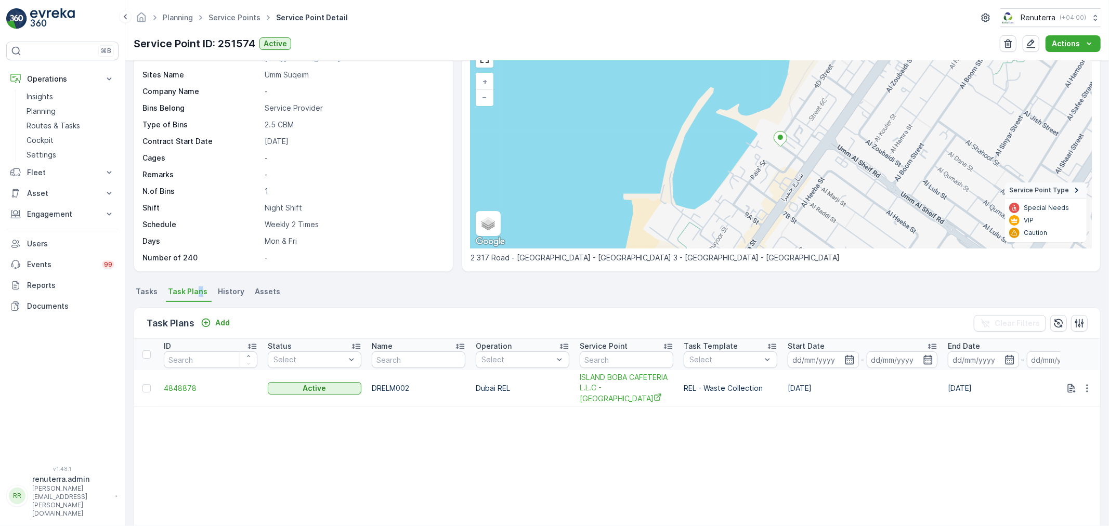
scroll to position [58, 0]
click at [178, 383] on span "4848878" at bounding box center [211, 388] width 94 height 10
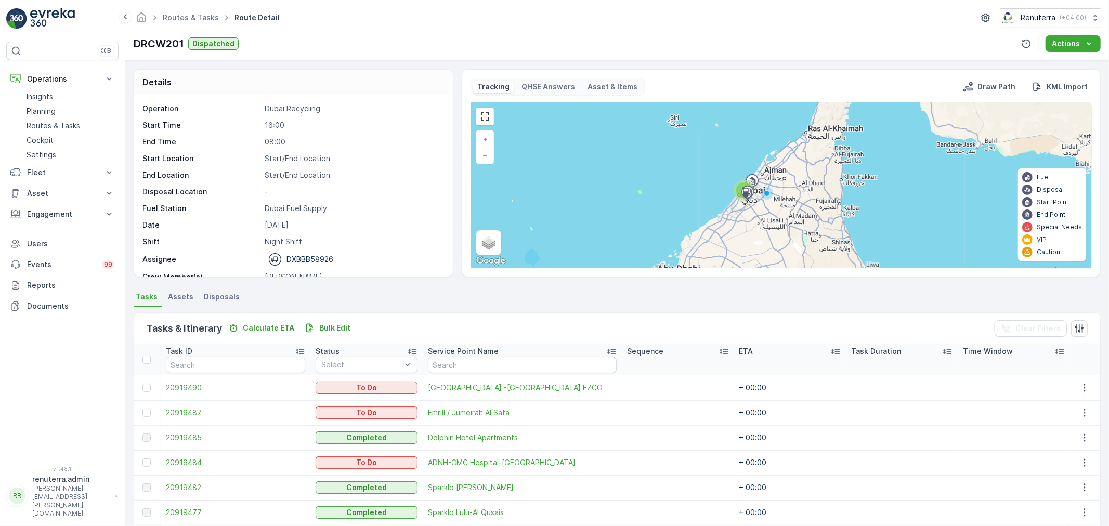
scroll to position [117, 0]
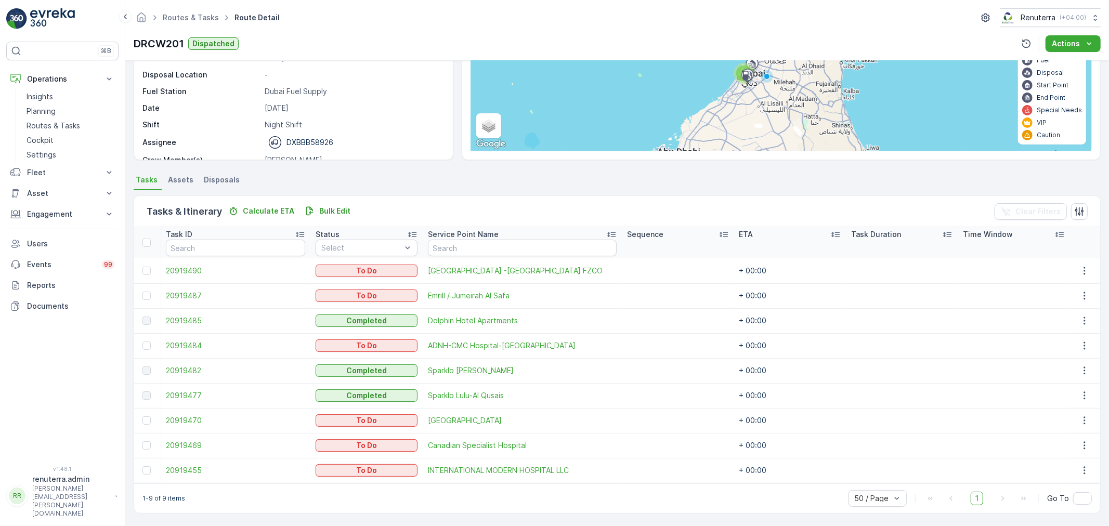
click at [407, 15] on div "Routes & Tasks Route Detail Renuterra ( +04:00 )" at bounding box center [617, 17] width 967 height 19
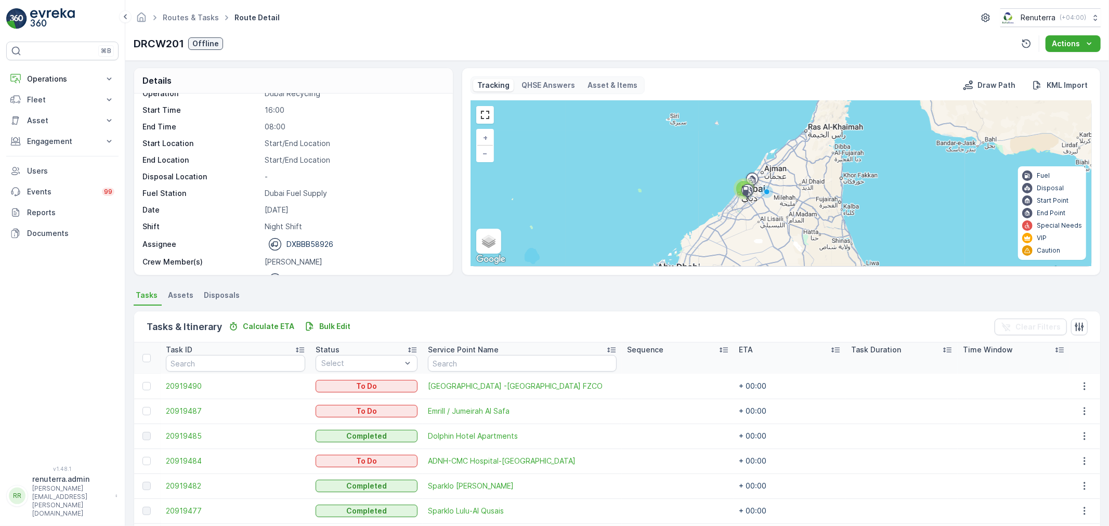
scroll to position [33, 0]
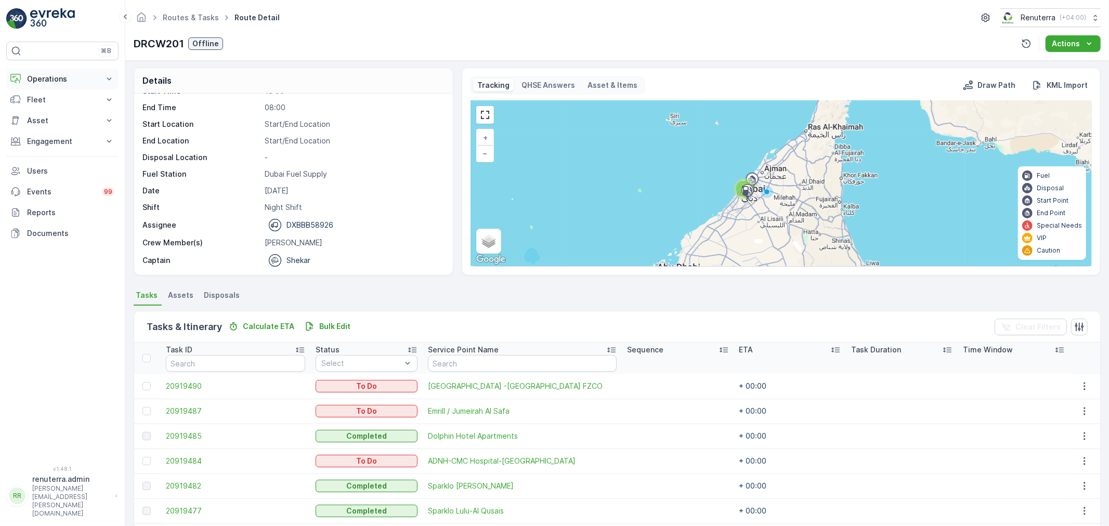
click at [59, 77] on p "Operations" at bounding box center [62, 79] width 71 height 10
click at [64, 123] on p "Routes & Tasks" at bounding box center [54, 126] width 54 height 10
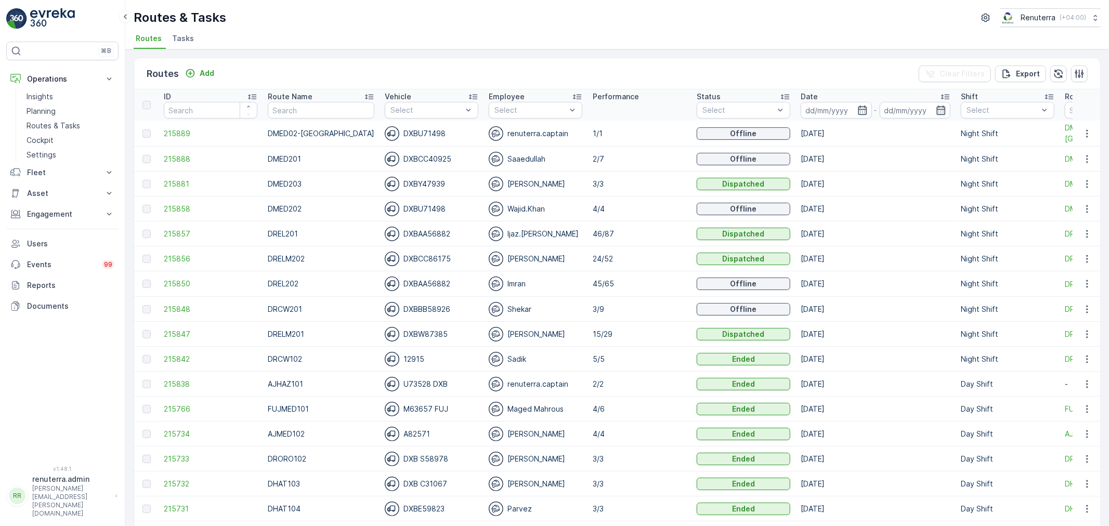
click at [173, 37] on span "Tasks" at bounding box center [183, 38] width 22 height 10
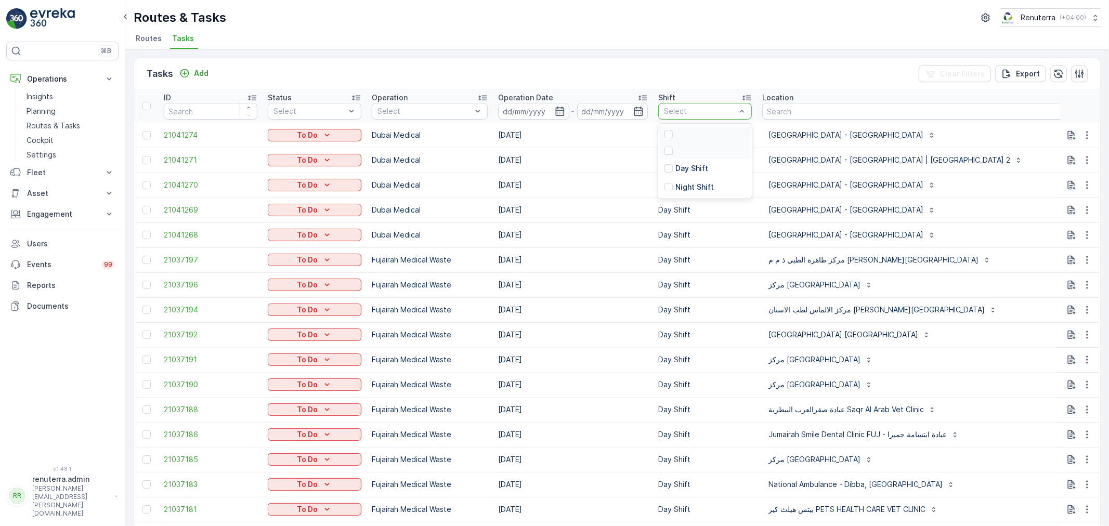
drag, startPoint x: 670, startPoint y: 114, endPoint x: 682, endPoint y: 156, distance: 43.4
click at [671, 114] on div at bounding box center [700, 111] width 74 height 8
click at [699, 167] on p "Day Shift" at bounding box center [692, 168] width 33 height 10
click at [926, 235] on div "[GEOGRAPHIC_DATA] - [GEOGRAPHIC_DATA]" at bounding box center [929, 235] width 335 height 17
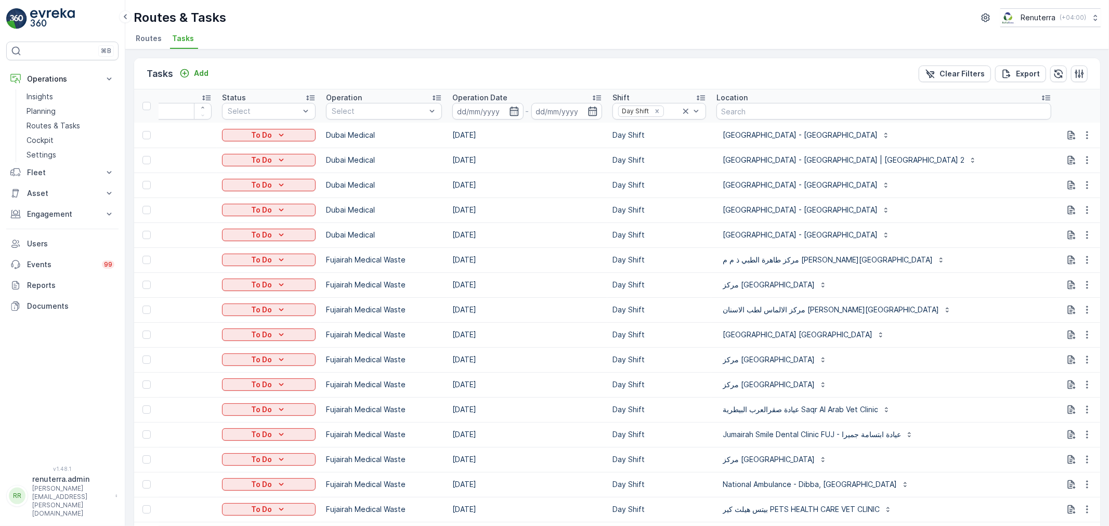
scroll to position [0, 50]
click at [546, 235] on td "[DATE]" at bounding box center [523, 235] width 160 height 25
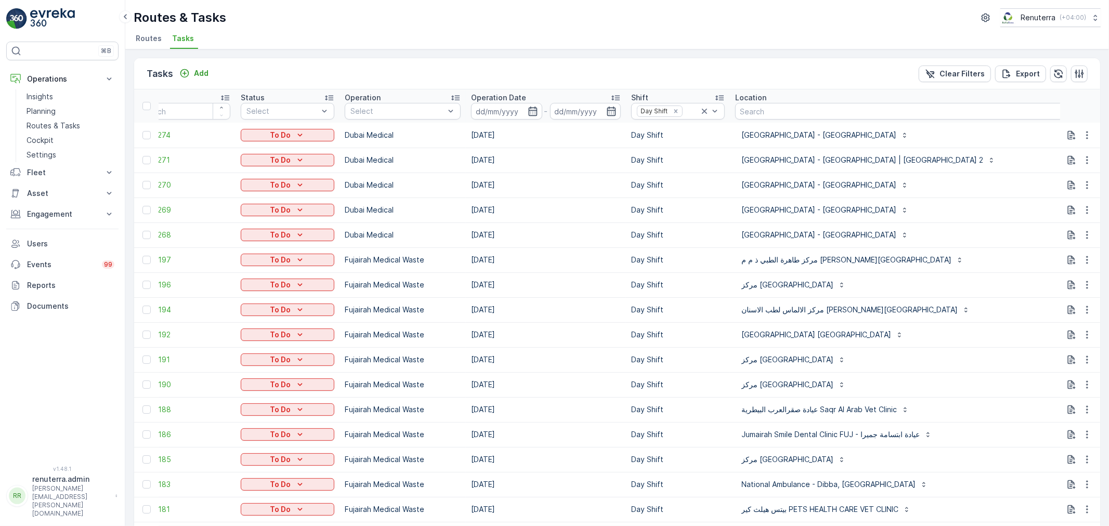
scroll to position [0, 0]
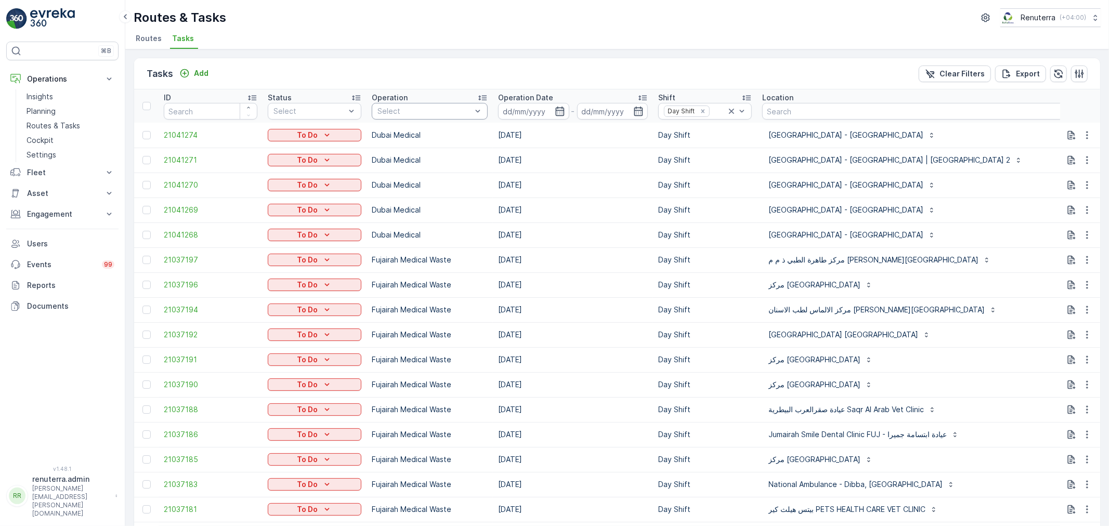
click at [427, 114] on div at bounding box center [425, 111] width 96 height 8
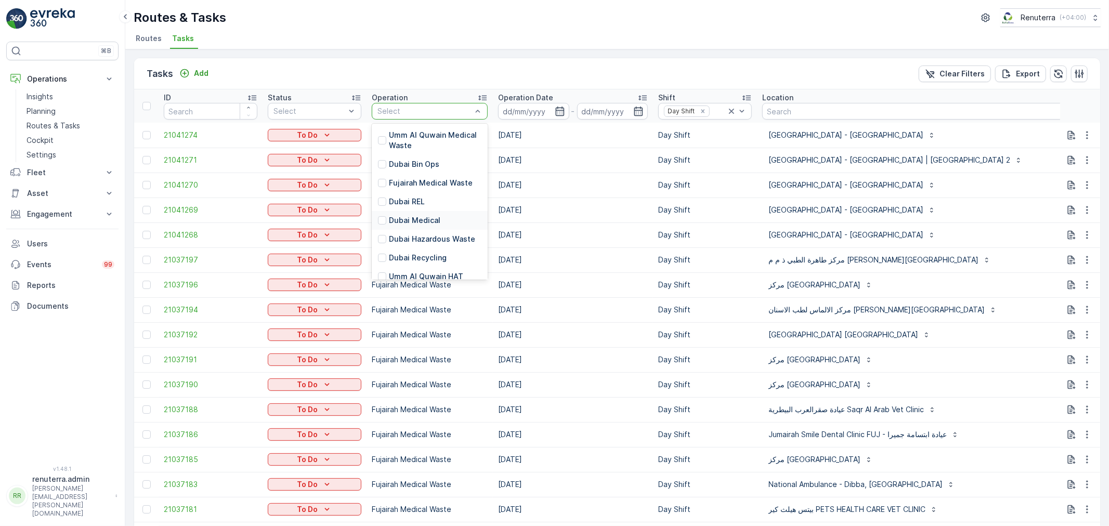
click at [424, 219] on p "Dubai Medical" at bounding box center [414, 220] width 51 height 10
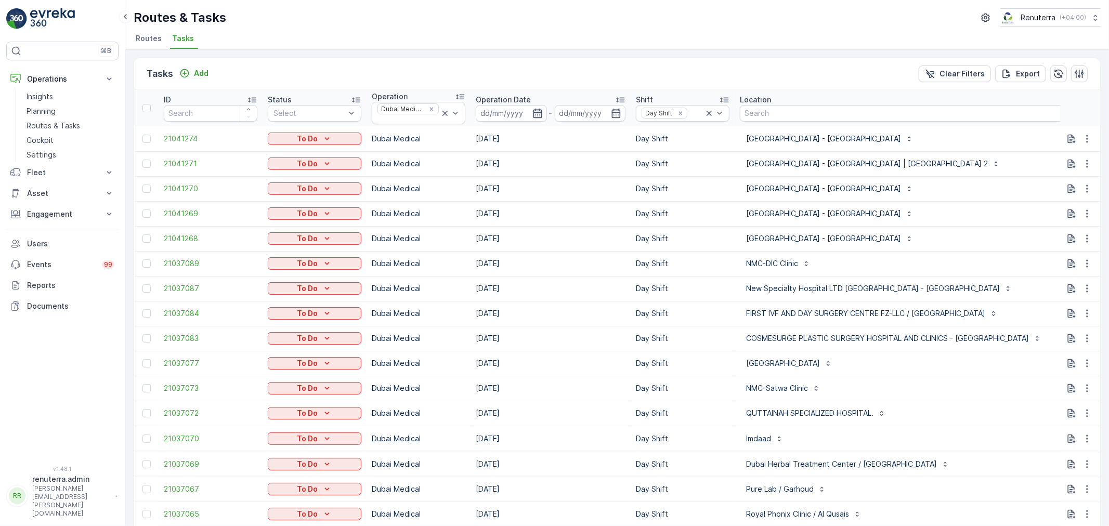
click at [539, 109] on icon "button" at bounding box center [537, 112] width 9 height 9
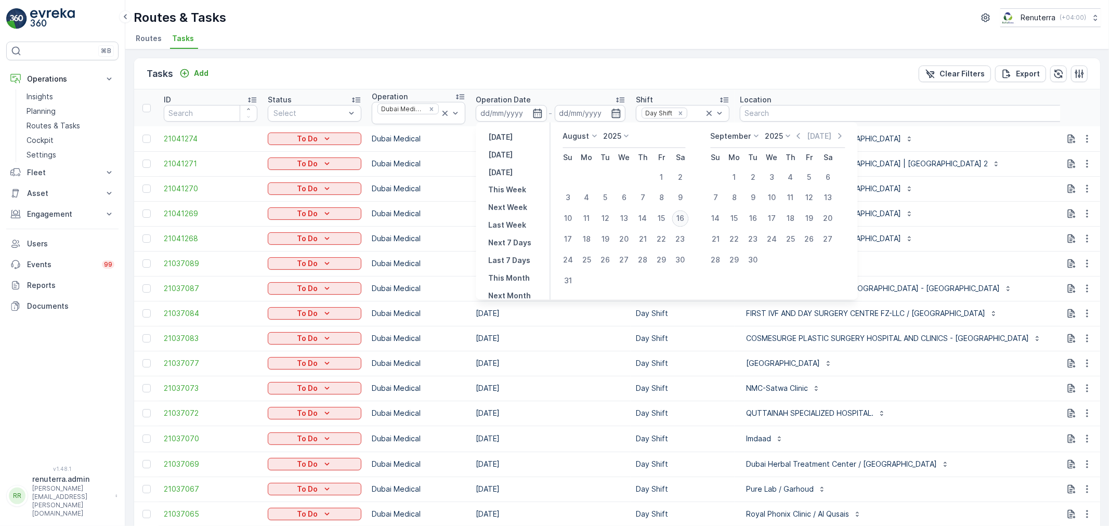
click at [678, 217] on div "16" at bounding box center [680, 219] width 17 height 17
type input "[DATE]"
click at [678, 217] on div "16" at bounding box center [680, 219] width 17 height 17
type input "[DATE]"
click at [678, 217] on div "16" at bounding box center [680, 219] width 17 height 17
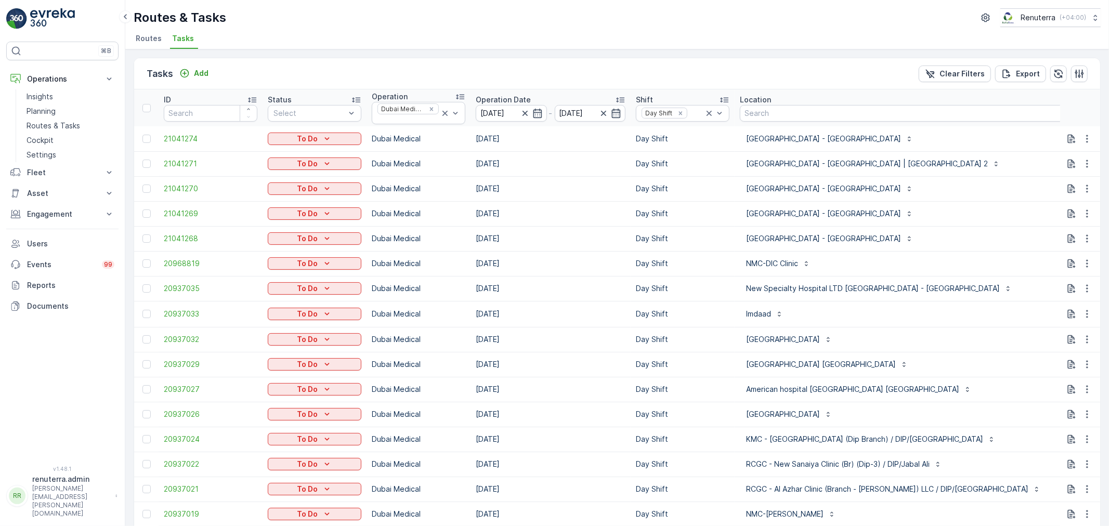
click at [690, 332] on td "Day Shift" at bounding box center [683, 339] width 104 height 25
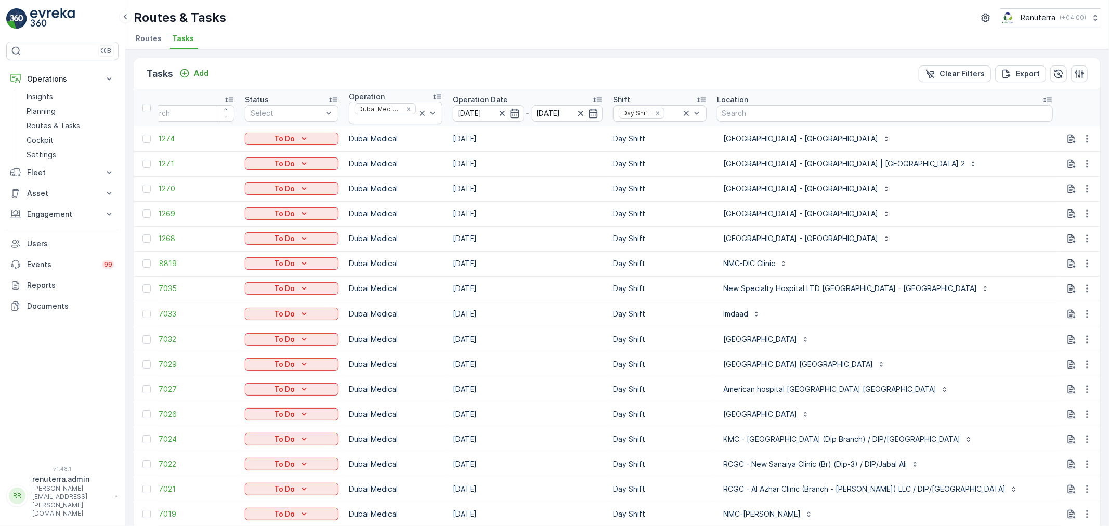
scroll to position [0, 62]
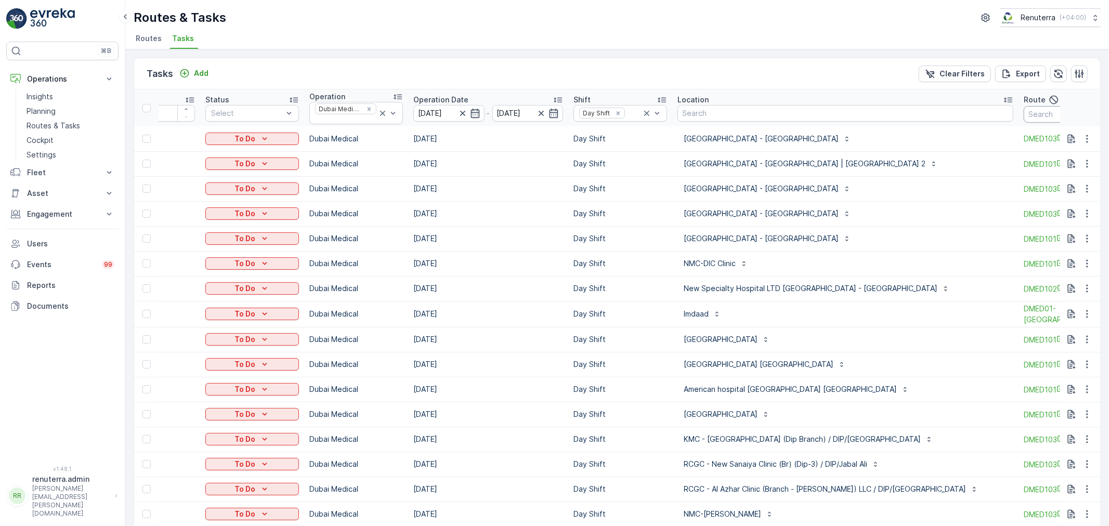
click at [1024, 110] on input "text" at bounding box center [1071, 114] width 94 height 17
type input "101"
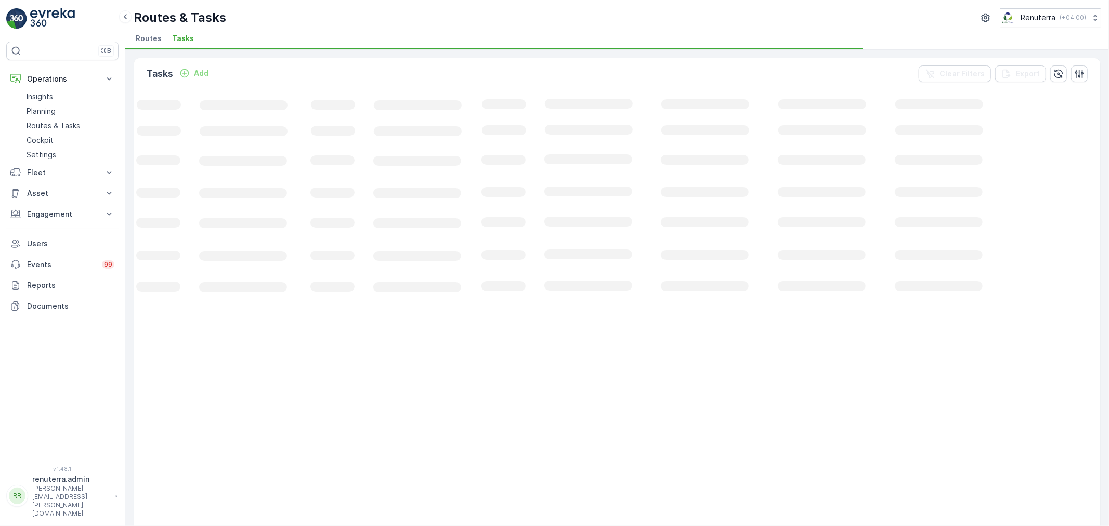
scroll to position [0, 34]
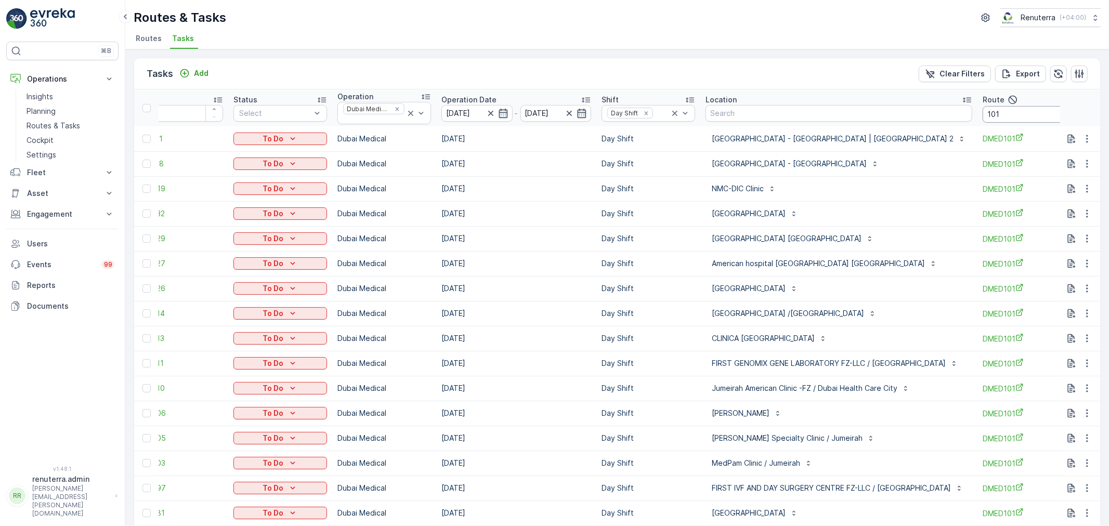
click at [1017, 117] on input "101" at bounding box center [1030, 114] width 94 height 17
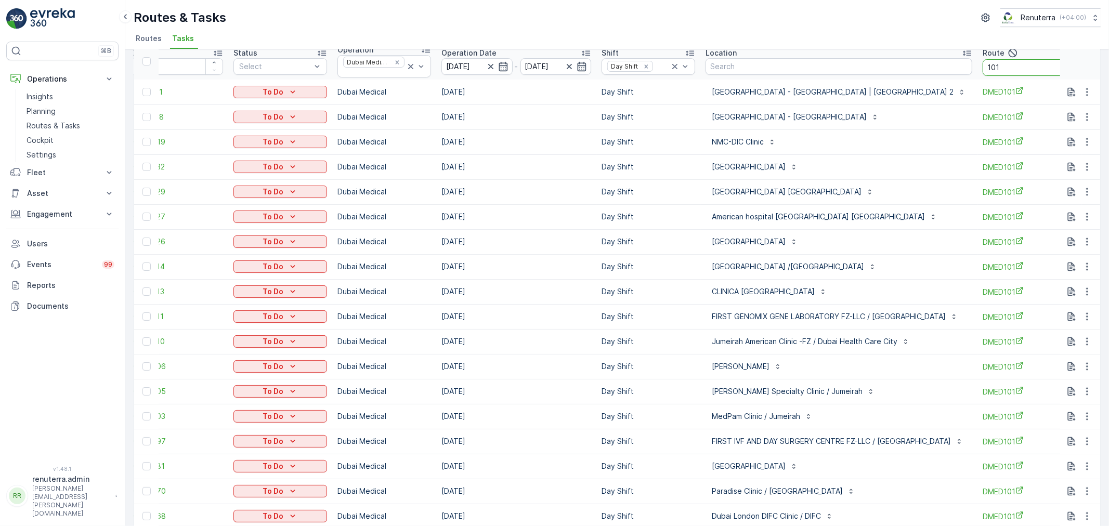
scroll to position [93, 0]
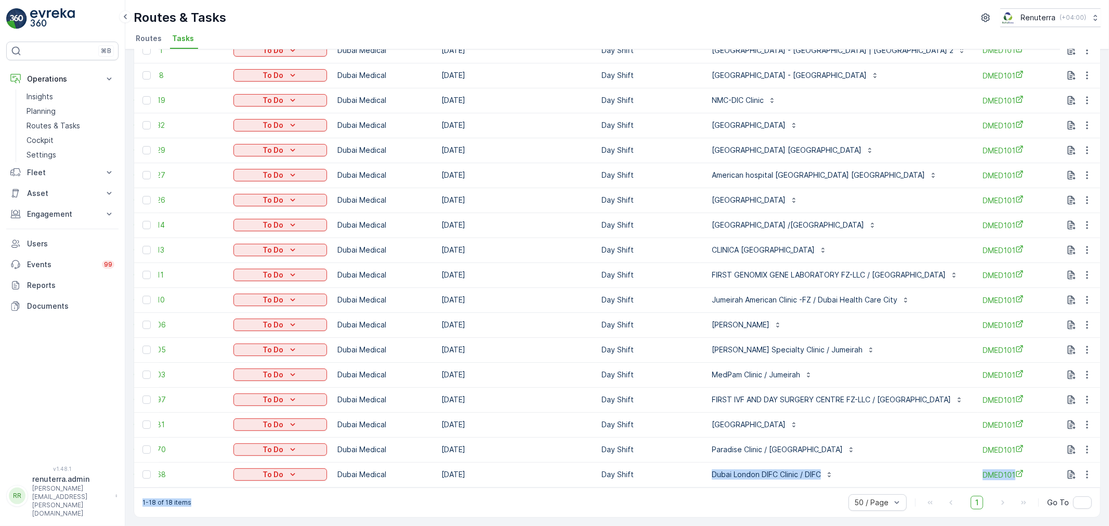
drag, startPoint x: 667, startPoint y: 481, endPoint x: 780, endPoint y: 492, distance: 113.9
click at [784, 490] on div "Tasks Add Clear Filters Export ID Status Select Operation Dubai Medical Operati…" at bounding box center [617, 243] width 967 height 549
click at [780, 492] on div "1-18 of 18 items 50 / Page 1 Go To" at bounding box center [617, 503] width 966 height 30
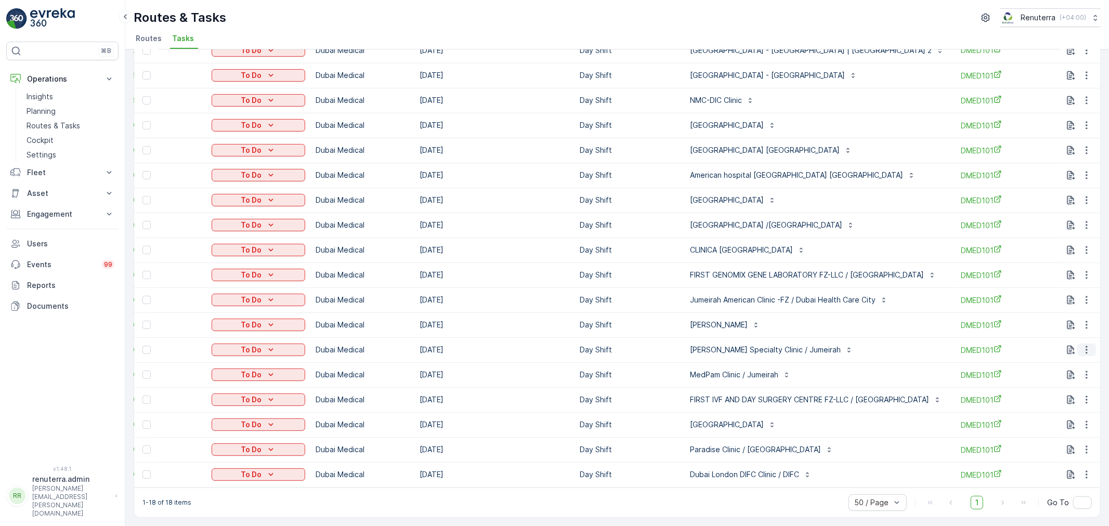
drag, startPoint x: 1080, startPoint y: 342, endPoint x: 1090, endPoint y: 346, distance: 10.0
click at [1090, 346] on icon "button" at bounding box center [1087, 350] width 10 height 10
click at [1065, 425] on div "Delete" at bounding box center [1070, 424] width 79 height 15
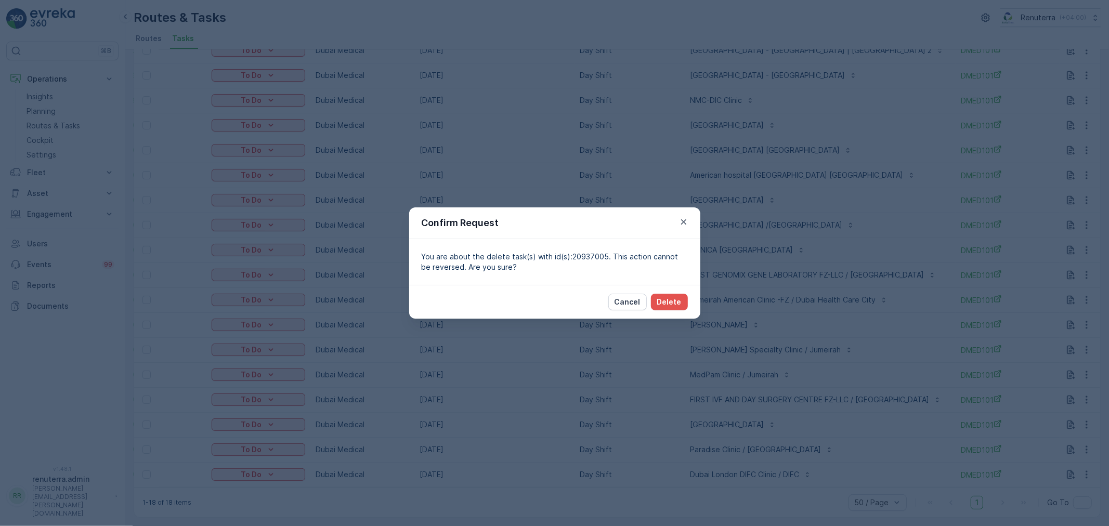
click at [664, 289] on div "Cancel Delete" at bounding box center [554, 302] width 291 height 34
click at [681, 304] on p "Delete" at bounding box center [669, 302] width 24 height 10
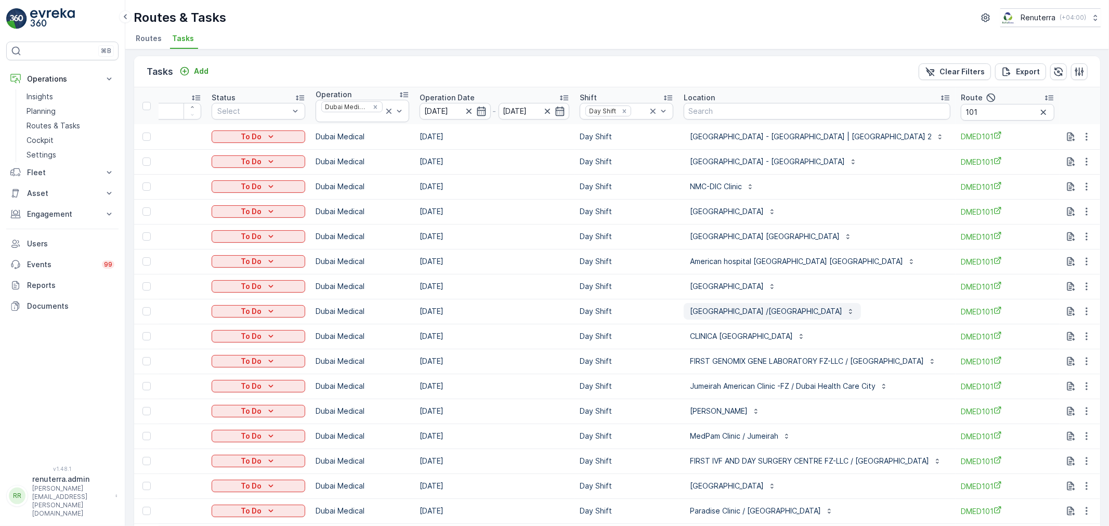
scroll to position [0, 0]
click at [984, 115] on input "101" at bounding box center [1008, 114] width 94 height 17
type input "103"
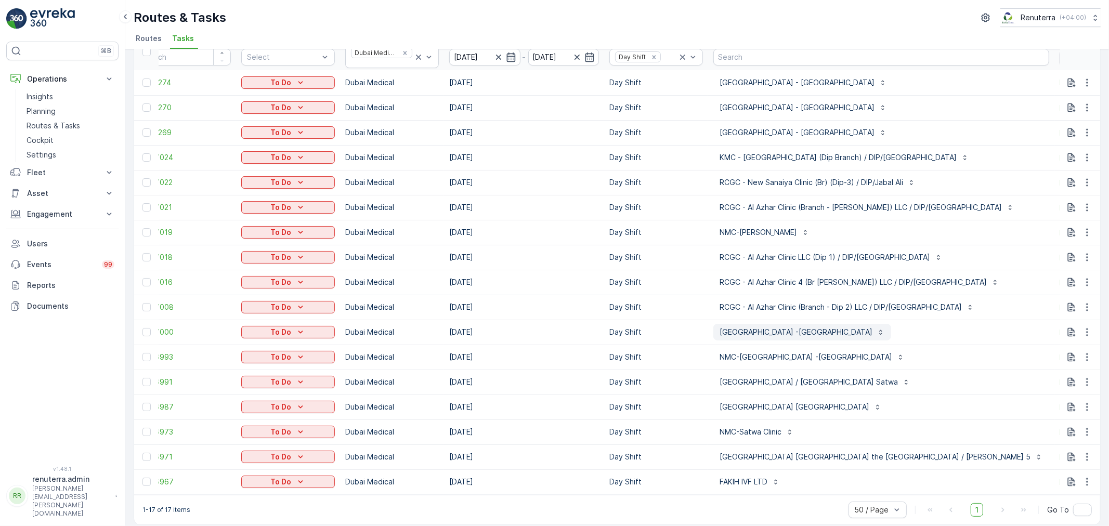
scroll to position [58, 0]
click at [1083, 335] on icon "button" at bounding box center [1087, 331] width 10 height 10
click at [1074, 375] on span "Change Route" at bounding box center [1061, 375] width 50 height 10
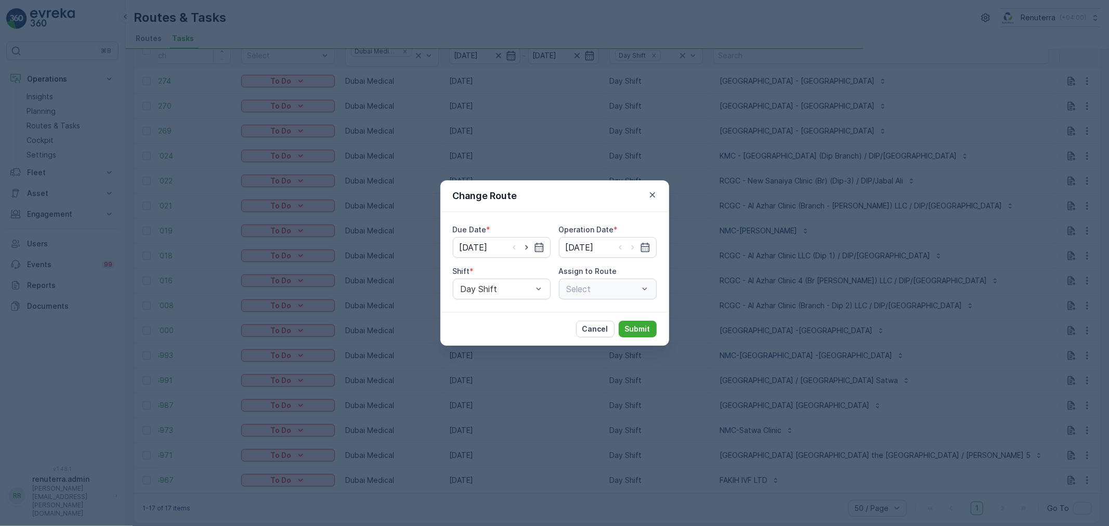
type input "[DATE]"
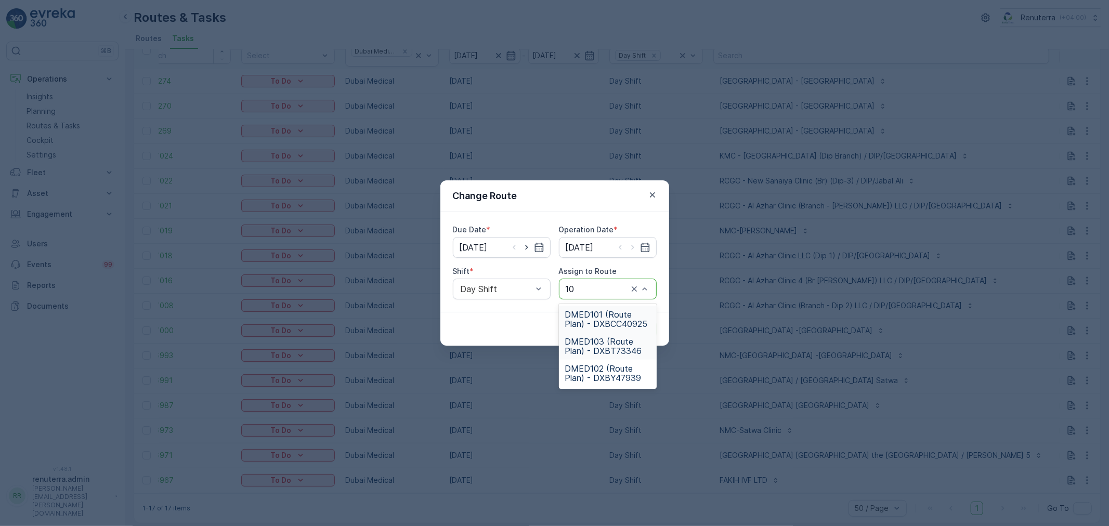
type input "102"
drag, startPoint x: 630, startPoint y: 310, endPoint x: 641, endPoint y: 341, distance: 32.4
click at [631, 312] on span "DMED102 (Route Plan) - DXBY47939" at bounding box center [607, 319] width 85 height 19
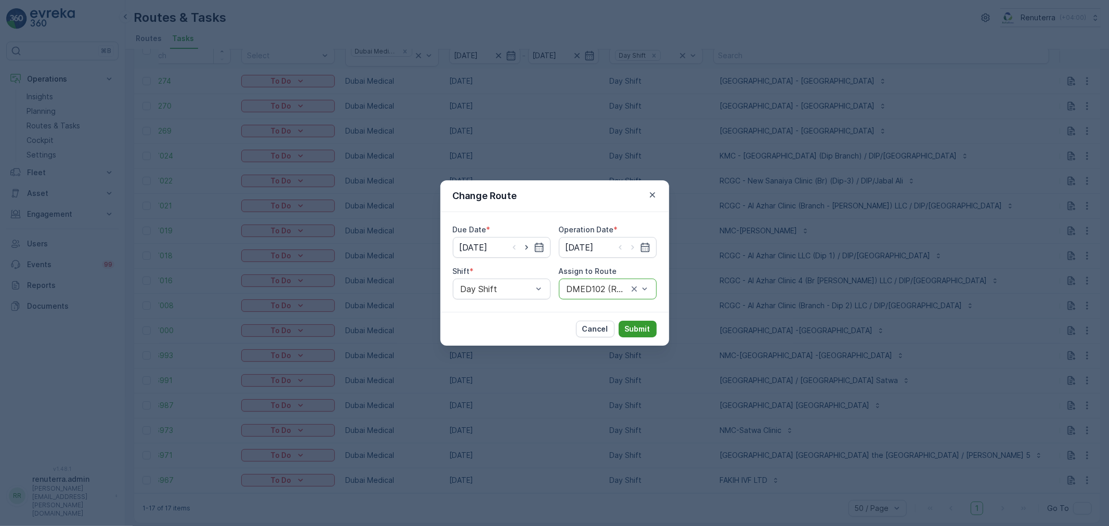
click at [641, 330] on p "Submit" at bounding box center [637, 329] width 25 height 10
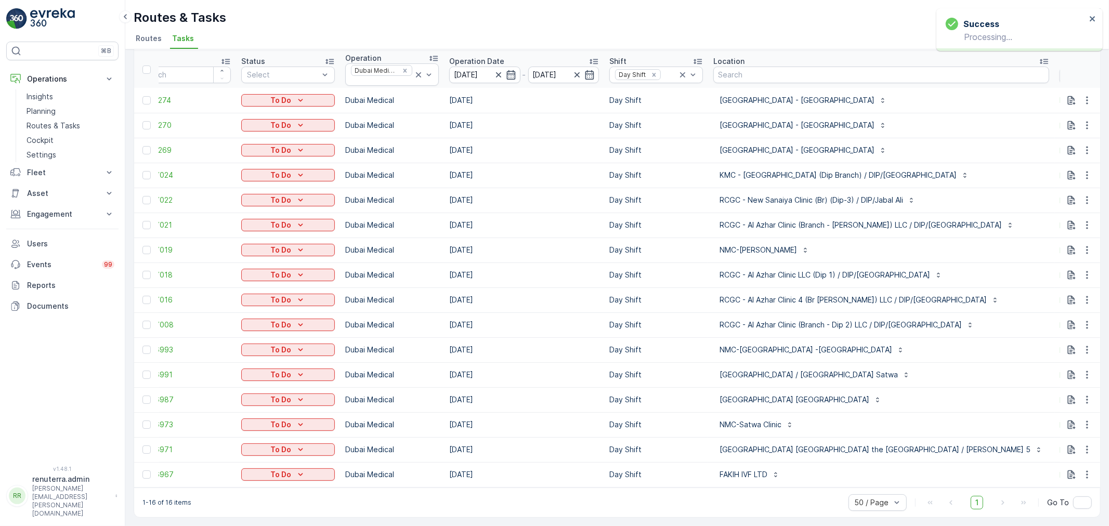
scroll to position [0, 27]
